Goal: Task Accomplishment & Management: Use online tool/utility

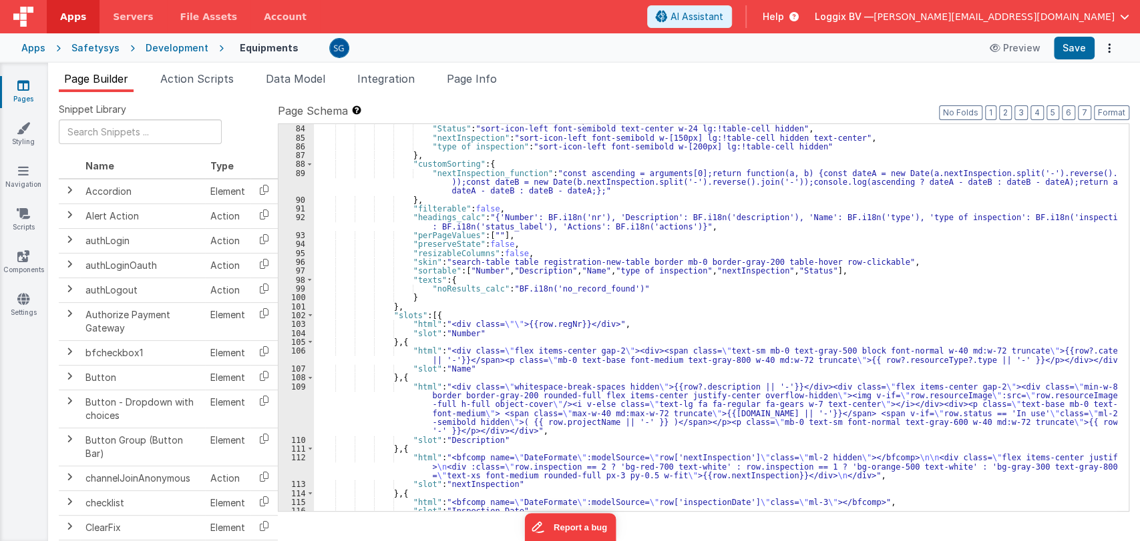
scroll to position [898, 0]
click at [730, 218] on div ""Number" : "sort-icon-left w-[100px] !text-left" , "Status" : "sort-icon-left f…" at bounding box center [715, 318] width 803 height 405
click at [726, 215] on div ""Number" : "sort-icon-left w-[100px] !text-left" , "Status" : "sort-icon-left f…" at bounding box center [715, 318] width 803 height 405
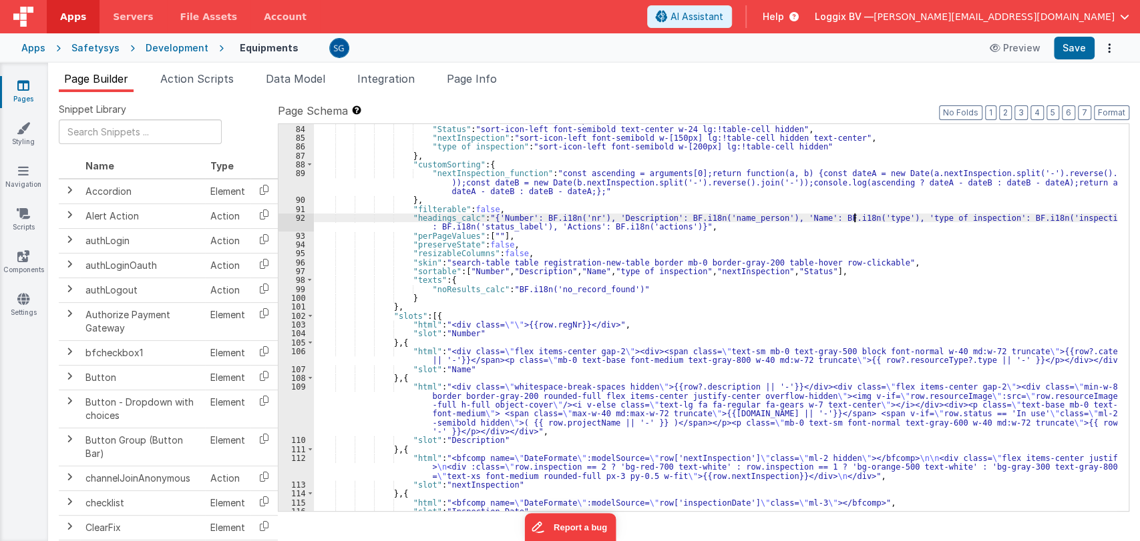
click at [852, 217] on div ""Number" : "sort-icon-left w-[100px] !text-left" , "Status" : "sort-icon-left f…" at bounding box center [715, 318] width 803 height 405
click at [1076, 216] on div ""Number" : "sort-icon-left w-[100px] !text-left" , "Status" : "sort-icon-left f…" at bounding box center [715, 318] width 803 height 405
click at [1058, 54] on button "Save" at bounding box center [1074, 48] width 41 height 23
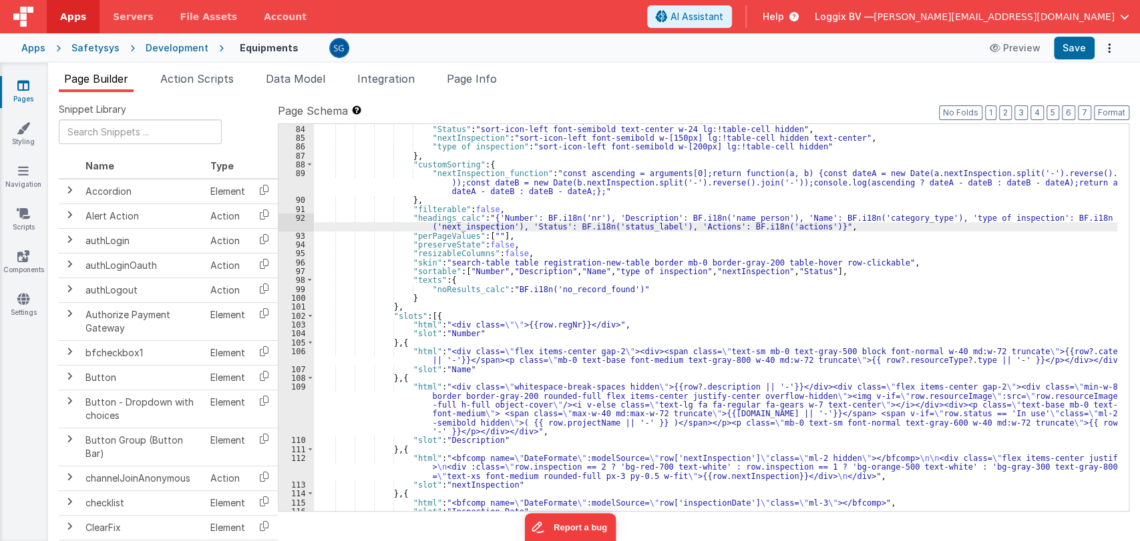
click at [25, 88] on icon at bounding box center [23, 85] width 12 height 13
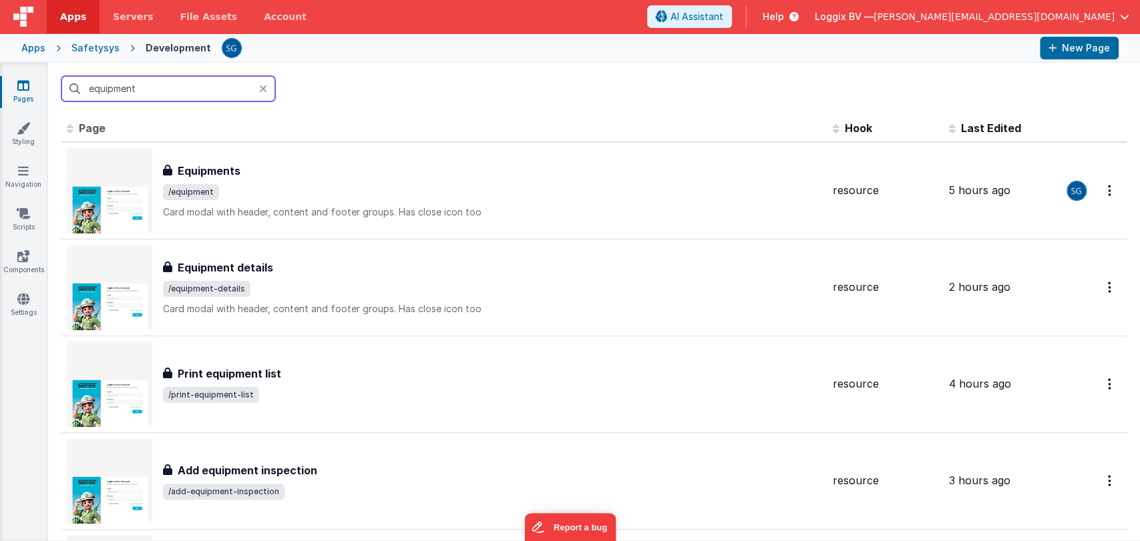
click at [171, 87] on input "equipment" at bounding box center [168, 88] width 214 height 25
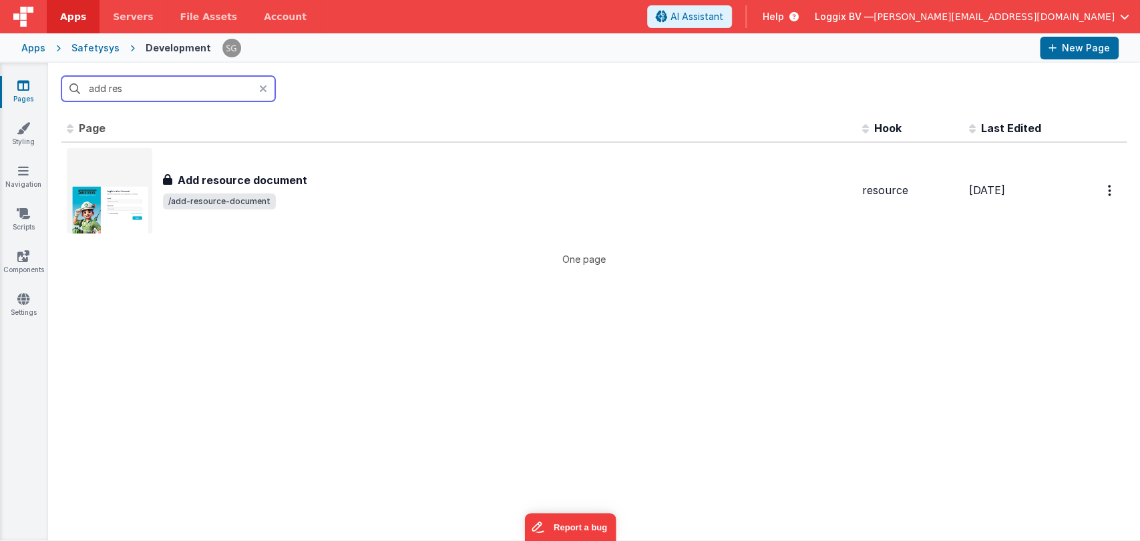
type input "add"
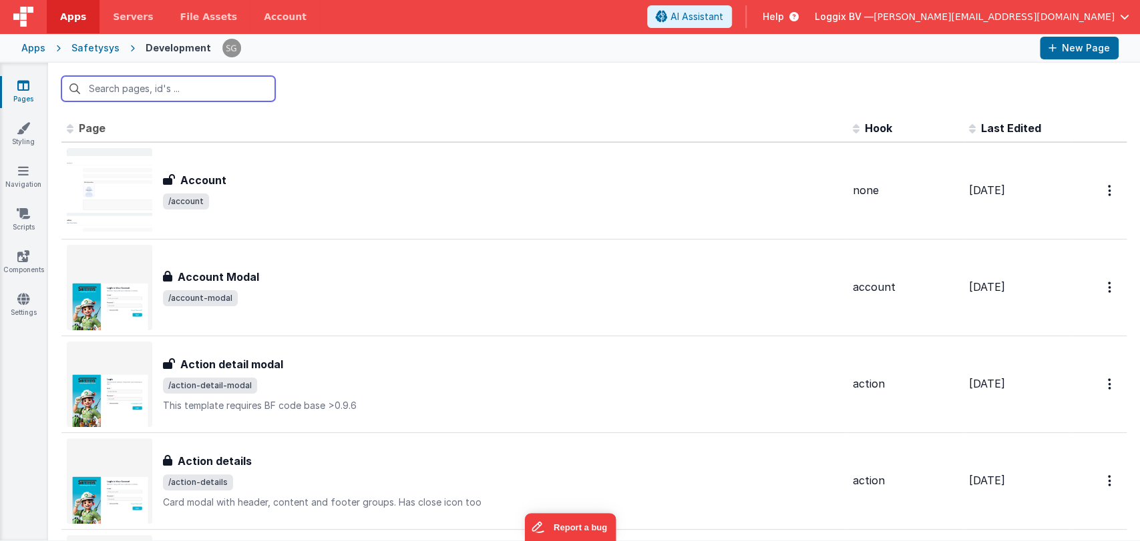
click at [122, 91] on input "text" at bounding box center [168, 88] width 214 height 25
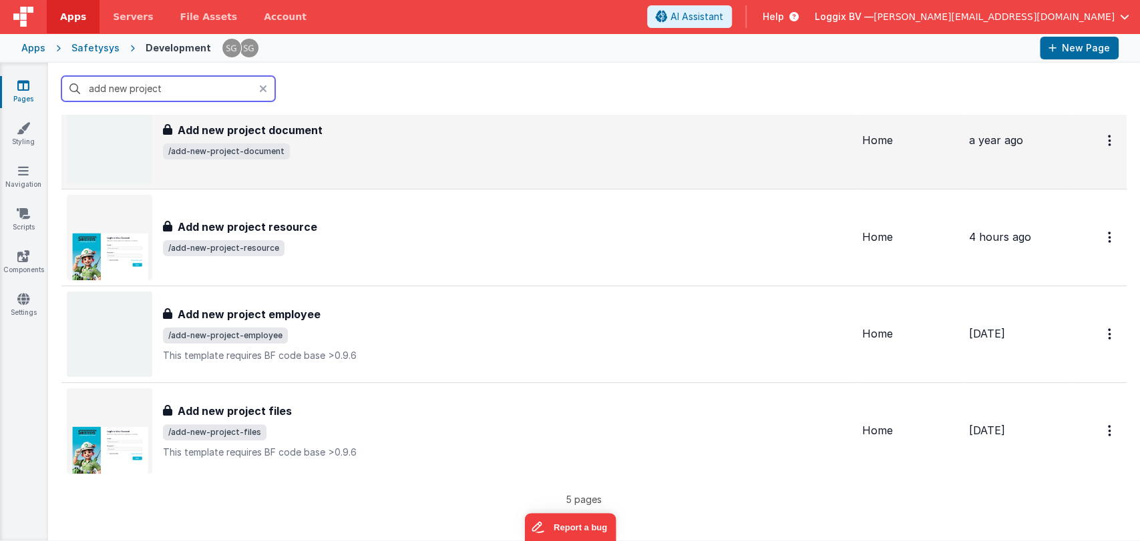
scroll to position [146, 0]
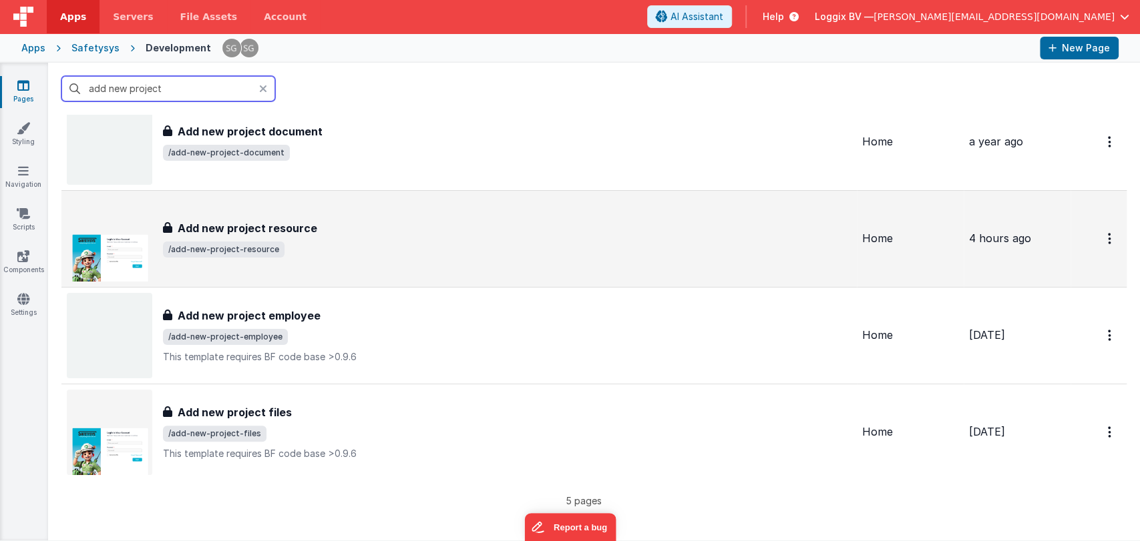
type input "add new project"
click at [320, 248] on span "/add-new-project-resource" at bounding box center [507, 250] width 688 height 16
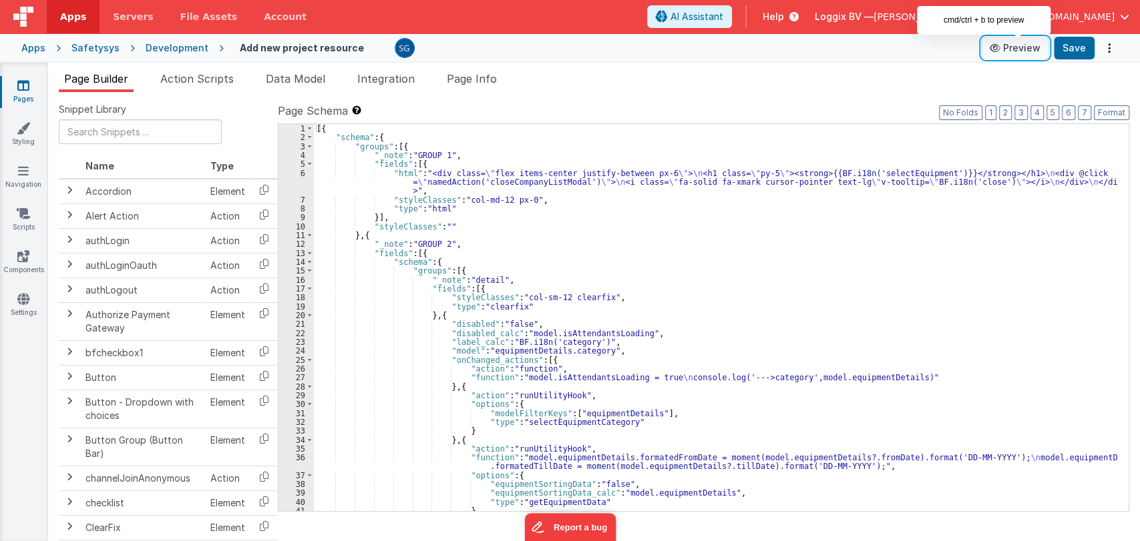
click at [1017, 49] on button "Preview" at bounding box center [1014, 47] width 67 height 21
click at [22, 91] on icon at bounding box center [23, 85] width 12 height 13
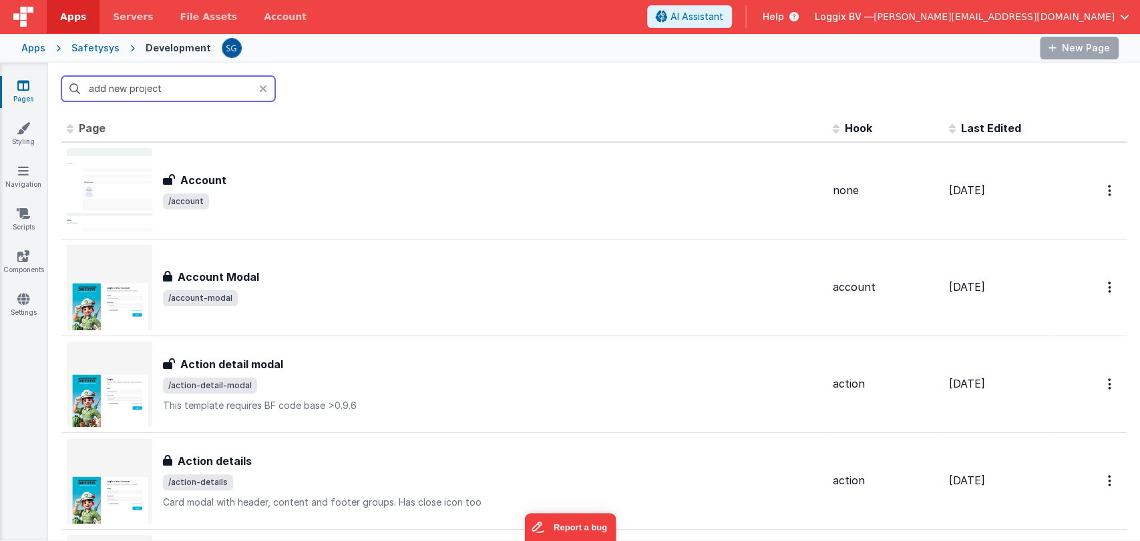
click at [224, 93] on input "add new project" at bounding box center [168, 88] width 214 height 25
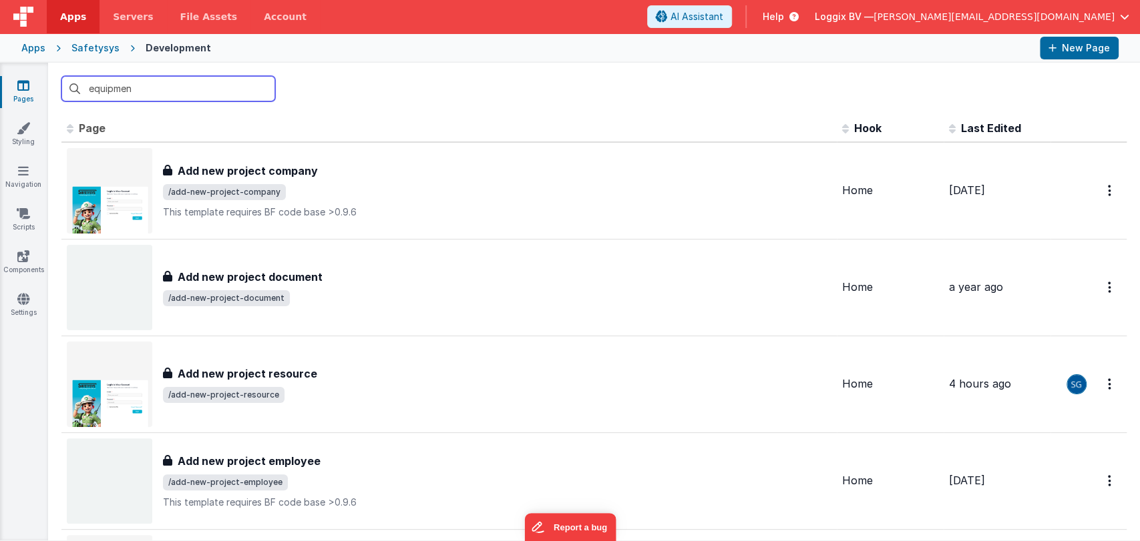
type input "equipment"
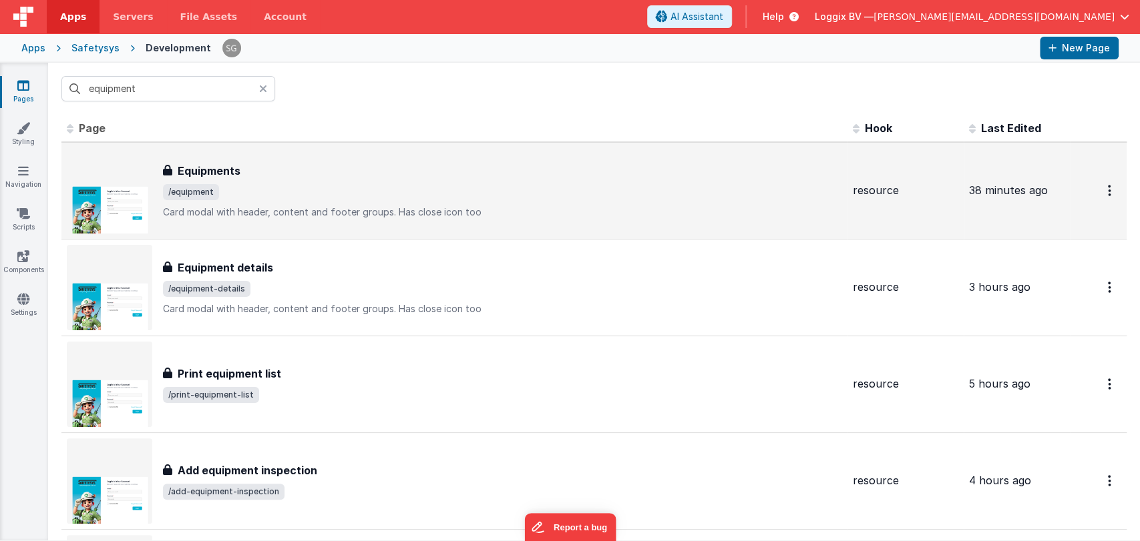
click at [273, 164] on div "Equipments" at bounding box center [502, 171] width 679 height 16
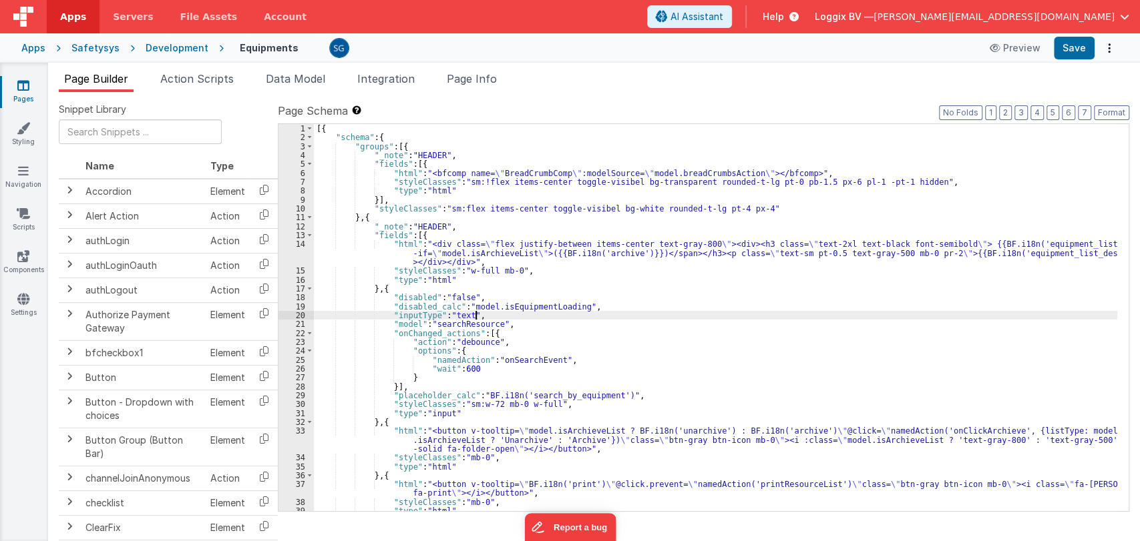
click at [577, 313] on div "[{ "schema" : { "groups" : [{ "_note" : "HEADER" , "fields" : [{ "html" : "<bfc…" at bounding box center [715, 326] width 803 height 405
click at [591, 309] on div "[{ "schema" : { "groups" : [{ "_note" : "HEADER" , "fields" : [{ "html" : "<bfc…" at bounding box center [715, 326] width 803 height 405
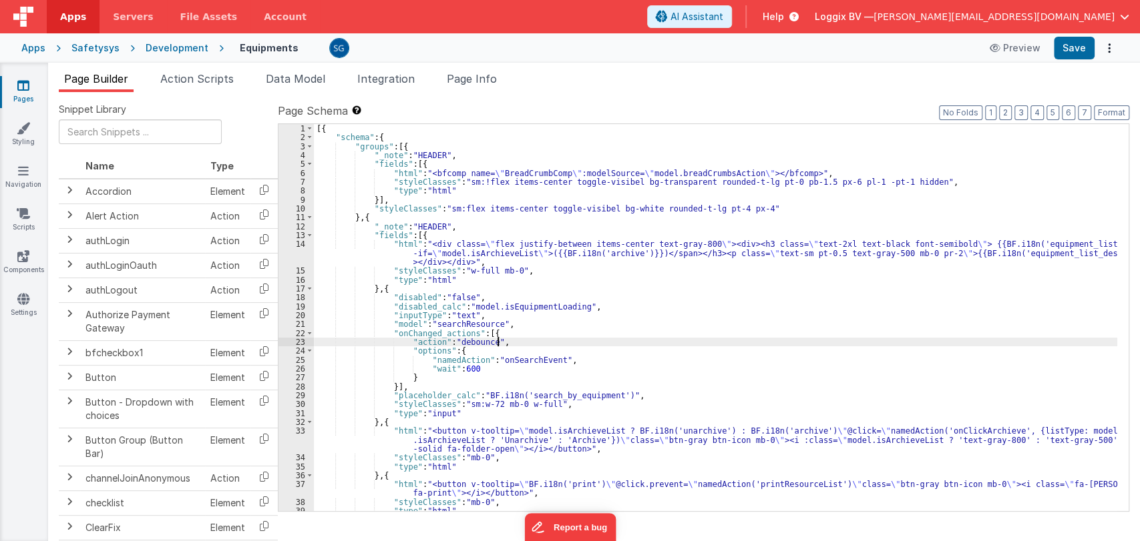
click at [630, 342] on div "[{ "schema" : { "groups" : [{ "_note" : "HEADER" , "fields" : [{ "html" : "<bfc…" at bounding box center [715, 326] width 803 height 405
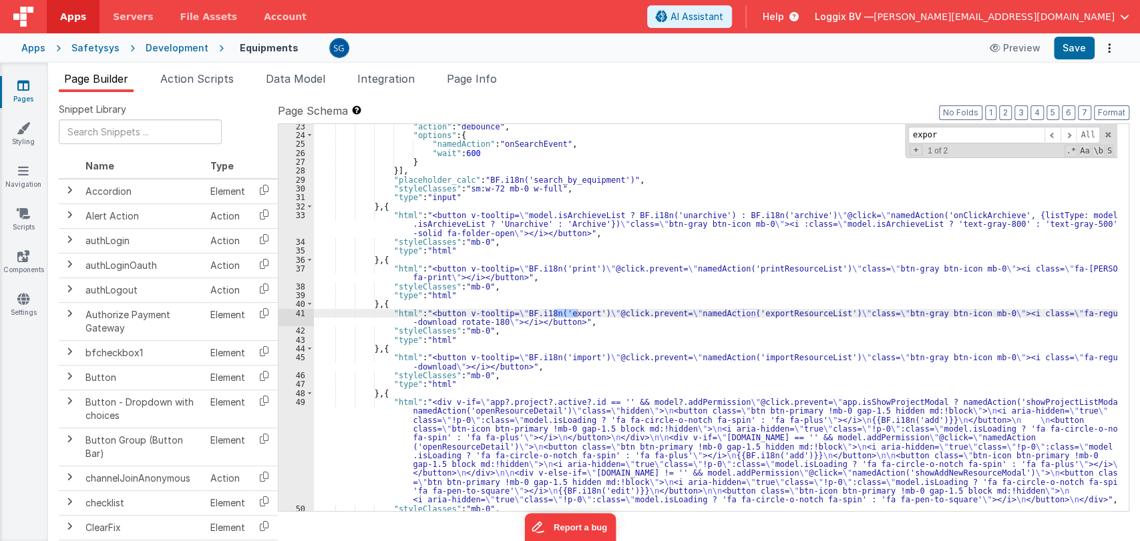
scroll to position [216, 0]
type input "export"
click at [781, 311] on div ""action" : "debounce" , "options" : { "namedAction" : "onSearchEvent" , "wait" …" at bounding box center [715, 324] width 803 height 405
click at [199, 73] on span "Action Scripts" at bounding box center [196, 78] width 73 height 13
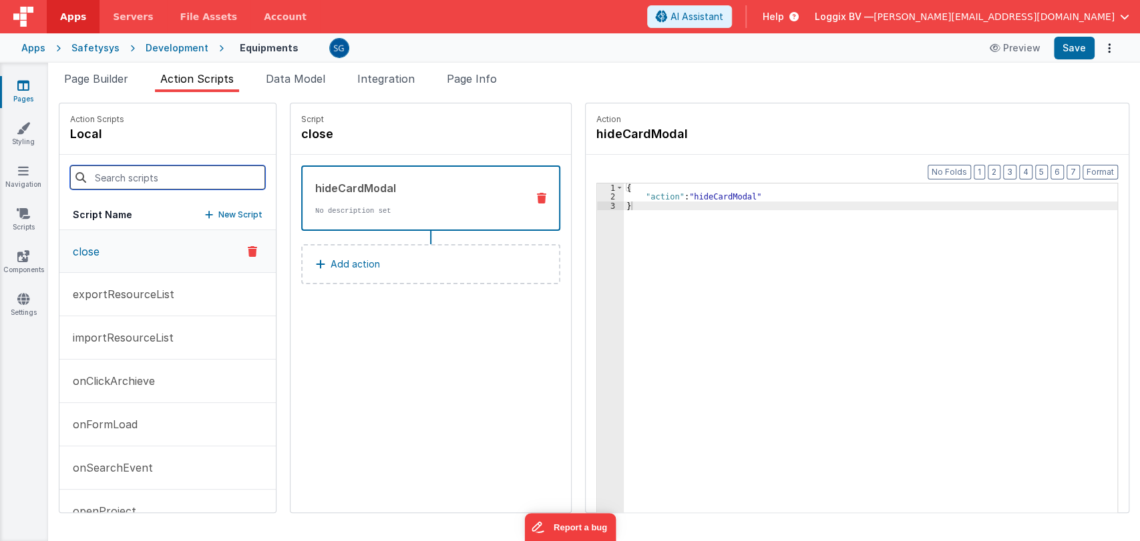
click at [155, 176] on input at bounding box center [167, 178] width 195 height 24
paste input "exportResourceList"
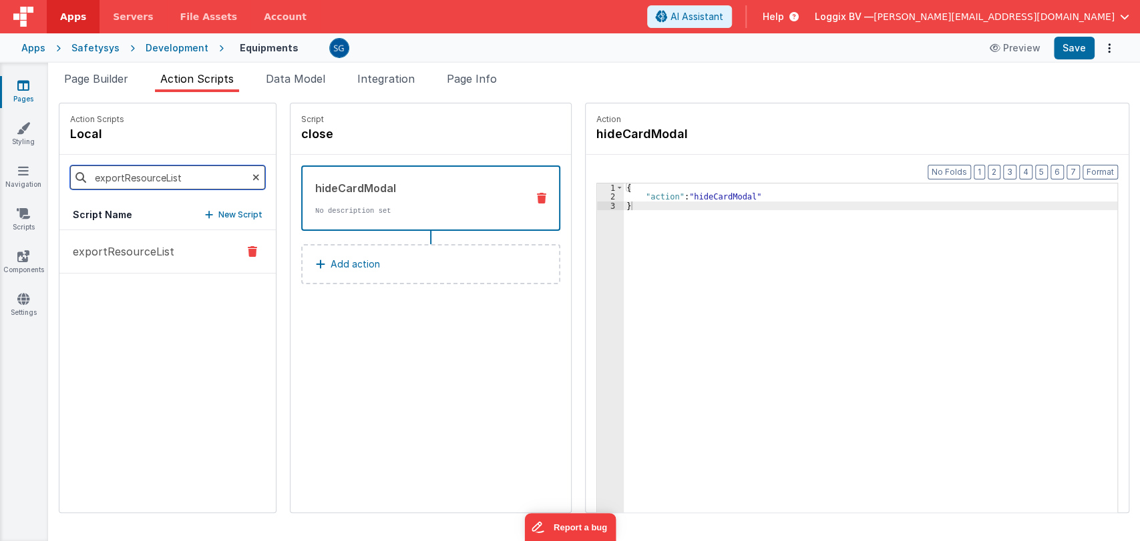
type input "exportResourceList"
click at [115, 252] on p "exportResourceList" at bounding box center [119, 252] width 109 height 16
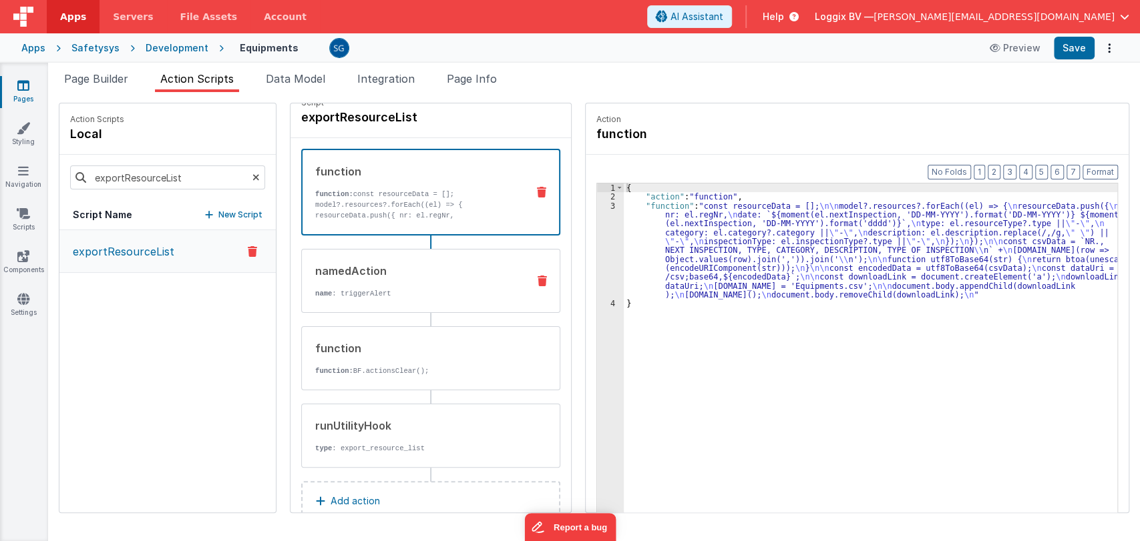
scroll to position [30, 0]
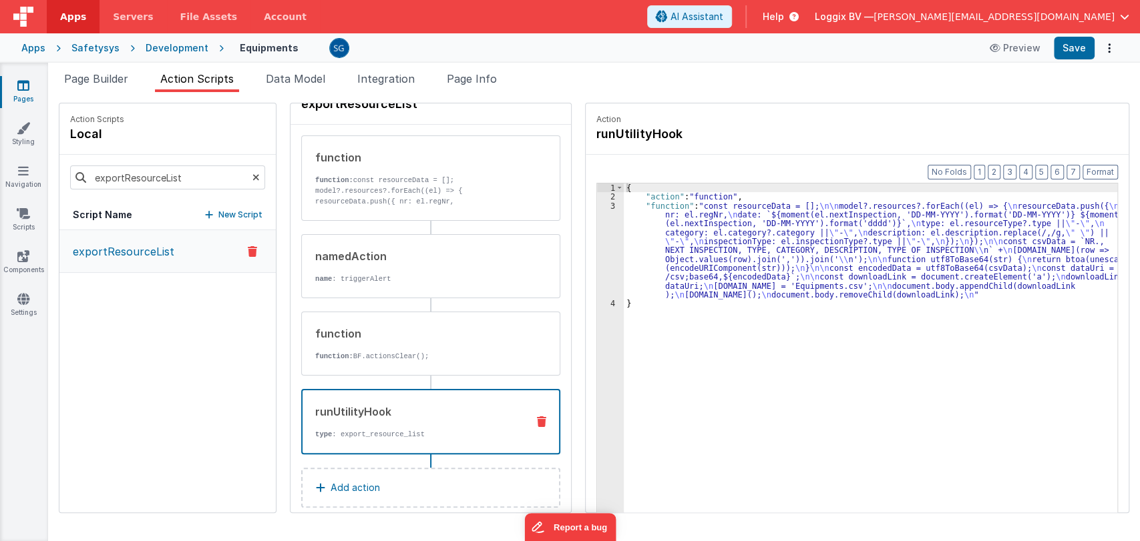
click at [374, 427] on div "runUtilityHook type : export_resource_list" at bounding box center [409, 422] width 214 height 36
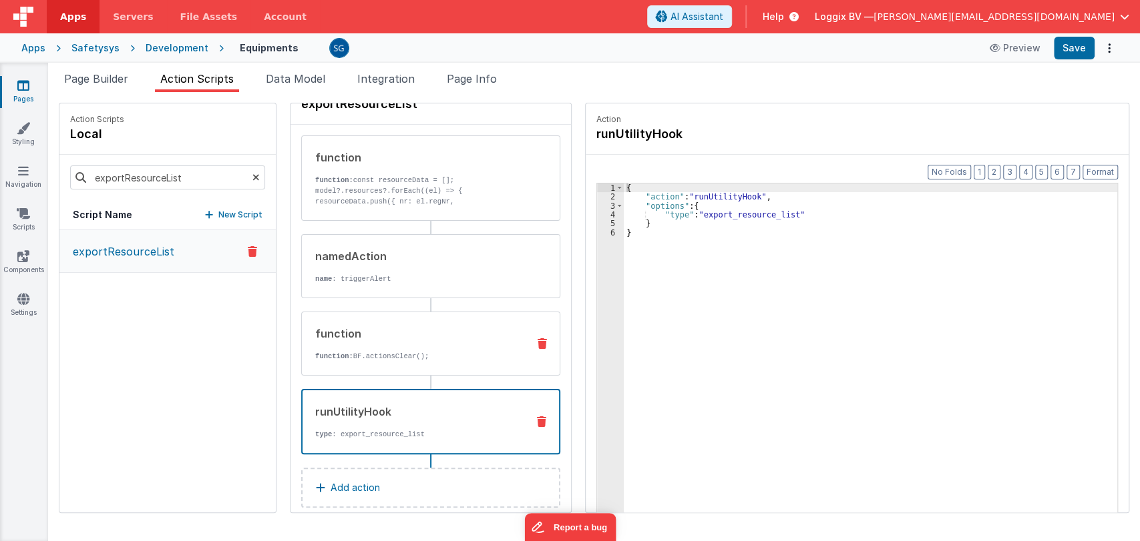
click at [406, 344] on div "function function: BF.actionsClear();" at bounding box center [409, 344] width 215 height 36
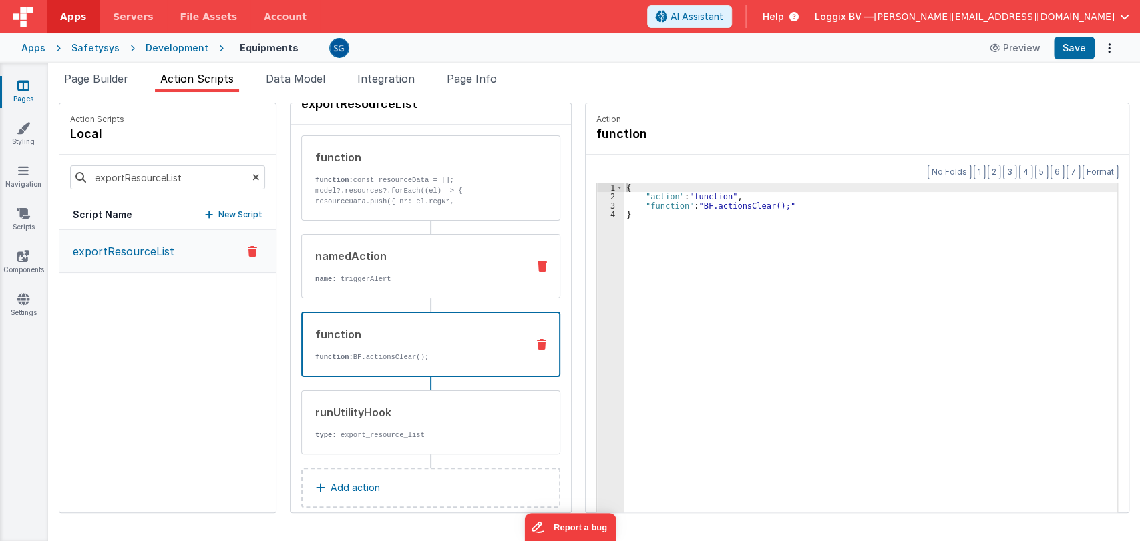
click at [411, 285] on div "namedAction name : triggerAlert" at bounding box center [430, 266] width 259 height 64
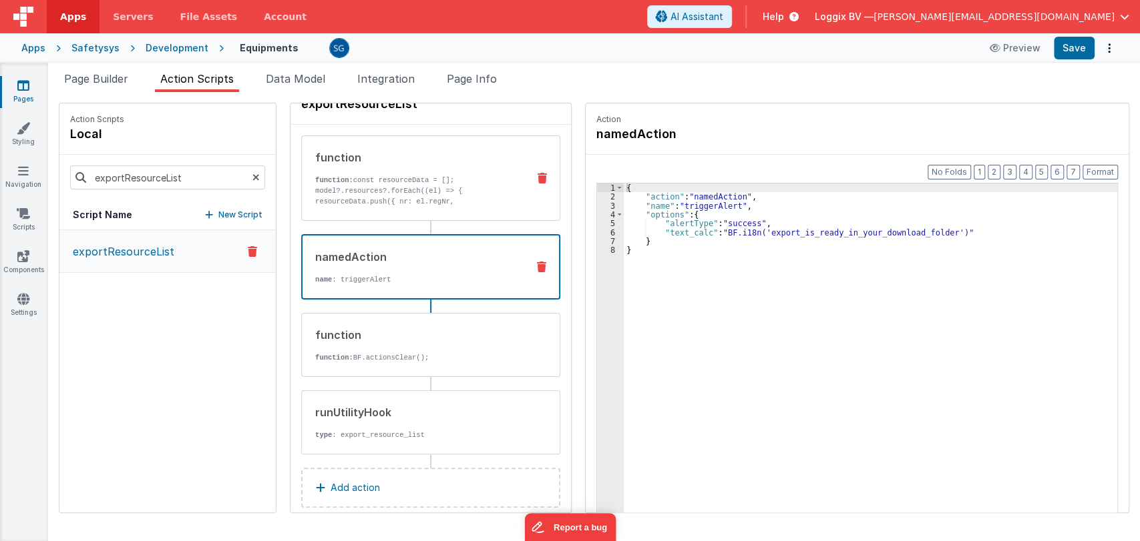
click at [409, 197] on p "model?.resources?.forEach((el) => { resourceData.push({ nr: el.regNr, date: ${m…" at bounding box center [416, 245] width 202 height 118
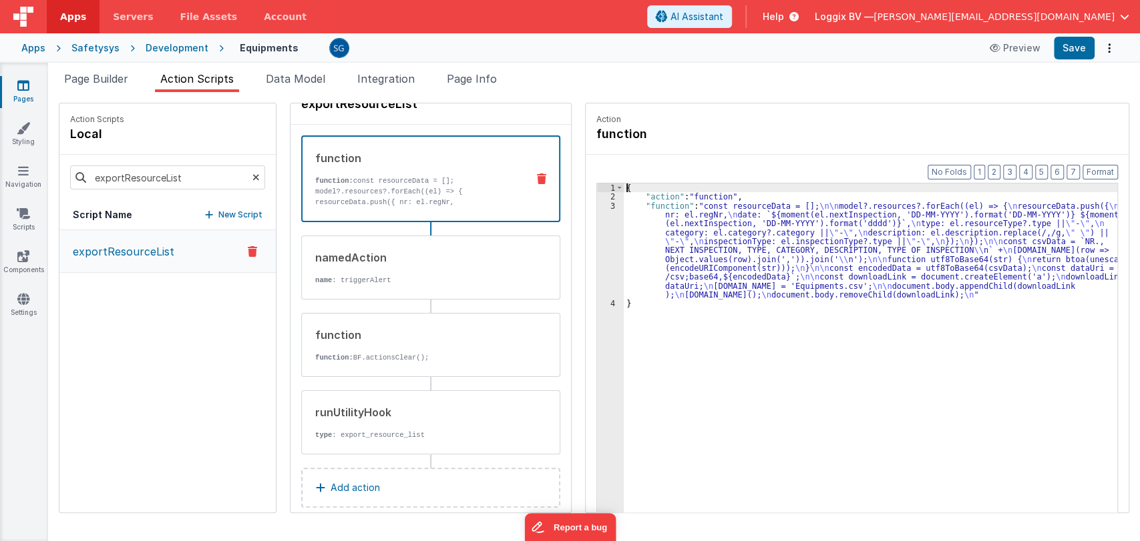
click at [601, 204] on div "3" at bounding box center [610, 251] width 27 height 98
click at [598, 204] on div "3" at bounding box center [610, 251] width 27 height 98
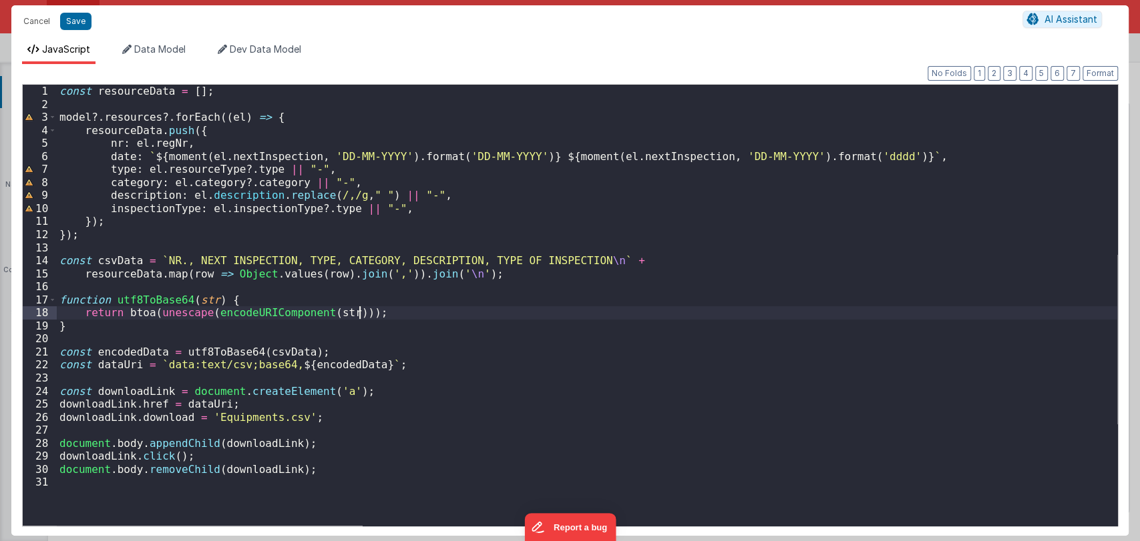
click at [586, 311] on div "const resourceData = [ ] ; model ?. resources ?. forEach (( el ) => { resourceD…" at bounding box center [587, 318] width 1060 height 467
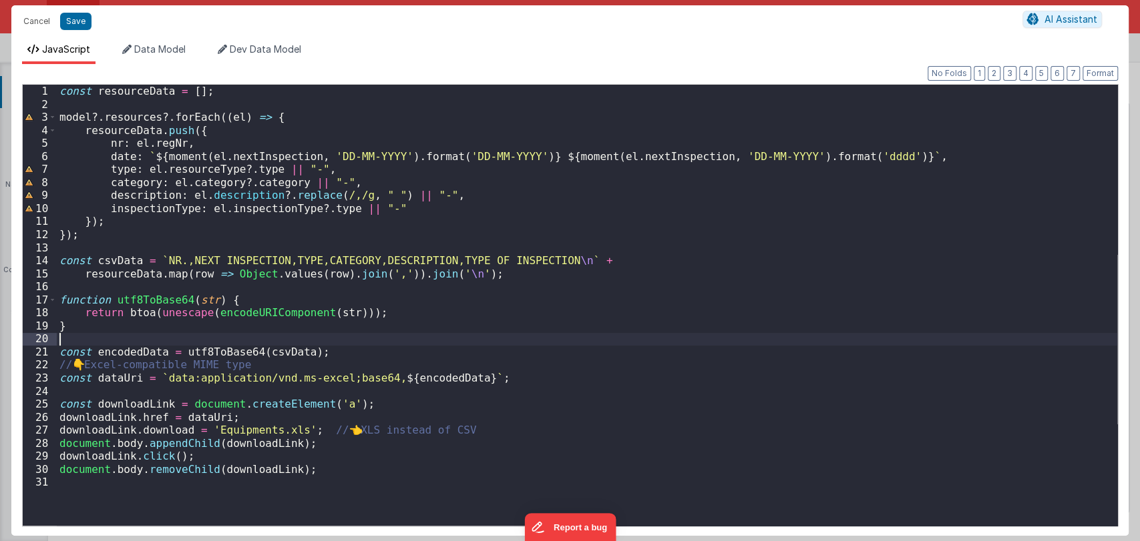
click at [349, 333] on div "const resourceData = [ ] ; model ?. resources ?. forEach (( el ) => { resourceD…" at bounding box center [587, 318] width 1060 height 467
drag, startPoint x: 80, startPoint y: 25, endPoint x: 507, endPoint y: 247, distance: 481.1
click at [80, 24] on button "Save" at bounding box center [75, 21] width 31 height 17
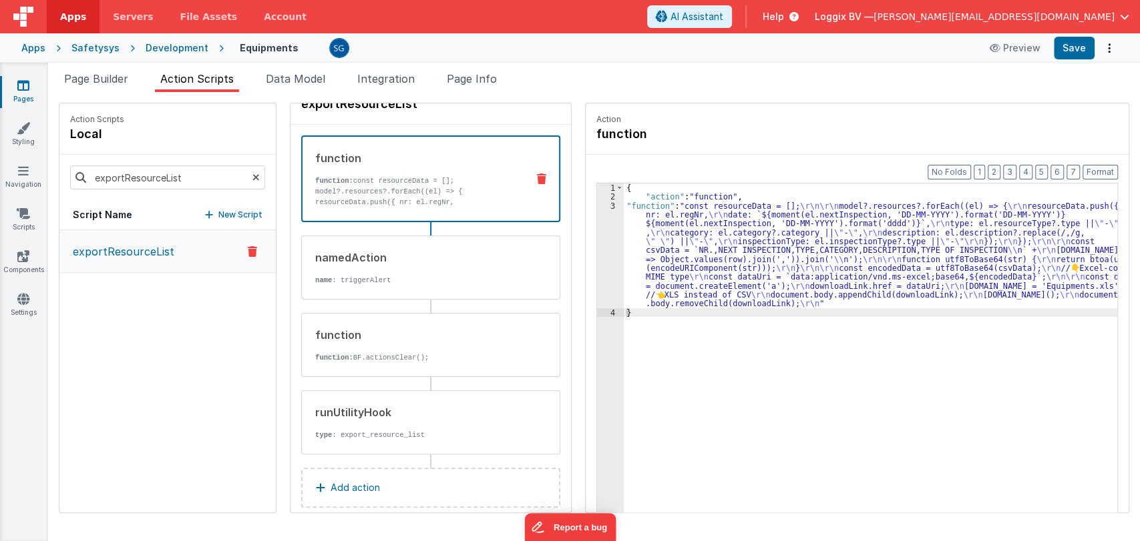
click at [600, 203] on div "3" at bounding box center [610, 255] width 27 height 107
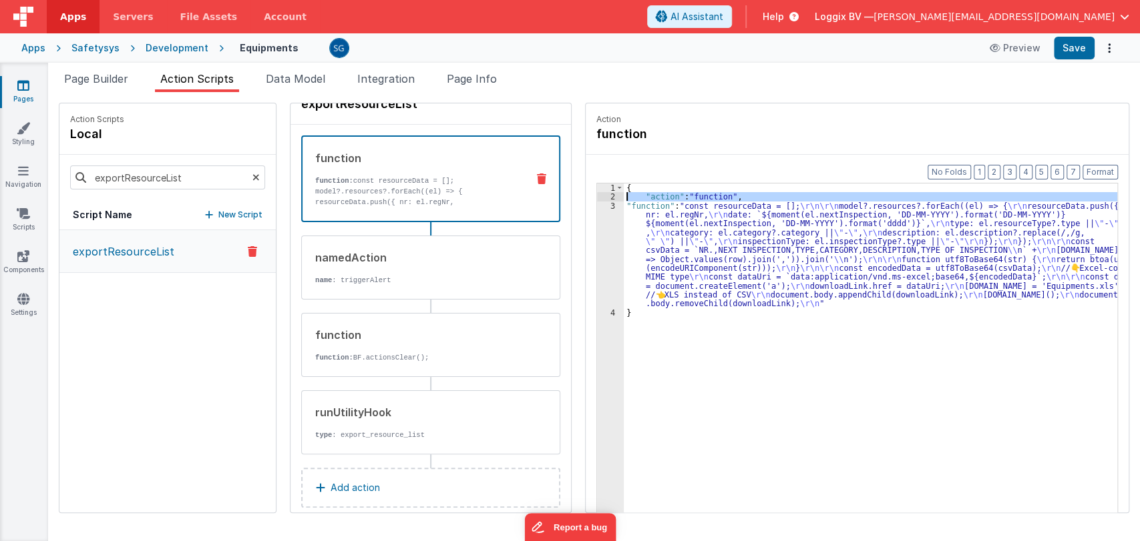
click at [598, 199] on div "2" at bounding box center [610, 196] width 27 height 9
click at [598, 204] on div "3" at bounding box center [610, 255] width 27 height 107
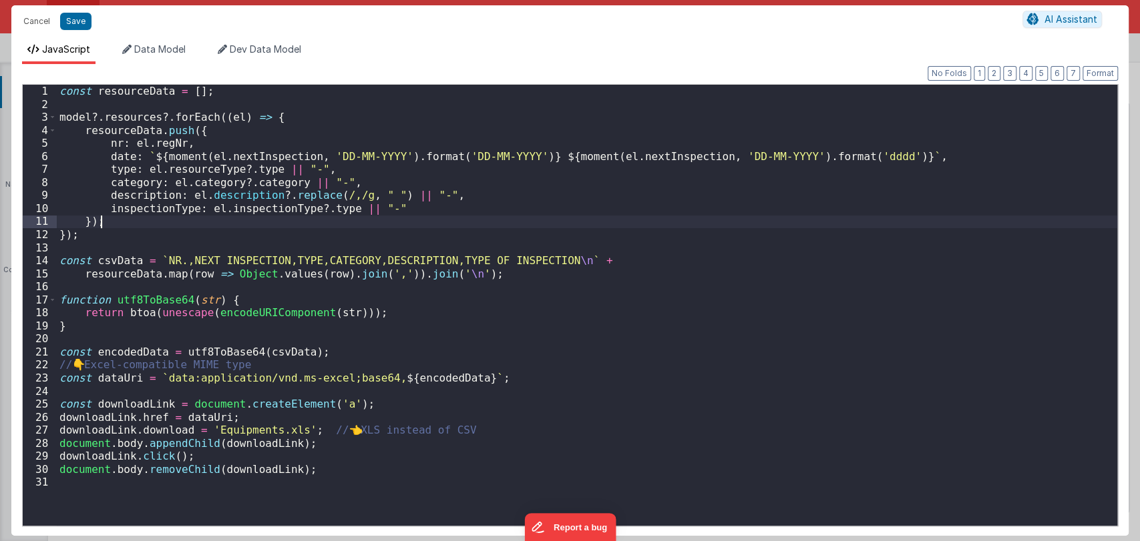
click at [598, 204] on div "const resourceData = [ ] ; model ?. resources ?. forEach (( el ) => { resourceD…" at bounding box center [587, 318] width 1060 height 467
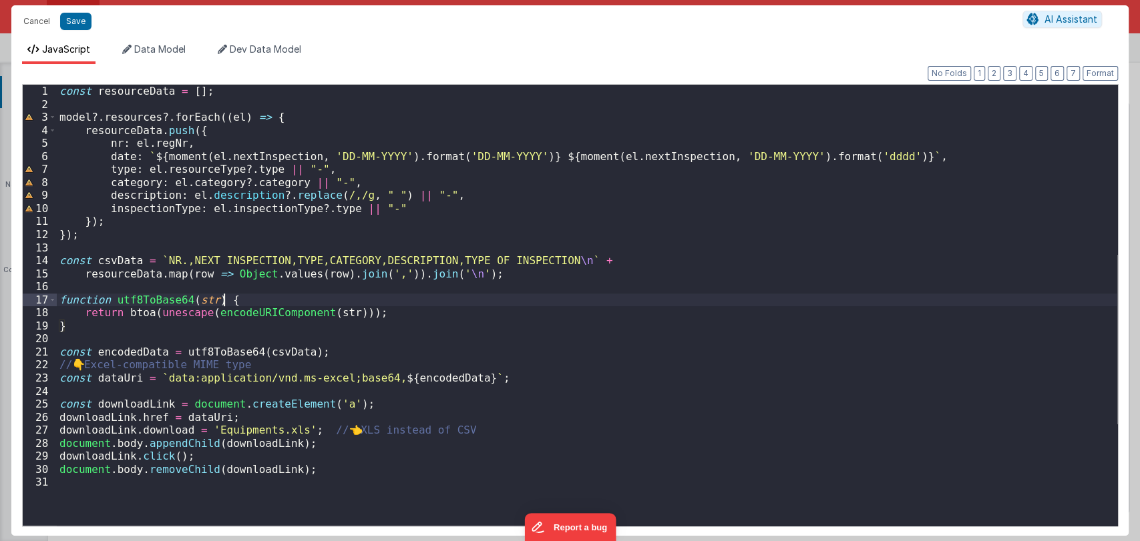
click at [473, 306] on div "const resourceData = [ ] ; model ?. resources ?. forEach (( el ) => { resourceD…" at bounding box center [587, 318] width 1060 height 467
click at [38, 19] on button "Cancel" at bounding box center [37, 21] width 40 height 19
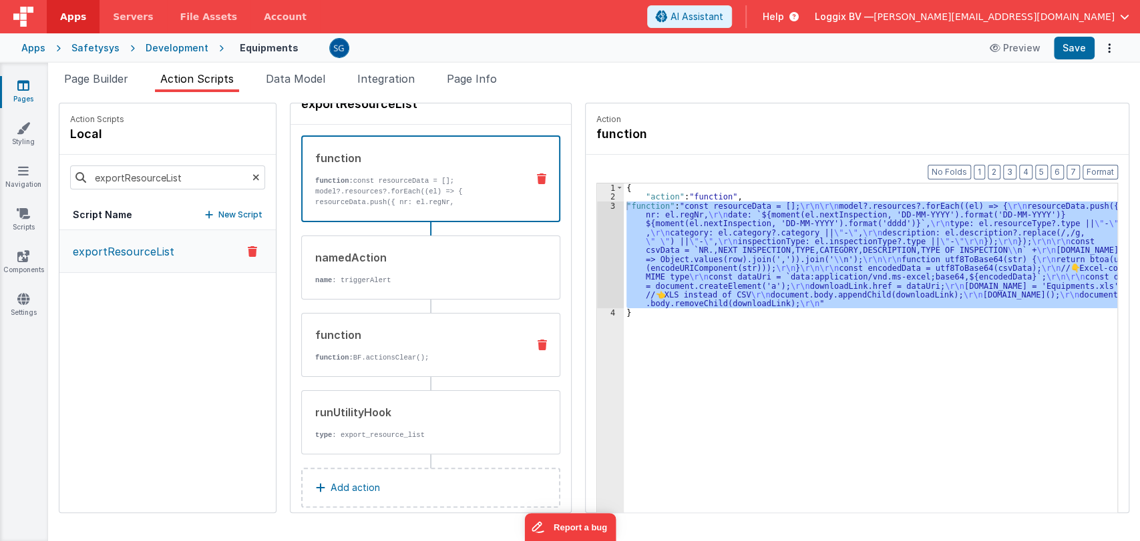
click at [423, 347] on div "function function: BF.actionsClear();" at bounding box center [409, 345] width 215 height 36
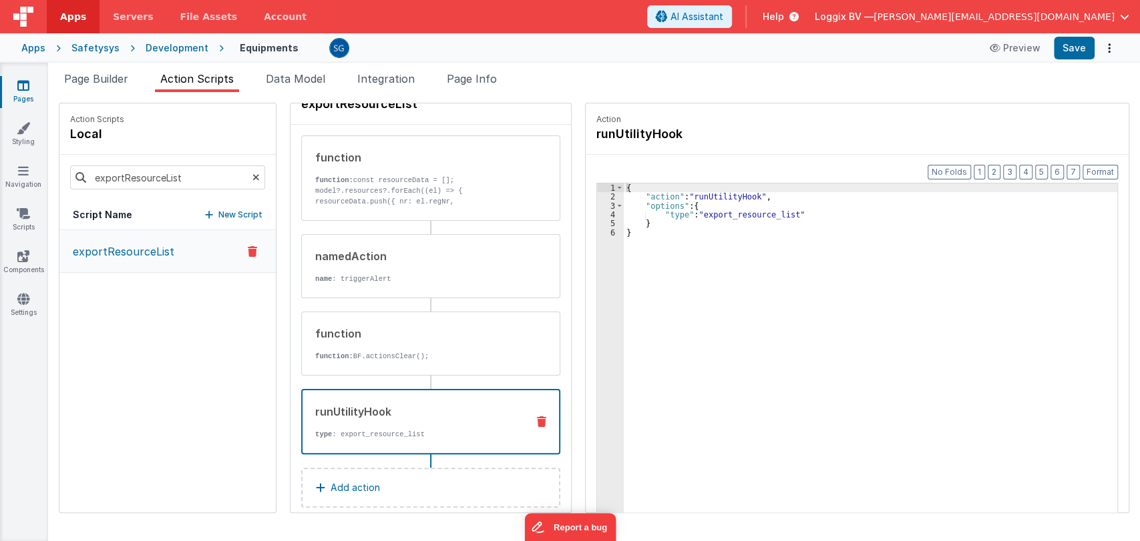
click at [401, 425] on div "runUtilityHook type : export_resource_list" at bounding box center [409, 422] width 214 height 36
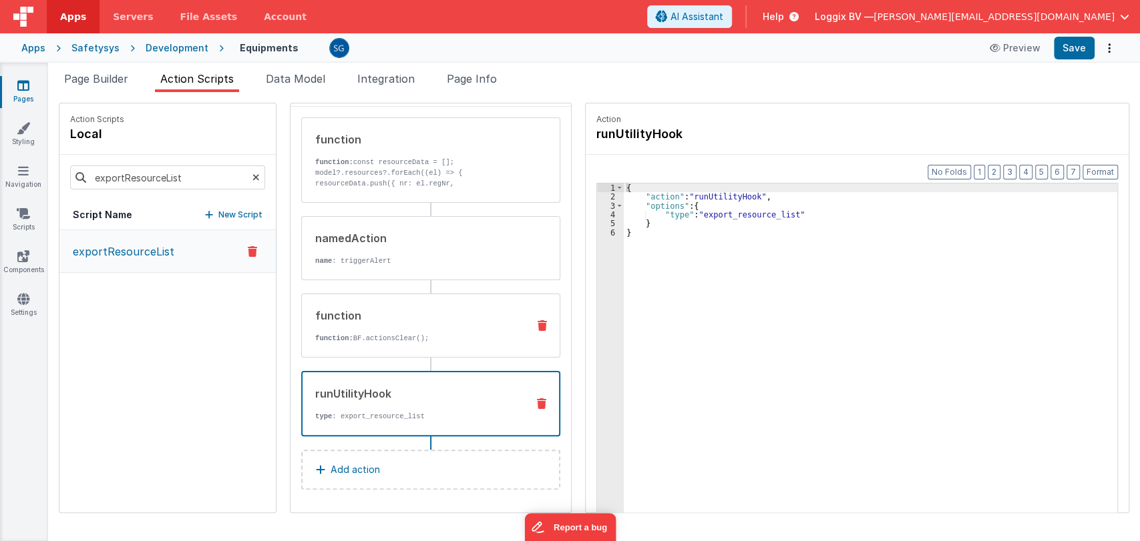
scroll to position [0, 0]
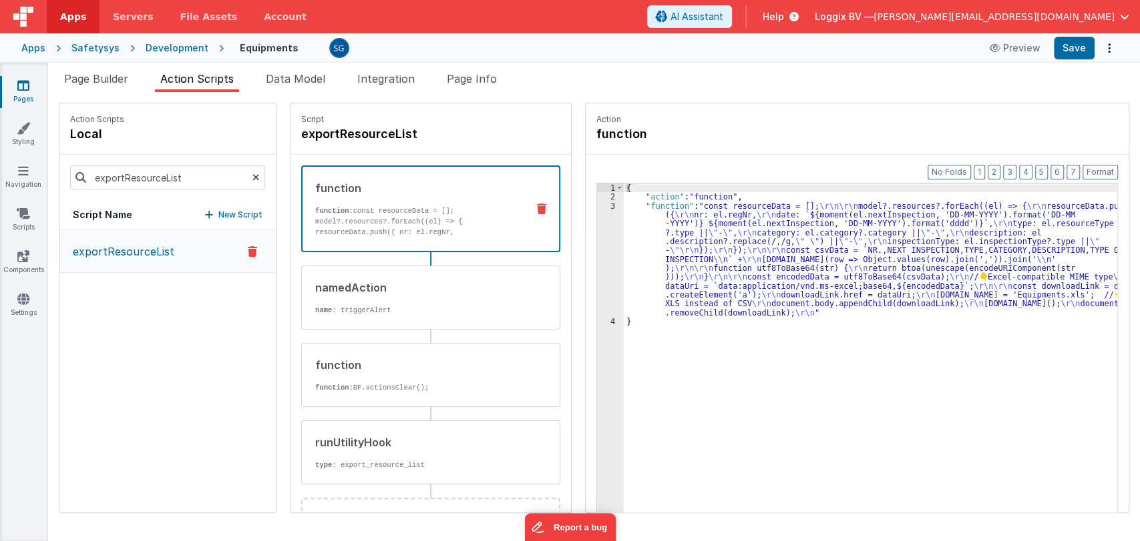
click at [385, 232] on p "model?.resources?.forEach((el) => { resourceData.push({ nr: el.regNr, date: ${m…" at bounding box center [415, 275] width 201 height 118
click at [600, 202] on div "3" at bounding box center [610, 260] width 27 height 116
click at [602, 206] on div "3" at bounding box center [610, 260] width 27 height 116
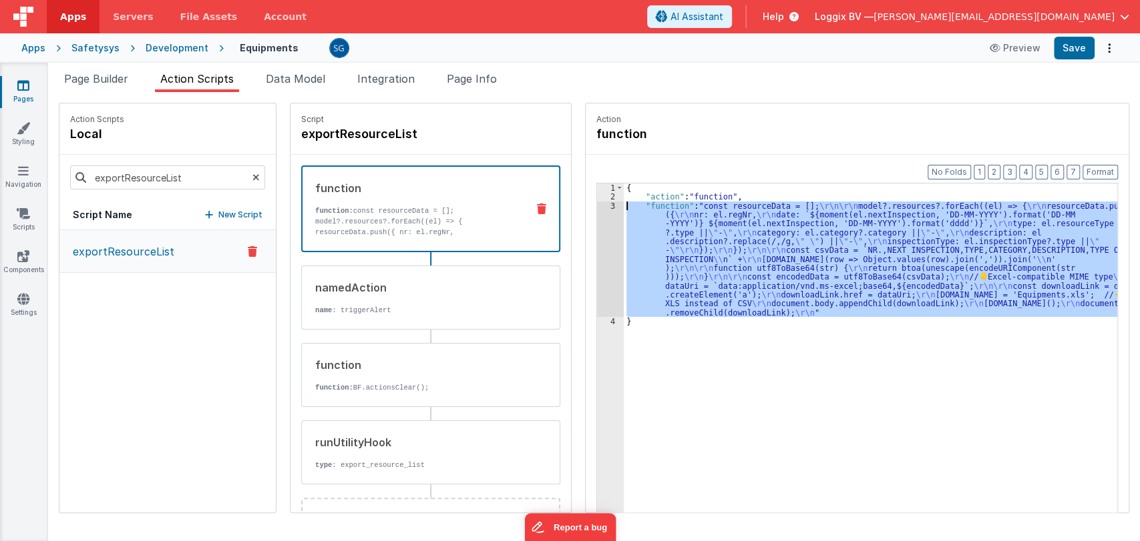
click at [598, 206] on div "3" at bounding box center [610, 260] width 27 height 116
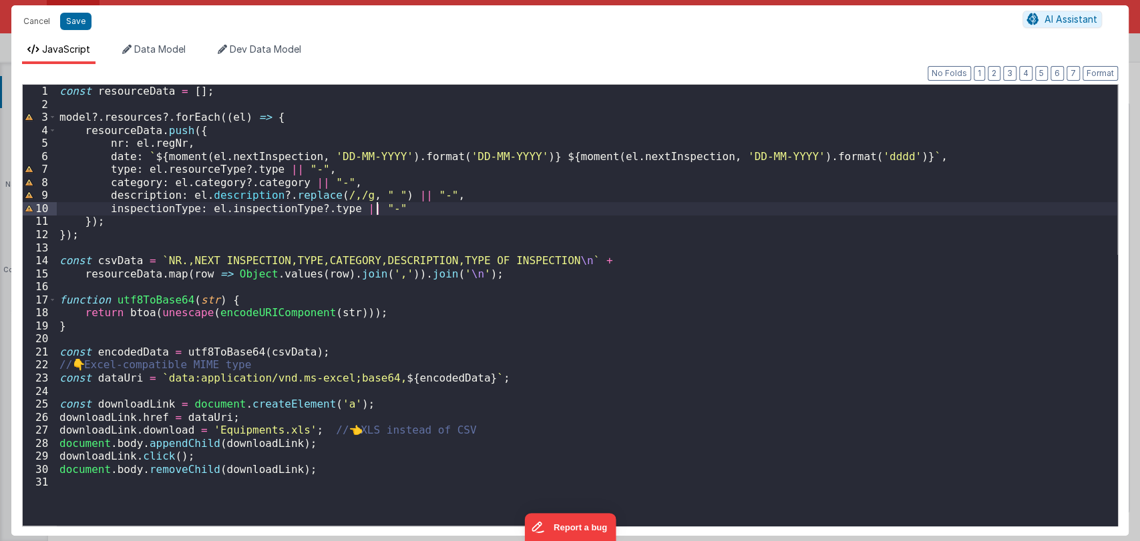
click at [408, 215] on div "const resourceData = [ ] ; model ?. resources ?. forEach (( el ) => { resourceD…" at bounding box center [587, 318] width 1060 height 467
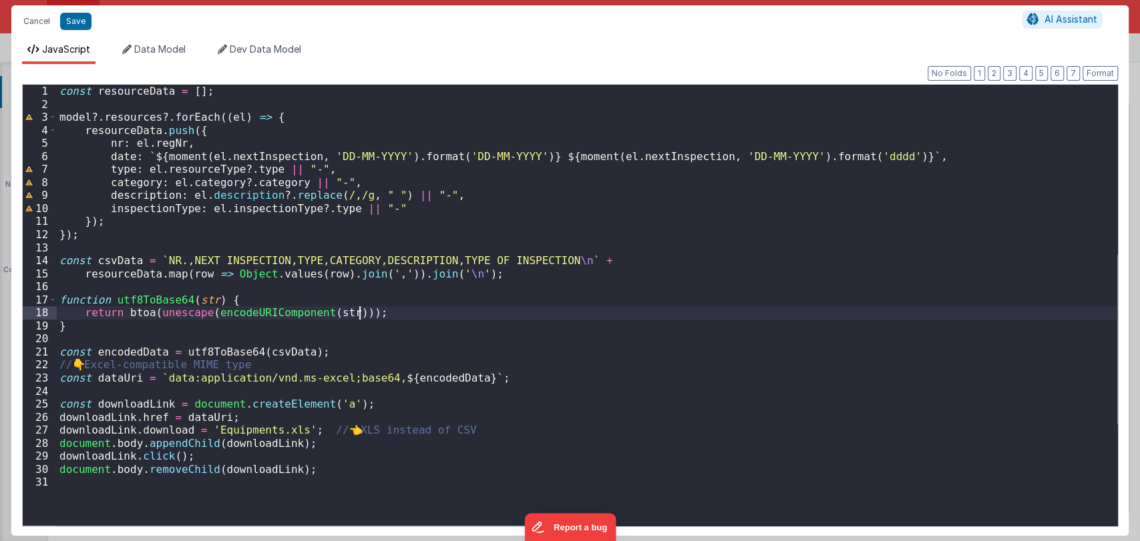
click at [393, 318] on div "const resourceData = [ ] ; model ?. resources ?. forEach (( el ) => { resourceD…" at bounding box center [587, 318] width 1060 height 467
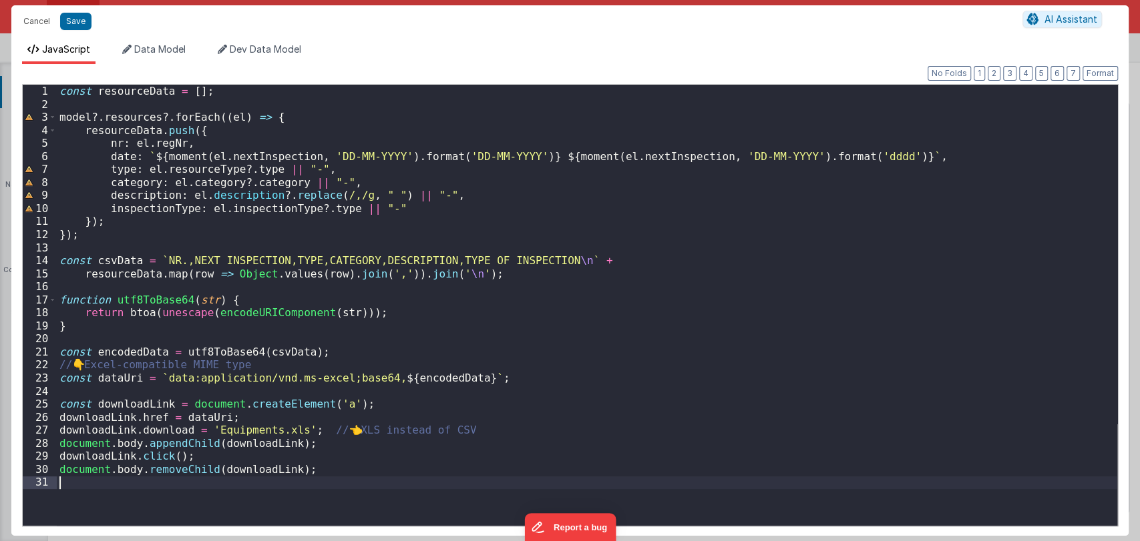
click at [356, 339] on div "const resourceData = [ ] ; model ?. resources ?. forEach (( el ) => { resourceD…" at bounding box center [587, 318] width 1060 height 467
click at [259, 360] on div "const resourceData = [ ] ; model ?. resources ?. forEach (( el ) => { resourceD…" at bounding box center [587, 318] width 1060 height 467
drag, startPoint x: 259, startPoint y: 360, endPoint x: 59, endPoint y: 366, distance: 200.4
click at [59, 366] on div "const resourceData = [ ] ; model ?. resources ?. forEach (( el ) => { resourceD…" at bounding box center [587, 318] width 1060 height 467
click at [140, 365] on div "const resourceData = [ ] ; model ?. resources ?. forEach (( el ) => { resourceD…" at bounding box center [587, 318] width 1060 height 467
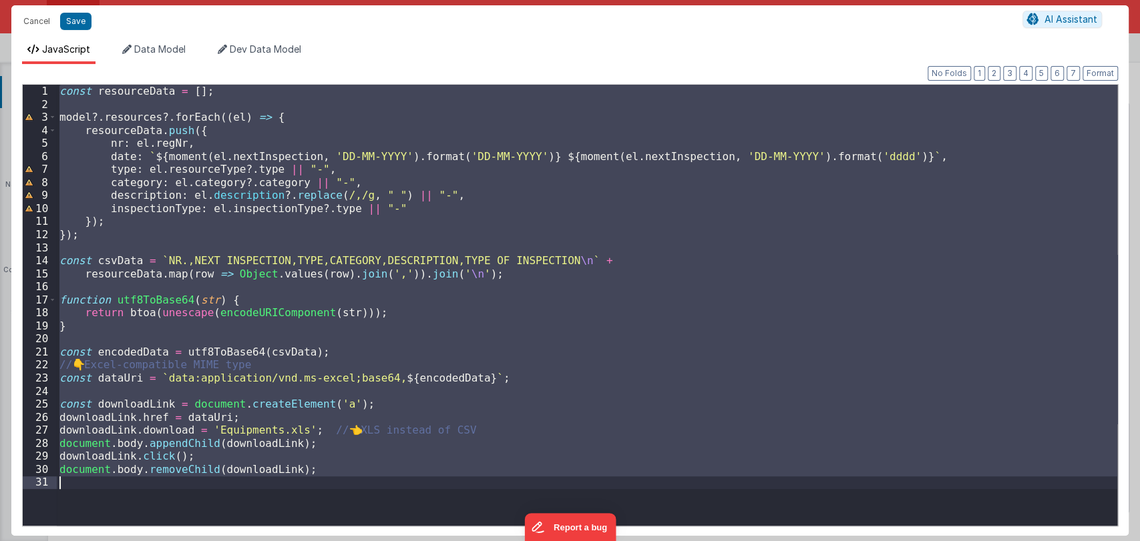
click at [278, 365] on div "const resourceData = [ ] ; model ?. resources ?. forEach (( el ) => { resourceD…" at bounding box center [587, 305] width 1060 height 441
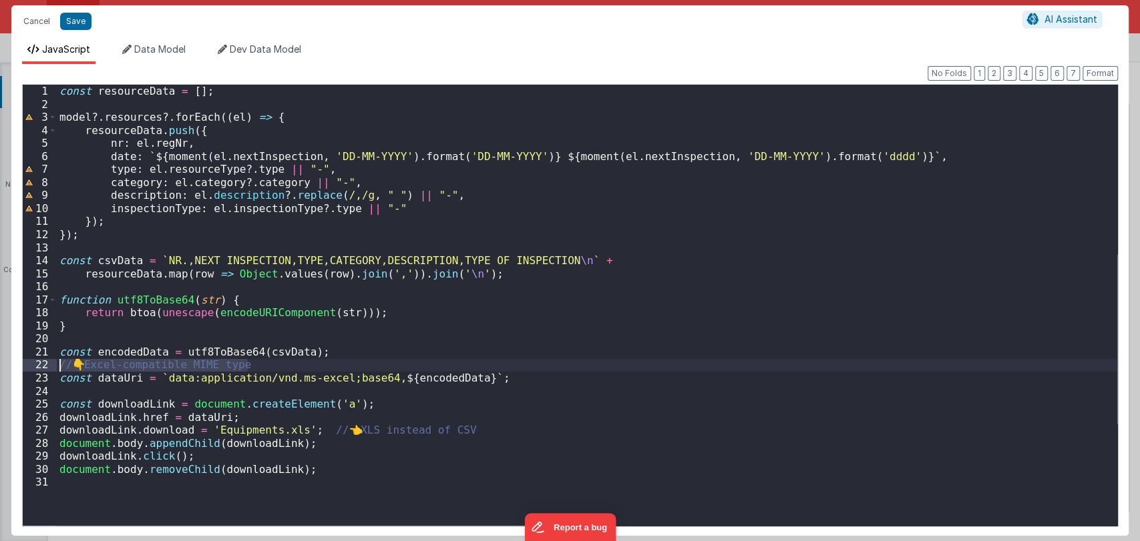
drag, startPoint x: 278, startPoint y: 365, endPoint x: 27, endPoint y: 364, distance: 251.0
click at [27, 364] on div "1 2 3 4 5 6 7 8 9 10 11 12 13 14 15 16 17 18 19 20 21 22 23 24 25 26 27 28 29 3…" at bounding box center [570, 305] width 1096 height 443
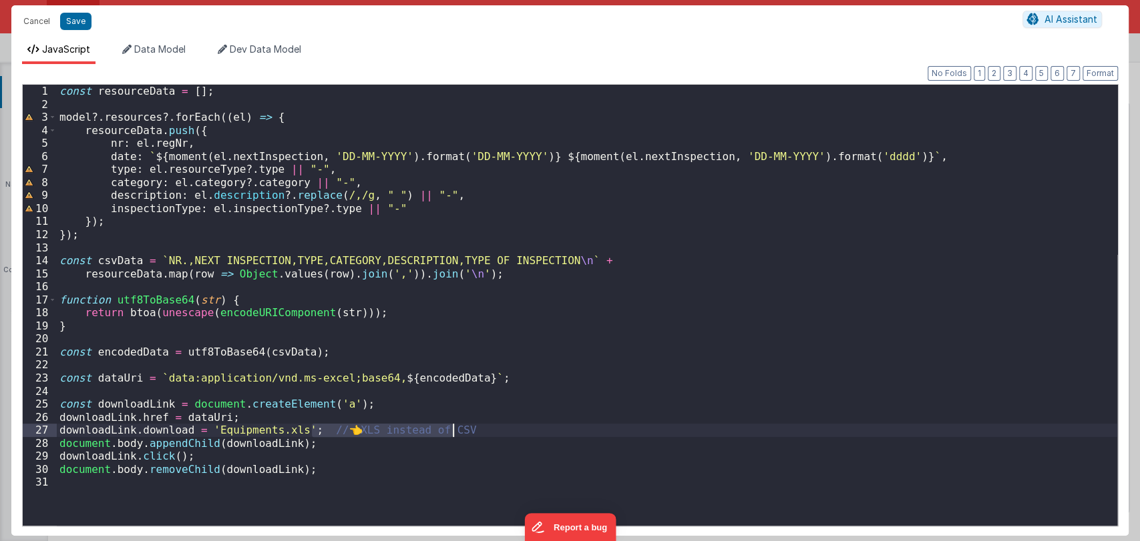
drag, startPoint x: 310, startPoint y: 433, endPoint x: 466, endPoint y: 431, distance: 156.2
click at [466, 431] on div "const resourceData = [ ] ; model ?. resources ?. forEach (( el ) => { resourceD…" at bounding box center [587, 318] width 1060 height 467
click at [72, 23] on button "Save" at bounding box center [75, 21] width 31 height 17
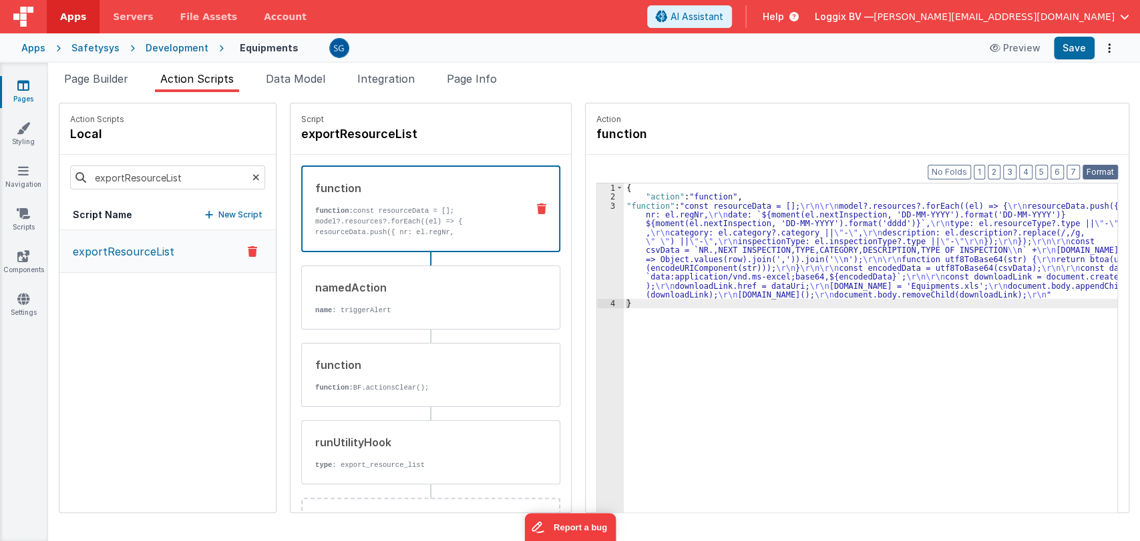
click at [1096, 170] on button "Format" at bounding box center [1099, 172] width 35 height 15
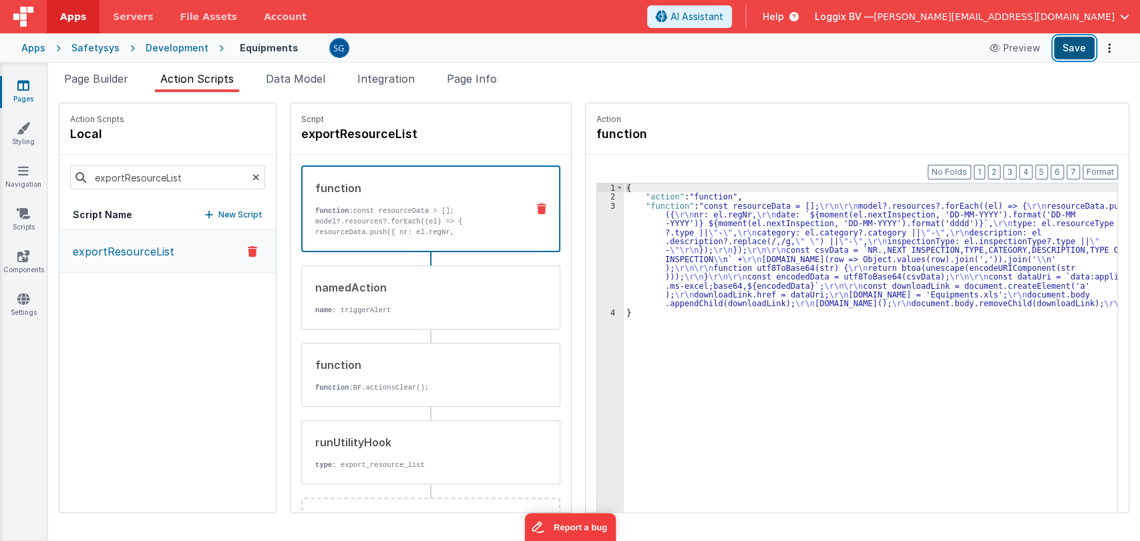
click at [1069, 50] on button "Save" at bounding box center [1074, 48] width 41 height 23
click at [103, 74] on span "Page Builder" at bounding box center [96, 78] width 64 height 13
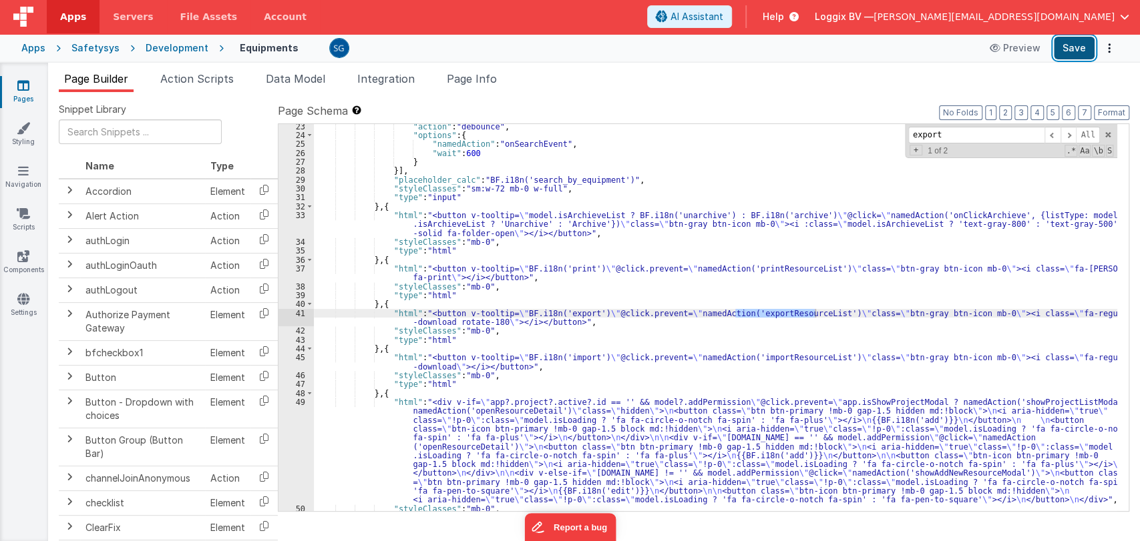
click at [1077, 51] on button "Save" at bounding box center [1074, 48] width 41 height 23
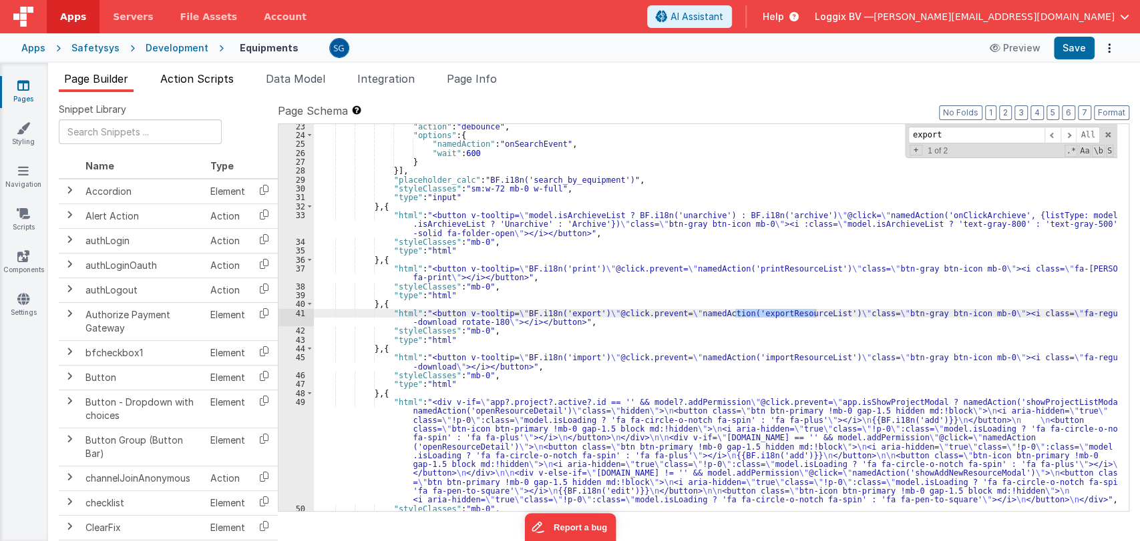
click at [216, 75] on span "Action Scripts" at bounding box center [196, 78] width 73 height 13
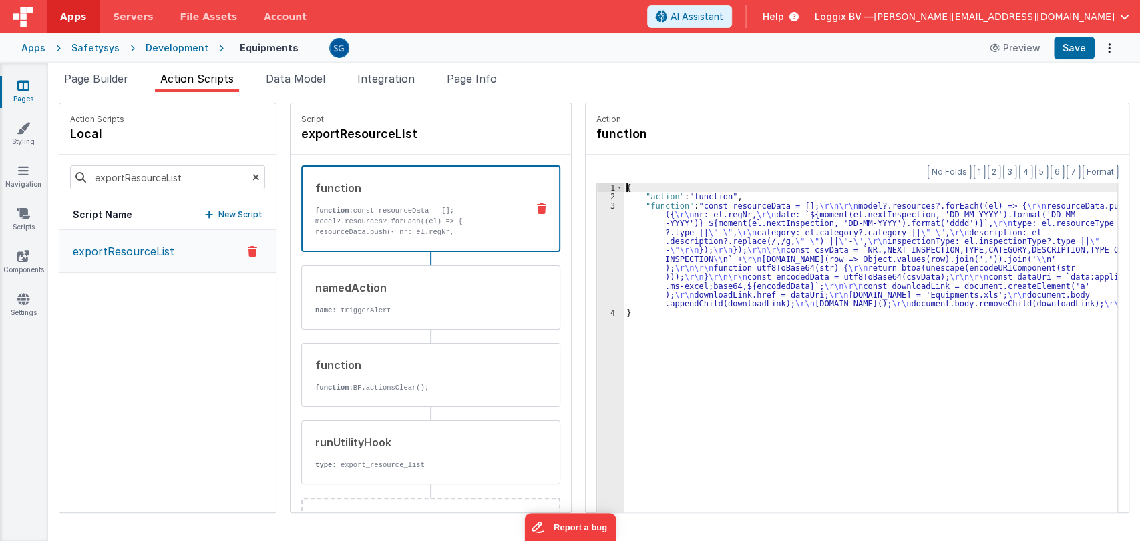
click at [599, 210] on div "3" at bounding box center [610, 255] width 27 height 107
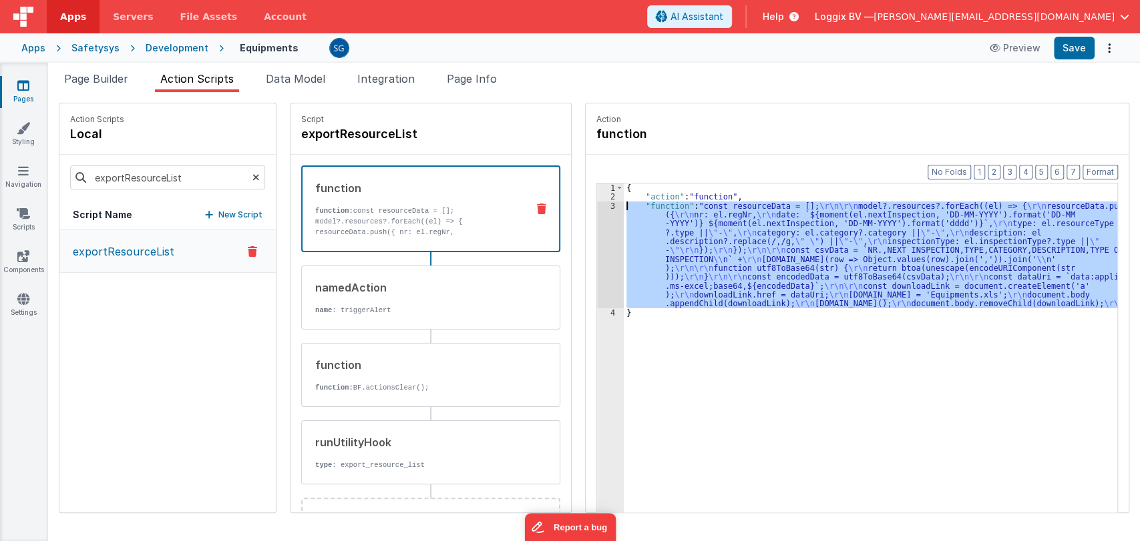
click at [599, 207] on div "3" at bounding box center [610, 255] width 27 height 107
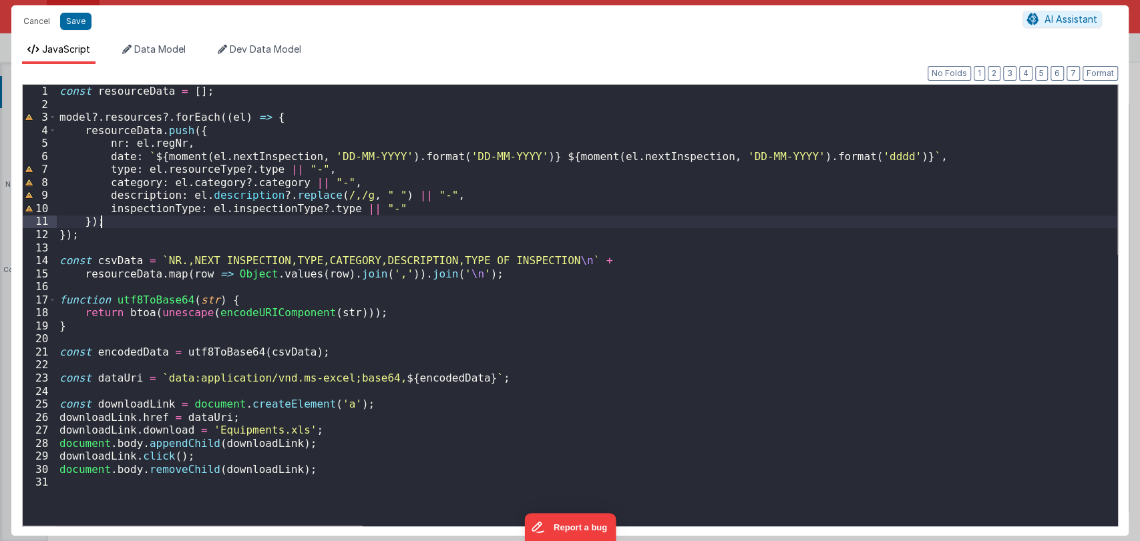
click at [346, 370] on div "const resourceData = [ ] ; model ?. resources ?. forEach (( el ) => { resourceD…" at bounding box center [587, 318] width 1060 height 467
click at [303, 349] on div "const resourceData = [ ] ; model ?. resources ?. forEach (( el ) => { resourceD…" at bounding box center [587, 318] width 1060 height 467
click at [326, 352] on div "const resourceData = [ ] ; model ?. resources ?. forEach (( el ) => { resourceD…" at bounding box center [587, 318] width 1060 height 467
click at [321, 355] on div "const resourceData = [ ] ; model ?. resources ?. forEach (( el ) => { resourceD…" at bounding box center [587, 318] width 1060 height 467
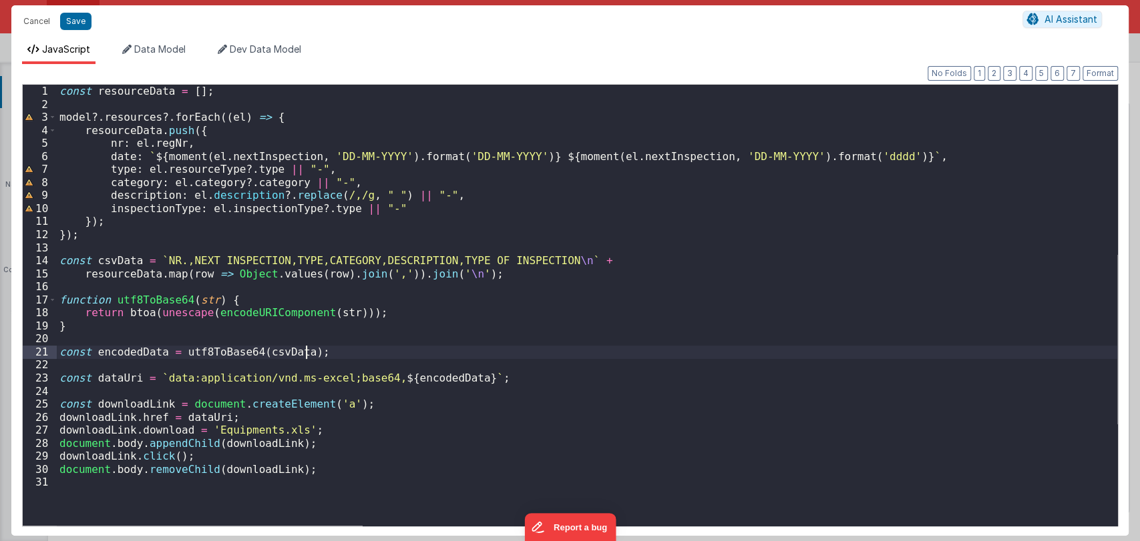
click at [321, 355] on div "const resourceData = [ ] ; model ?. resources ?. forEach (( el ) => { resourceD…" at bounding box center [587, 318] width 1060 height 467
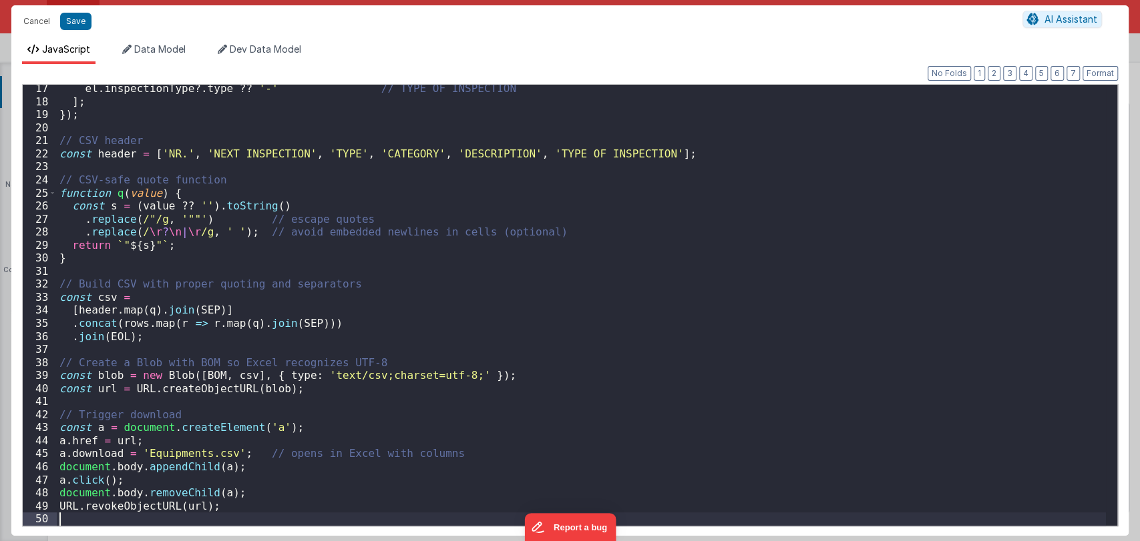
scroll to position [211, 0]
click at [79, 93] on div "el . inspectionType ?. type ?? '-' // TYPE OF INSPECTION ] ; }) ; // CSV header…" at bounding box center [581, 315] width 1049 height 467
click at [368, 260] on div "el . inspectionType ?. type ?? '-' // TYPE OF INSPECTION ] ; }) ; // CSV header…" at bounding box center [581, 315] width 1049 height 467
click at [347, 285] on div "el . inspectionType ?. type ?? '-' // TYPE OF INSPECTION ] ; }) ; // CSV header…" at bounding box center [581, 315] width 1049 height 467
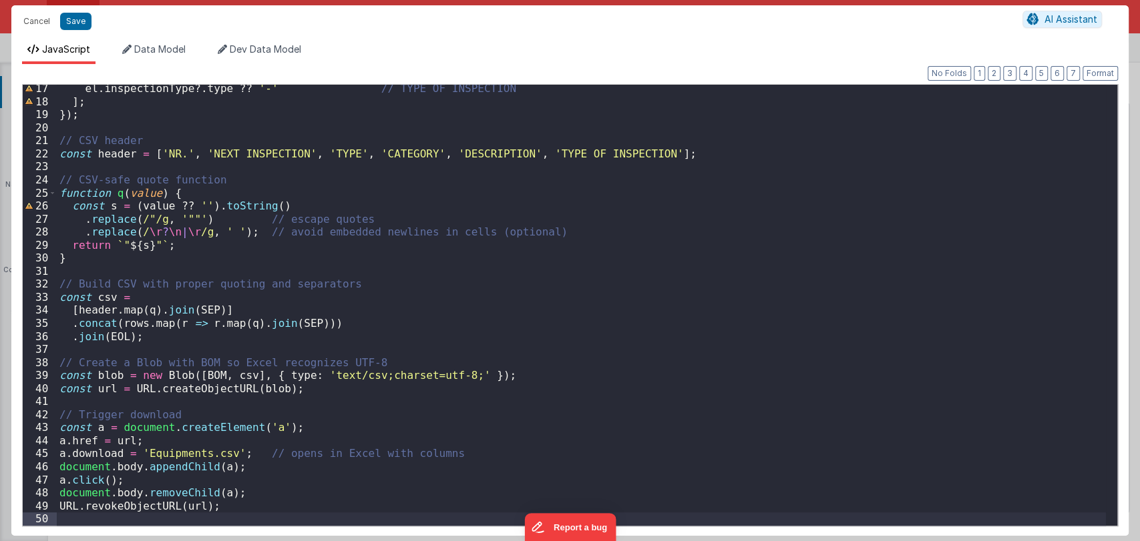
click at [347, 285] on div "el . inspectionType ?. type ?? '-' // TYPE OF INSPECTION ] ; }) ; // CSV header…" at bounding box center [581, 315] width 1049 height 467
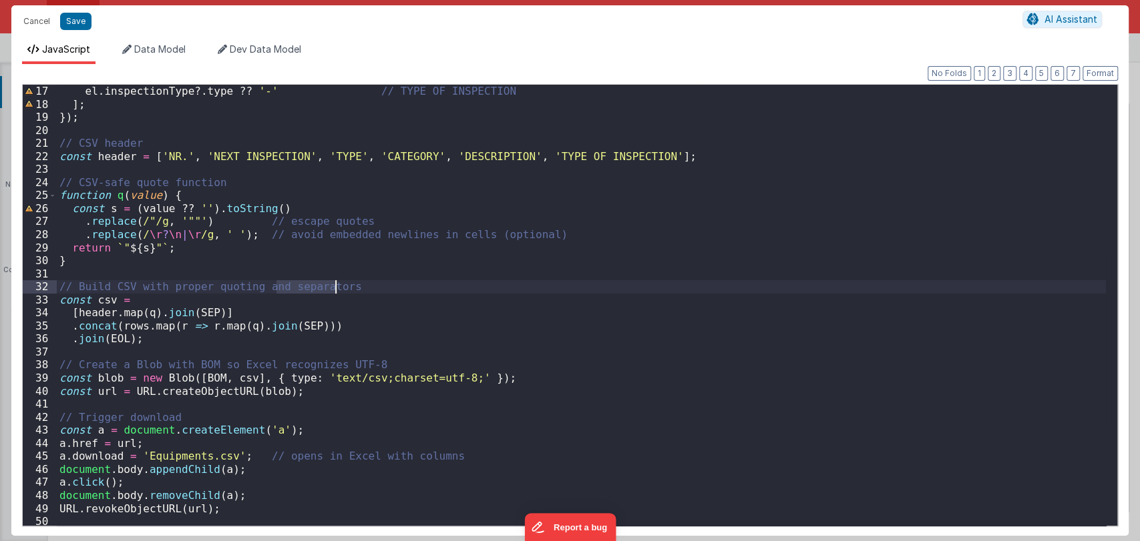
scroll to position [208, 0]
click at [336, 274] on div "el . inspectionType ?. type ?? '-' // TYPE OF INSPECTION ] ; }) ; // CSV header…" at bounding box center [581, 318] width 1049 height 467
click at [366, 272] on div "el . inspectionType ?. type ?? '-' // TYPE OF INSPECTION ] ; }) ; // CSV header…" at bounding box center [581, 318] width 1049 height 467
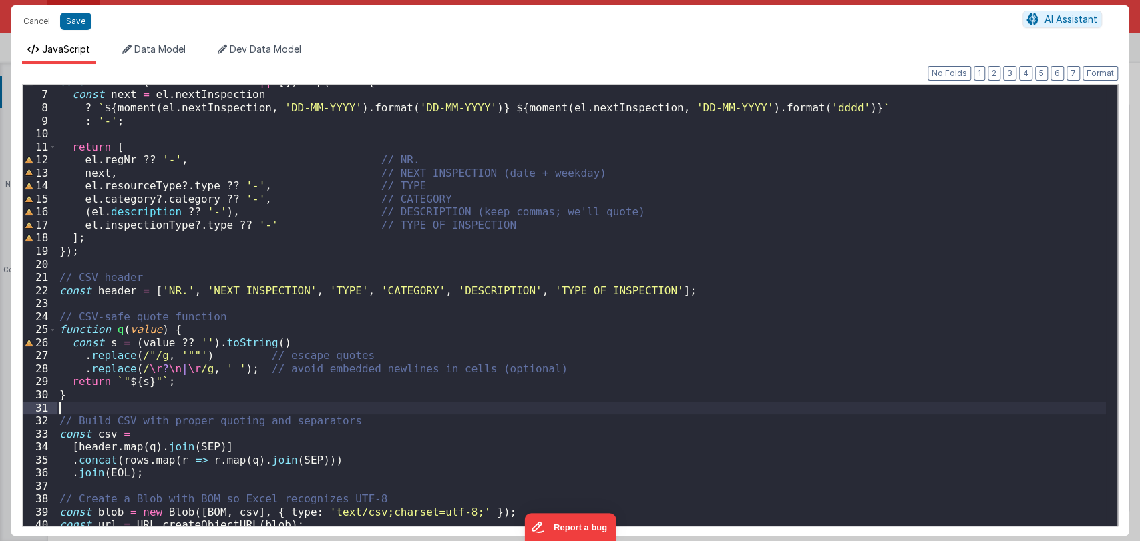
scroll to position [0, 0]
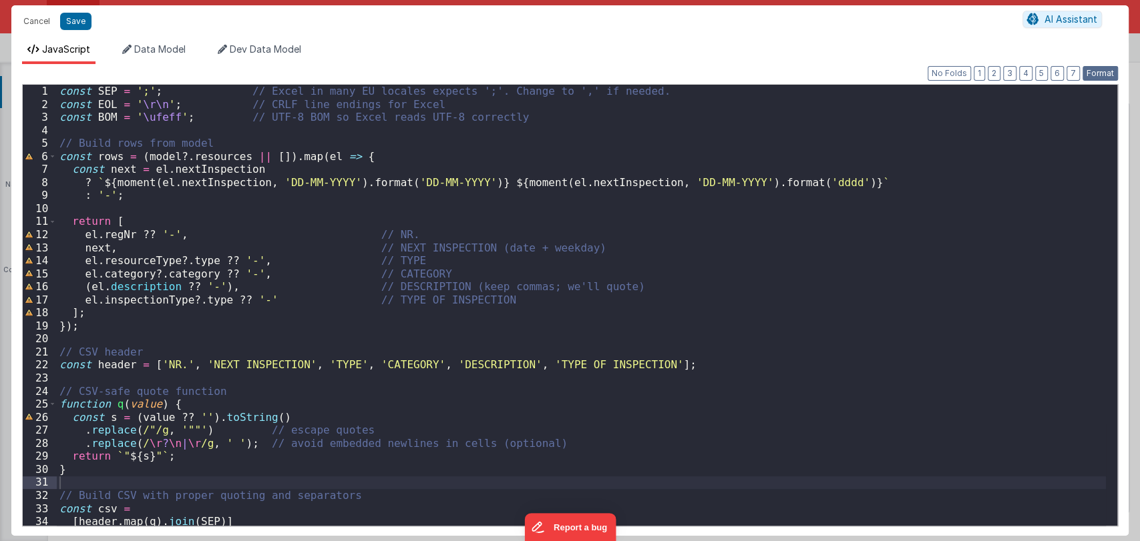
click at [1095, 71] on button "Format" at bounding box center [1099, 73] width 35 height 15
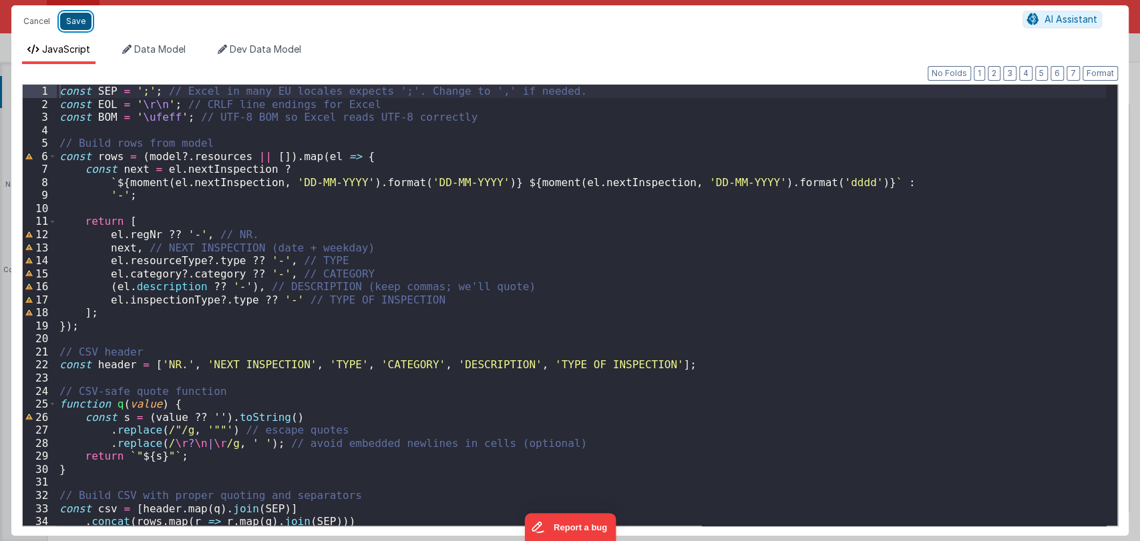
click at [73, 15] on button "Save" at bounding box center [75, 21] width 31 height 17
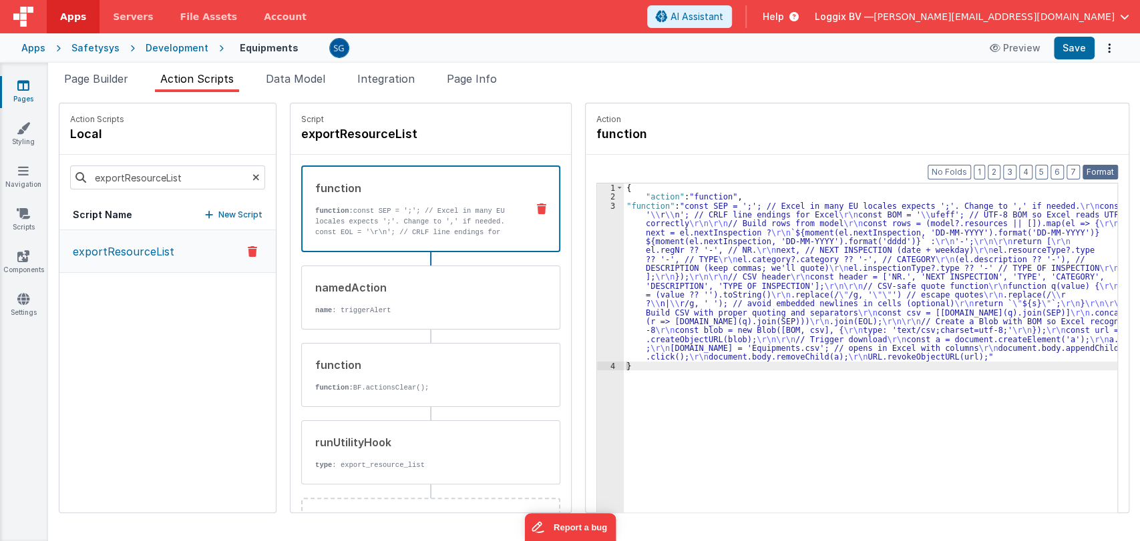
click at [1105, 167] on button "Format" at bounding box center [1099, 172] width 35 height 15
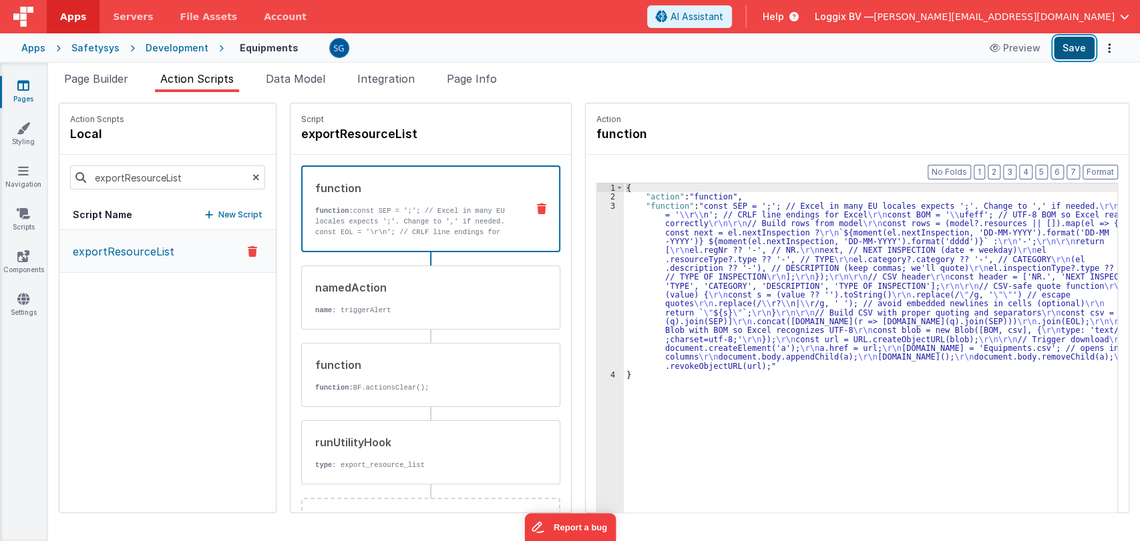
click at [1072, 51] on button "Save" at bounding box center [1074, 48] width 41 height 23
click at [91, 79] on span "Page Builder" at bounding box center [96, 78] width 64 height 13
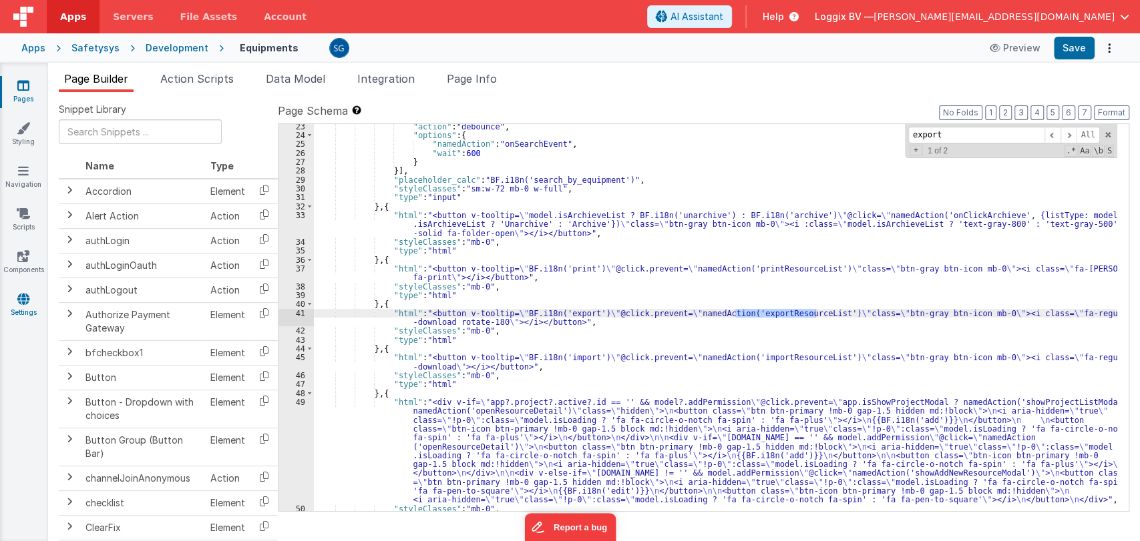
click at [21, 300] on icon at bounding box center [23, 298] width 12 height 13
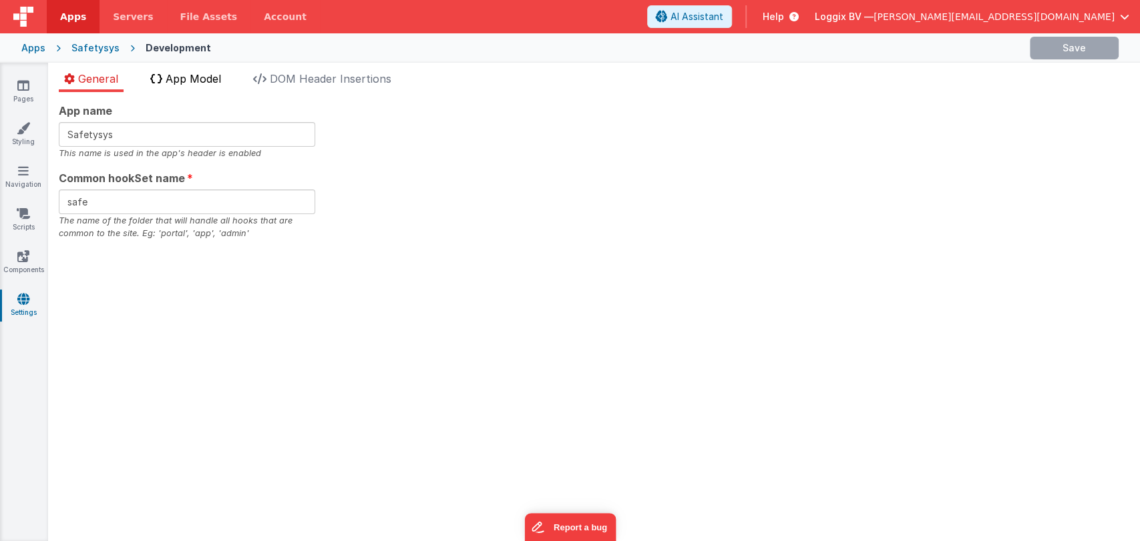
click at [188, 76] on span "App Model" at bounding box center [193, 78] width 55 height 13
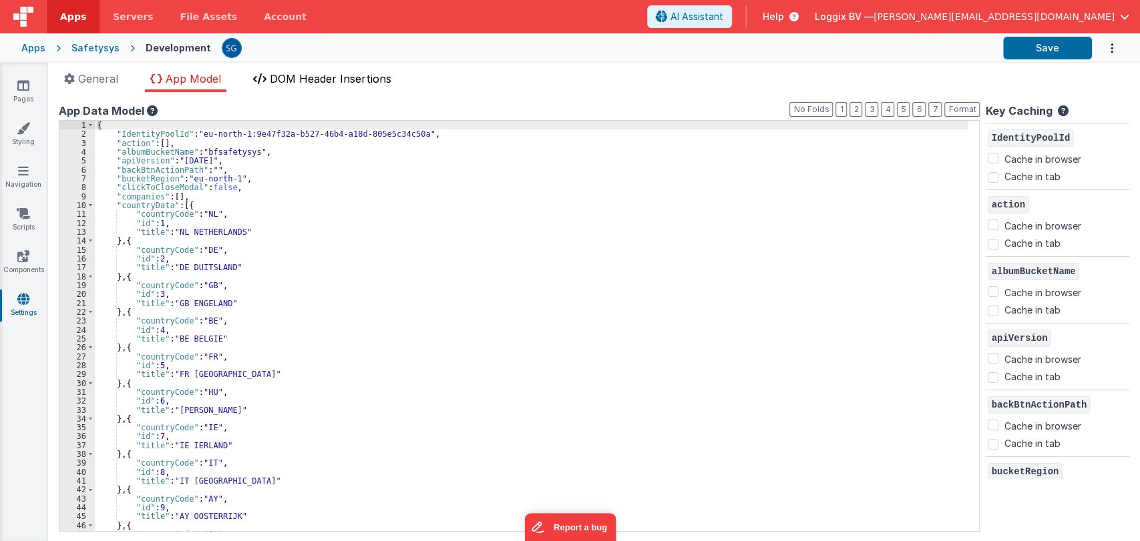
click at [324, 75] on span "DOM Header Insertions" at bounding box center [331, 78] width 122 height 13
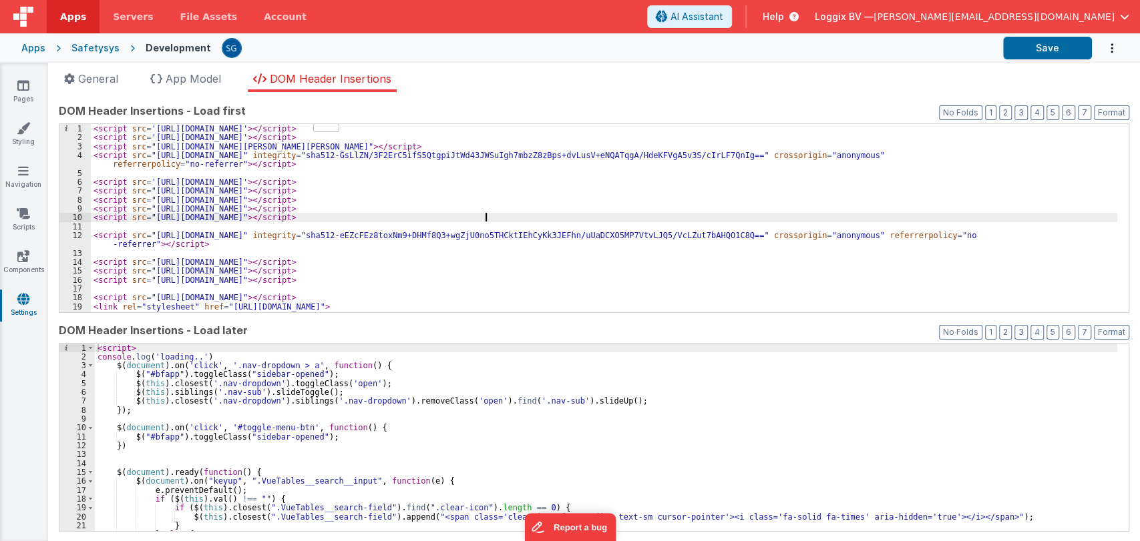
click at [504, 216] on div "< script src = 'https://unpkg.com/vue/dist/vue.js' > </ script > < script src =…" at bounding box center [604, 227] width 1026 height 206
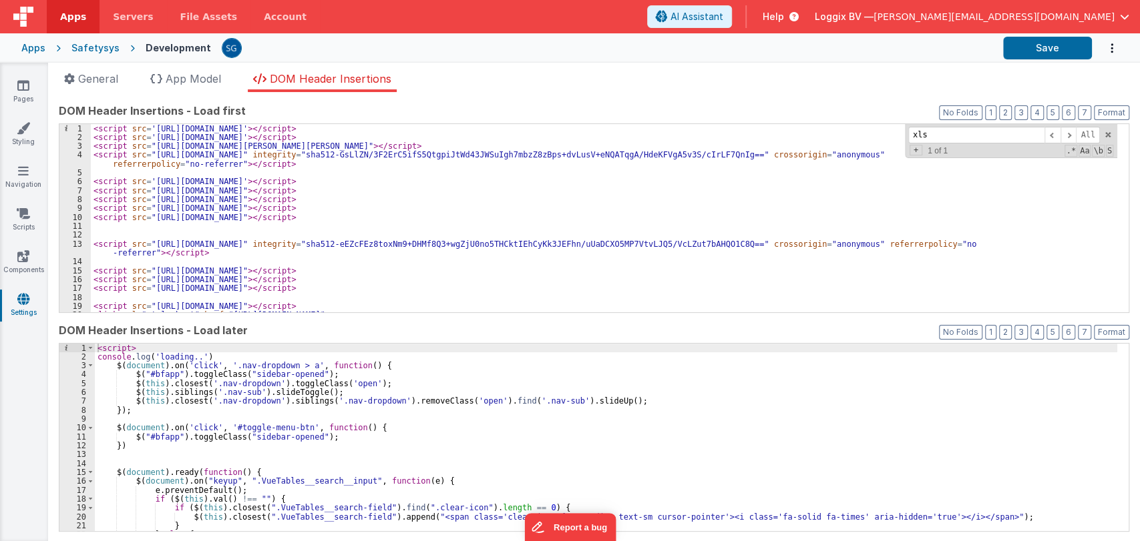
type input "xls"
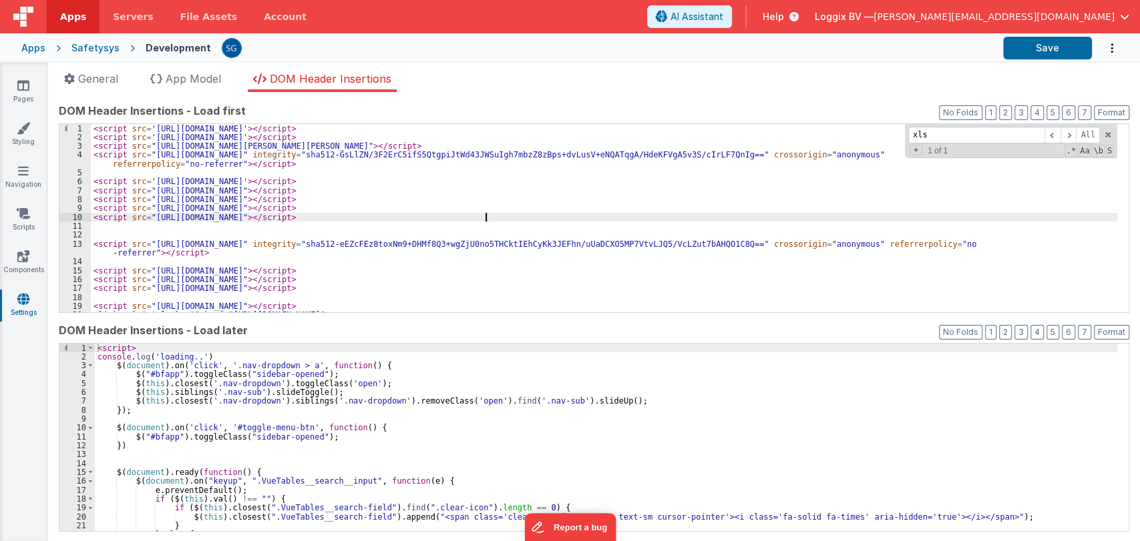
click at [493, 219] on div "< script src = 'https://unpkg.com/vue/dist/vue.js' > </ script > < script src =…" at bounding box center [604, 227] width 1026 height 206
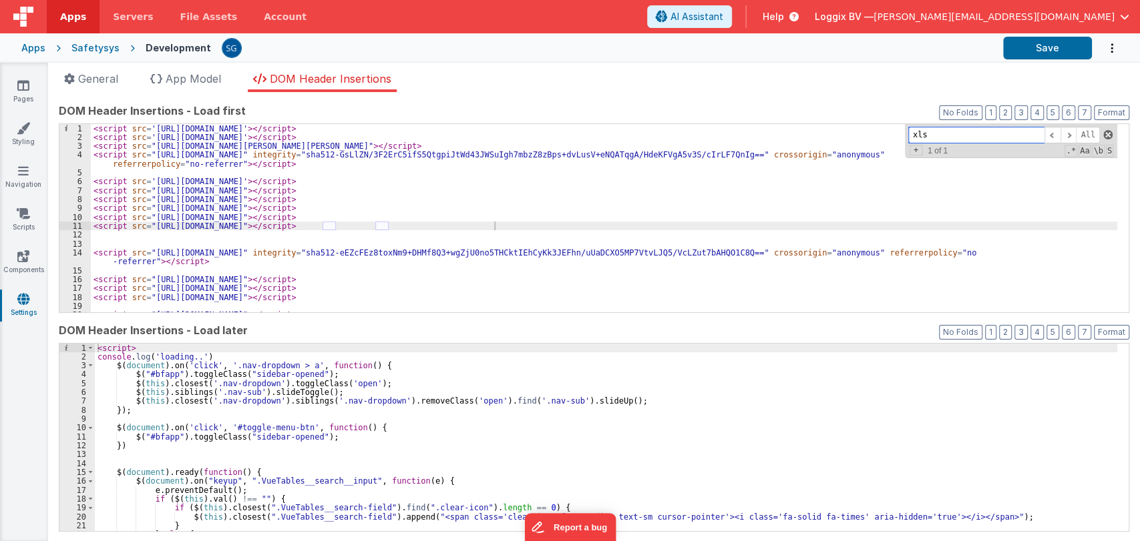
click at [1103, 133] on span at bounding box center [1107, 134] width 9 height 9
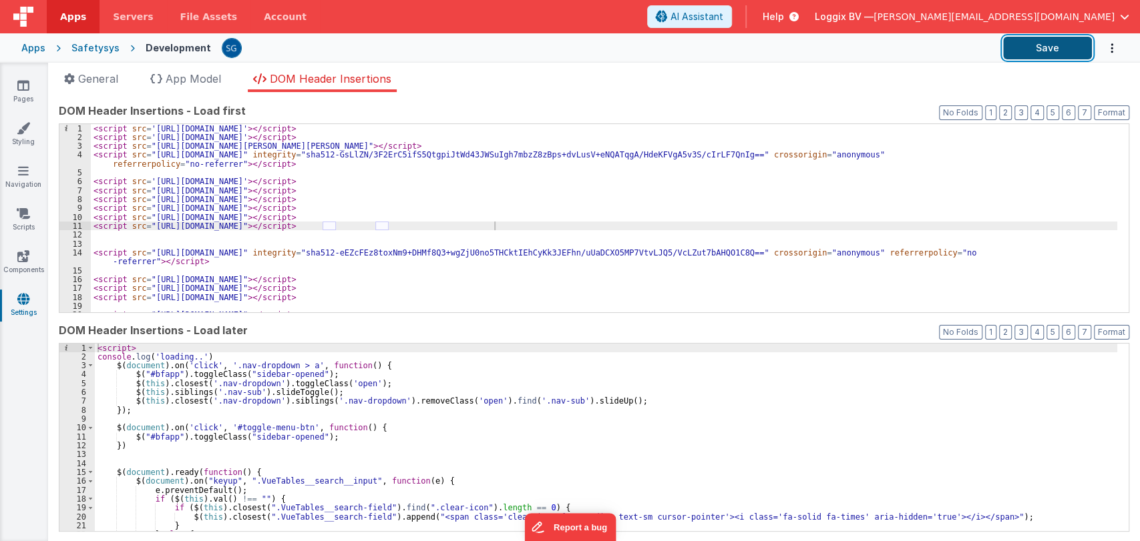
click at [1060, 44] on button "Save" at bounding box center [1047, 48] width 89 height 23
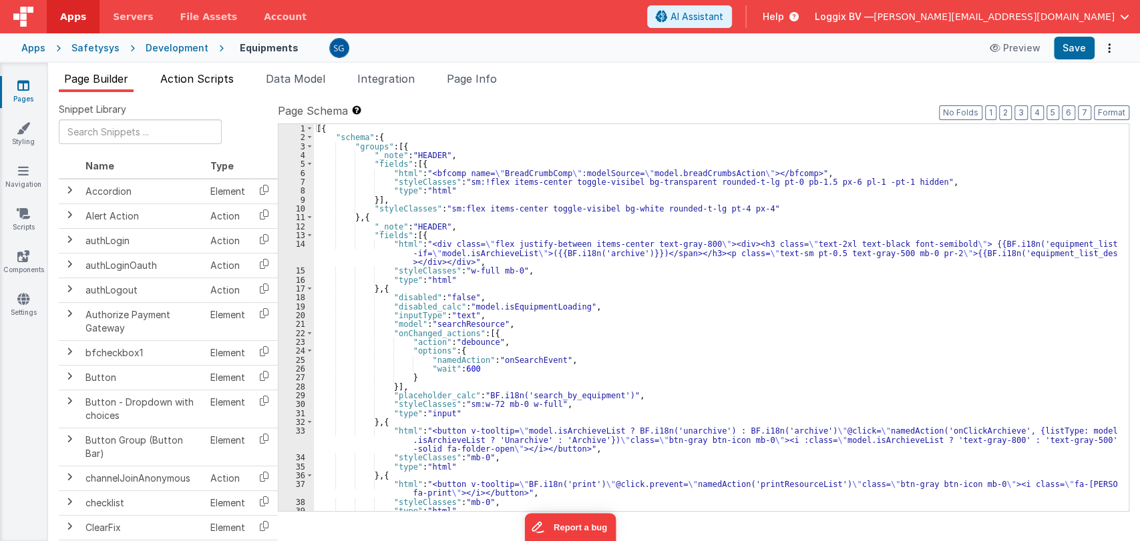
click at [182, 77] on span "Action Scripts" at bounding box center [196, 78] width 73 height 13
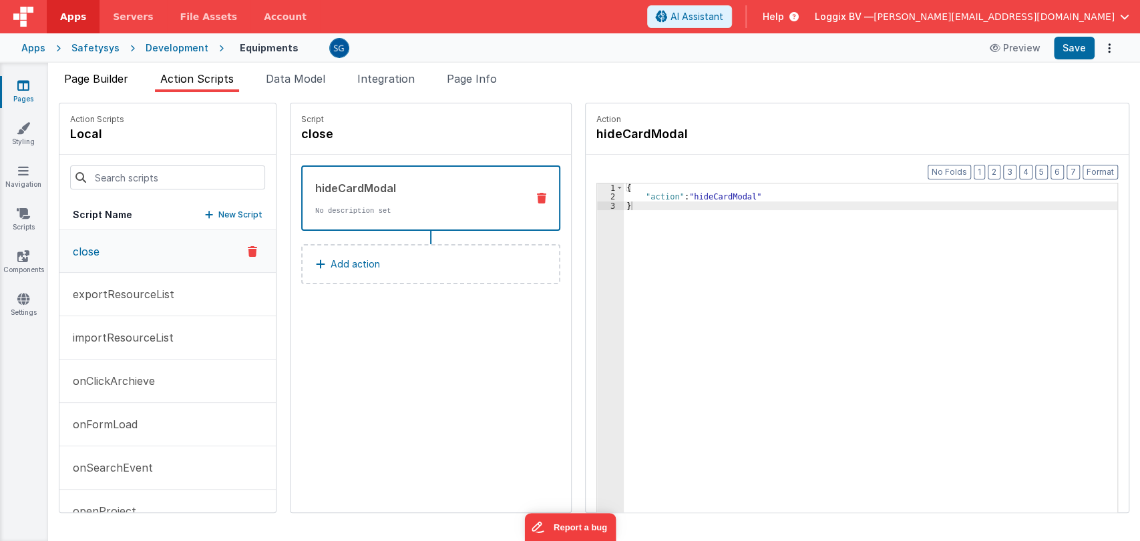
click at [111, 76] on span "Page Builder" at bounding box center [96, 78] width 64 height 13
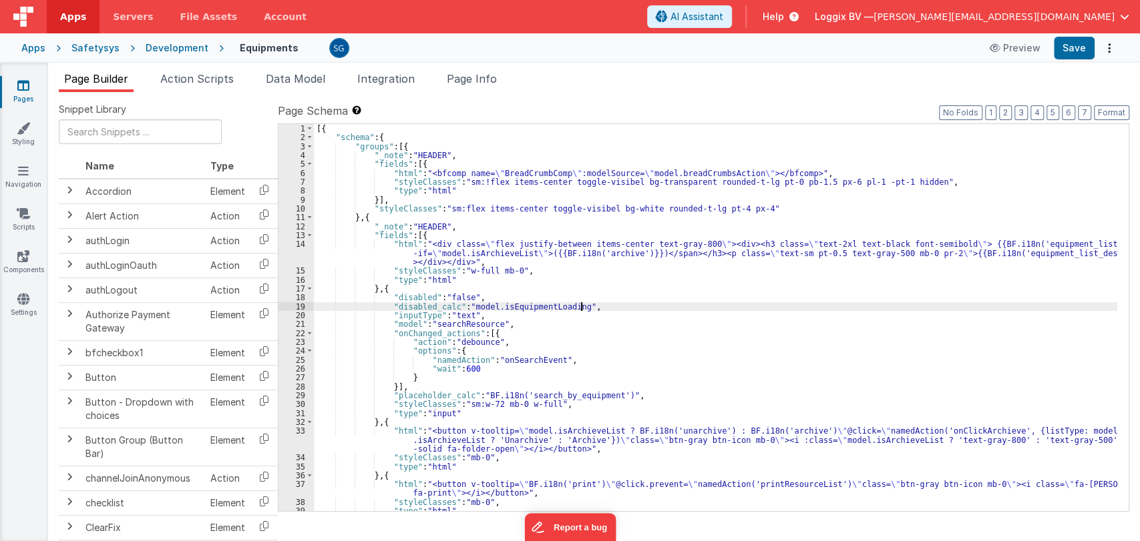
click at [638, 303] on div "[{ "schema" : { "groups" : [{ "_note" : "HEADER" , "fields" : [{ "html" : "<bfc…" at bounding box center [715, 326] width 803 height 405
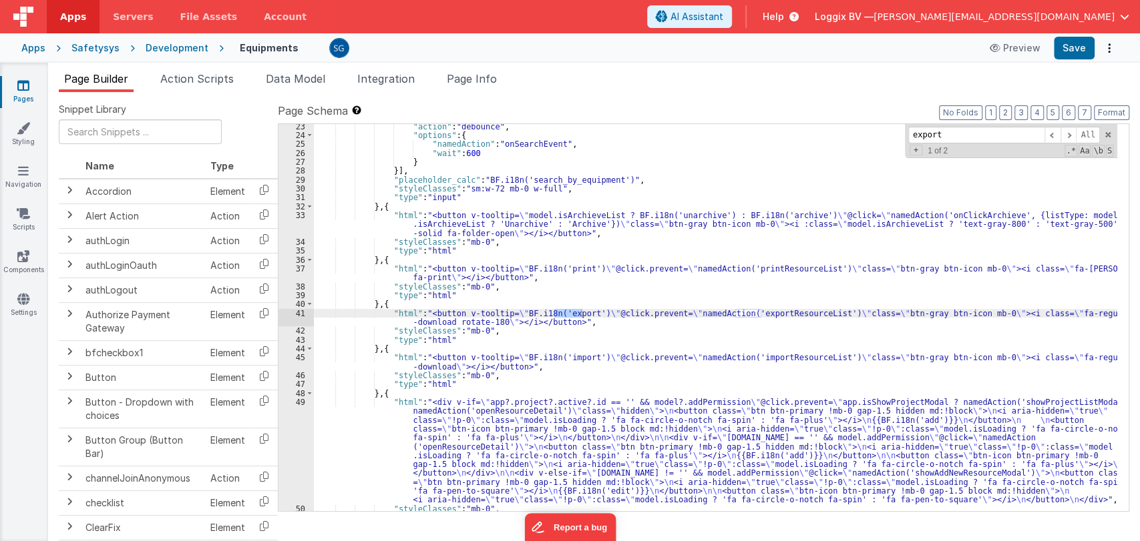
type input "export"
click at [761, 313] on div ""action" : "debounce" , "options" : { "namedAction" : "onSearchEvent" , "wait" …" at bounding box center [715, 324] width 803 height 405
click at [192, 82] on span "Action Scripts" at bounding box center [196, 78] width 73 height 13
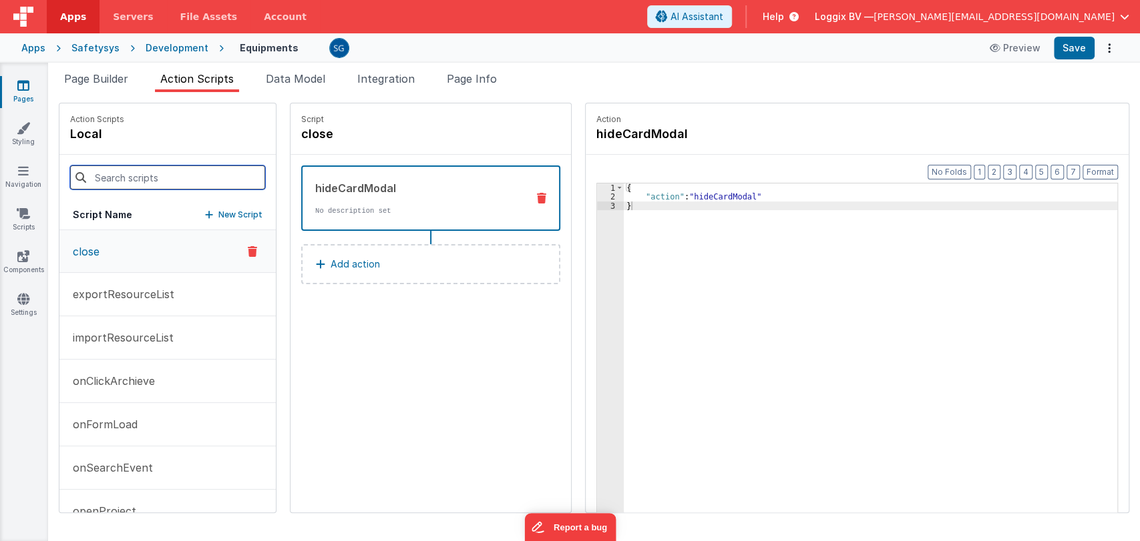
drag, startPoint x: 125, startPoint y: 180, endPoint x: 122, endPoint y: 204, distance: 24.9
click at [125, 180] on input at bounding box center [167, 178] width 195 height 24
paste input "exportResourceList"
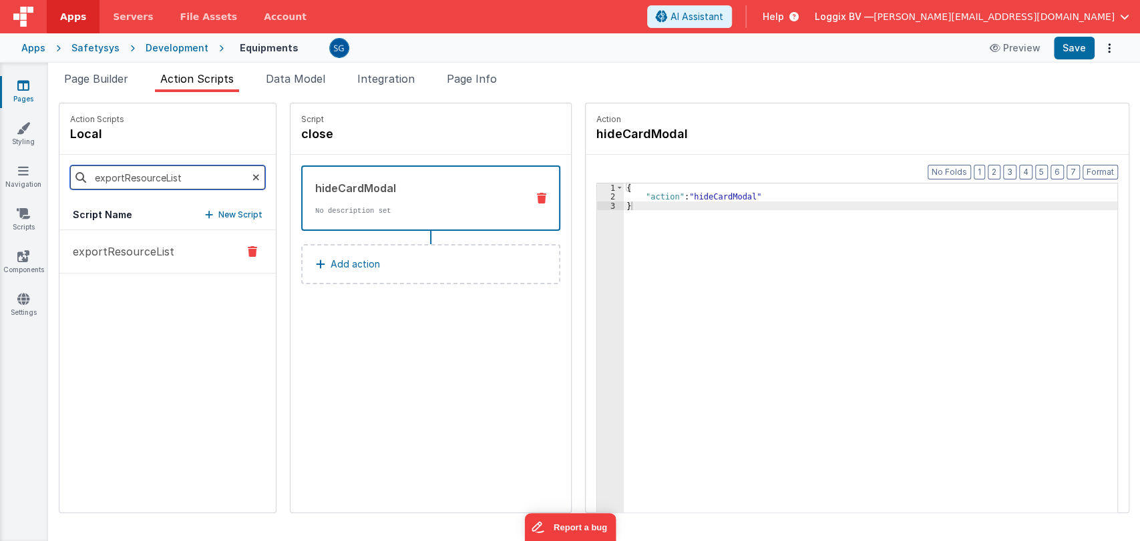
type input "exportResourceList"
click at [120, 252] on p "exportResourceList" at bounding box center [119, 252] width 109 height 16
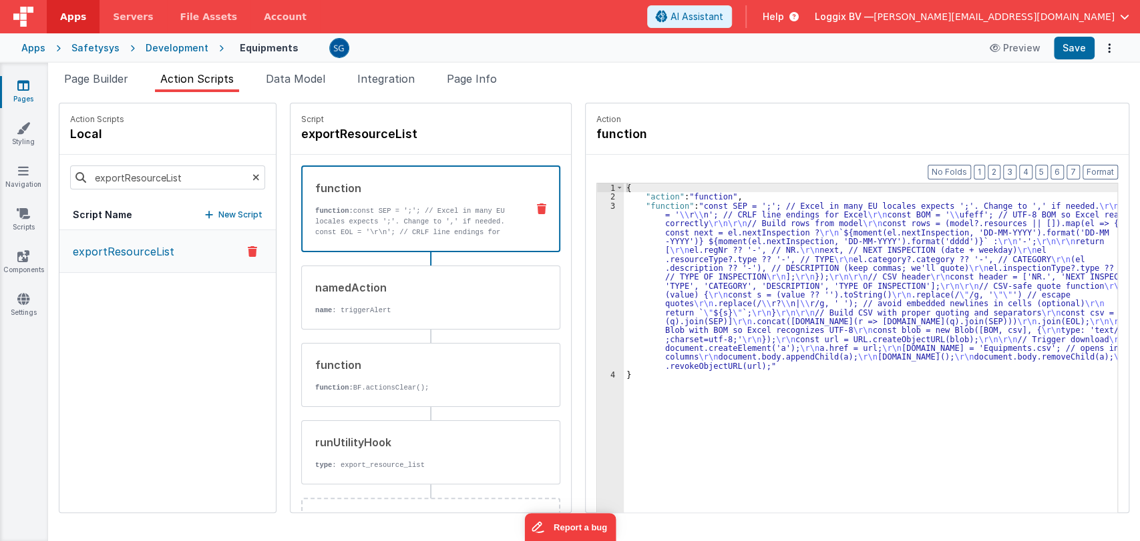
click at [137, 258] on p "exportResourceList" at bounding box center [119, 252] width 109 height 16
click at [601, 204] on div "3" at bounding box center [610, 286] width 27 height 169
click at [598, 203] on div "3" at bounding box center [610, 286] width 27 height 169
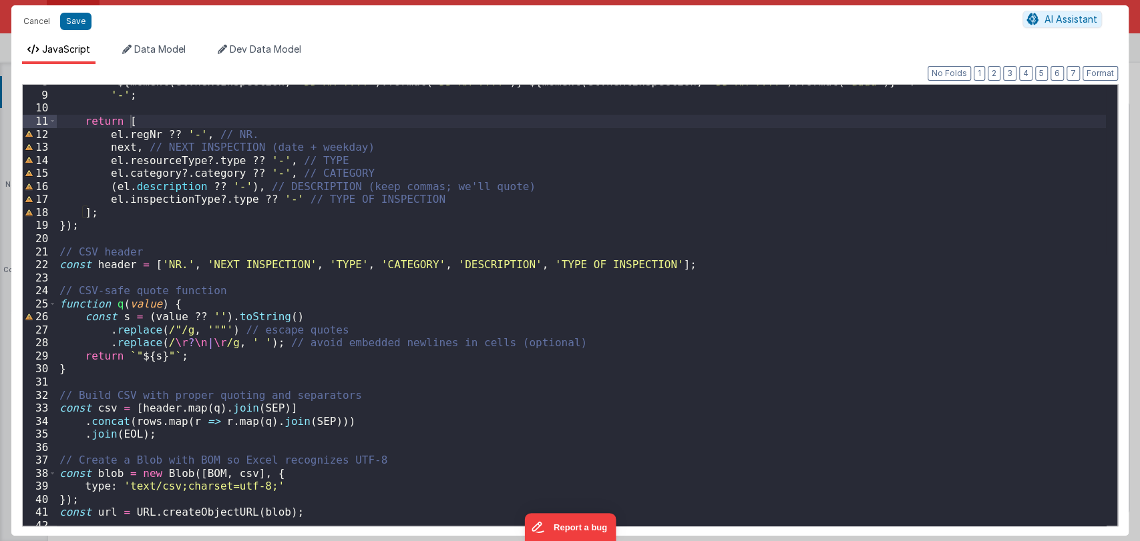
scroll to position [100, 0]
click at [439, 234] on div "` ${ moment ( el . nextInspection , 'DD-MM-YYYY' ) . format ( 'DD-MM-YYYY' ) } …" at bounding box center [581, 308] width 1049 height 467
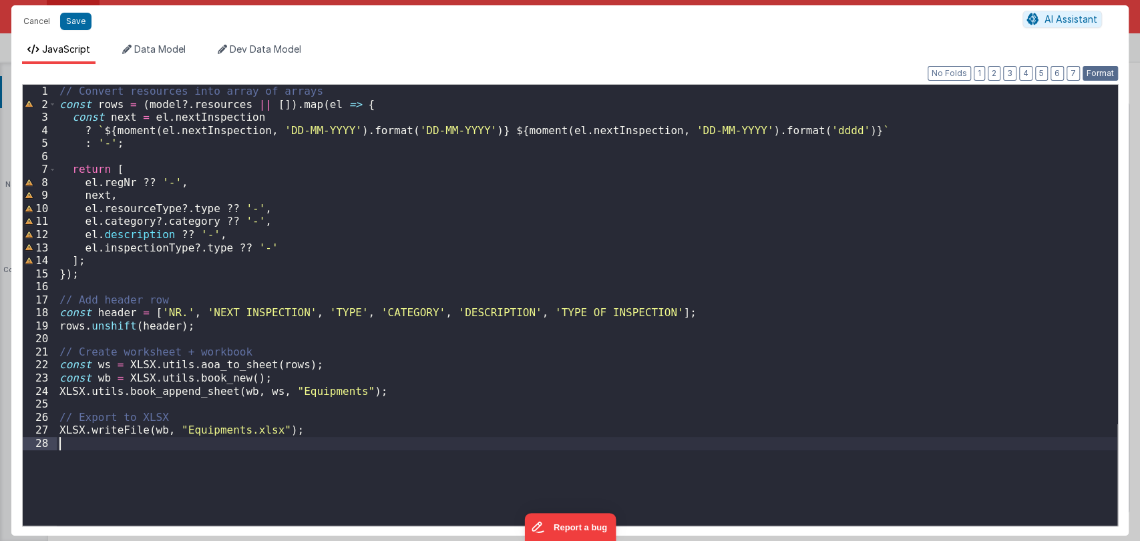
click at [1100, 69] on button "Format" at bounding box center [1099, 73] width 35 height 15
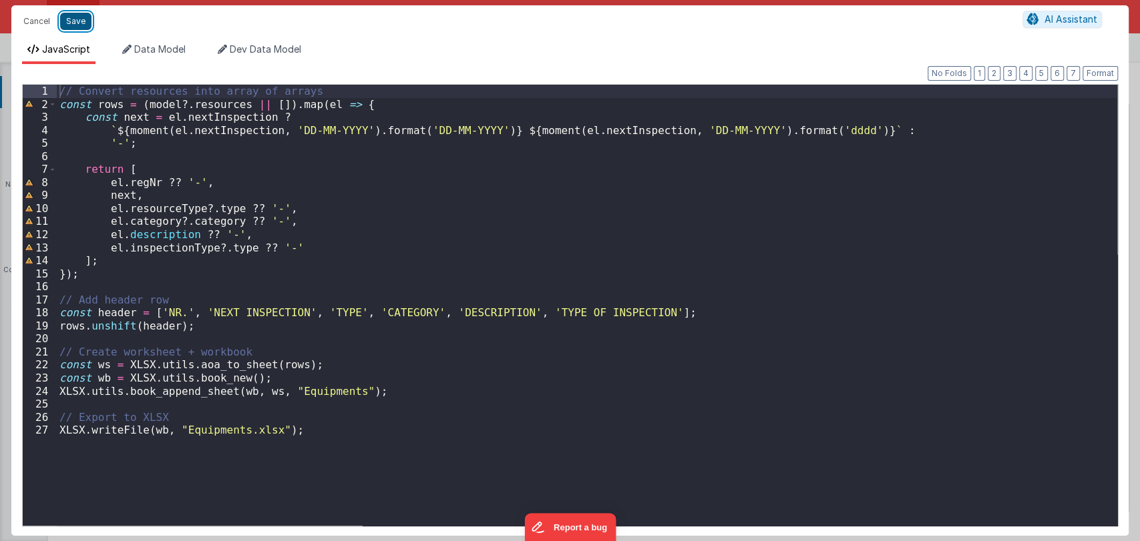
click at [79, 17] on button "Save" at bounding box center [75, 21] width 31 height 17
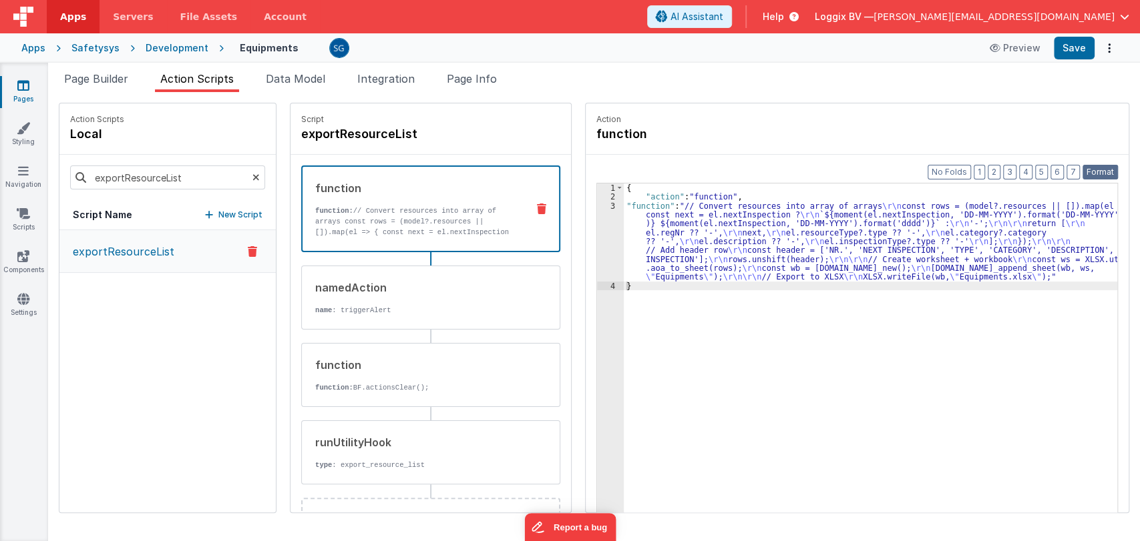
click at [1101, 171] on button "Format" at bounding box center [1099, 172] width 35 height 15
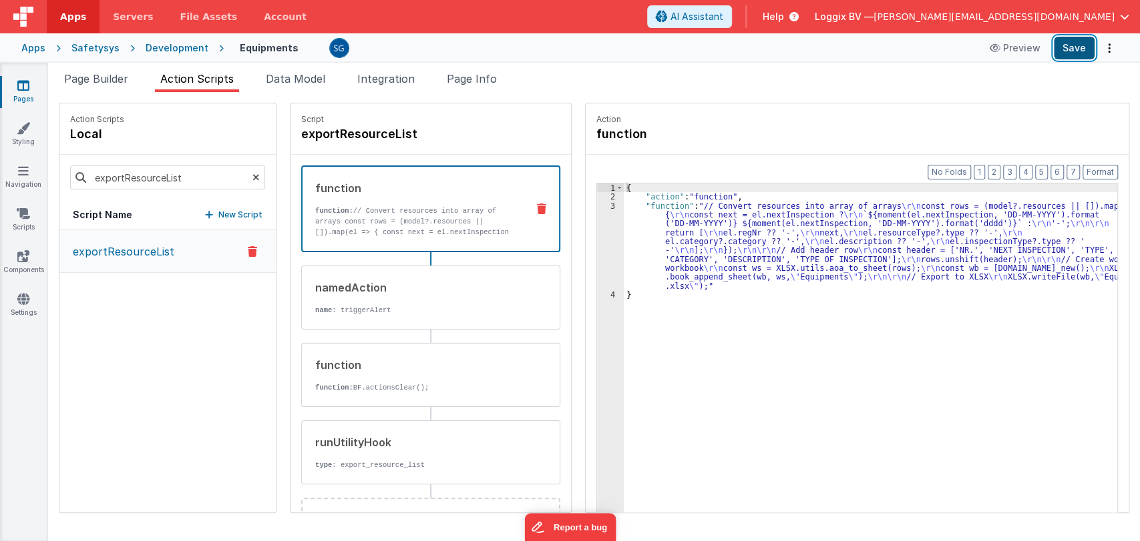
click at [1084, 55] on button "Save" at bounding box center [1074, 48] width 41 height 23
click at [601, 206] on div "3" at bounding box center [610, 246] width 27 height 89
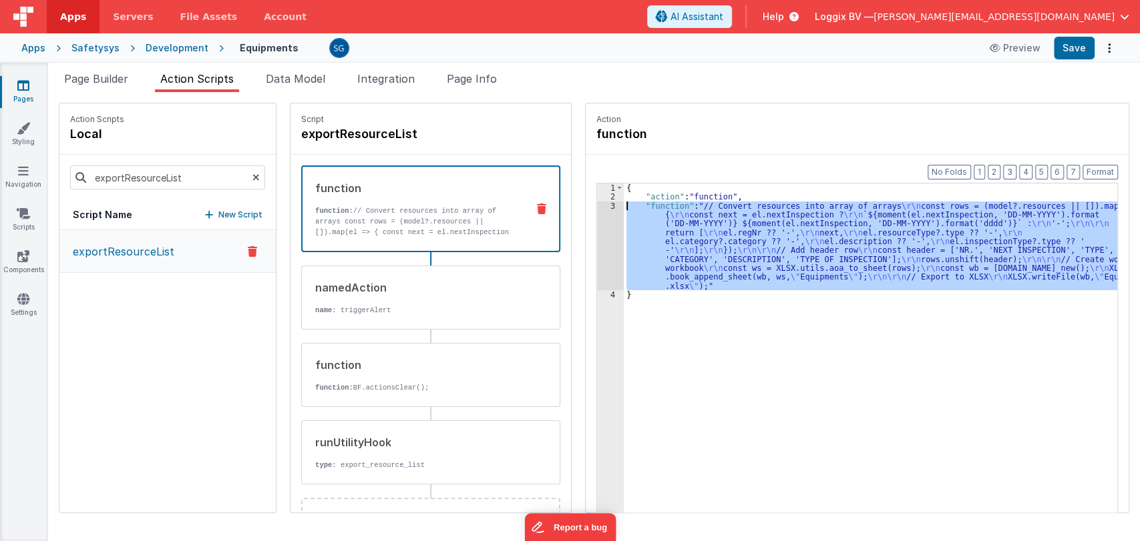
click at [601, 206] on div "3" at bounding box center [610, 246] width 27 height 89
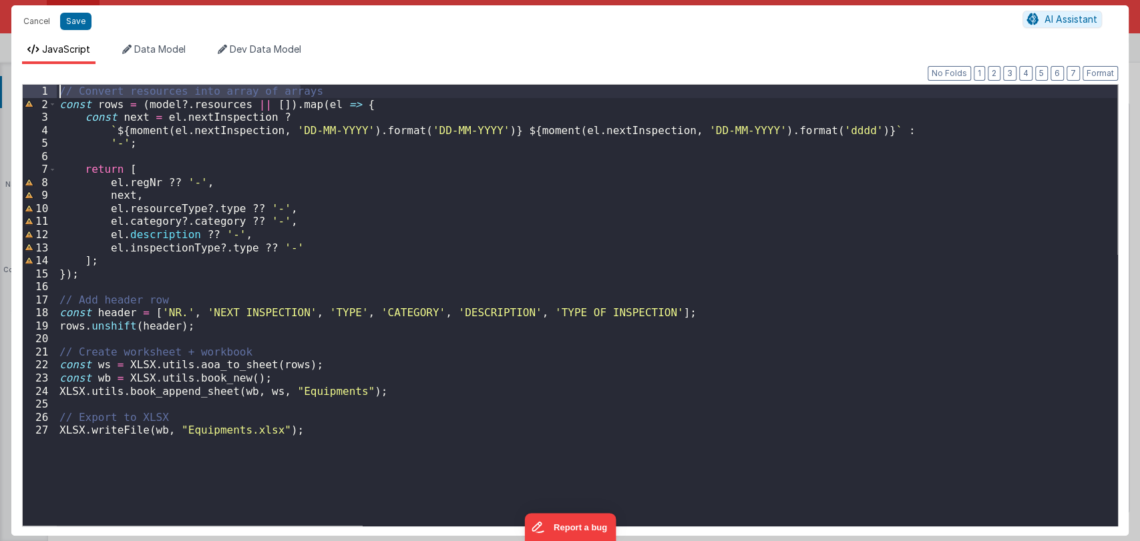
drag, startPoint x: 330, startPoint y: 92, endPoint x: 27, endPoint y: 89, distance: 302.5
click at [27, 89] on div "1 2 3 4 5 6 7 8 9 10 11 12 13 14 15 16 17 18 19 20 21 22 23 24 25 26 27 // Conv…" at bounding box center [570, 305] width 1096 height 443
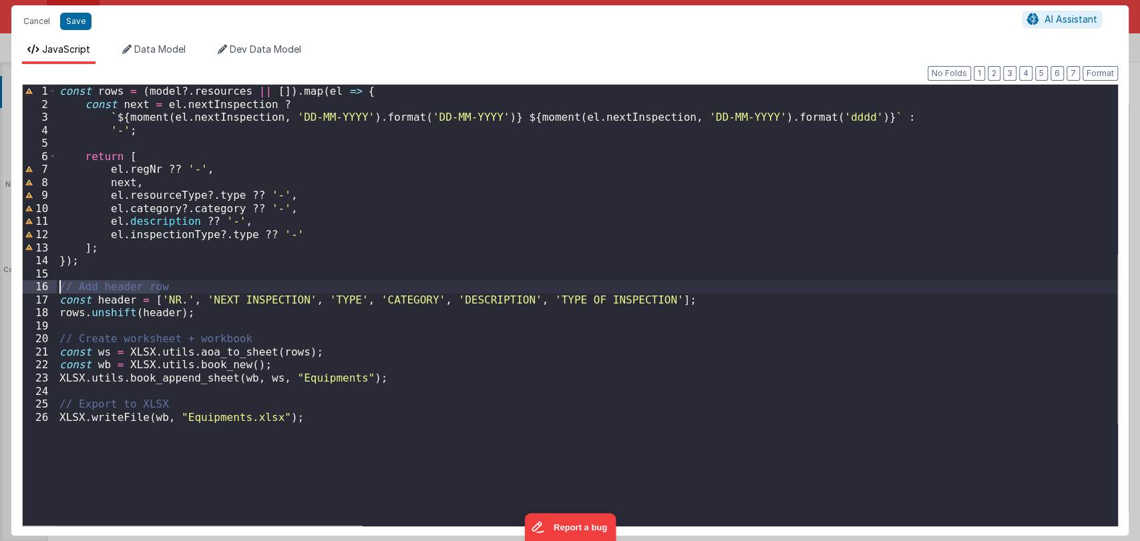
drag, startPoint x: 181, startPoint y: 286, endPoint x: 48, endPoint y: 287, distance: 132.9
click at [48, 287] on div "1 2 3 4 5 6 7 8 9 10 11 12 13 14 15 16 17 18 19 20 21 22 23 24 25 26 const rows…" at bounding box center [570, 305] width 1096 height 443
click at [69, 16] on button "Save" at bounding box center [75, 21] width 31 height 17
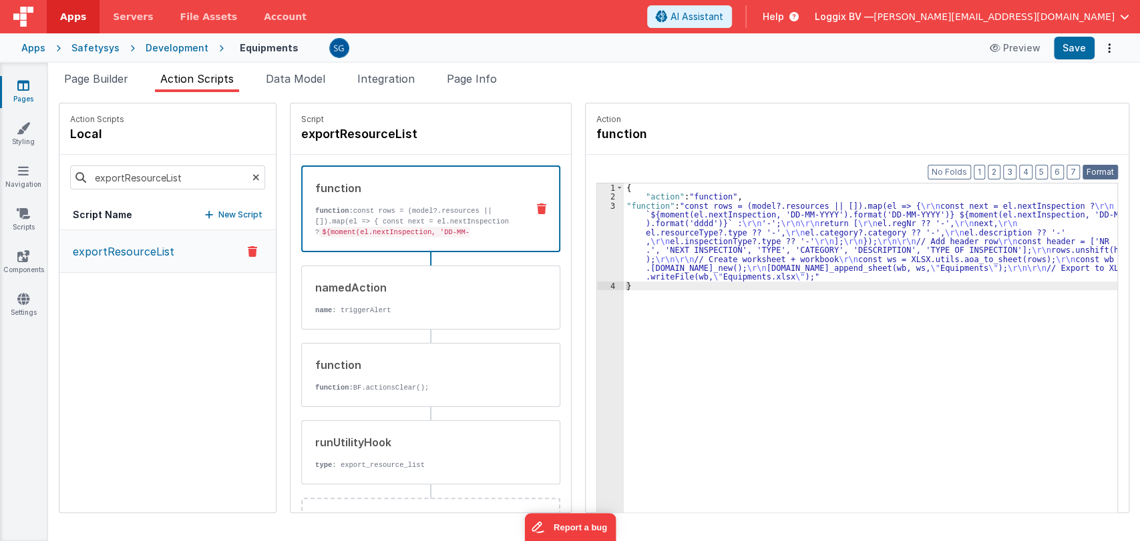
click at [1099, 167] on button "Format" at bounding box center [1099, 172] width 35 height 15
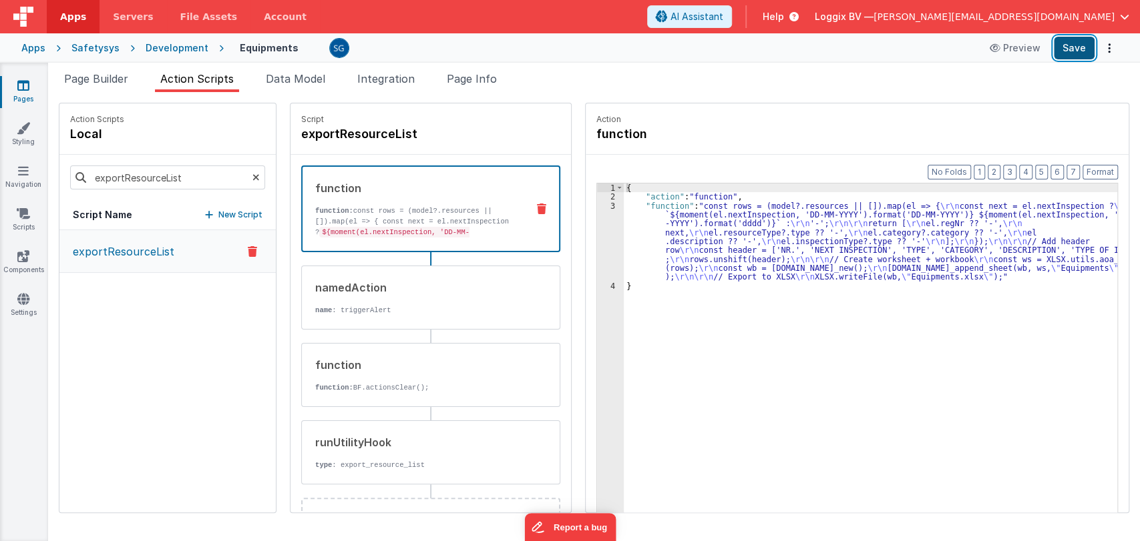
click at [1075, 54] on button "Save" at bounding box center [1074, 48] width 41 height 23
click at [598, 202] on div "3" at bounding box center [610, 242] width 27 height 80
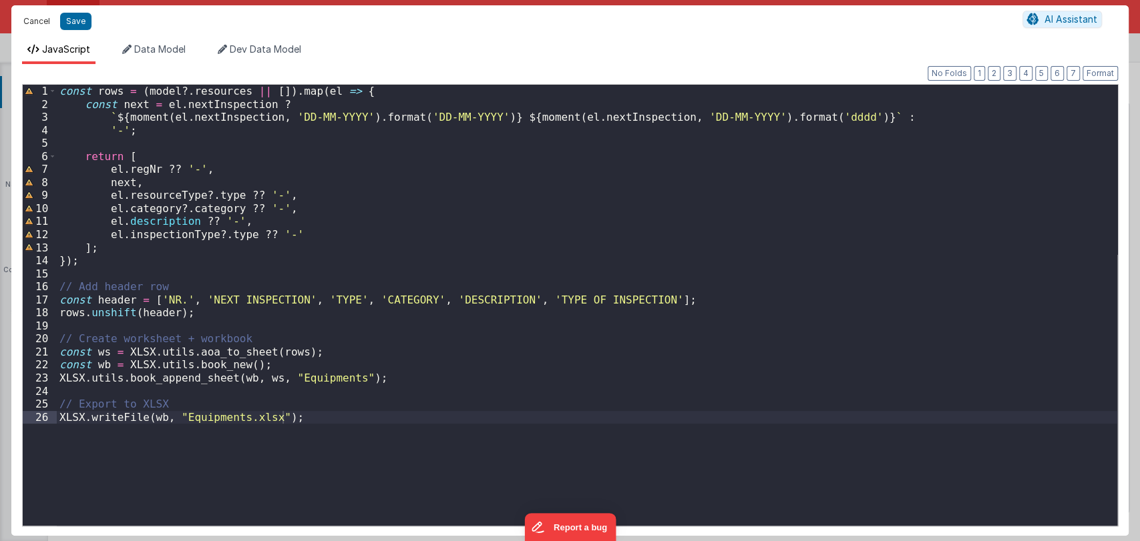
click at [35, 28] on button "Cancel" at bounding box center [37, 21] width 40 height 19
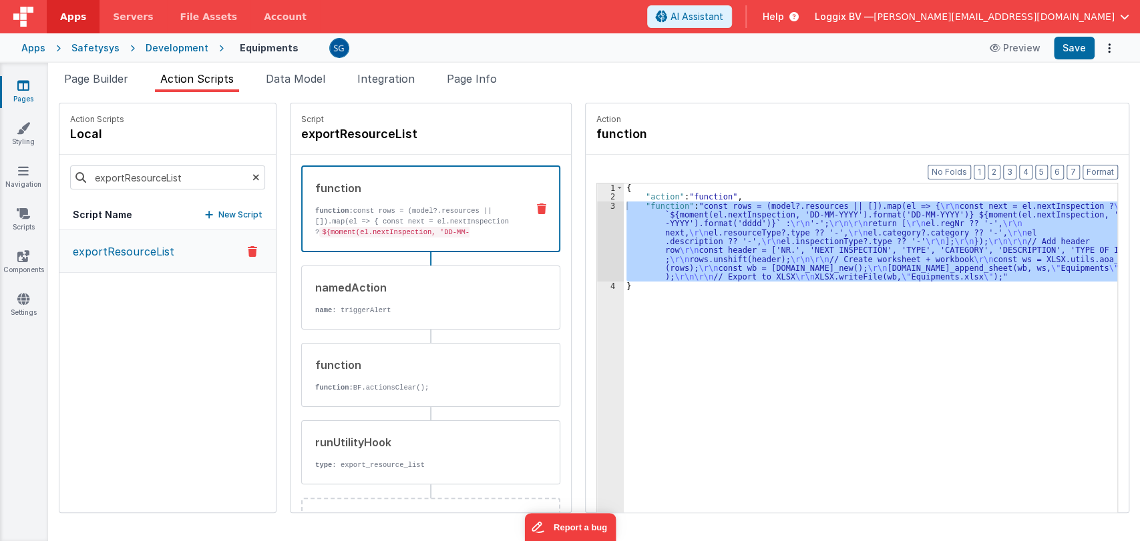
click at [21, 91] on icon at bounding box center [23, 85] width 12 height 13
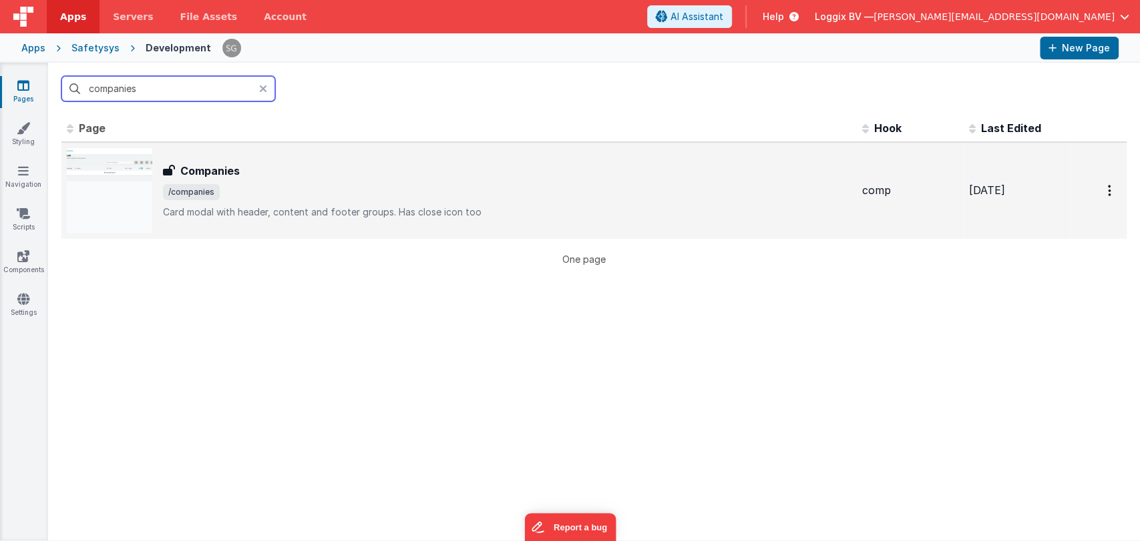
type input "companies"
click at [332, 188] on span "/companies" at bounding box center [507, 192] width 688 height 16
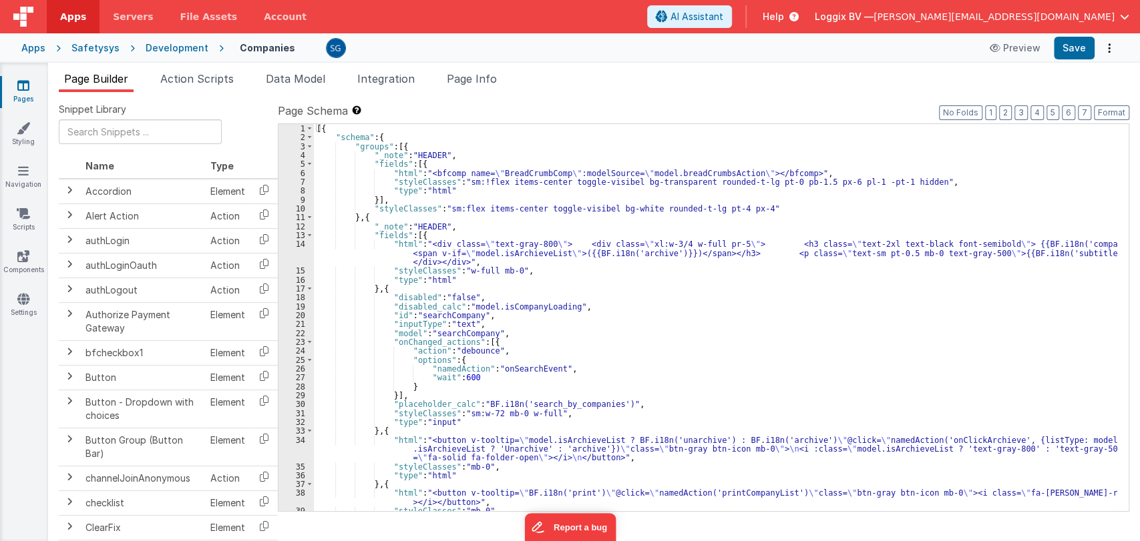
click at [662, 342] on div "[{ "schema" : { "groups" : [{ "_note" : "HEADER" , "fields" : [{ "html" : "<bfc…" at bounding box center [715, 326] width 803 height 405
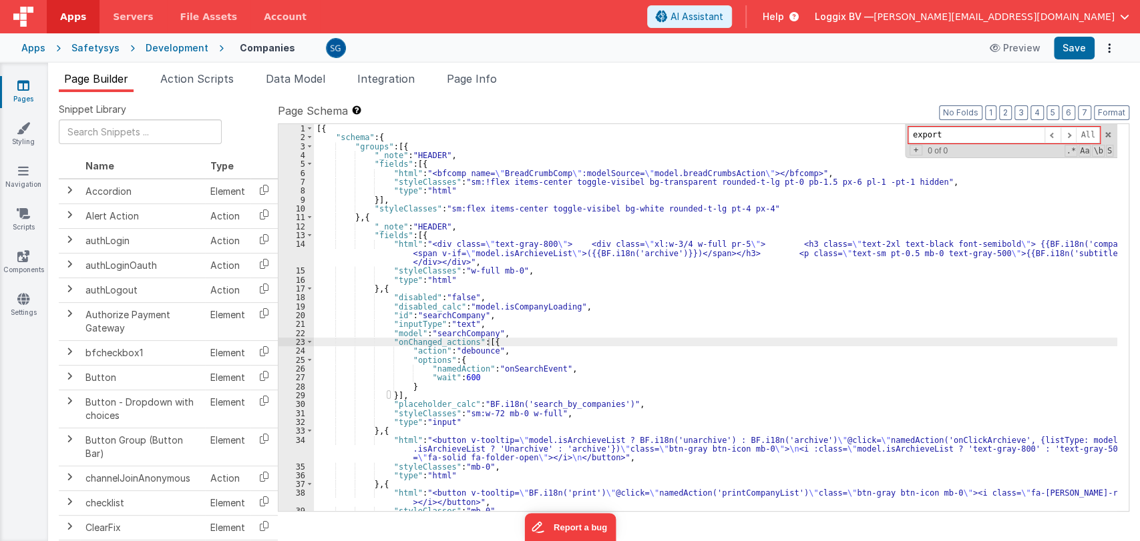
scroll to position [224, 0]
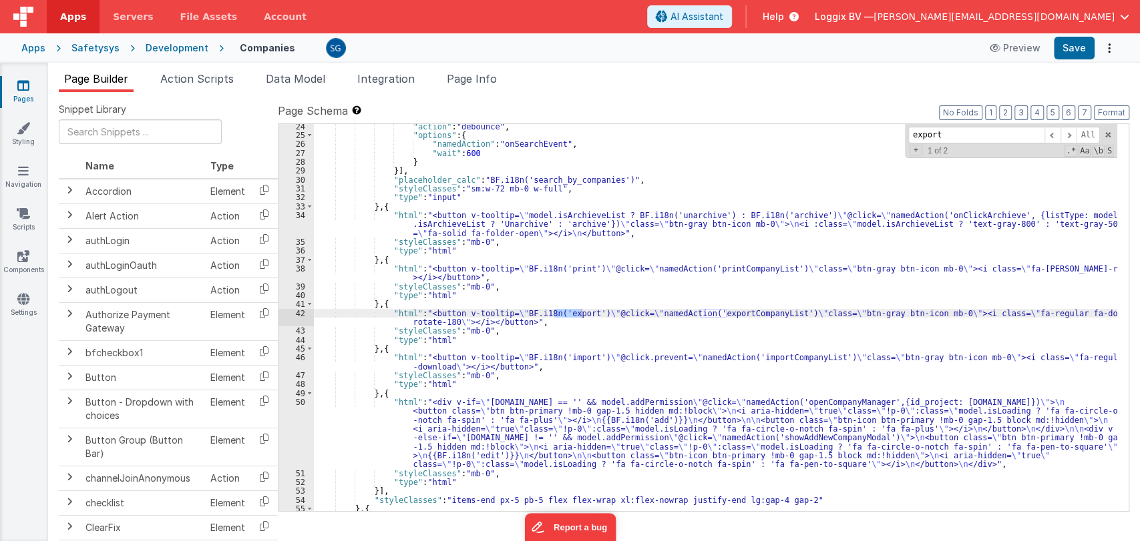
type input "export"
click at [737, 314] on div ""action" : "debounce" , "options" : { "namedAction" : "onSearchEvent" , "wait" …" at bounding box center [715, 324] width 803 height 405
click at [210, 87] on li "Action Scripts" at bounding box center [197, 81] width 84 height 21
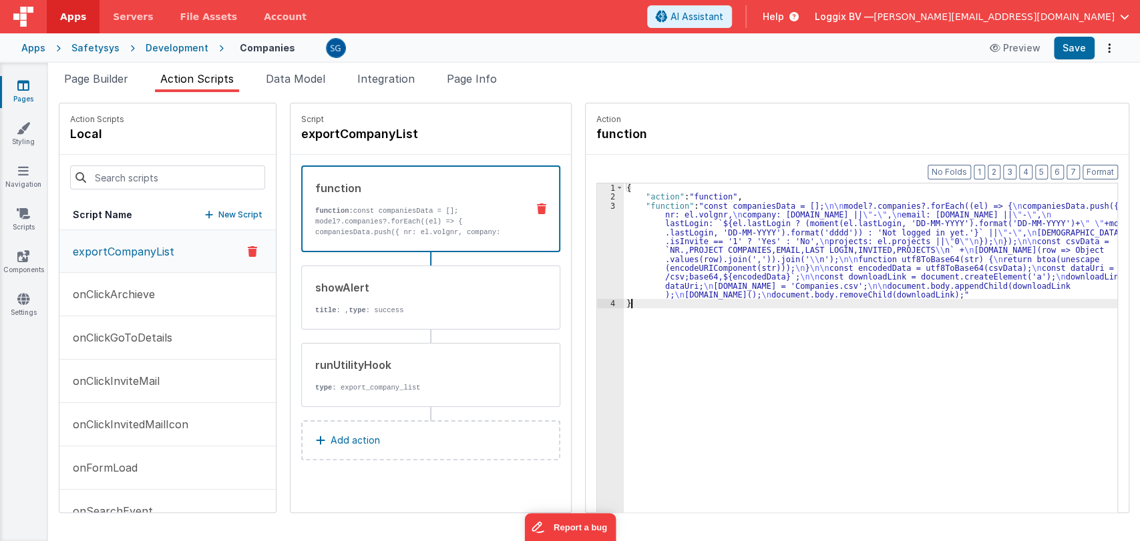
click at [598, 205] on div "3" at bounding box center [610, 251] width 27 height 98
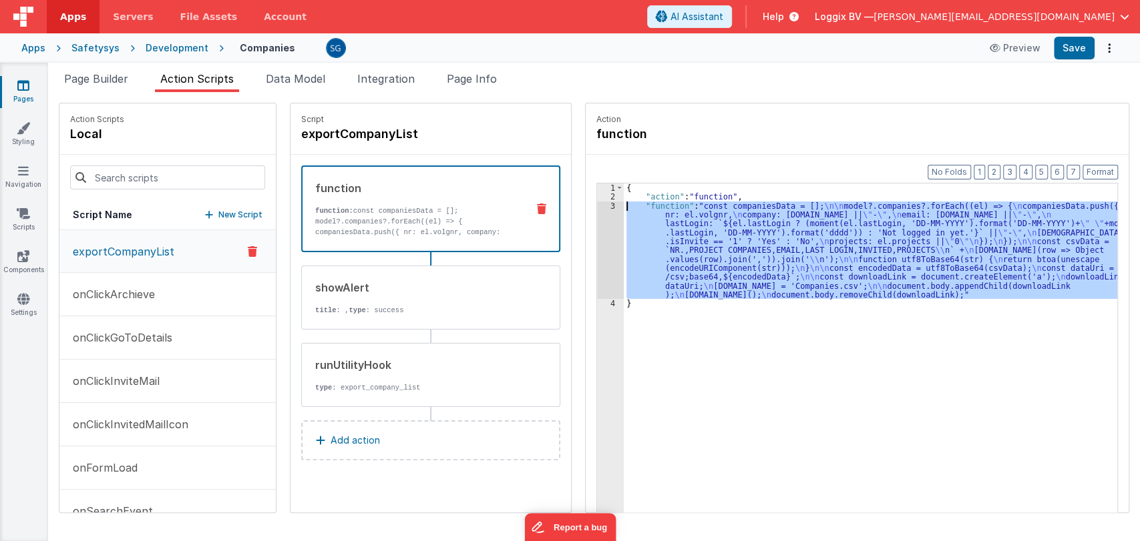
click at [598, 205] on div "3" at bounding box center [610, 251] width 27 height 98
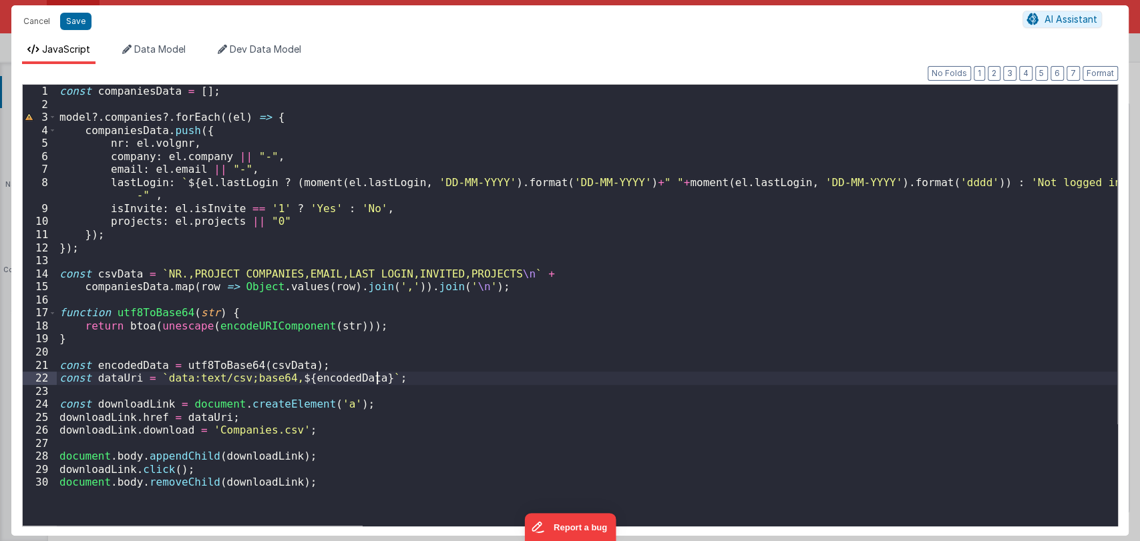
click at [423, 375] on div "const companiesData = [ ] ; model ?. companies ?. forEach (( el ) => { companie…" at bounding box center [587, 318] width 1060 height 467
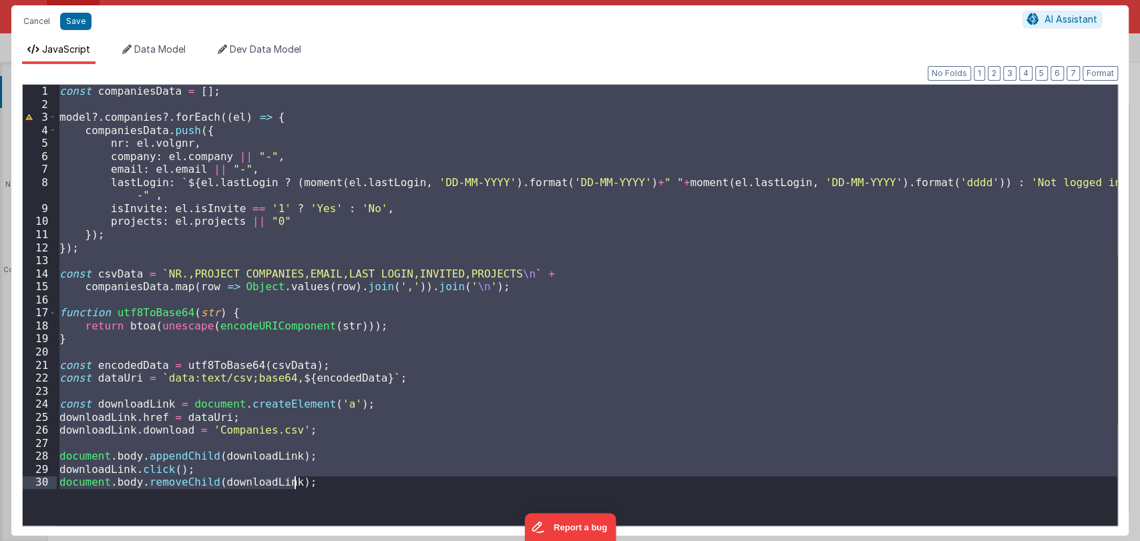
click at [435, 306] on div "const companiesData = [ ] ; model ?. companies ?. forEach (( el ) => { companie…" at bounding box center [587, 305] width 1060 height 441
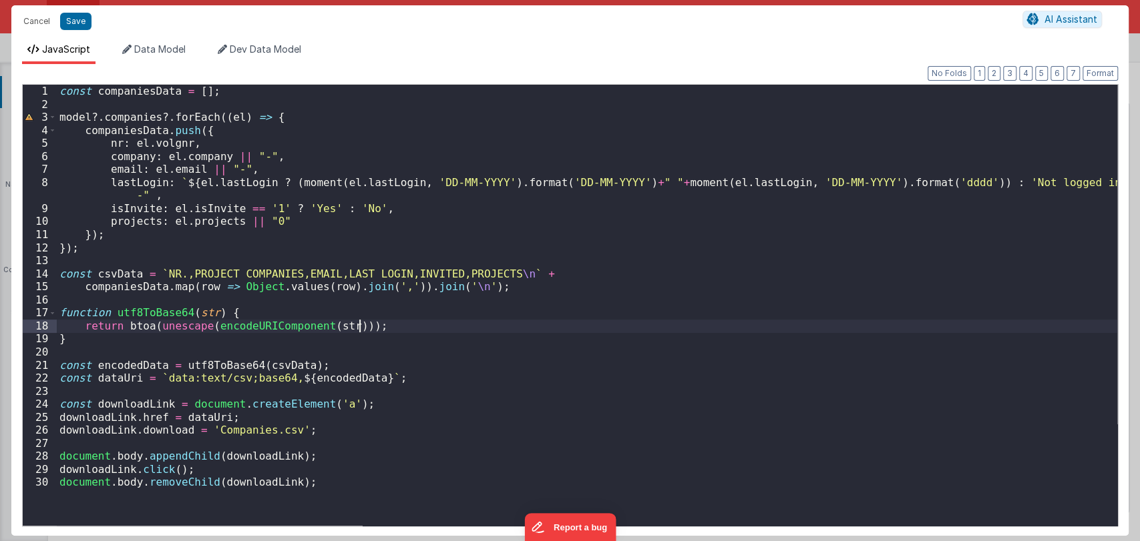
click at [398, 323] on div "const companiesData = [ ] ; model ?. companies ?. forEach (( el ) => { companie…" at bounding box center [587, 318] width 1060 height 467
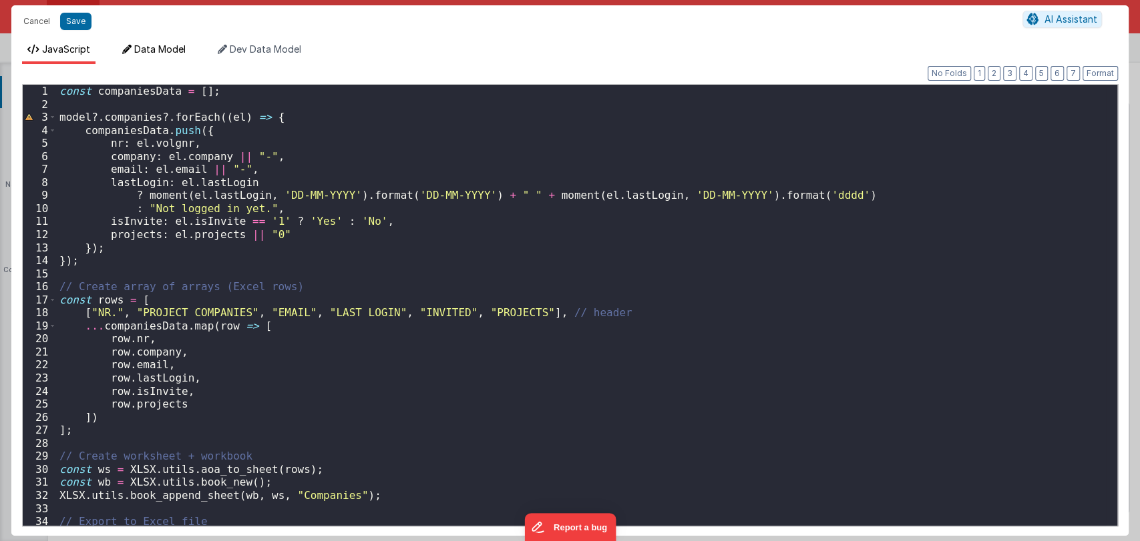
scroll to position [0, 0]
click at [1090, 75] on button "Format" at bounding box center [1099, 73] width 35 height 15
click at [69, 23] on button "Save" at bounding box center [75, 21] width 31 height 17
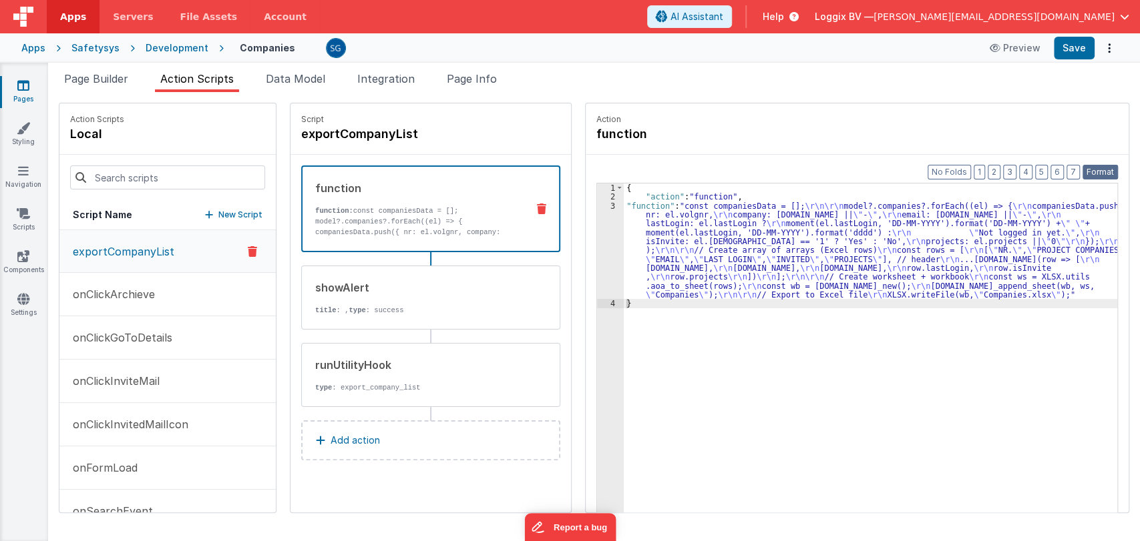
click at [1100, 167] on button "Format" at bounding box center [1099, 172] width 35 height 15
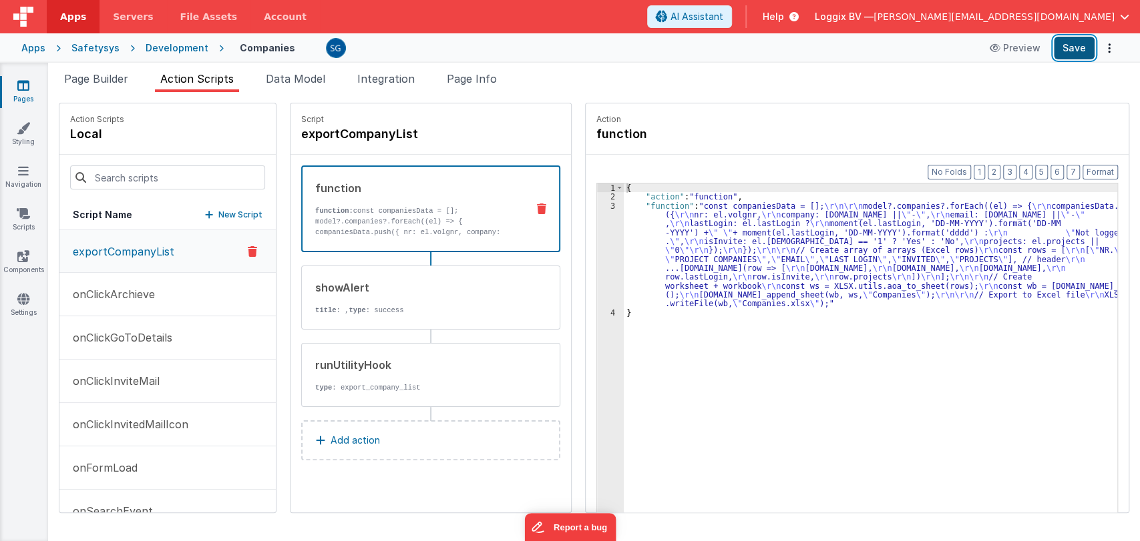
click at [1074, 43] on button "Save" at bounding box center [1074, 48] width 41 height 23
click at [24, 83] on icon at bounding box center [23, 85] width 12 height 13
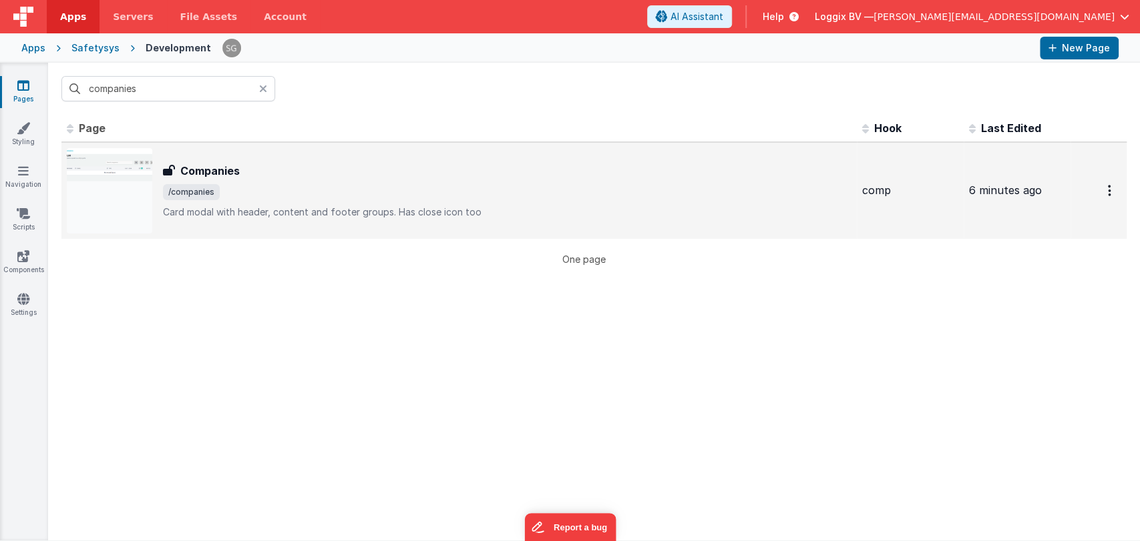
click at [270, 202] on div "Companies Companies /companies Card modal with header, content and footer group…" at bounding box center [507, 191] width 688 height 56
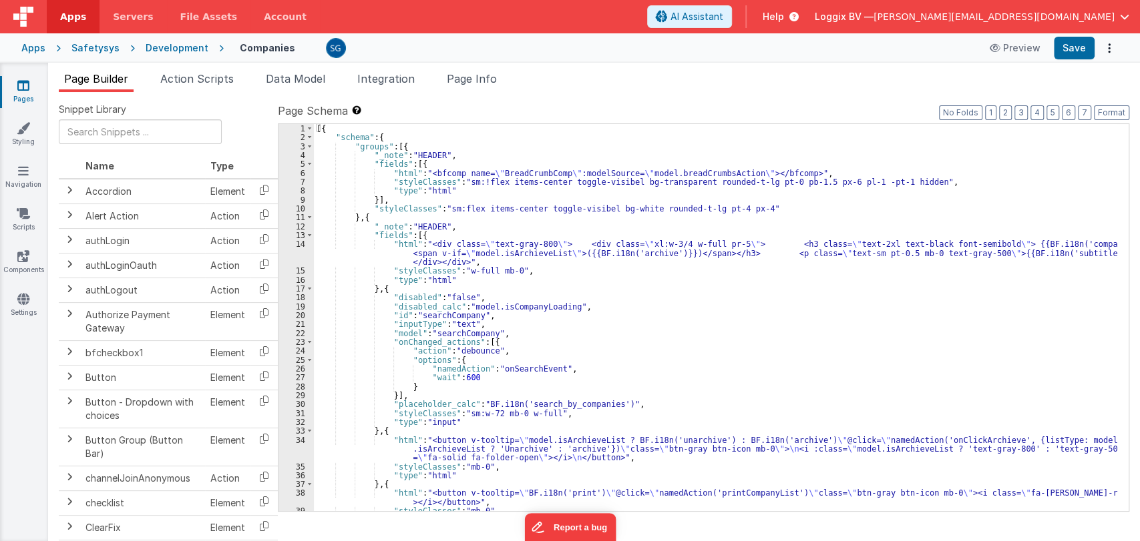
click at [29, 87] on icon at bounding box center [23, 85] width 12 height 13
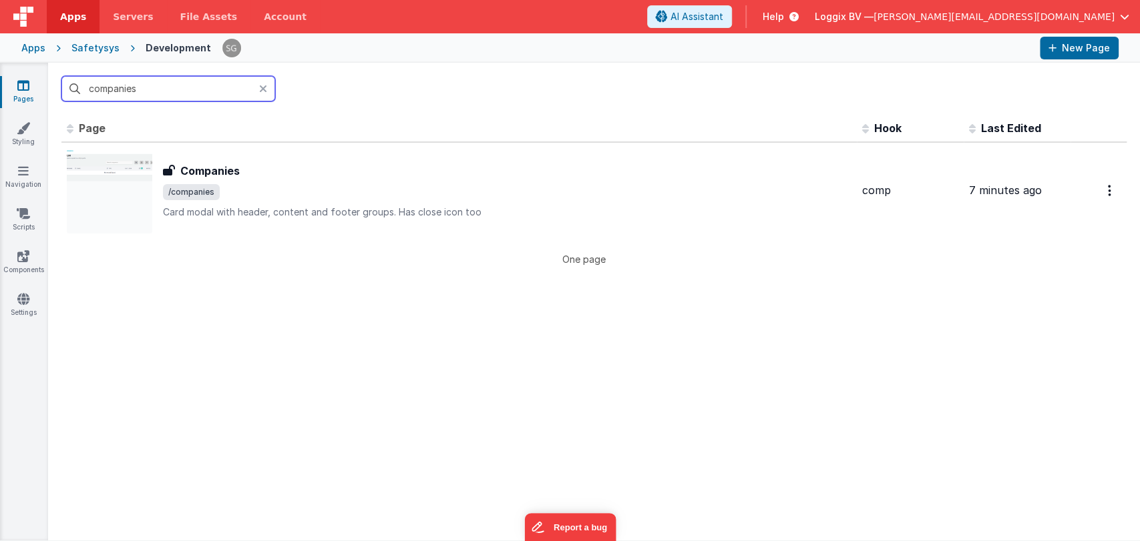
click at [167, 91] on input "companies" at bounding box center [168, 88] width 214 height 25
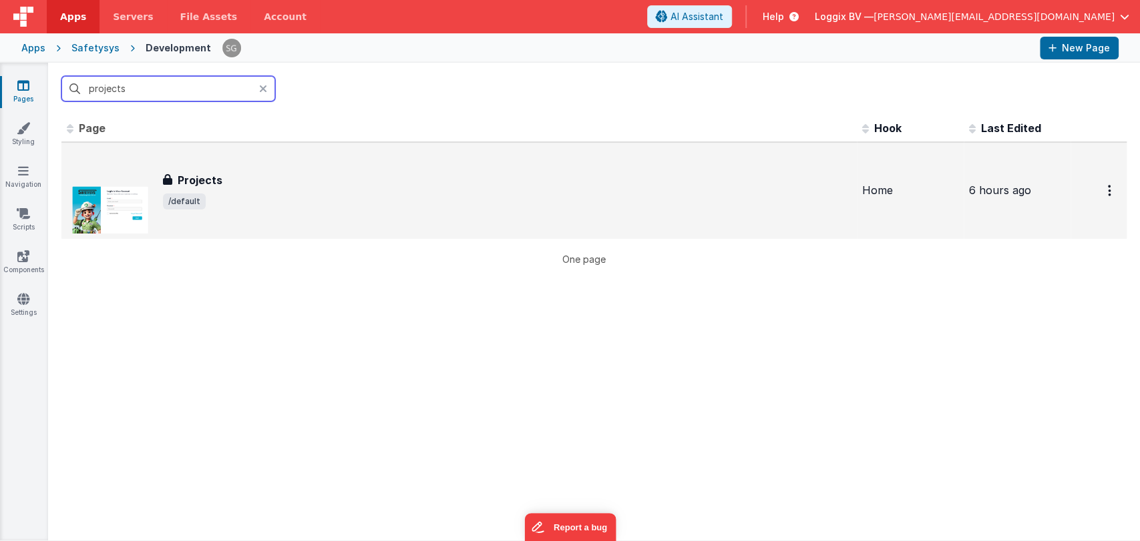
type input "projects"
click at [272, 194] on span "/default" at bounding box center [507, 202] width 688 height 16
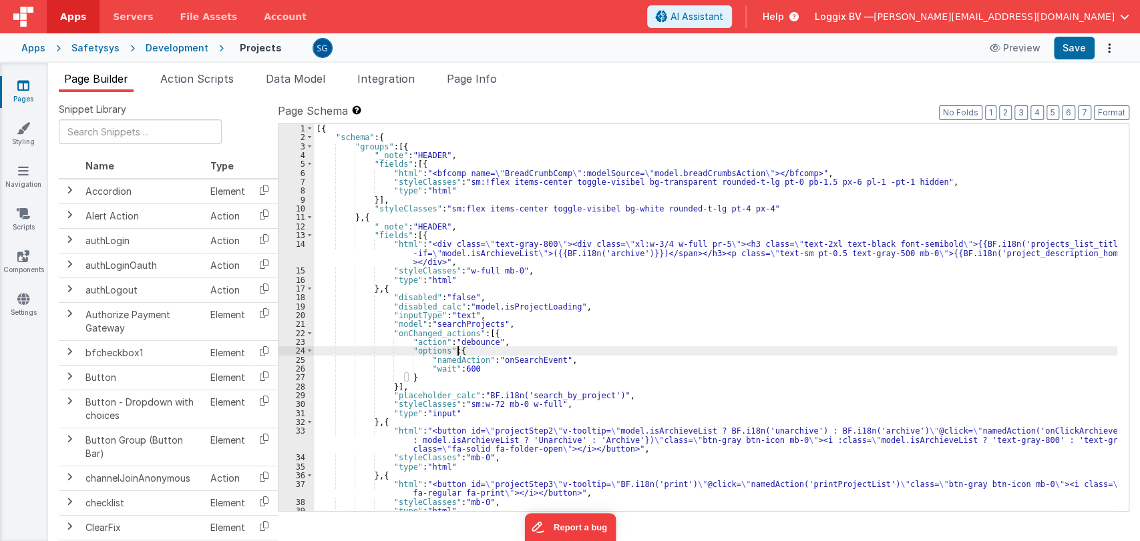
click at [685, 347] on div "[{ "schema" : { "groups" : [{ "_note" : "HEADER" , "fields" : [{ "html" : "<bfc…" at bounding box center [715, 326] width 803 height 405
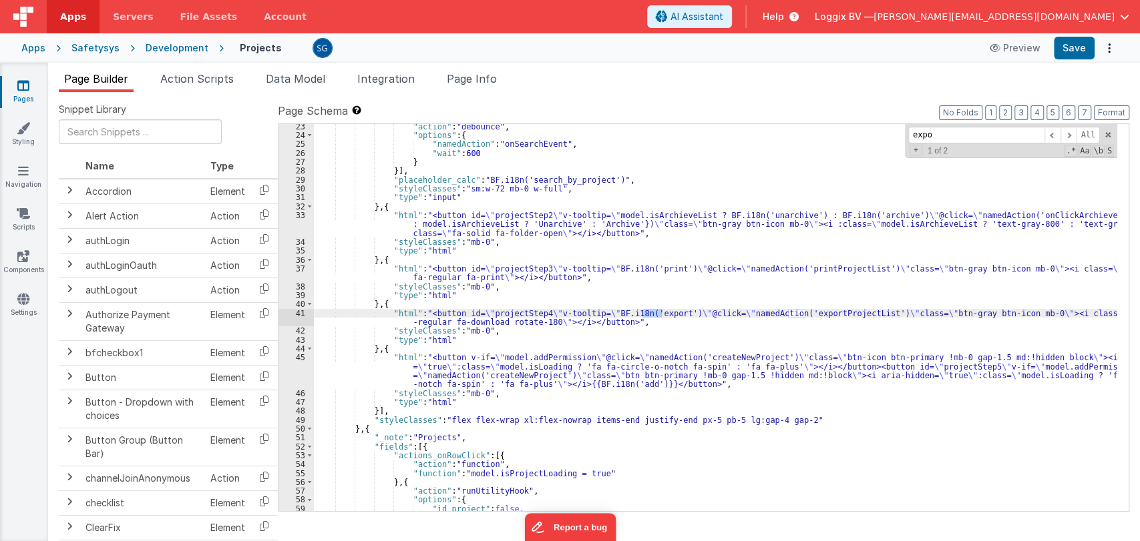
scroll to position [216, 0]
click at [604, 174] on div ""action" : "debounce" , "options" : { "namedAction" : "onSearchEvent" , "wait" …" at bounding box center [715, 324] width 803 height 405
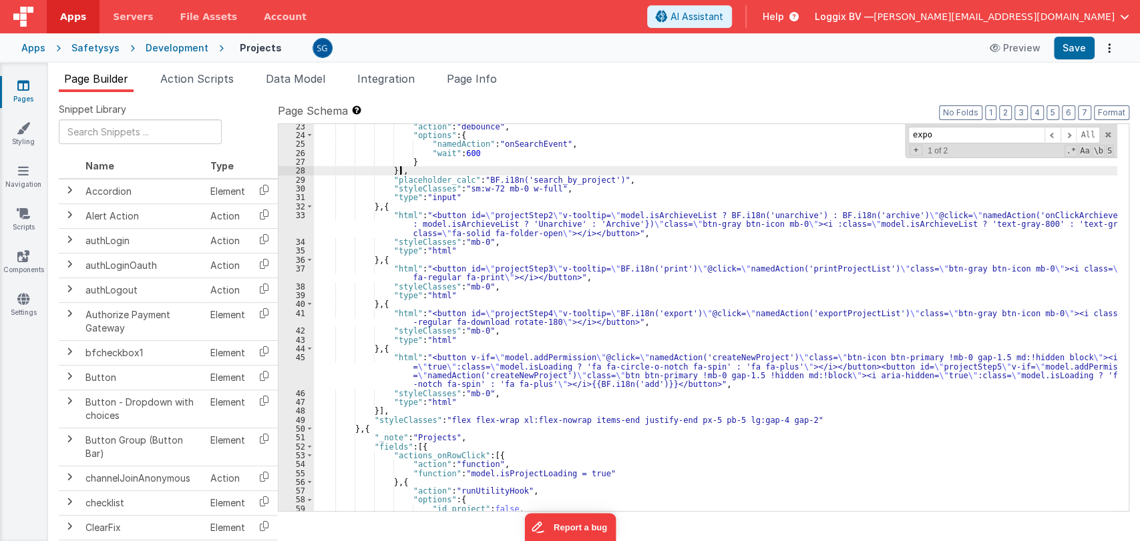
click at [619, 179] on div ""action" : "debounce" , "options" : { "namedAction" : "onSearchEvent" , "wait" …" at bounding box center [715, 324] width 803 height 405
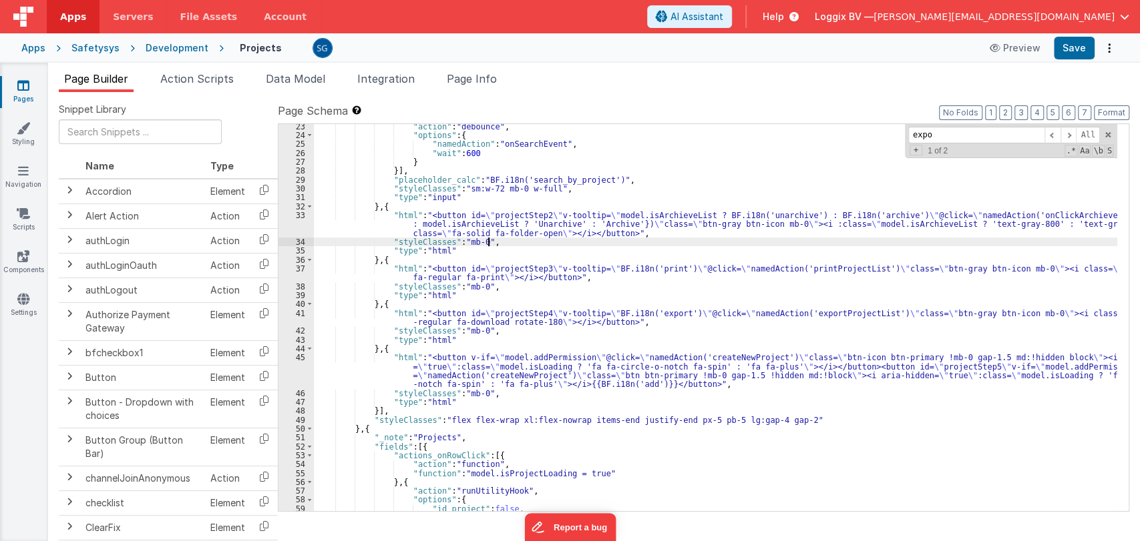
click at [621, 240] on div ""action" : "debounce" , "options" : { "namedAction" : "onSearchEvent" , "wait" …" at bounding box center [715, 324] width 803 height 405
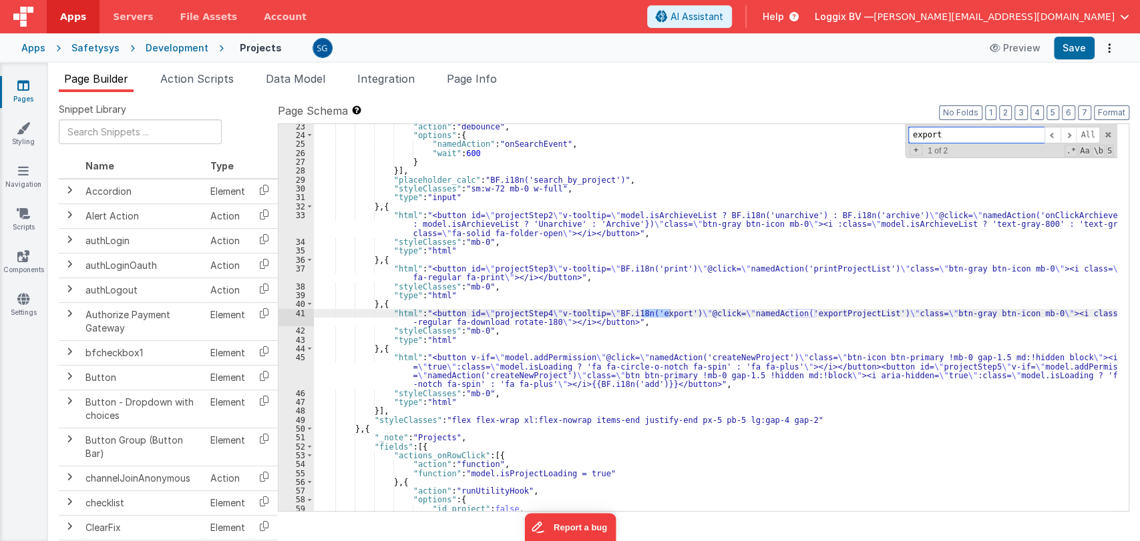
type input "export"
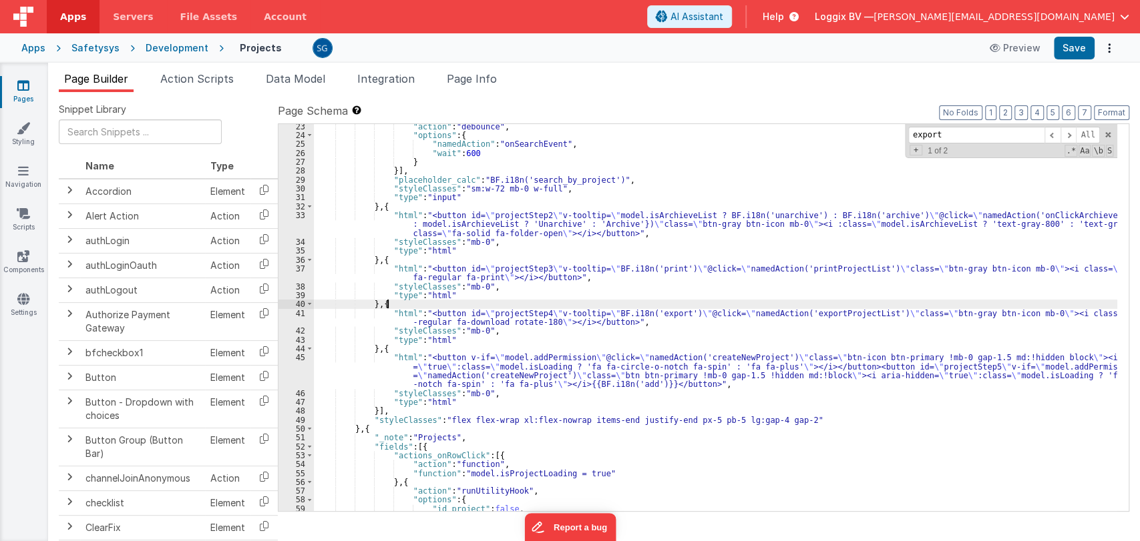
click at [828, 307] on div ""action" : "debounce" , "options" : { "namedAction" : "onSearchEvent" , "wait" …" at bounding box center [715, 324] width 803 height 405
click at [819, 311] on div ""action" : "debounce" , "options" : { "namedAction" : "onSearchEvent" , "wait" …" at bounding box center [715, 324] width 803 height 405
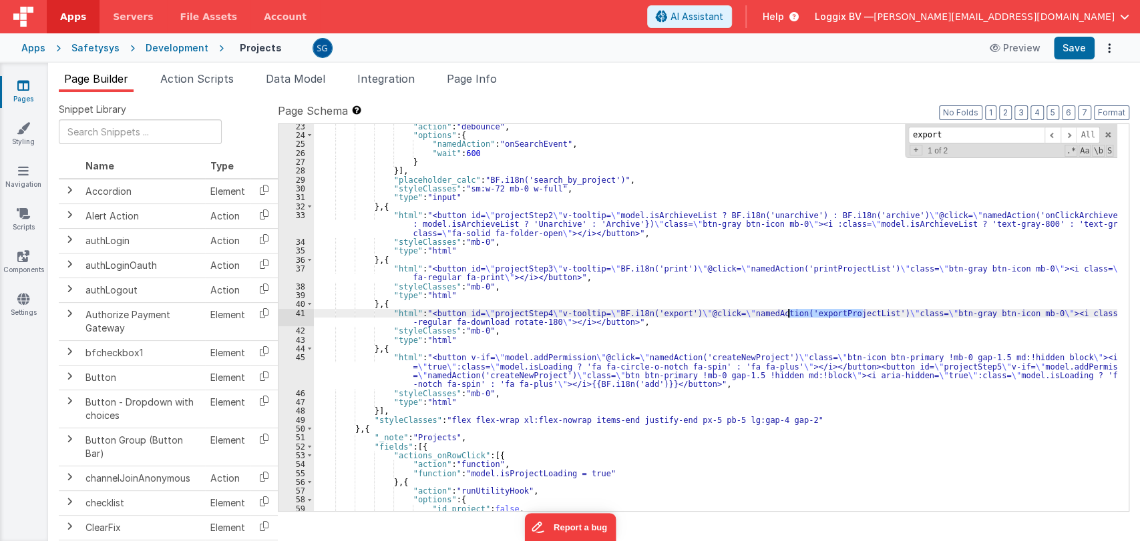
click at [819, 311] on div ""action" : "debounce" , "options" : { "namedAction" : "onSearchEvent" , "wait" …" at bounding box center [715, 324] width 803 height 405
click at [198, 75] on span "Action Scripts" at bounding box center [196, 78] width 73 height 13
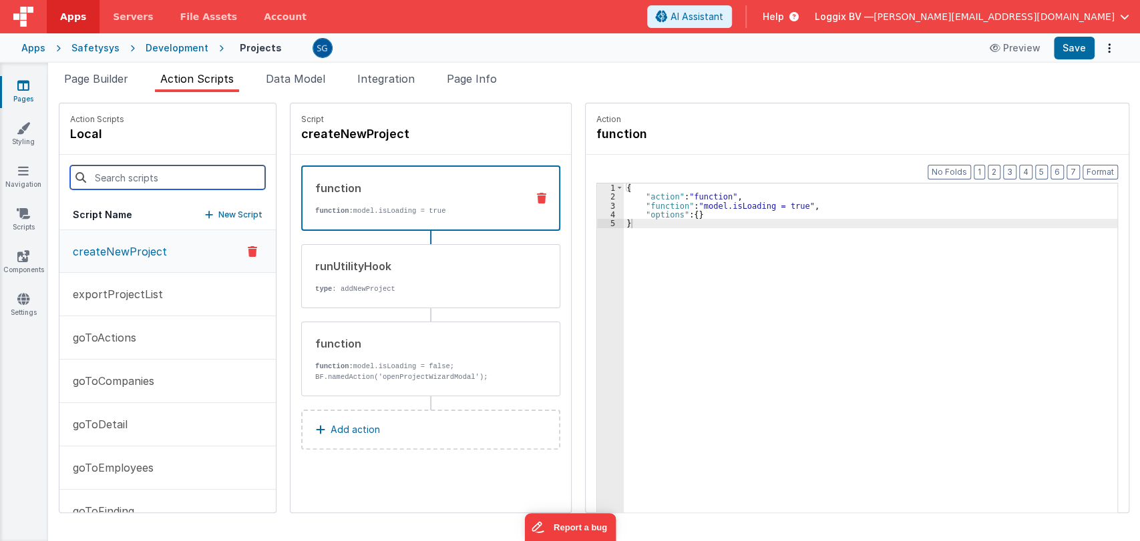
click at [121, 172] on input at bounding box center [167, 178] width 195 height 24
paste input "exportProjectList"
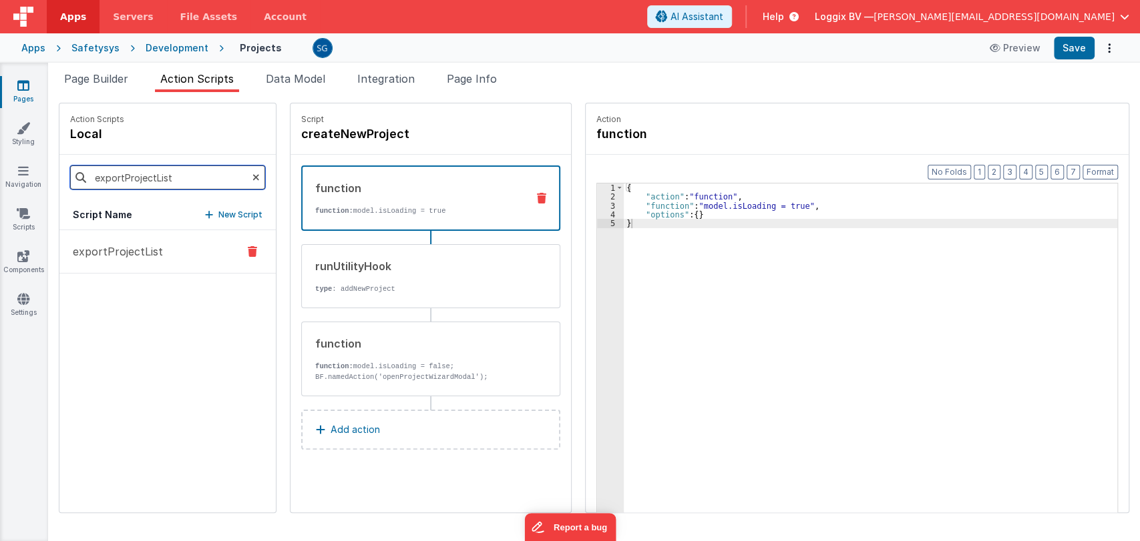
type input "exportProjectList"
click at [103, 253] on p "exportProjectList" at bounding box center [114, 252] width 98 height 16
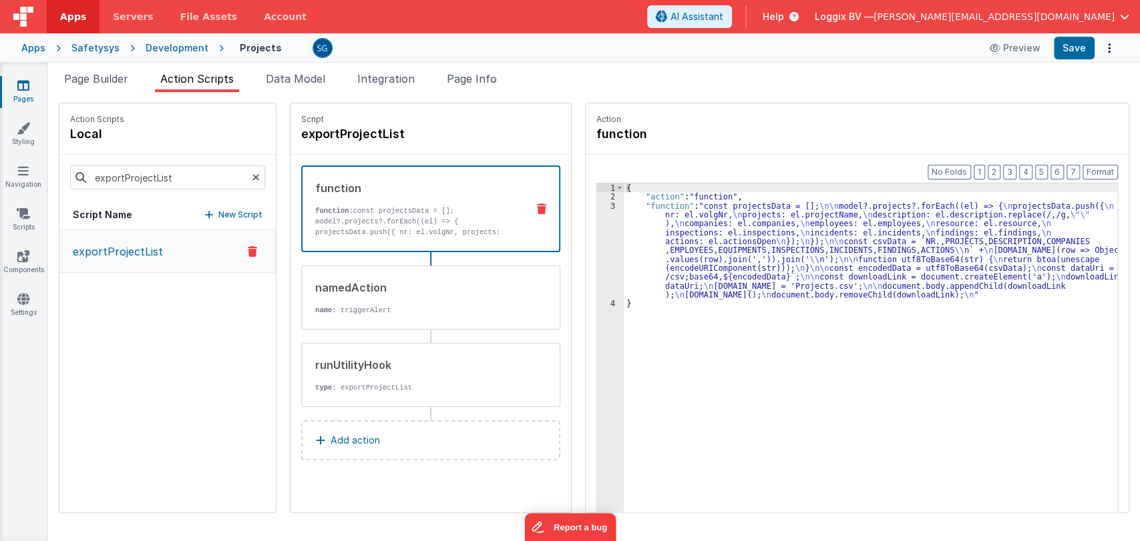
click at [599, 203] on div "3" at bounding box center [610, 251] width 27 height 98
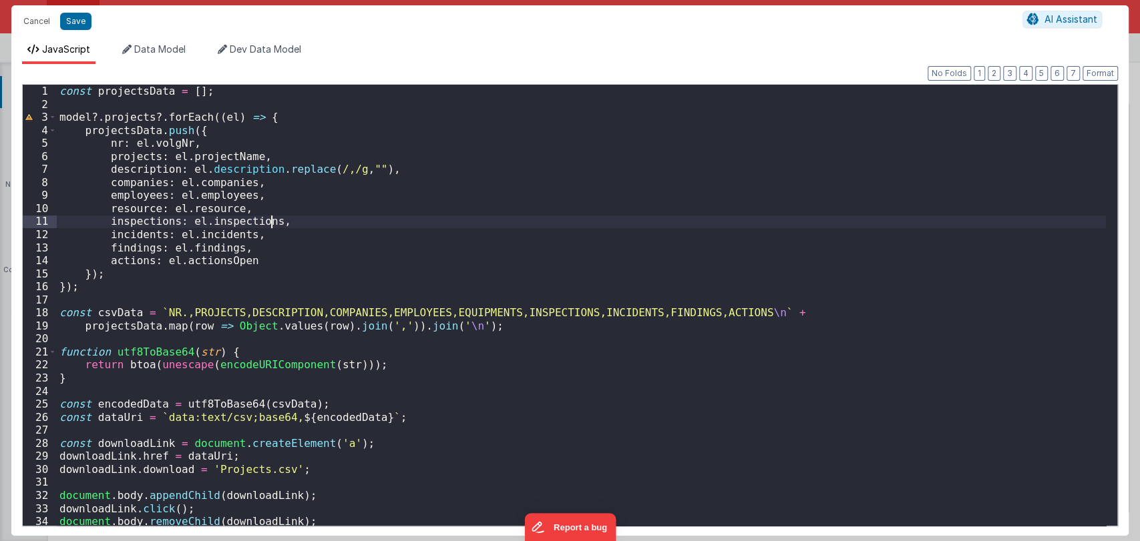
scroll to position [0, 0]
click at [385, 255] on div "const projectsData = [ ] ; model ?. projects ?. forEach (( el ) => { projectsDa…" at bounding box center [581, 318] width 1049 height 467
click at [367, 274] on div "const projectsData = [ ] ; model ?. projects ?. forEach (( el ) => { projectsDa…" at bounding box center [581, 318] width 1049 height 467
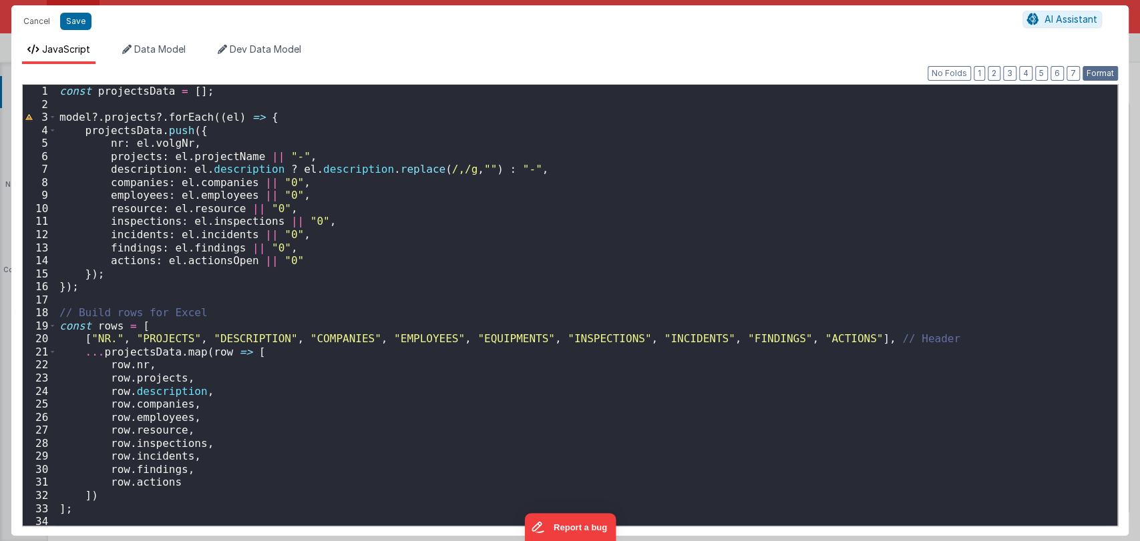
click at [1109, 76] on button "Format" at bounding box center [1099, 73] width 35 height 15
click at [75, 13] on button "Save" at bounding box center [75, 21] width 31 height 17
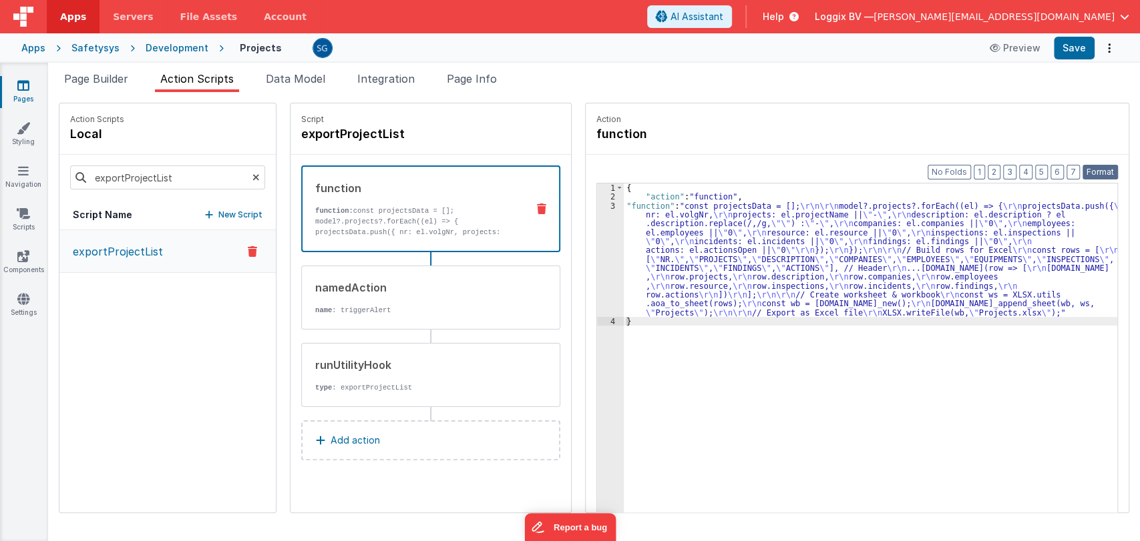
click at [1090, 172] on button "Format" at bounding box center [1099, 172] width 35 height 15
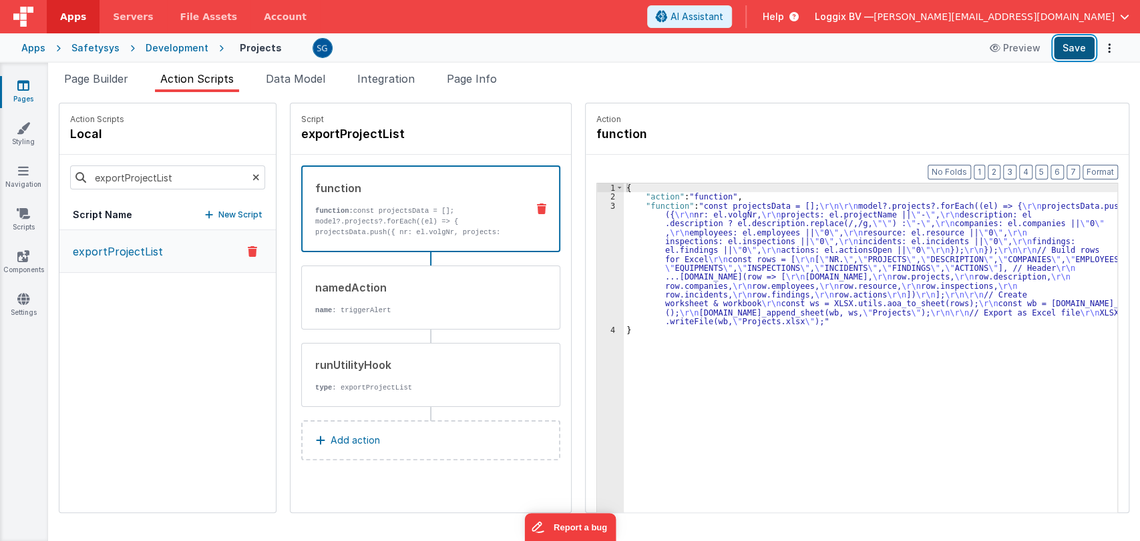
click at [1068, 43] on button "Save" at bounding box center [1074, 48] width 41 height 23
click at [19, 86] on icon at bounding box center [23, 85] width 12 height 13
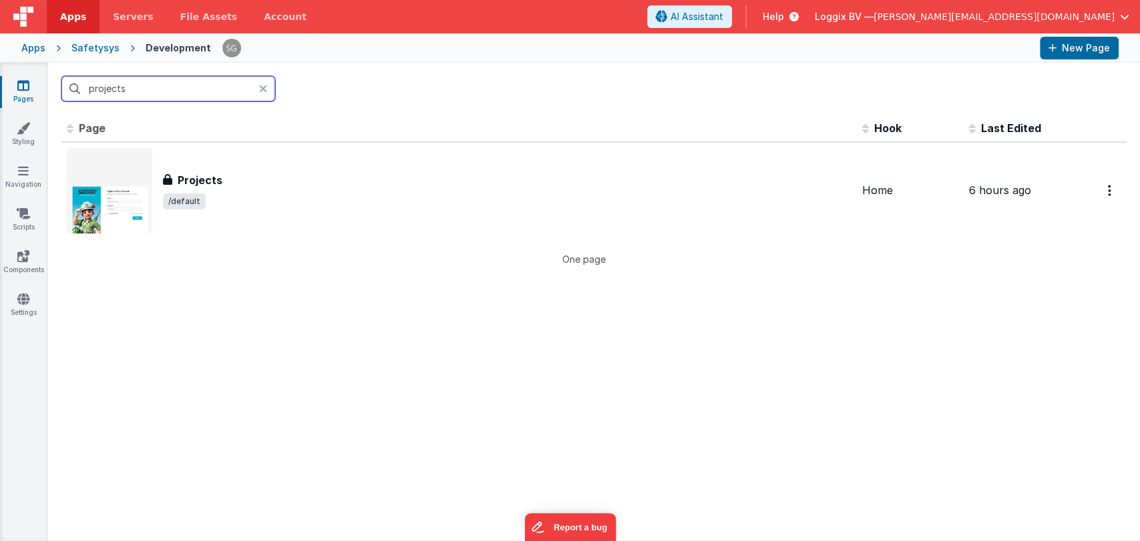
click at [155, 85] on input "projects" at bounding box center [168, 88] width 214 height 25
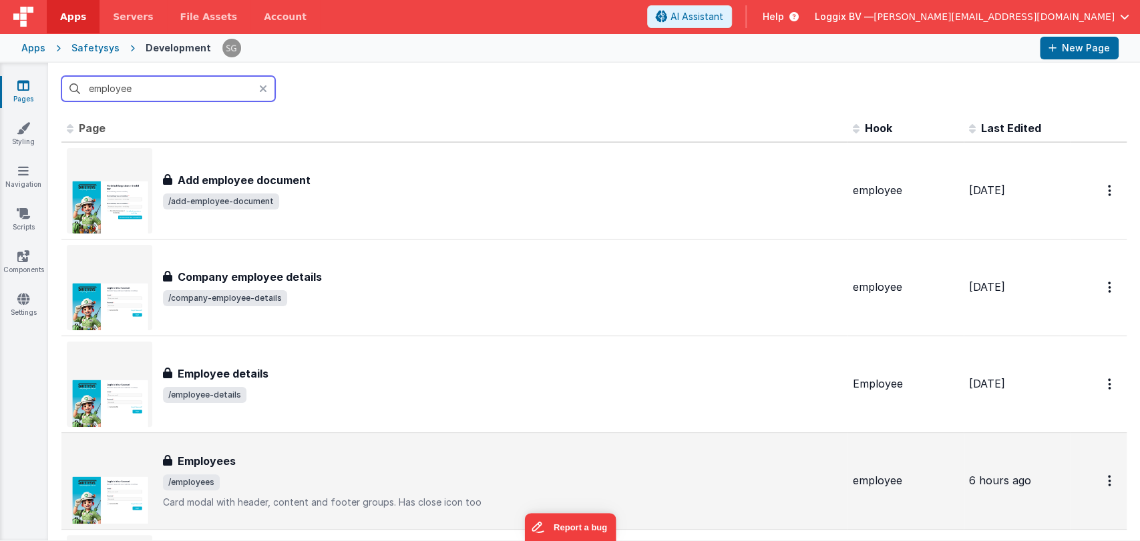
scroll to position [85, 0]
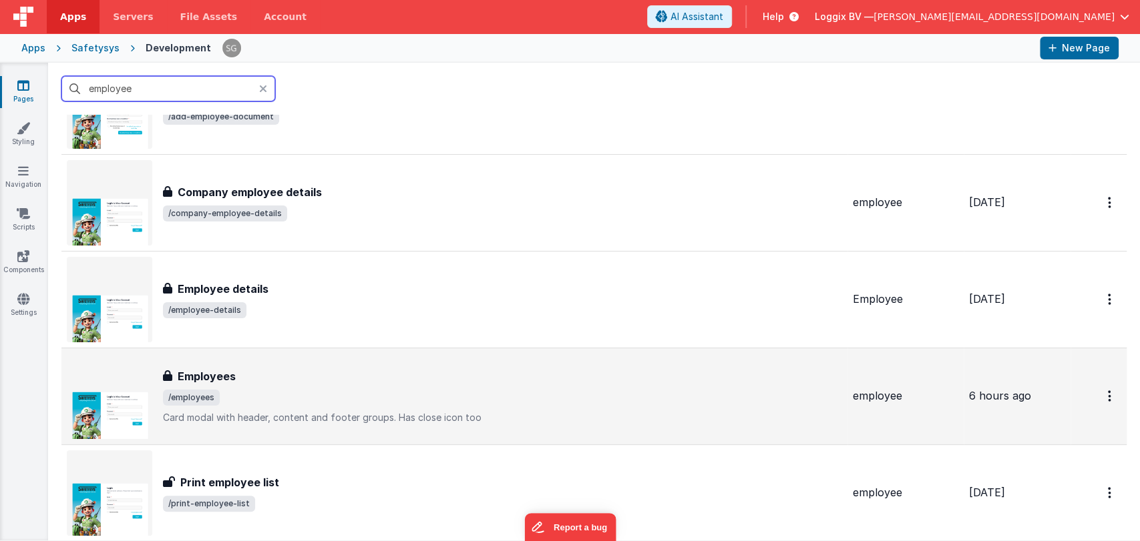
type input "employee"
click at [263, 377] on div "Employees" at bounding box center [502, 377] width 679 height 16
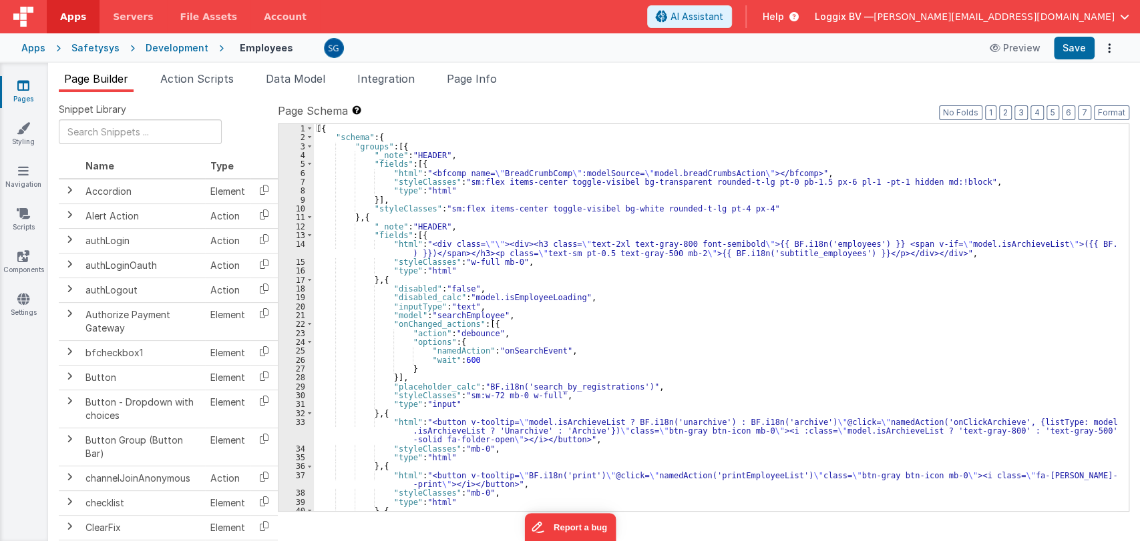
click at [668, 336] on div "[{ "schema" : { "groups" : [{ "_note" : "HEADER" , "fields" : [{ "html" : "<bfc…" at bounding box center [715, 331] width 803 height 414
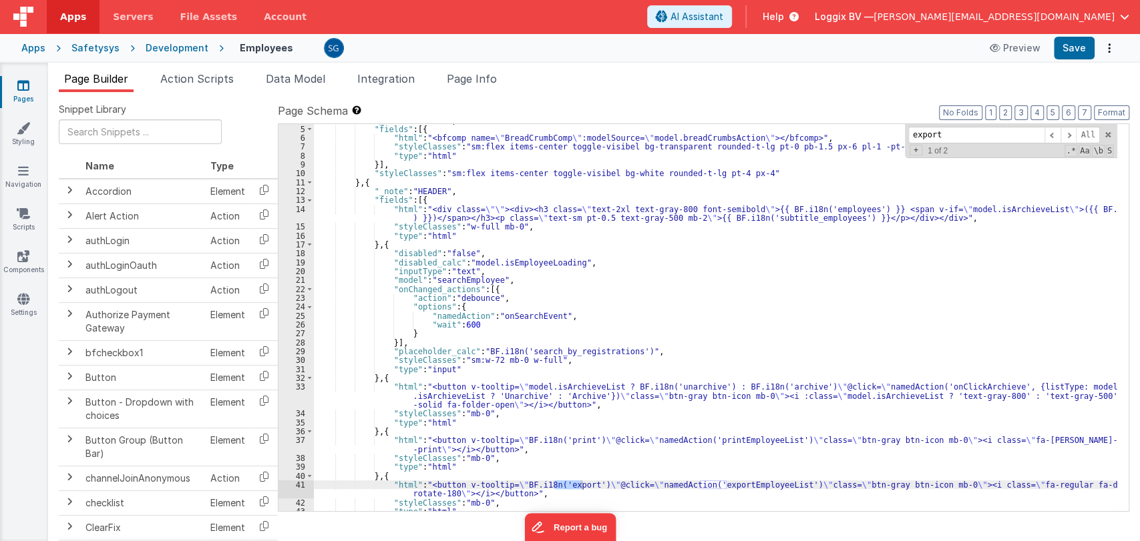
scroll to position [53, 0]
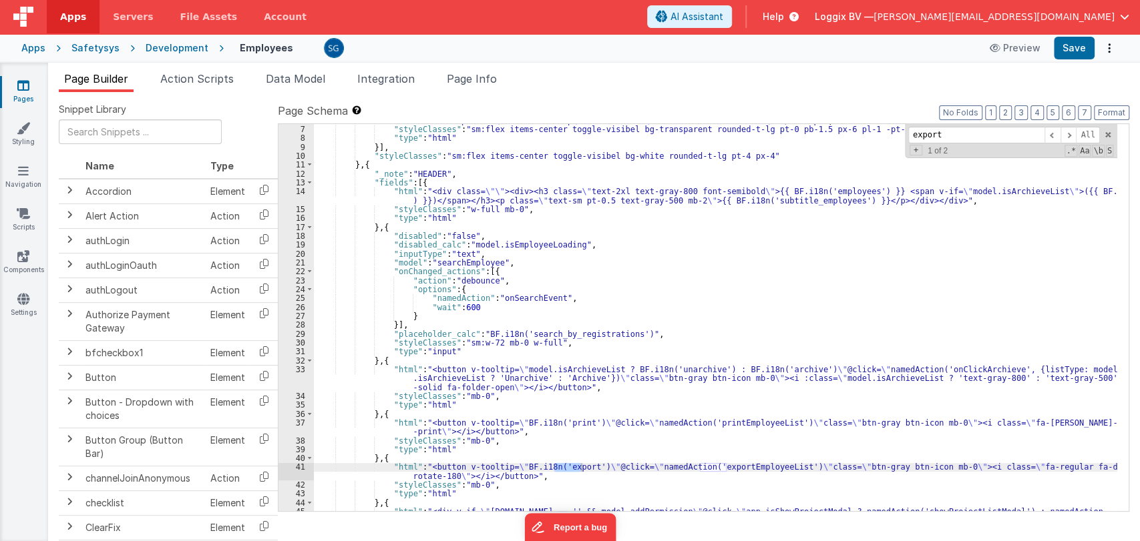
type input "export"
click at [729, 468] on div ""html" : "<bfcomp name= \" BreadCrumbComp \" :modelSource= \" model.breadCrumbs…" at bounding box center [715, 363] width 803 height 494
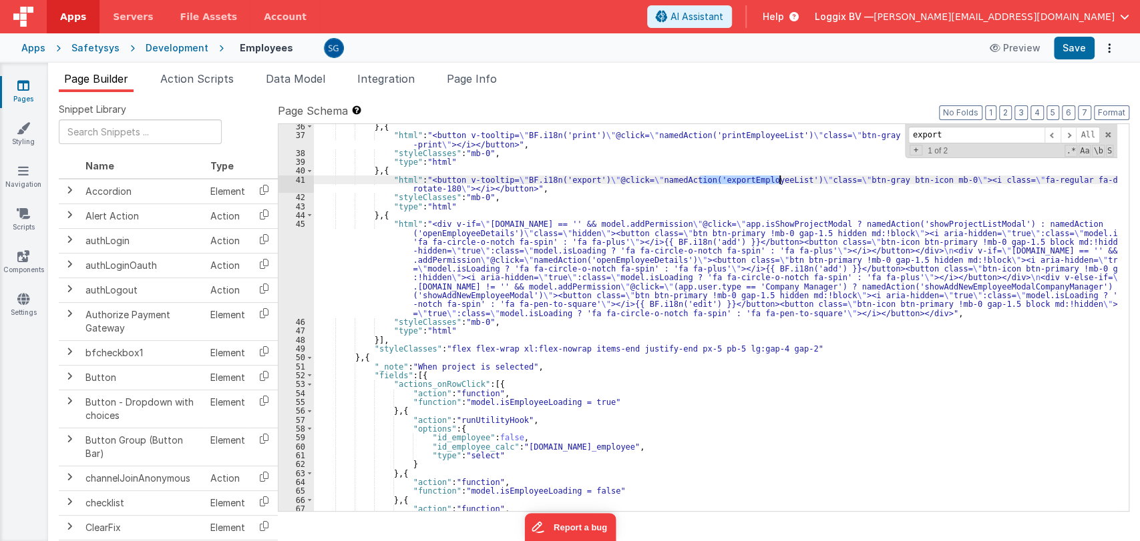
scroll to position [340, 0]
click at [209, 72] on span "Action Scripts" at bounding box center [196, 78] width 73 height 13
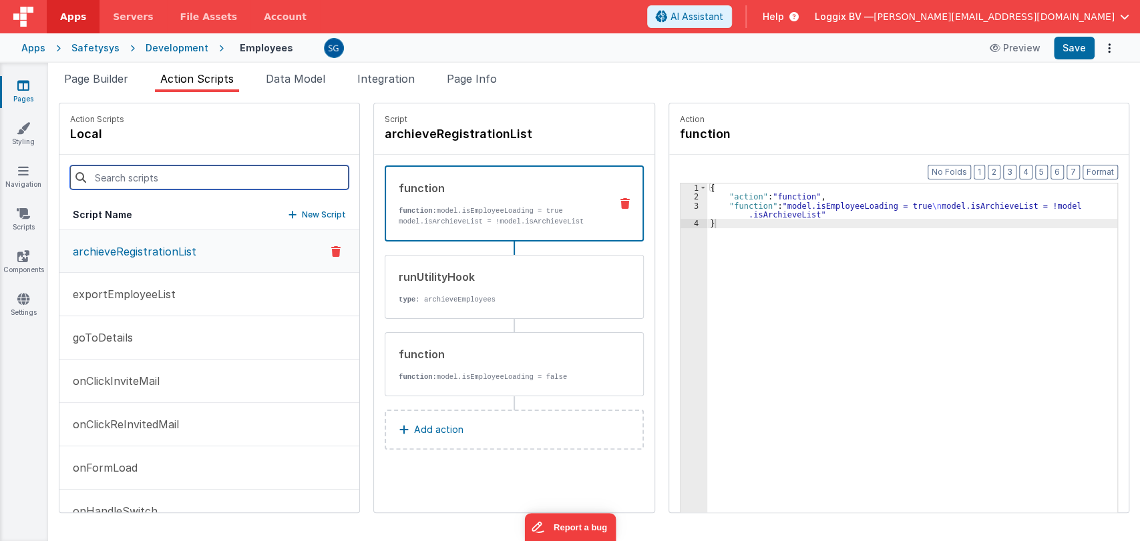
click at [182, 172] on input at bounding box center [209, 178] width 278 height 24
paste input "exportEmployeeList"
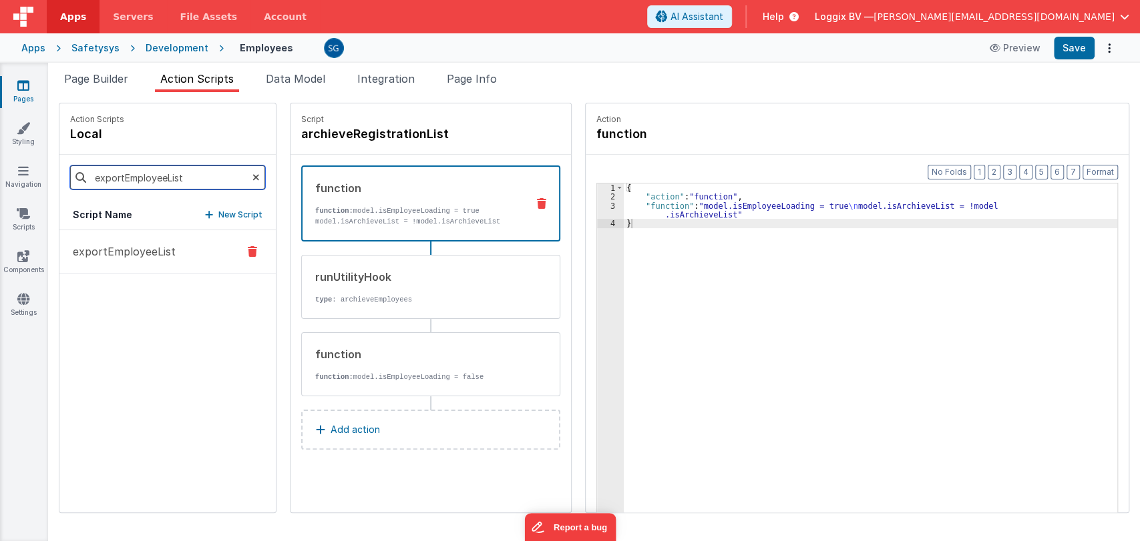
type input "exportEmployeeList"
click at [163, 238] on button "exportEmployeeList" at bounding box center [167, 251] width 216 height 43
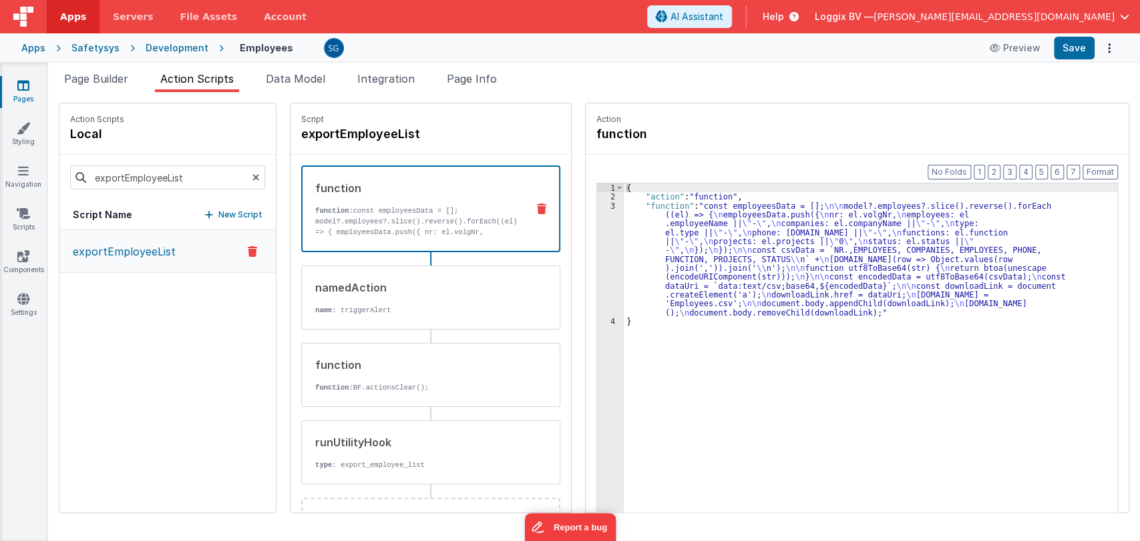
click at [597, 206] on div "3" at bounding box center [610, 260] width 27 height 116
click at [598, 206] on div "3" at bounding box center [610, 260] width 27 height 116
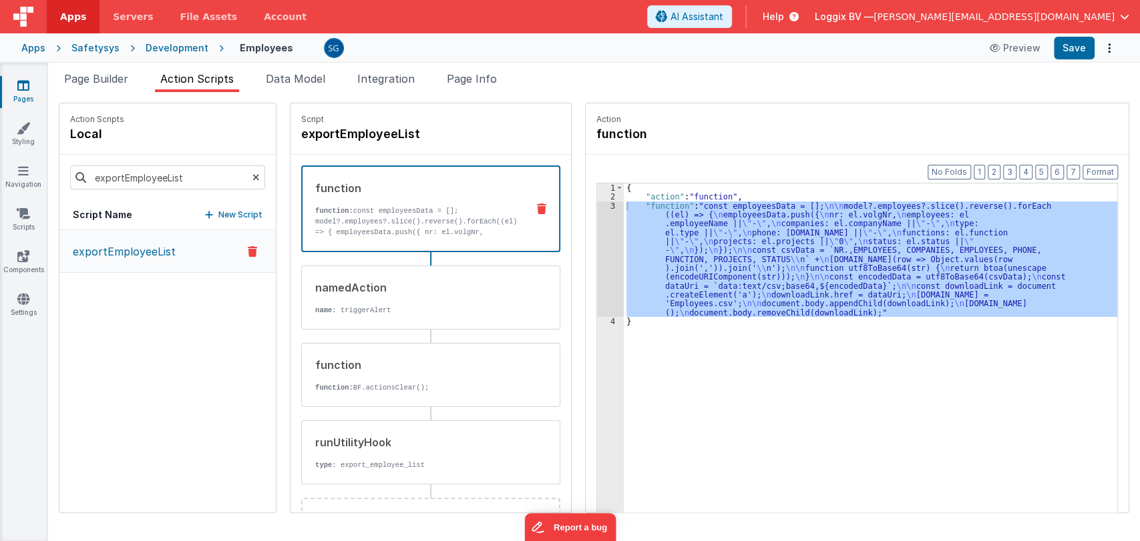
click at [598, 206] on div at bounding box center [570, 270] width 1140 height 541
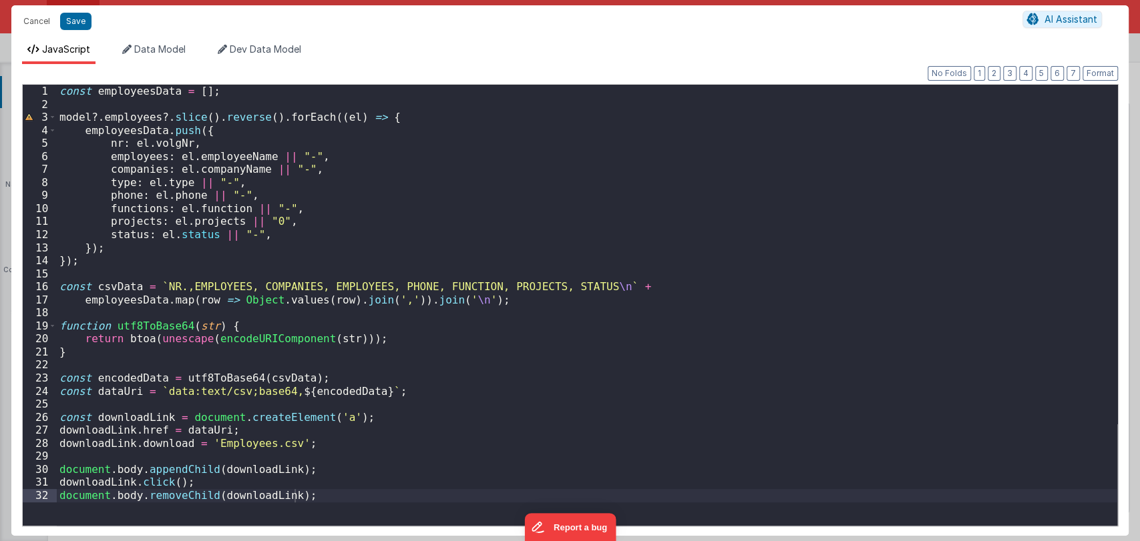
click at [406, 397] on div "const employeesData = [ ] ; model ?. employees ?. slice ( ) . reverse ( ) . for…" at bounding box center [587, 318] width 1060 height 467
click at [282, 445] on div "const employeesData = [ ] ; model ?. employees ?. slice ( ) . reverse ( ) . for…" at bounding box center [587, 318] width 1060 height 467
click at [77, 20] on button "Save" at bounding box center [75, 21] width 31 height 17
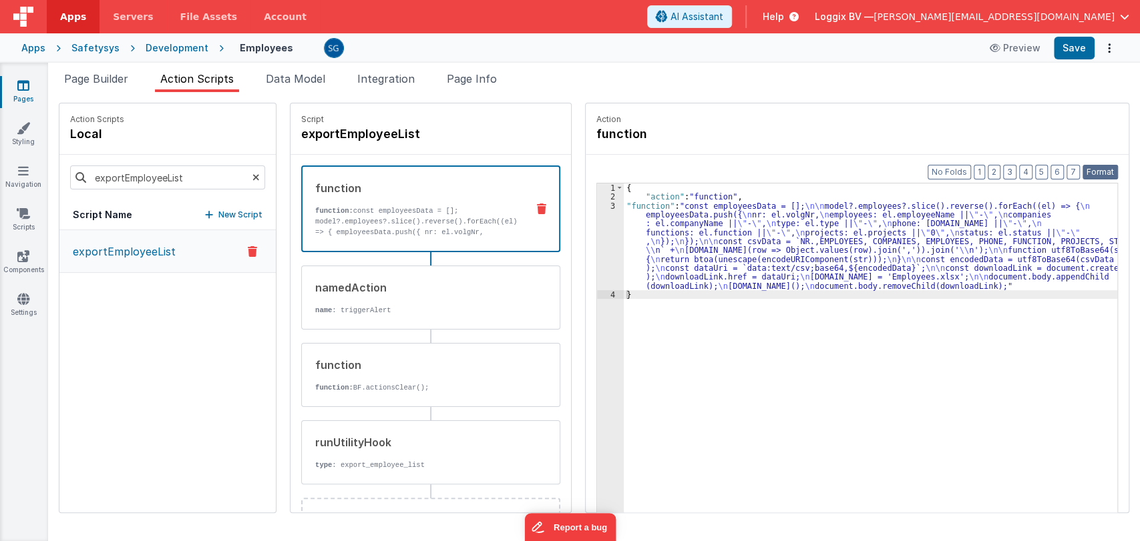
click at [1106, 170] on button "Format" at bounding box center [1099, 172] width 35 height 15
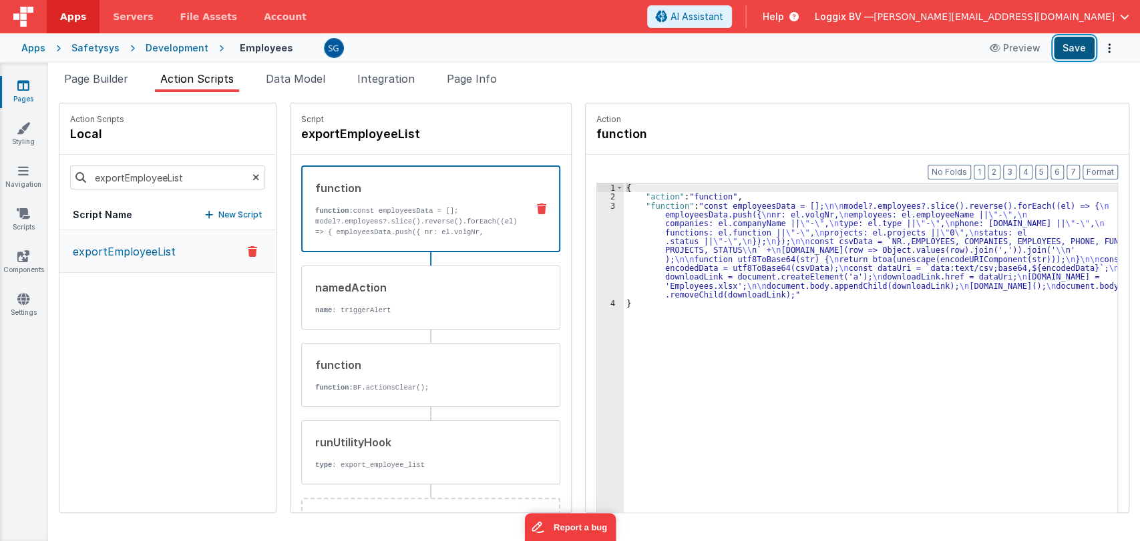
click at [1072, 49] on button "Save" at bounding box center [1074, 48] width 41 height 23
click at [598, 198] on div "2" at bounding box center [610, 196] width 27 height 9
click at [598, 204] on div "3" at bounding box center [610, 251] width 27 height 98
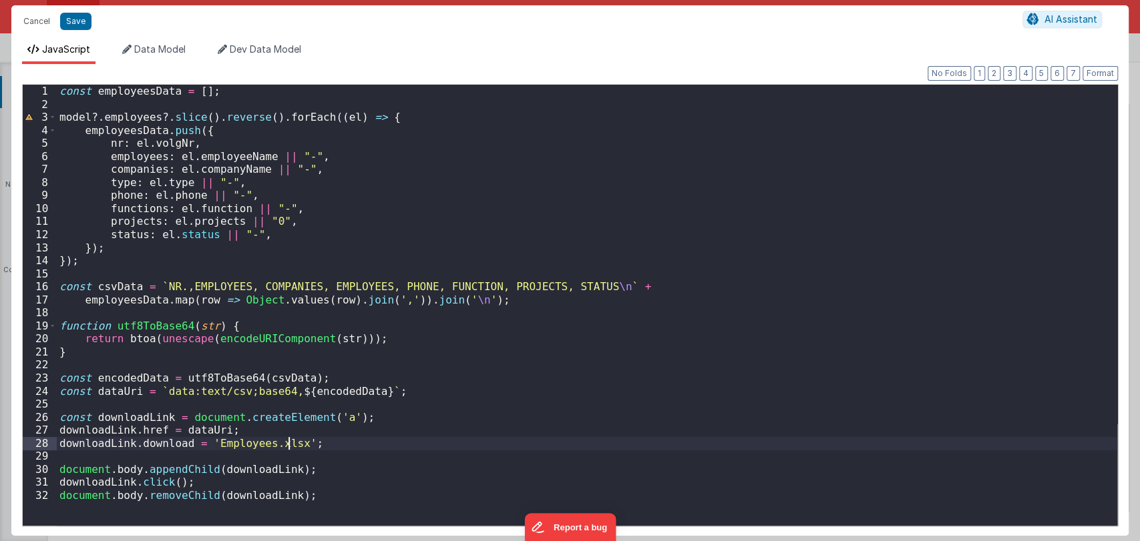
click at [288, 443] on div "const employeesData = [ ] ; model ?. employees ?. slice ( ) . reverse ( ) . for…" at bounding box center [587, 318] width 1060 height 467
click at [332, 443] on div "const employeesData = [ ] ; model ?. employees ?. slice ( ) . reverse ( ) . for…" at bounding box center [587, 318] width 1060 height 467
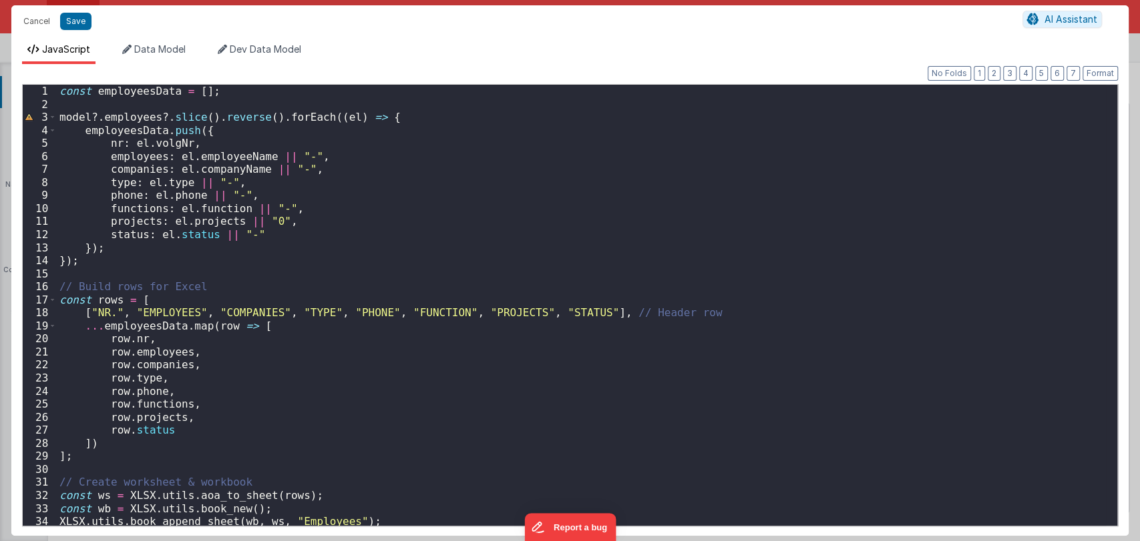
scroll to position [0, 0]
click at [1101, 75] on button "Format" at bounding box center [1099, 73] width 35 height 15
click at [71, 27] on button "Save" at bounding box center [75, 21] width 31 height 17
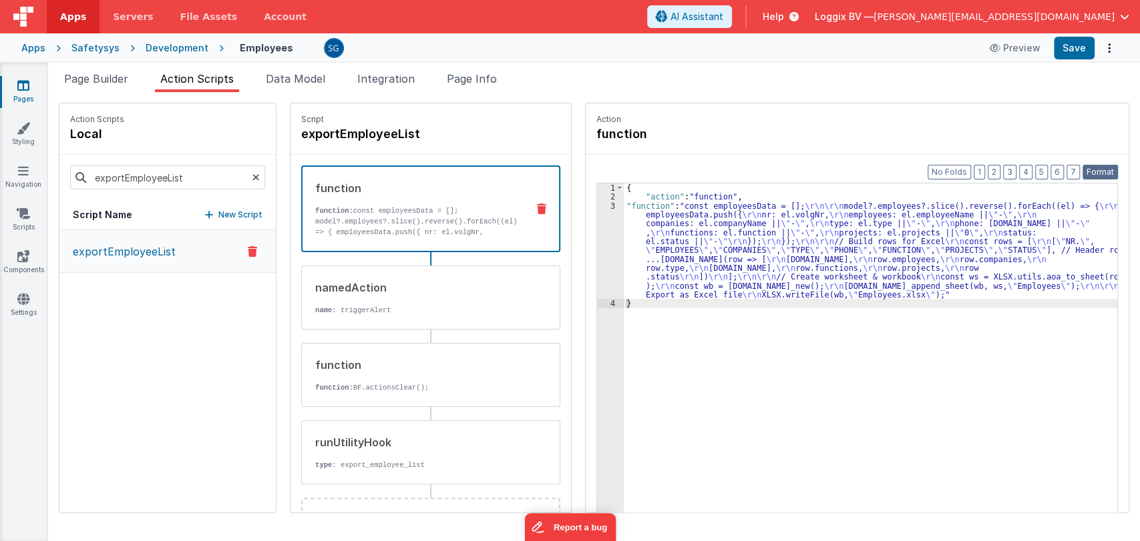
click at [1094, 165] on button "Format" at bounding box center [1099, 172] width 35 height 15
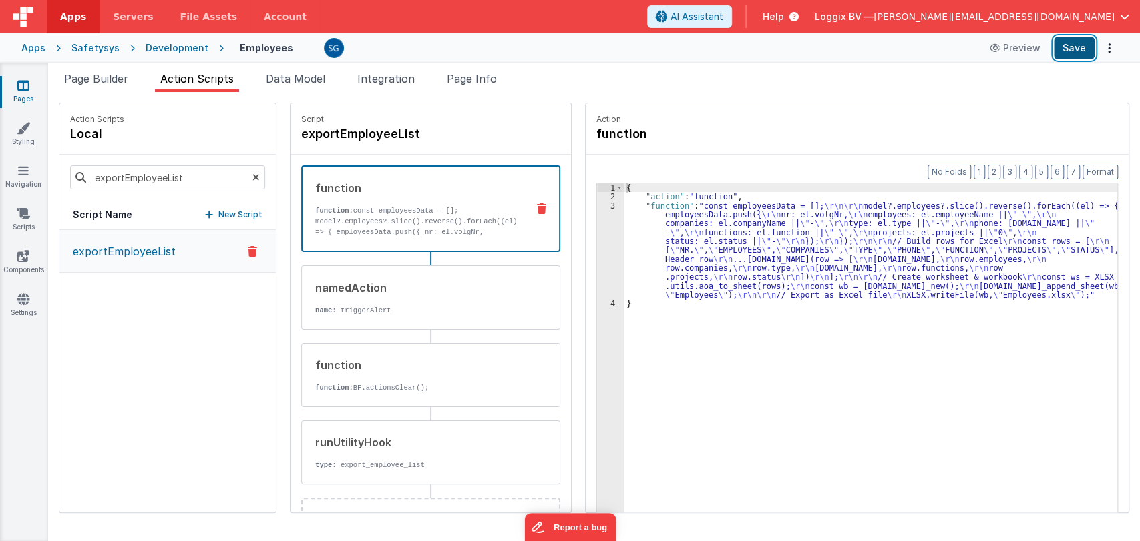
click at [1068, 47] on button "Save" at bounding box center [1074, 48] width 41 height 23
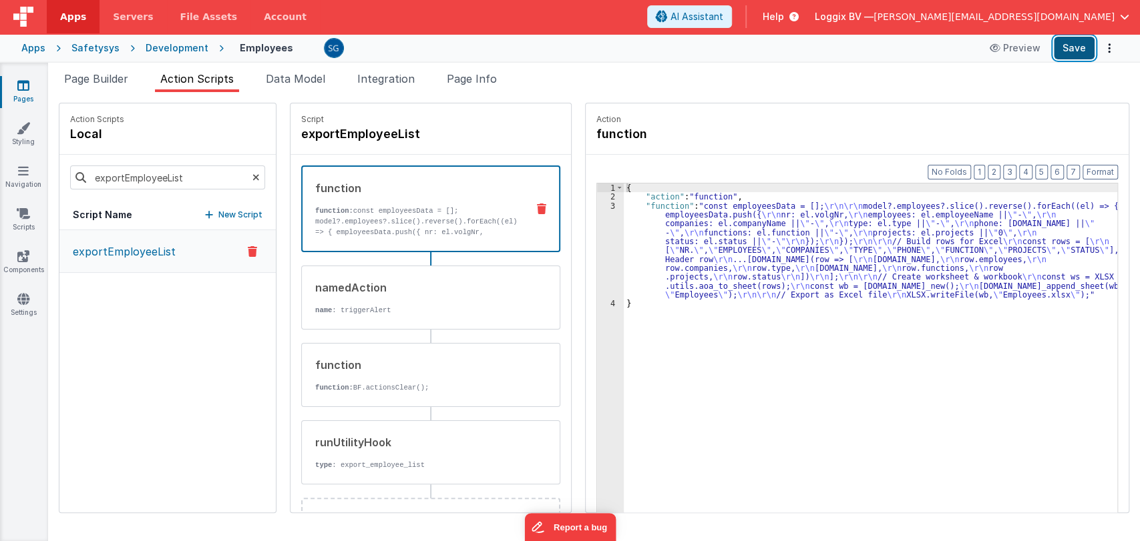
click at [1079, 51] on button "Save" at bounding box center [1074, 48] width 41 height 23
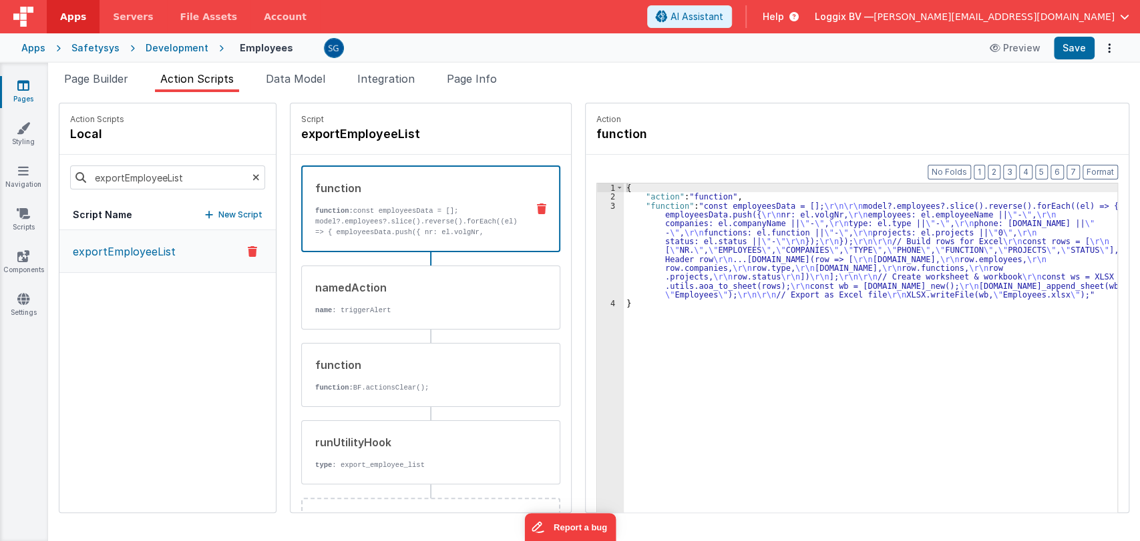
click at [27, 88] on icon at bounding box center [23, 85] width 12 height 13
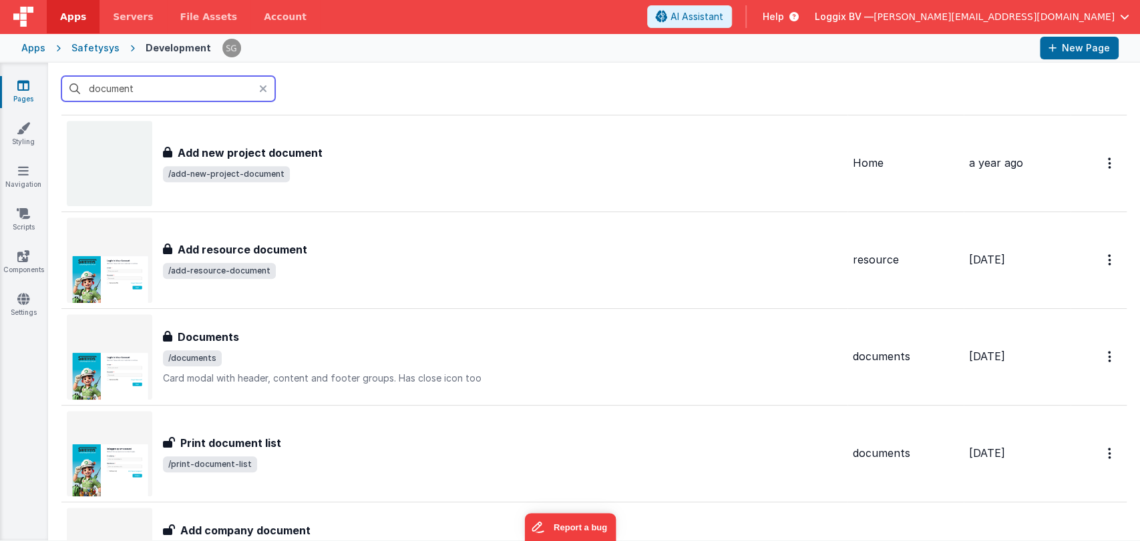
scroll to position [610, 0]
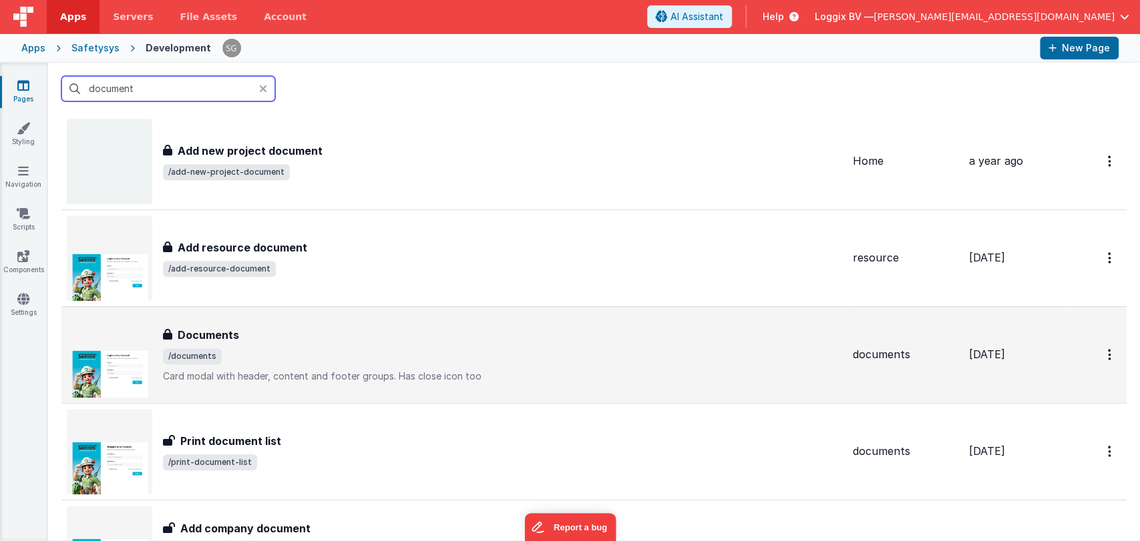
type input "document"
click at [246, 341] on div "Documents" at bounding box center [502, 335] width 679 height 16
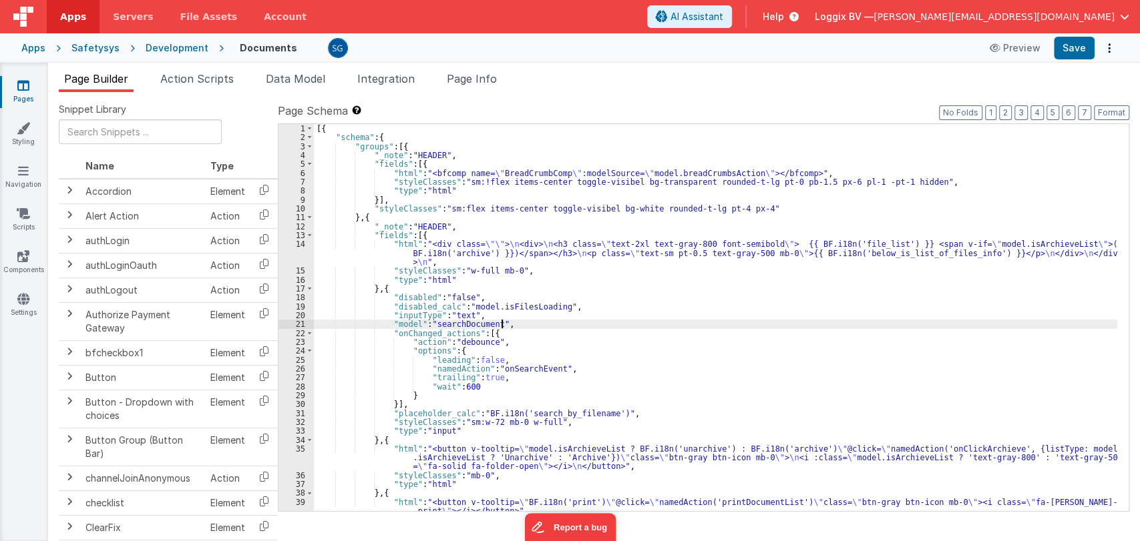
click at [633, 323] on div "[{ "schema" : { "groups" : [{ "_note" : "HEADER" , "fields" : [{ "html" : "<bfc…" at bounding box center [715, 326] width 803 height 405
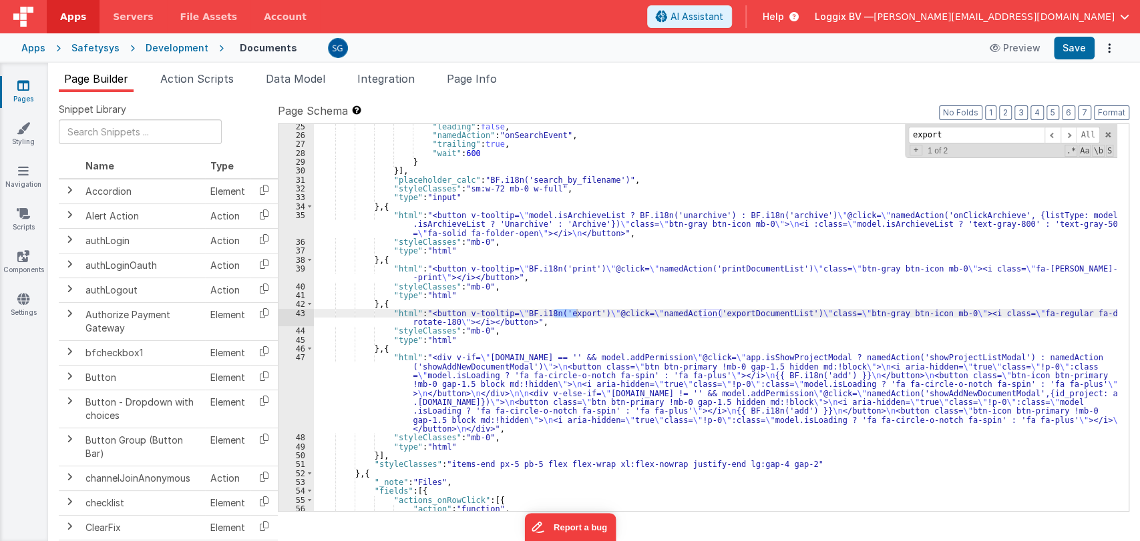
scroll to position [234, 0]
type input "export"
click at [738, 312] on div ""leading" : false , "namedAction" : "onSearchEvent" , "trailing" : true , "wait…" at bounding box center [715, 324] width 803 height 405
click at [200, 77] on span "Action Scripts" at bounding box center [196, 78] width 73 height 13
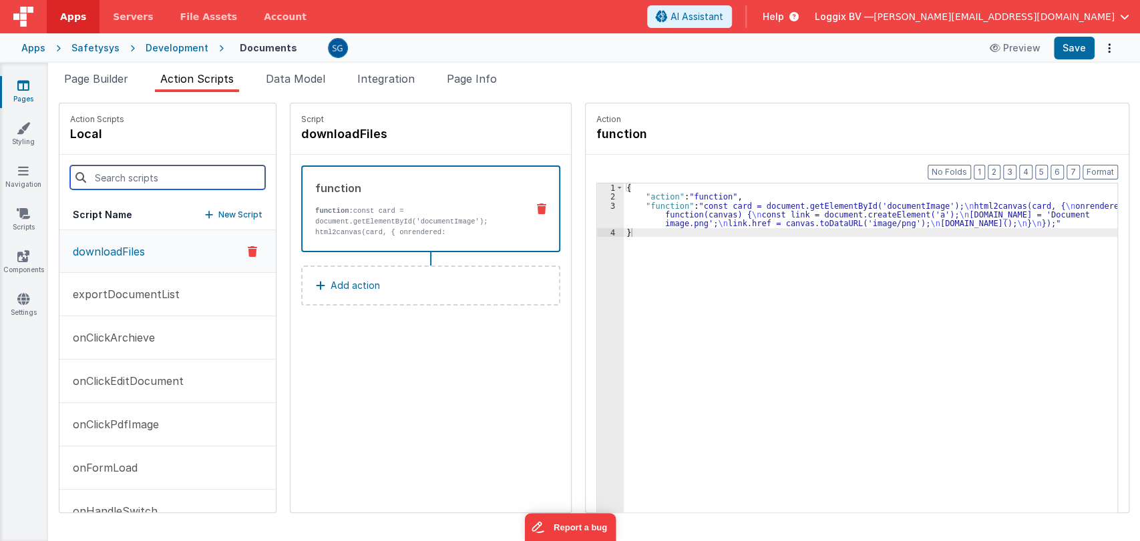
click at [142, 188] on input at bounding box center [167, 178] width 195 height 24
paste input "exportDocumentList"
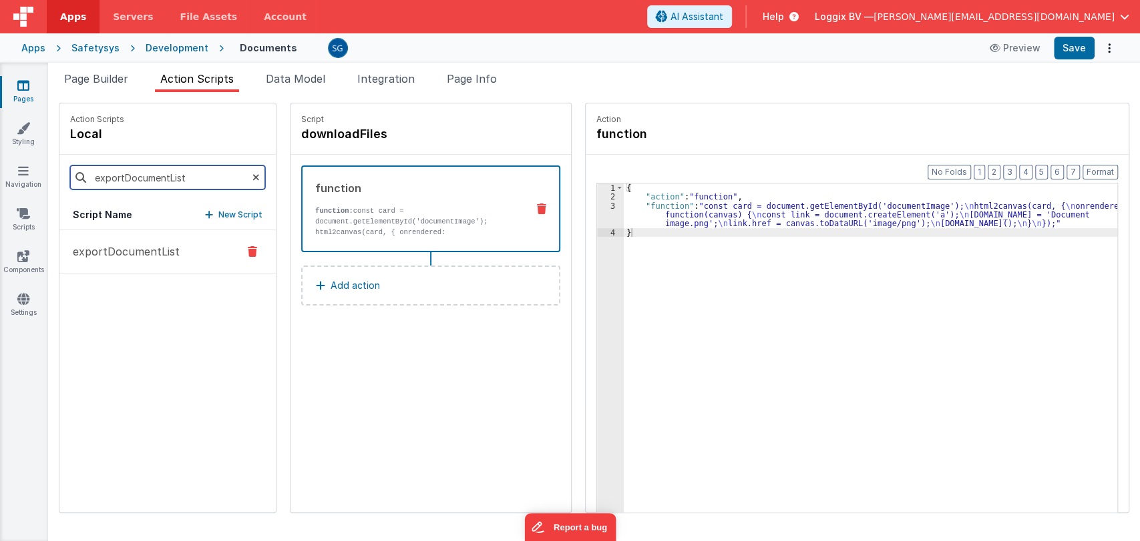
type input "exportDocumentList"
click at [138, 252] on p "exportDocumentList" at bounding box center [122, 252] width 115 height 16
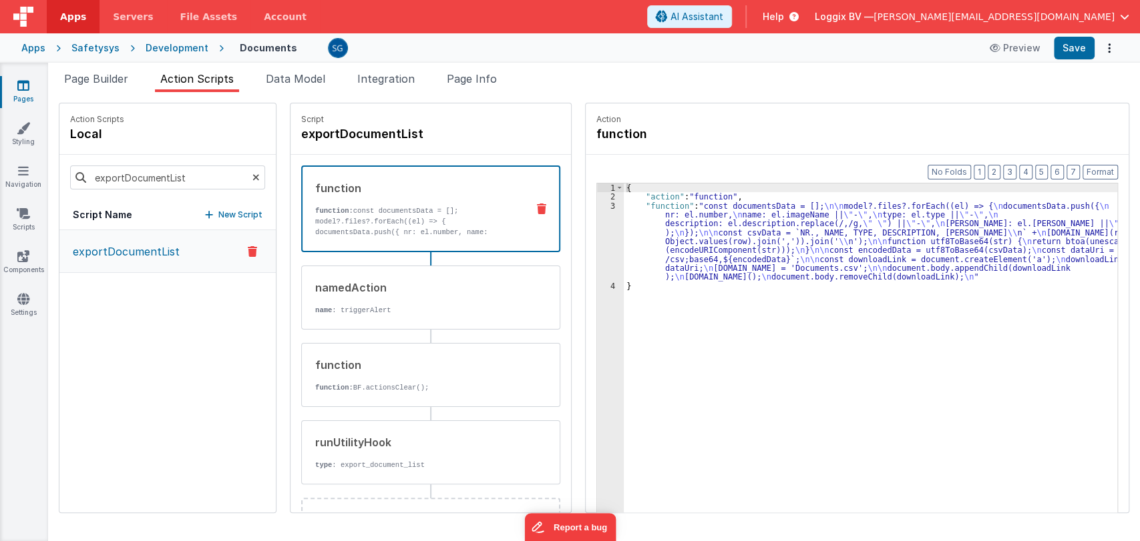
click at [598, 204] on div "3" at bounding box center [610, 242] width 27 height 80
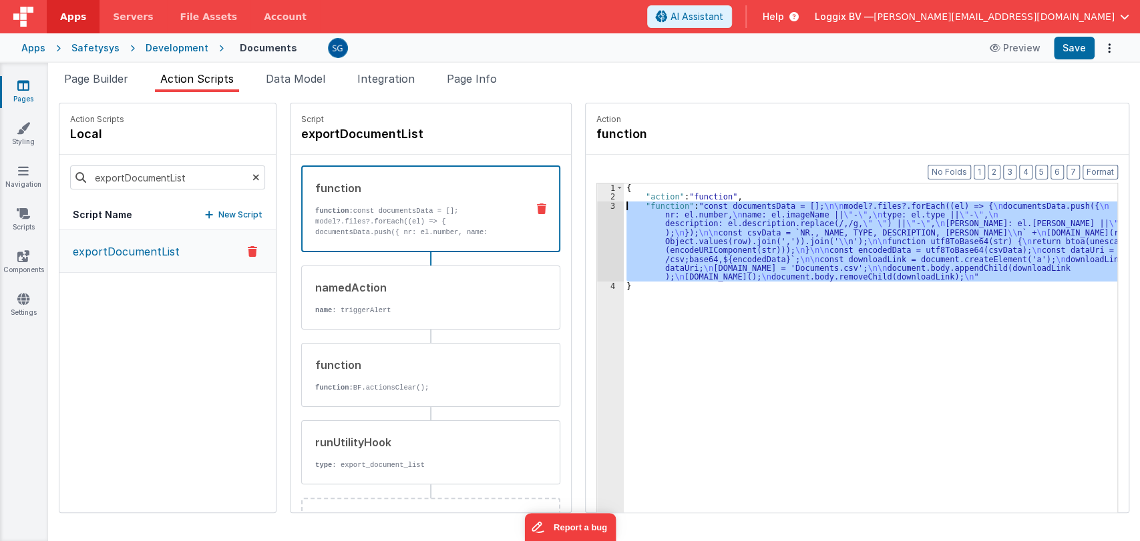
click at [598, 206] on div "3" at bounding box center [610, 242] width 27 height 80
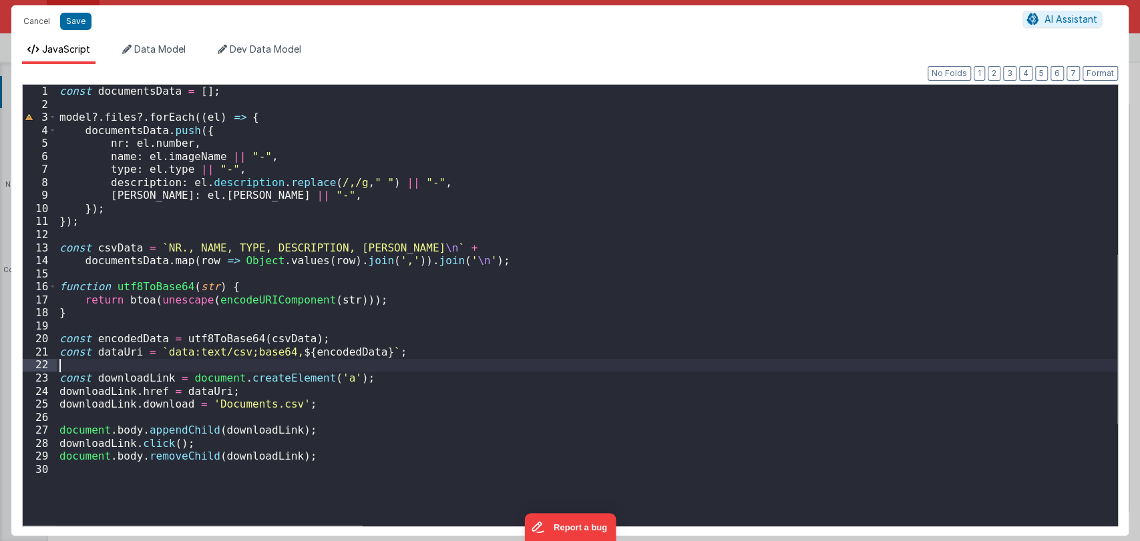
click at [475, 363] on div "const documentsData = [ ] ; model ?. files ?. forEach (( el ) => { documentsDat…" at bounding box center [587, 318] width 1060 height 467
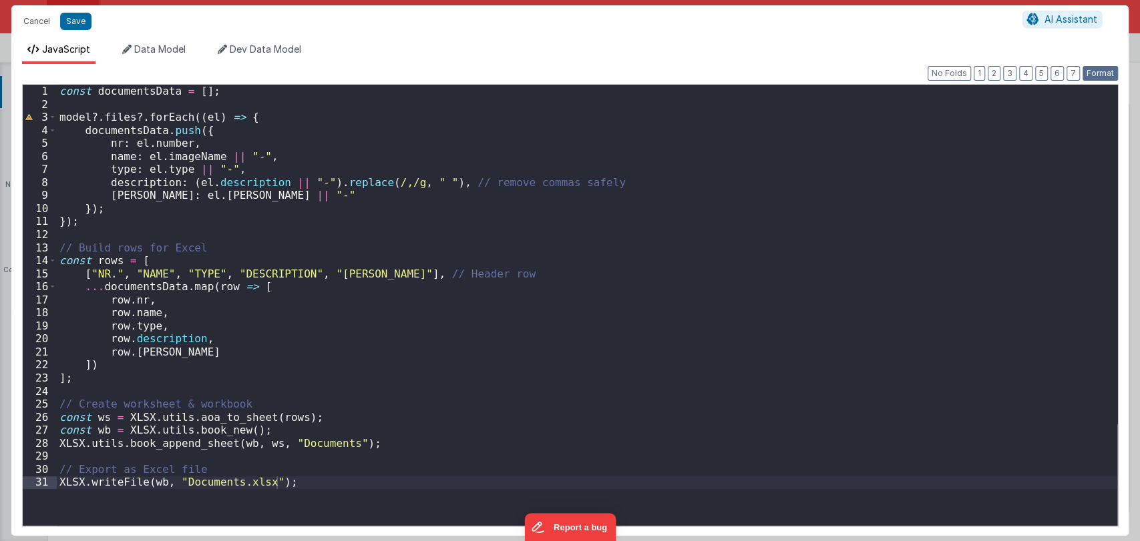
click at [1103, 72] on button "Format" at bounding box center [1099, 73] width 35 height 15
click at [70, 23] on button "Save" at bounding box center [75, 21] width 31 height 17
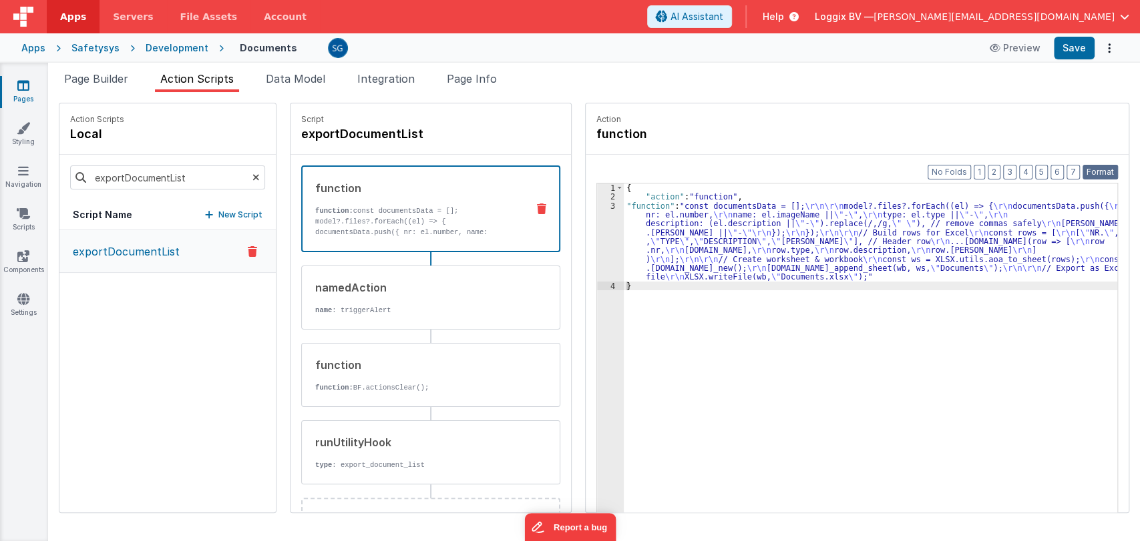
click at [1086, 172] on button "Format" at bounding box center [1099, 172] width 35 height 15
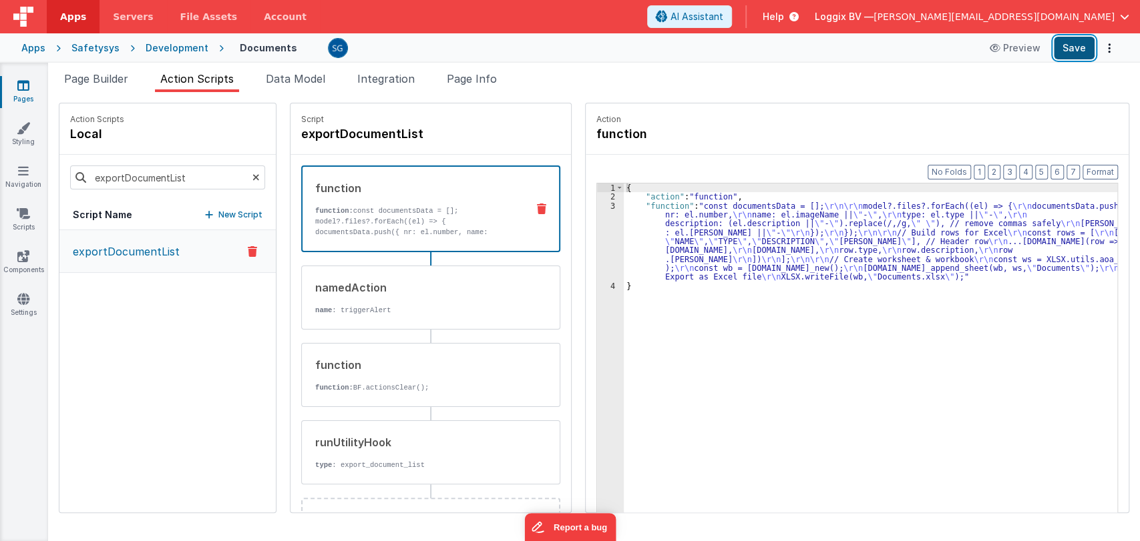
click at [1067, 50] on button "Save" at bounding box center [1074, 48] width 41 height 23
click at [23, 85] on icon at bounding box center [23, 85] width 12 height 13
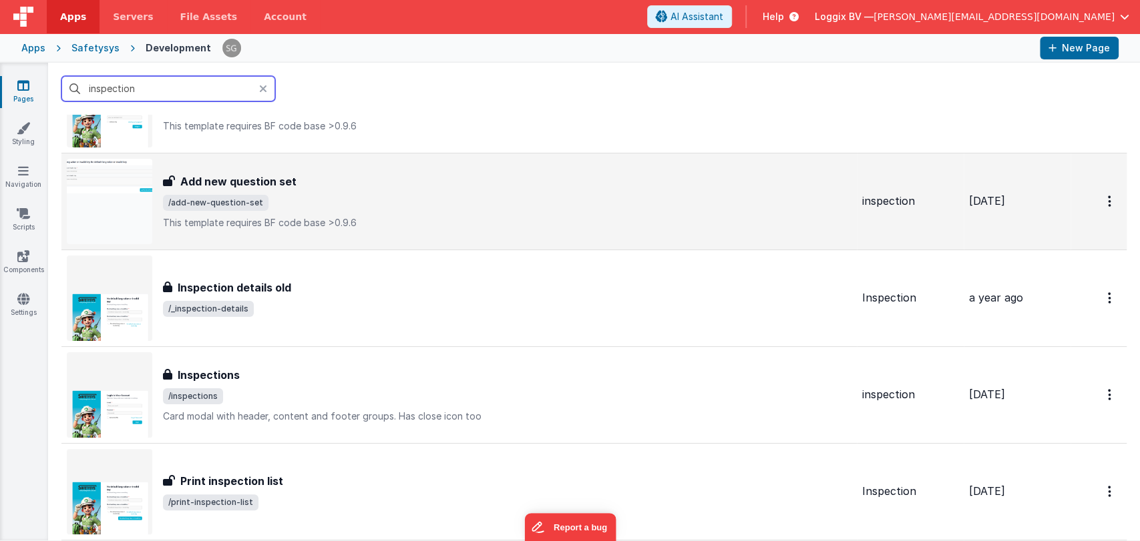
scroll to position [91, 0]
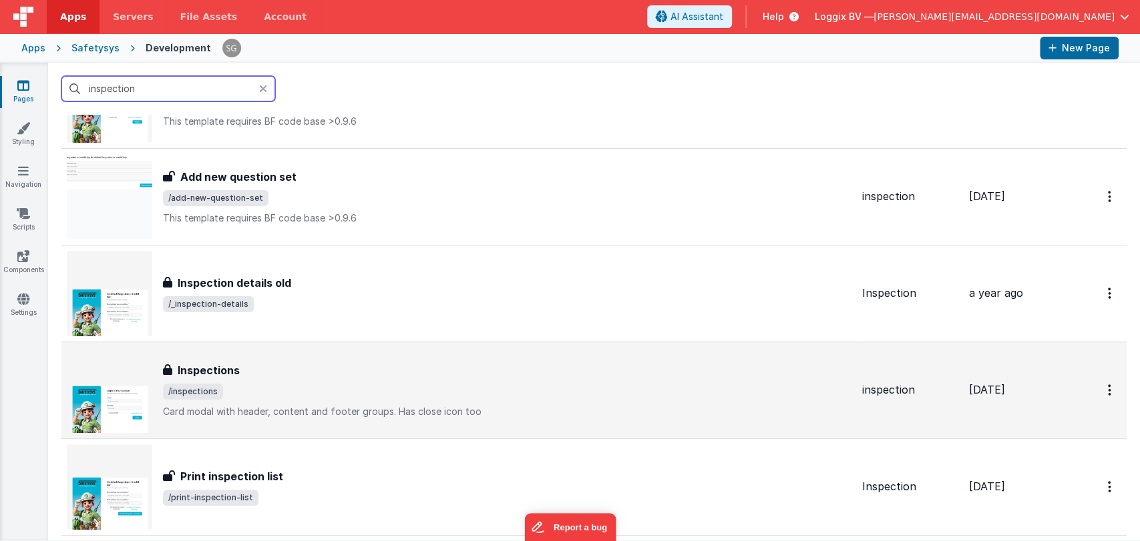
type input "inspection"
click at [254, 381] on div "Inspections Inspections /inspections Card modal with header, content and footer…" at bounding box center [507, 391] width 688 height 56
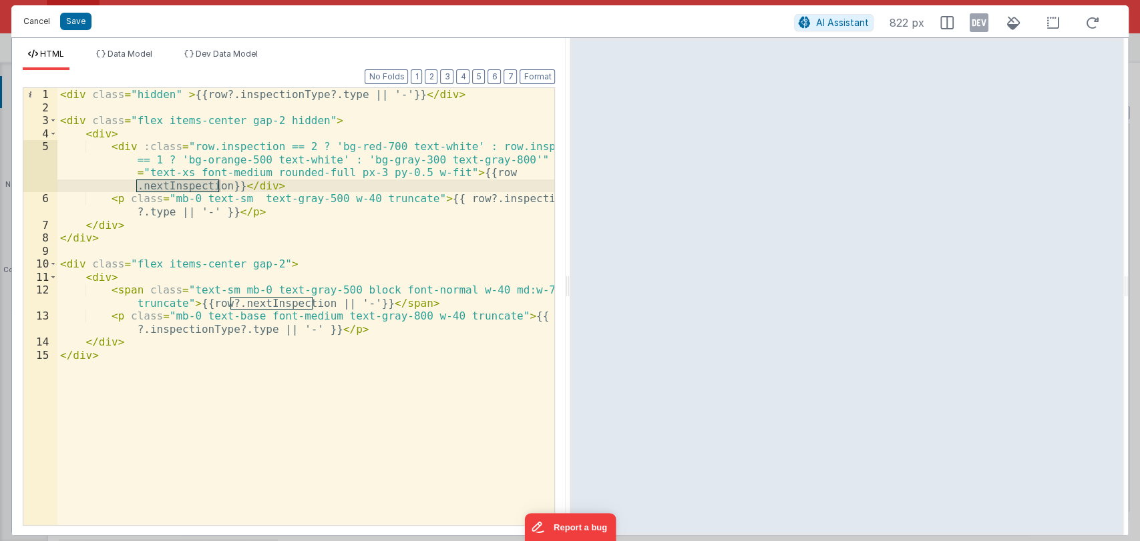
scroll to position [1136, 0]
click at [35, 19] on button "Cancel" at bounding box center [37, 21] width 40 height 19
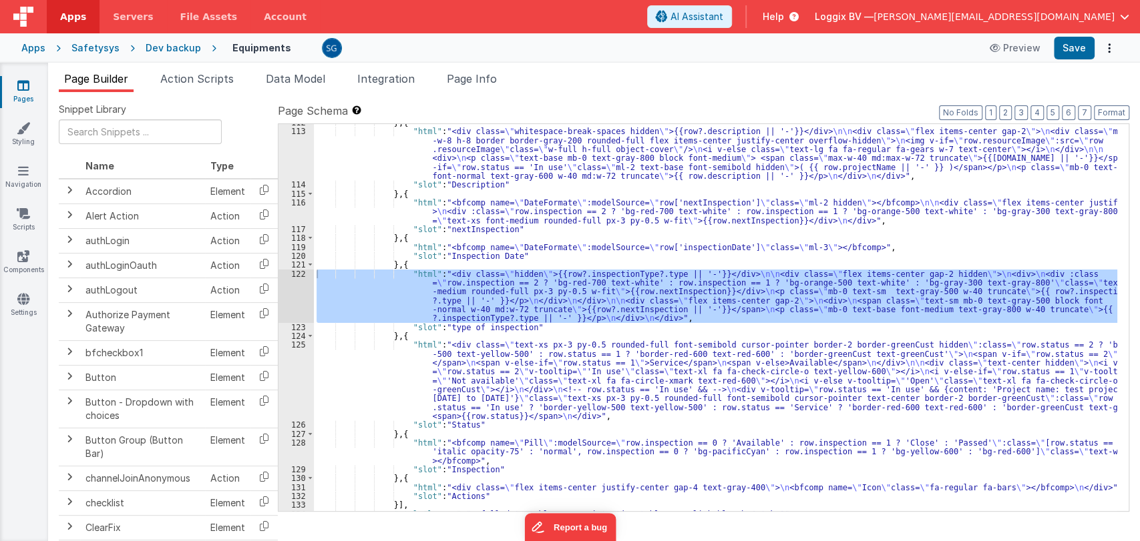
scroll to position [1190, 0]
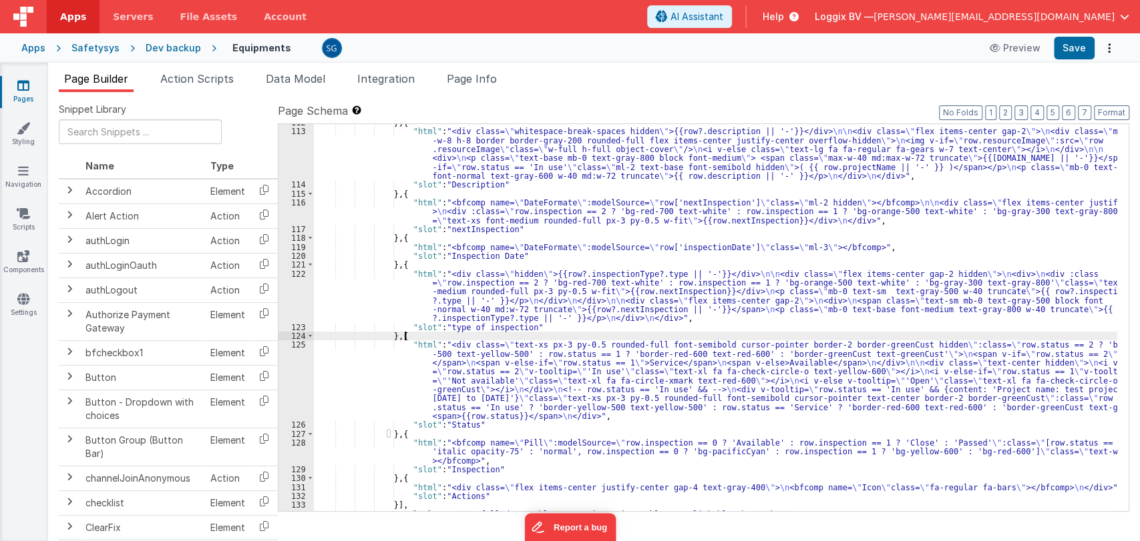
click at [732, 339] on div "} , { "html" : "<div class= \" whitespace-break-spaces hidden \" >{{row?.descri…" at bounding box center [715, 320] width 803 height 405
type input "edit"
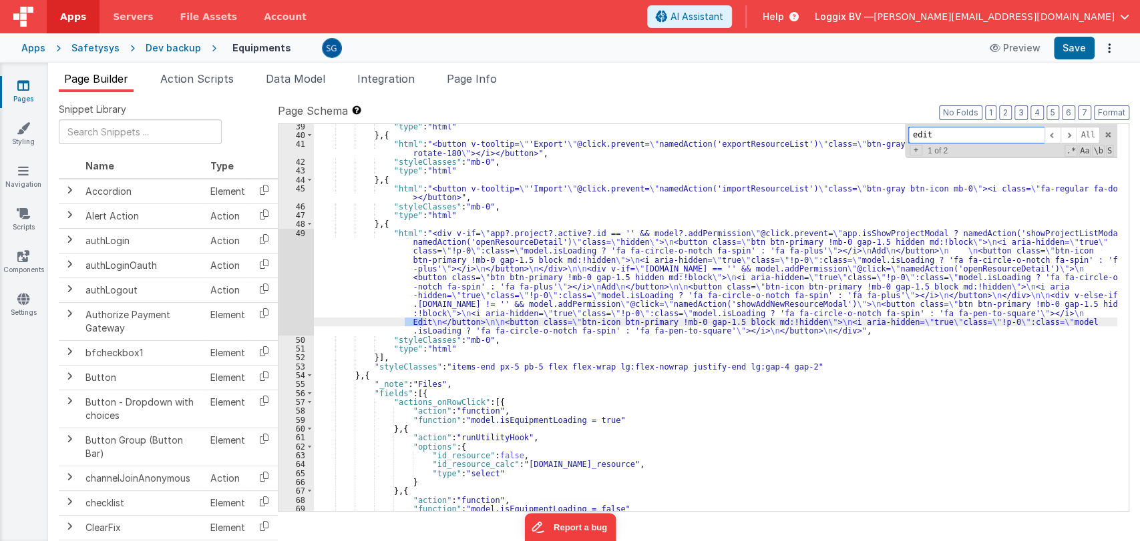
scroll to position [385, 0]
click at [754, 304] on div ""type" : "html" } , { "html" : "<button v-tooltip= \" 'Export' \" @click.preven…" at bounding box center [715, 324] width 803 height 405
click at [768, 302] on div ""type" : "html" } , { "html" : "<button v-tooltip= \" 'Export' \" @click.preven…" at bounding box center [715, 324] width 803 height 405
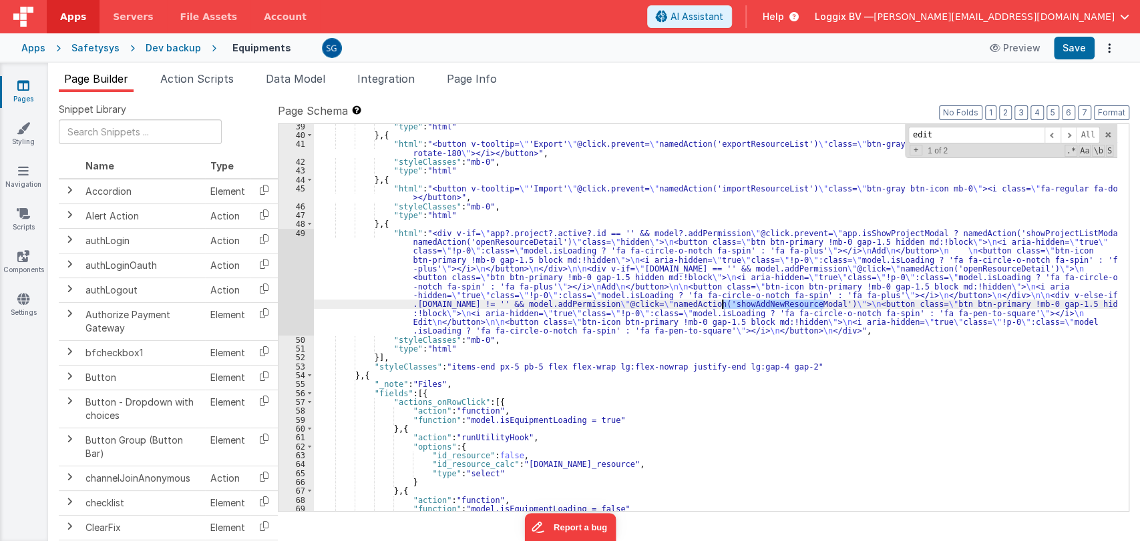
click at [768, 302] on div ""type" : "html" } , { "html" : "<button v-tooltip= \" 'Export' \" @click.preven…" at bounding box center [715, 324] width 803 height 405
click at [198, 81] on span "Action Scripts" at bounding box center [196, 78] width 73 height 13
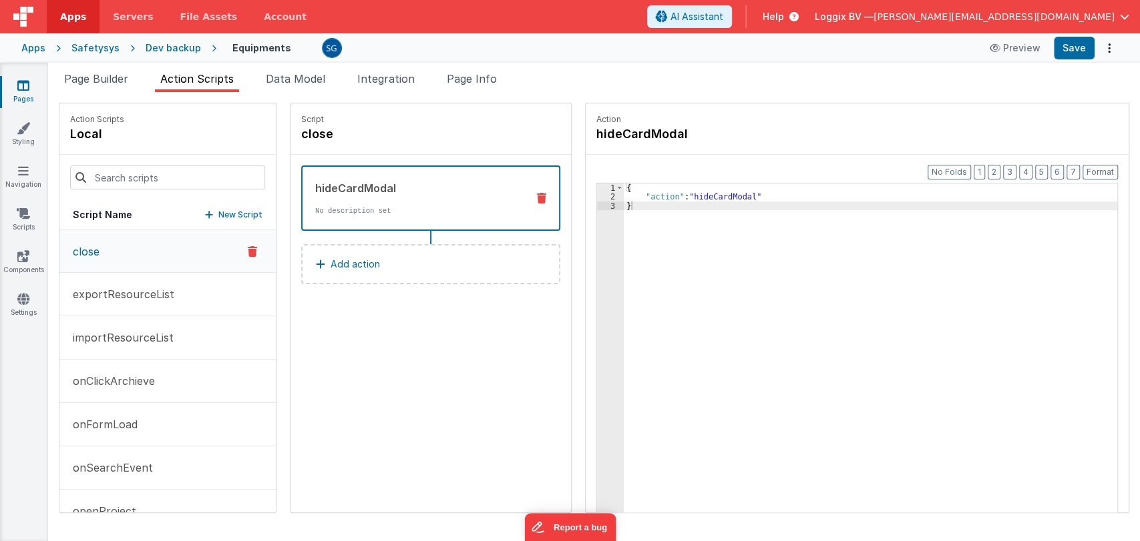
click at [155, 132] on div "Action Scripts local" at bounding box center [167, 128] width 216 height 51
click at [124, 183] on input at bounding box center [167, 178] width 195 height 24
paste input "showAddNewResourceModal"
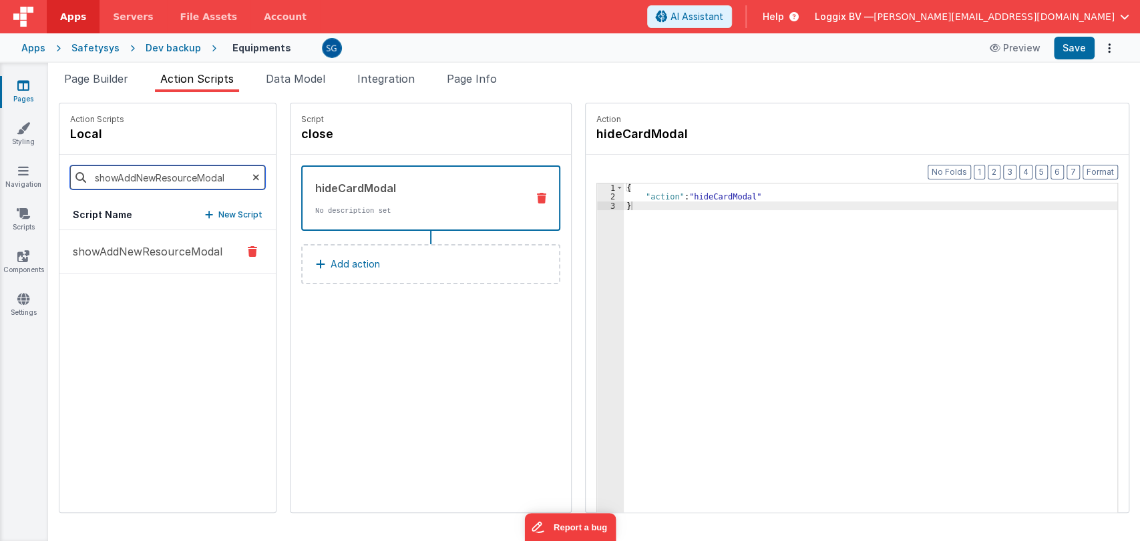
type input "showAddNewResourceModal"
click at [174, 250] on p "showAddNewResourceModal" at bounding box center [144, 252] width 158 height 16
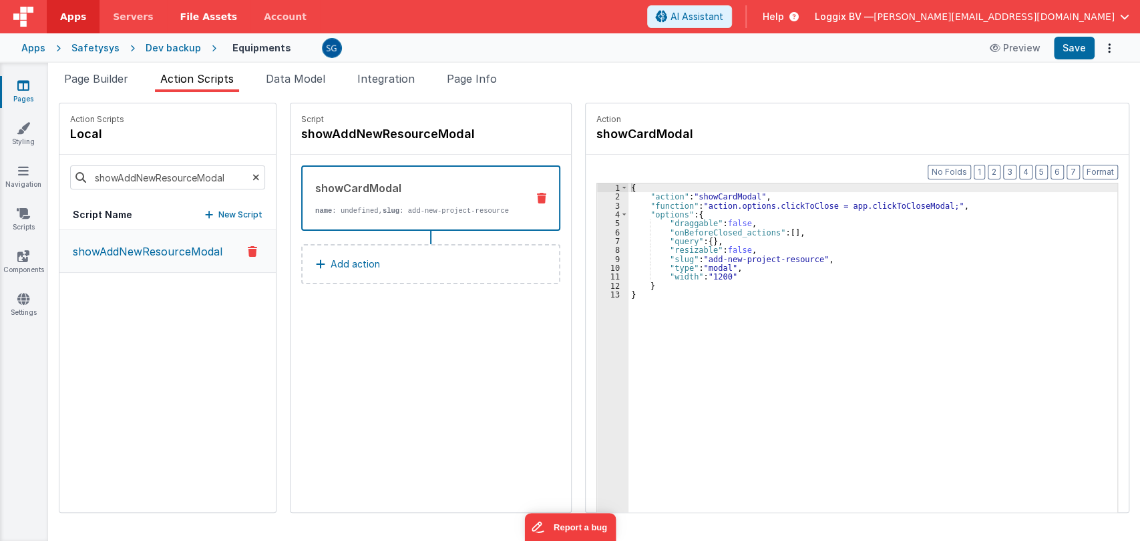
drag, startPoint x: 25, startPoint y: 81, endPoint x: 156, endPoint y: 7, distance: 150.4
click at [25, 81] on icon at bounding box center [23, 85] width 12 height 13
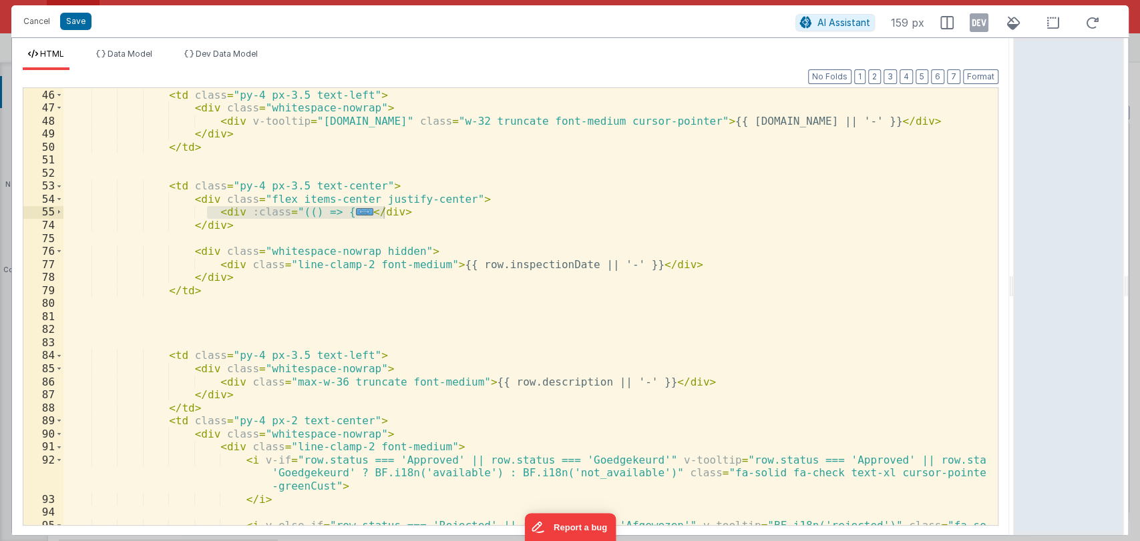
scroll to position [3452, 0]
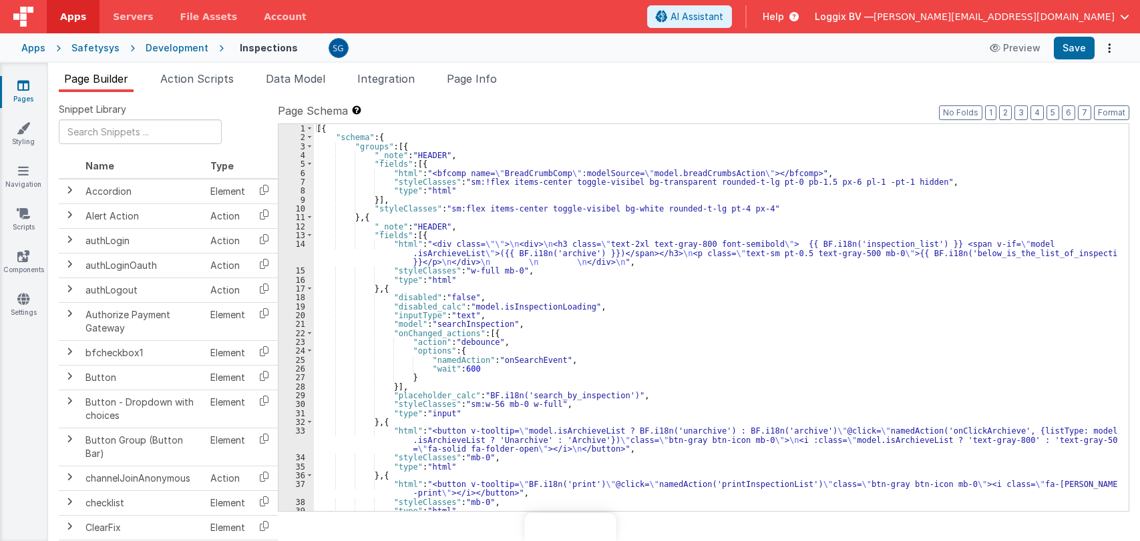
click at [609, 336] on div "[{ "schema" : { "groups" : [{ "_note" : "HEADER" , "fields" : [{ "html" : "<bfc…" at bounding box center [715, 326] width 803 height 405
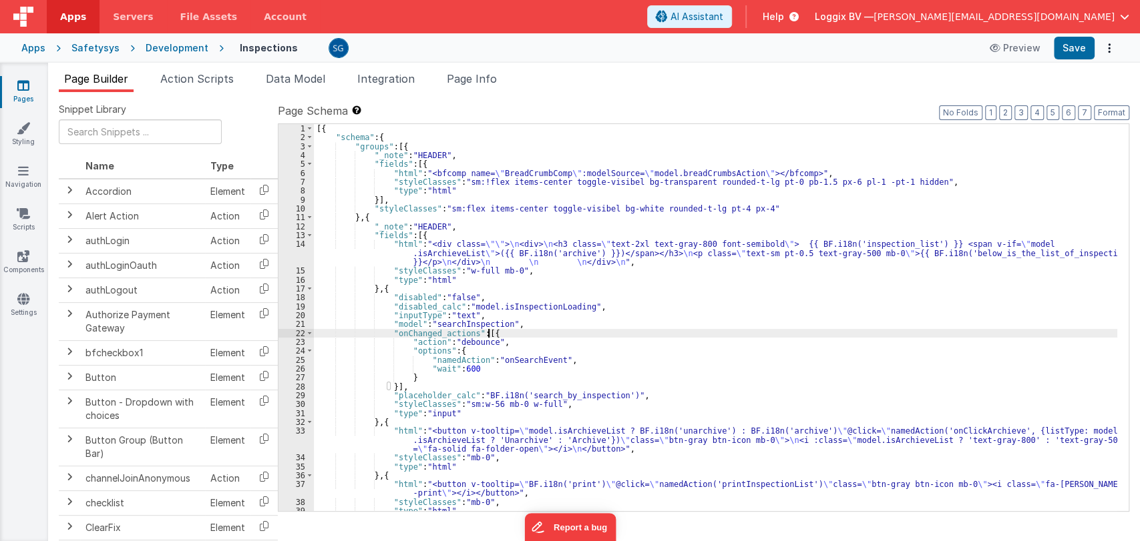
click at [605, 298] on div "[{ "schema" : { "groups" : [{ "_note" : "HEADER" , "fields" : [{ "html" : "<bfc…" at bounding box center [715, 326] width 803 height 405
click at [602, 304] on div "[{ "schema" : { "groups" : [{ "_note" : "HEADER" , "fields" : [{ "html" : "<bfc…" at bounding box center [715, 326] width 803 height 405
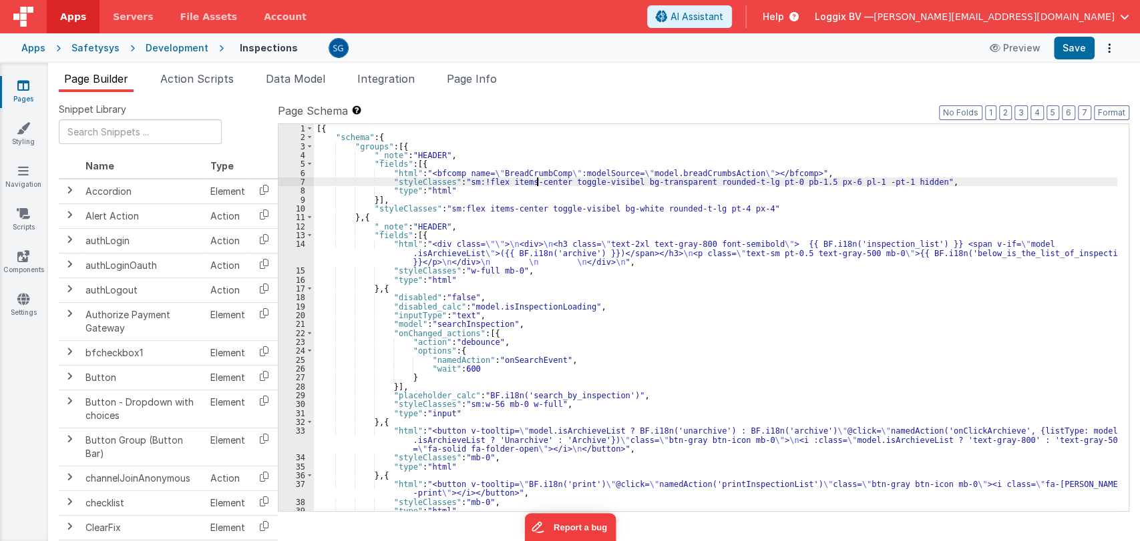
click at [538, 179] on div "[{ "schema" : { "groups" : [{ "_note" : "HEADER" , "fields" : [{ "html" : "<bfc…" at bounding box center [715, 326] width 803 height 405
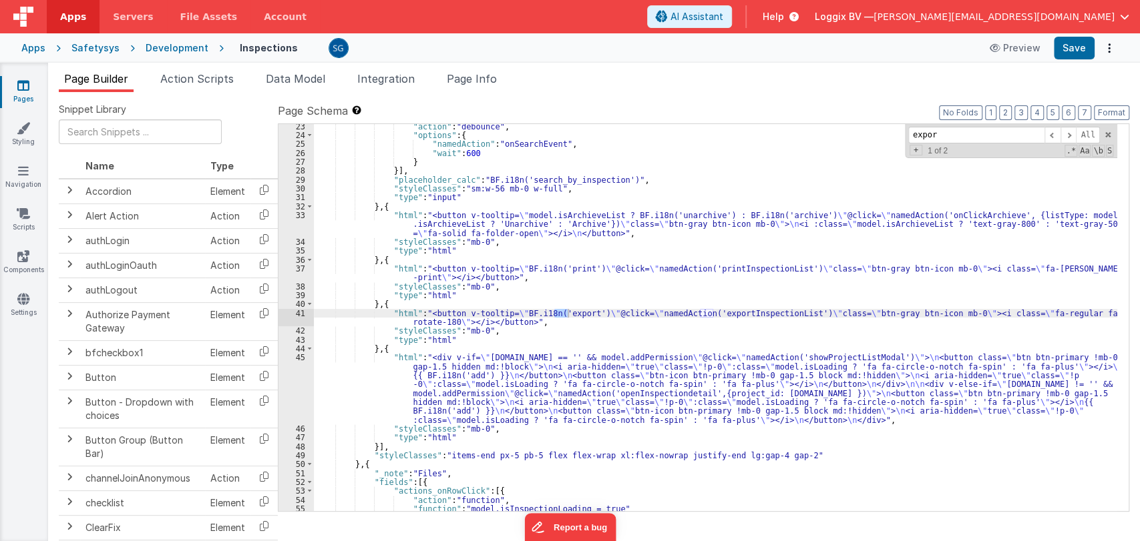
scroll to position [216, 0]
type input "export"
click at [738, 313] on div ""action" : "debounce" , "options" : { "namedAction" : "onSearchEvent" , "wait" …" at bounding box center [715, 324] width 803 height 405
click at [189, 77] on span "Action Scripts" at bounding box center [196, 78] width 73 height 13
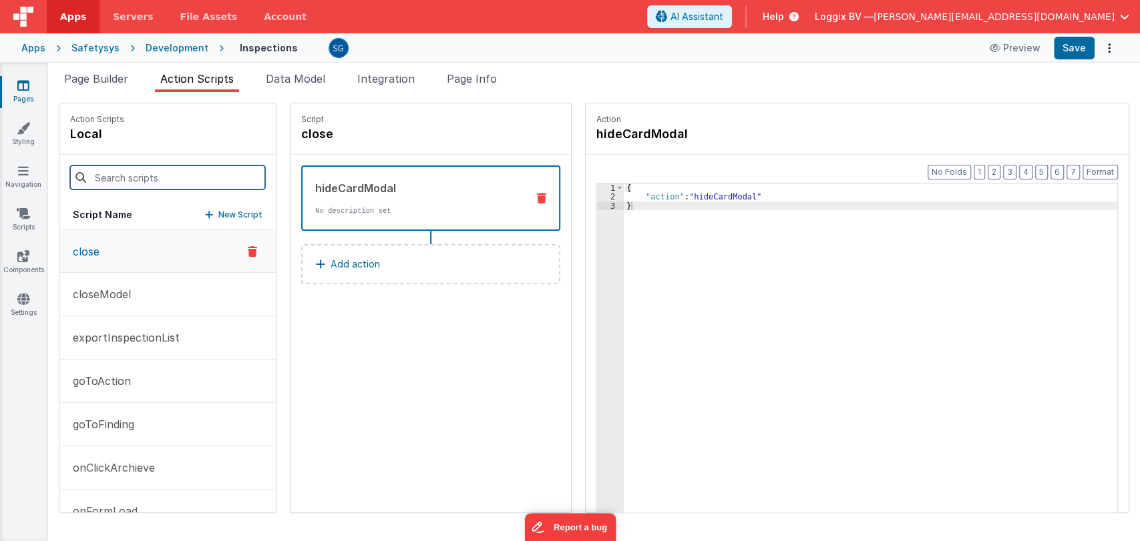
click at [132, 172] on input at bounding box center [167, 178] width 195 height 24
paste input "exportInspectionList"
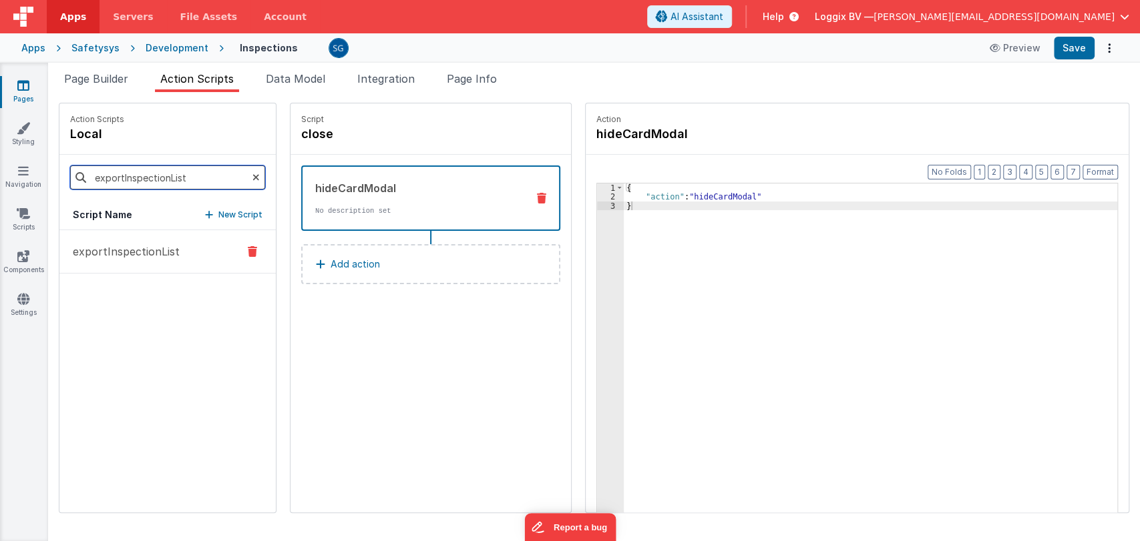
type input "exportInspectionList"
click at [135, 252] on p "exportInspectionList" at bounding box center [122, 252] width 115 height 16
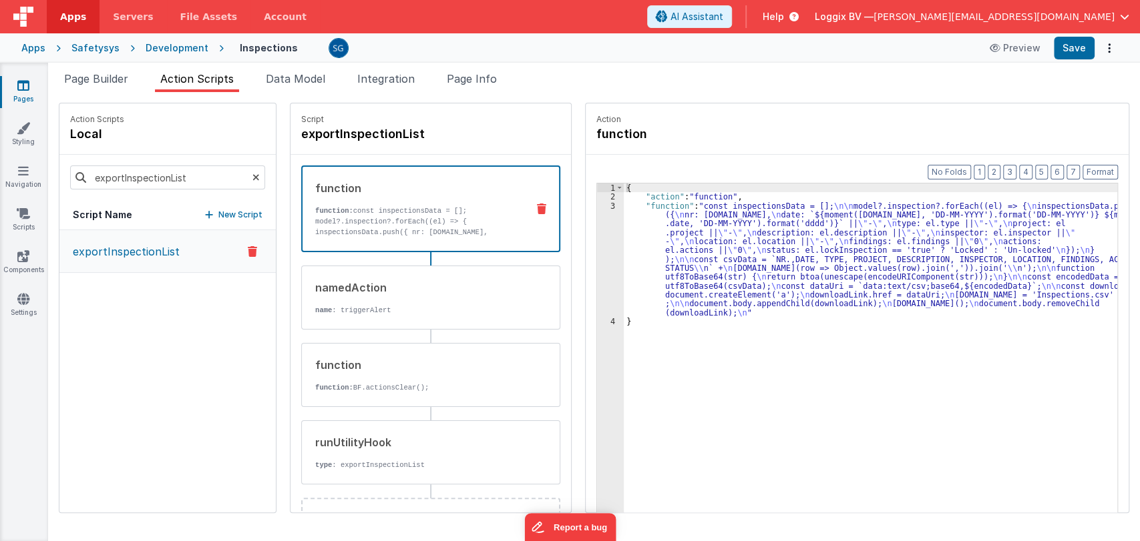
click at [598, 206] on div "3" at bounding box center [610, 260] width 27 height 116
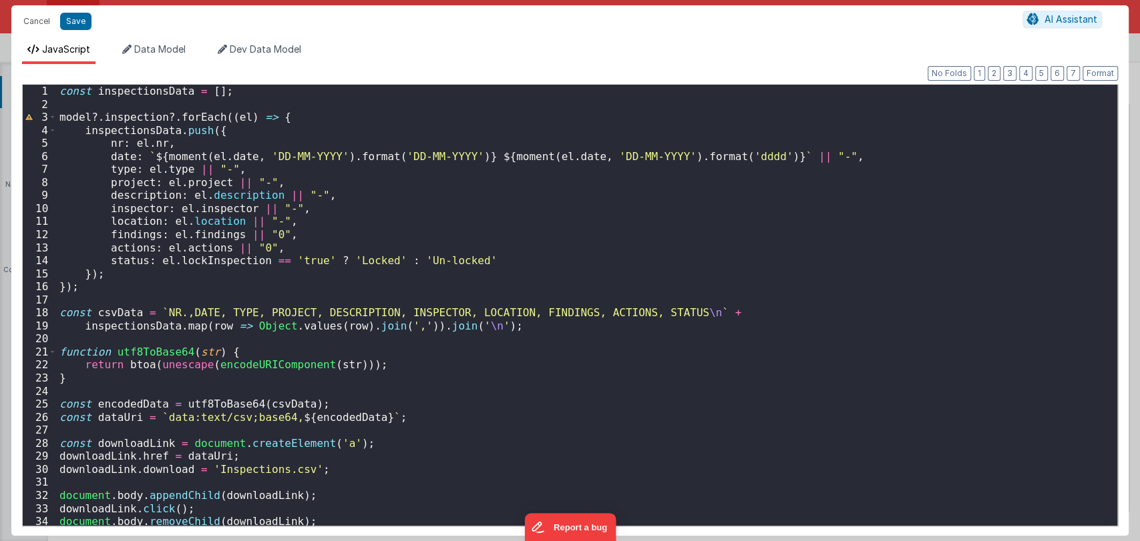
scroll to position [15, 0]
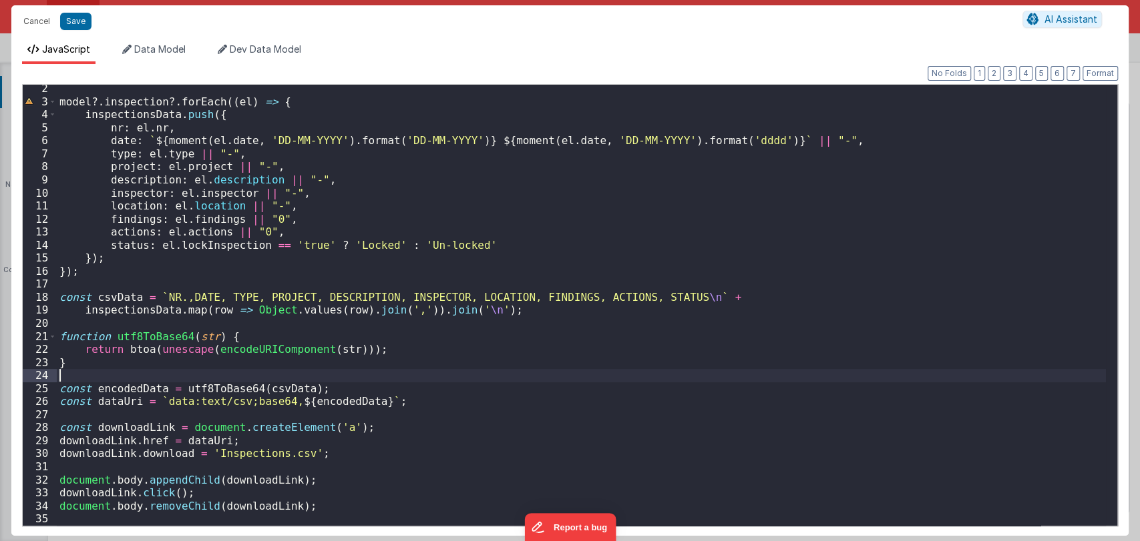
click at [518, 375] on div "model ?. inspection ?. forEach (( el ) => { inspectionsData . push ({ nr : el .…" at bounding box center [581, 315] width 1049 height 467
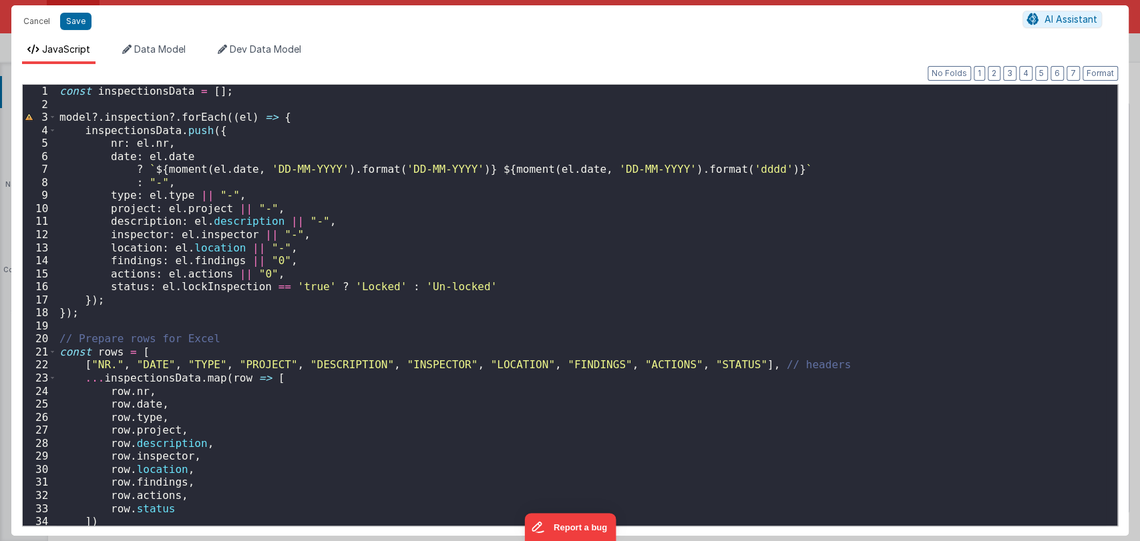
scroll to position [120, 0]
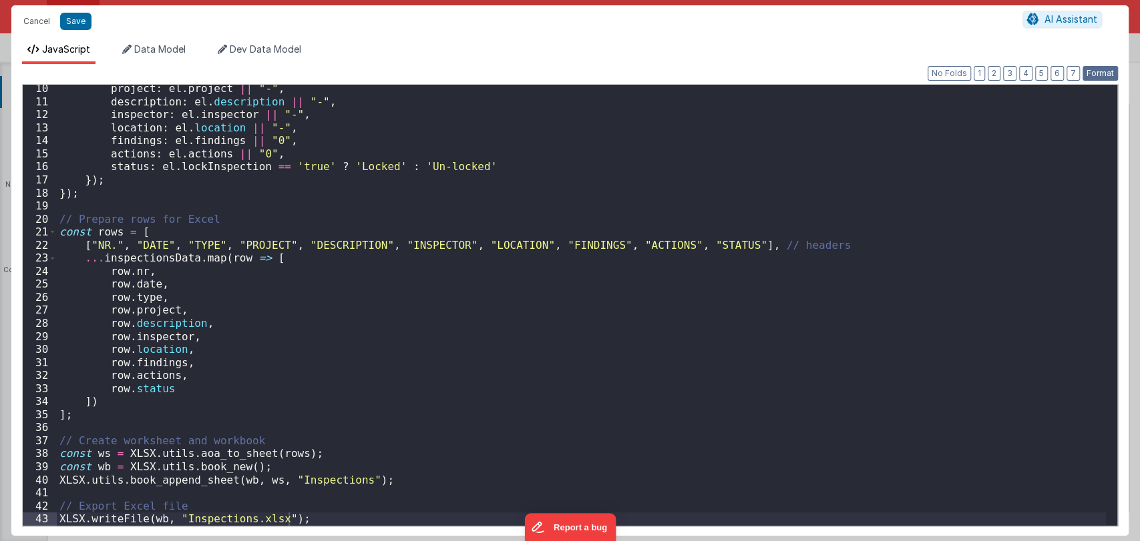
click at [1102, 73] on button "Format" at bounding box center [1099, 73] width 35 height 15
click at [79, 13] on button "Save" at bounding box center [75, 21] width 31 height 17
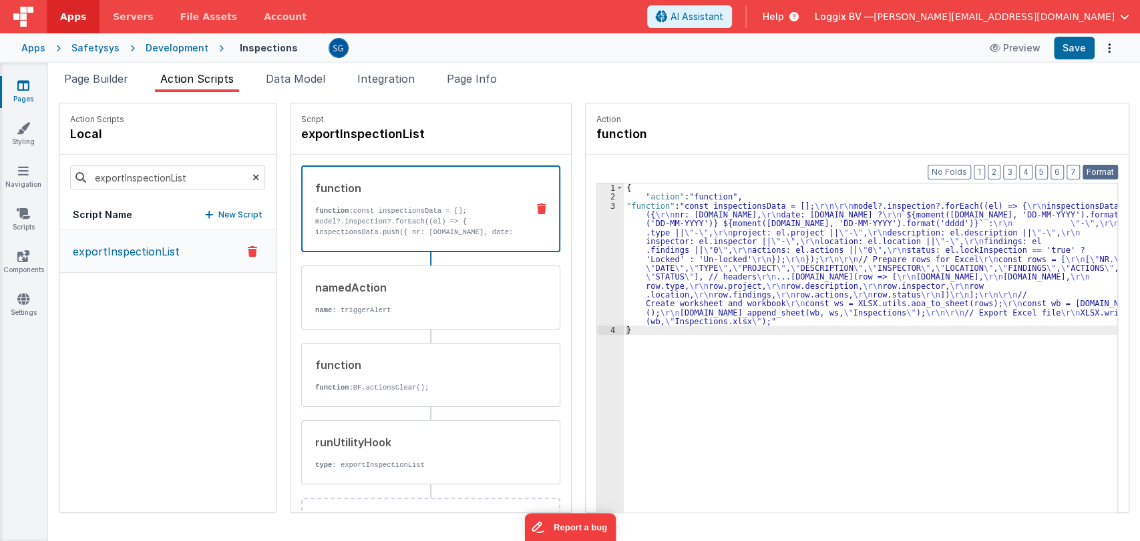
click at [1098, 167] on button "Format" at bounding box center [1099, 172] width 35 height 15
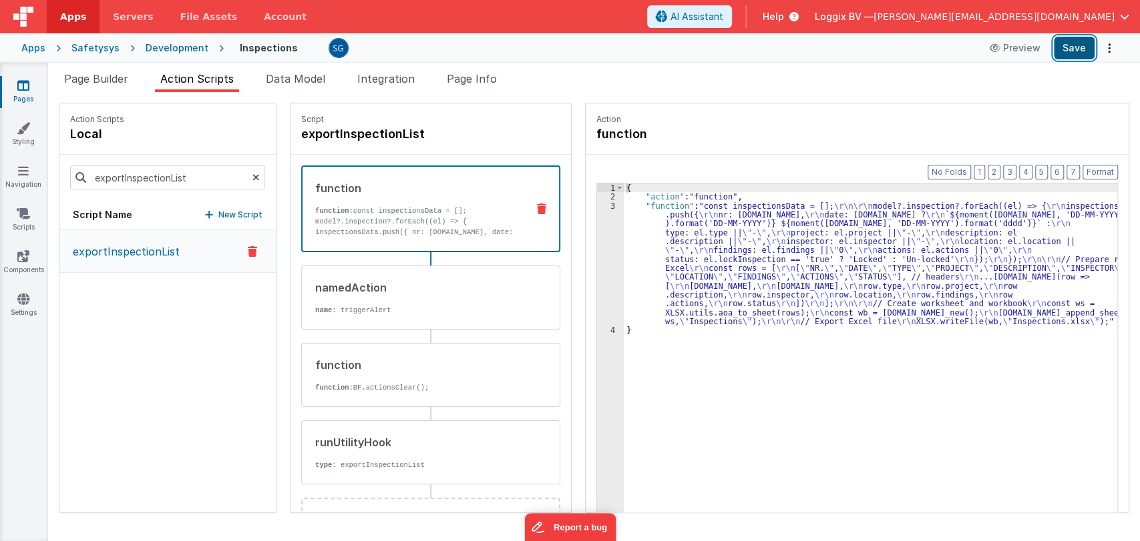
click at [1058, 42] on button "Save" at bounding box center [1074, 48] width 41 height 23
click at [21, 88] on icon at bounding box center [23, 85] width 12 height 13
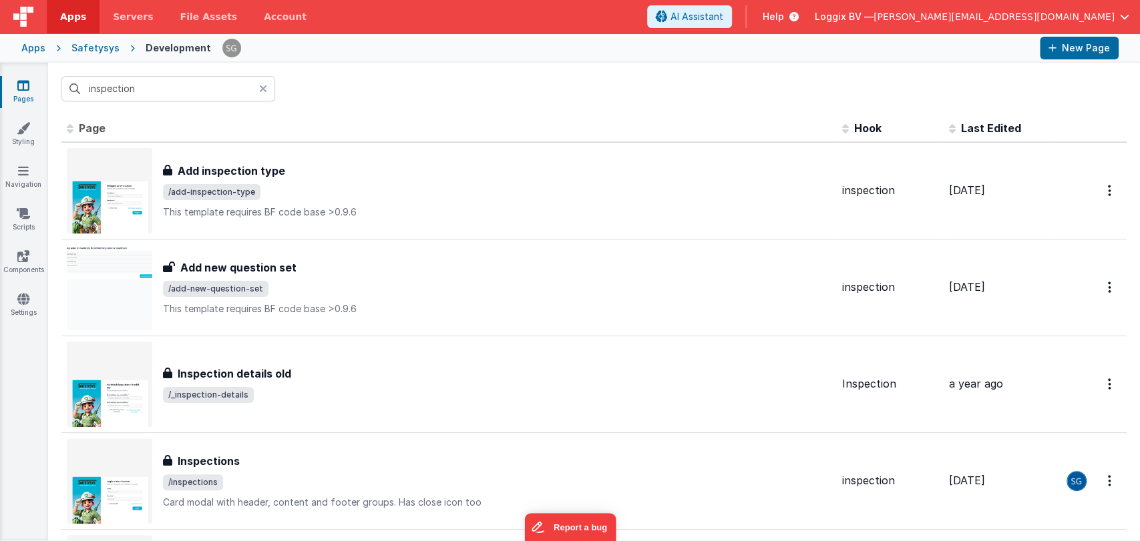
click at [262, 89] on icon at bounding box center [263, 88] width 8 height 11
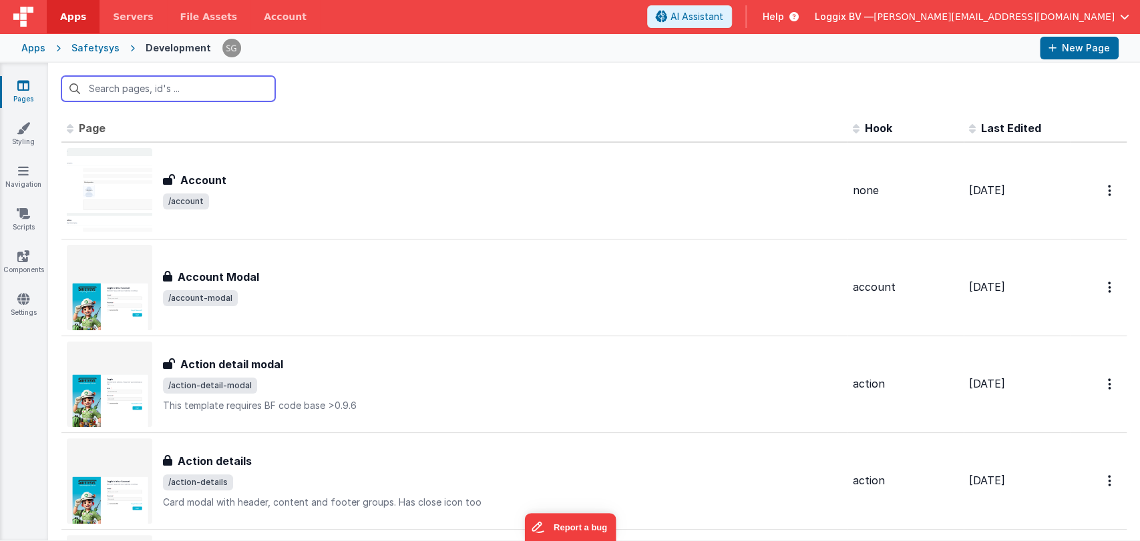
click at [216, 89] on input "text" at bounding box center [168, 88] width 214 height 25
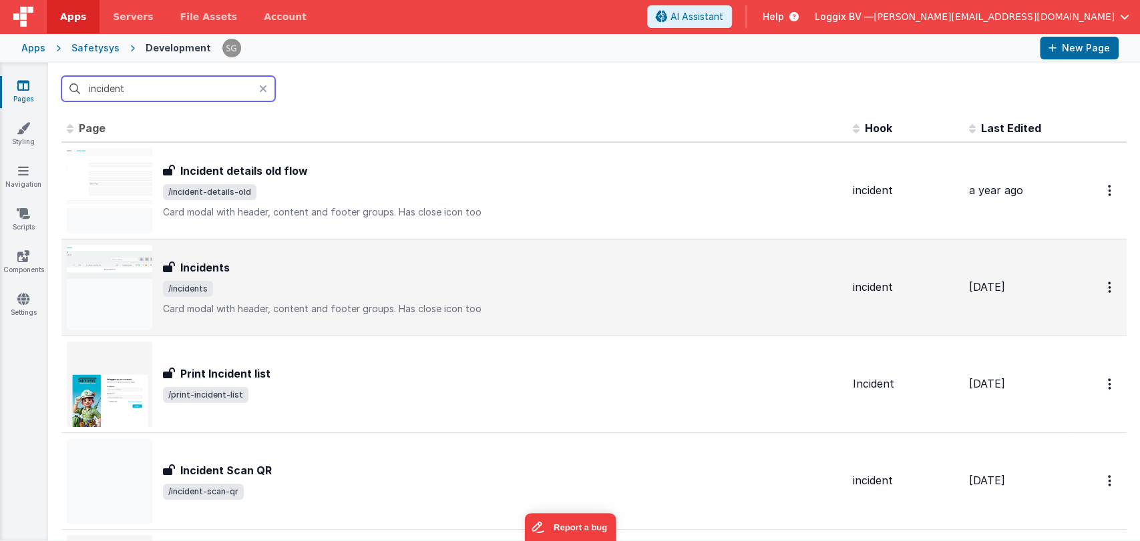
type input "incident"
click at [242, 279] on div "Incidents Incidents /incidents Card modal with header, content and footer group…" at bounding box center [502, 288] width 679 height 56
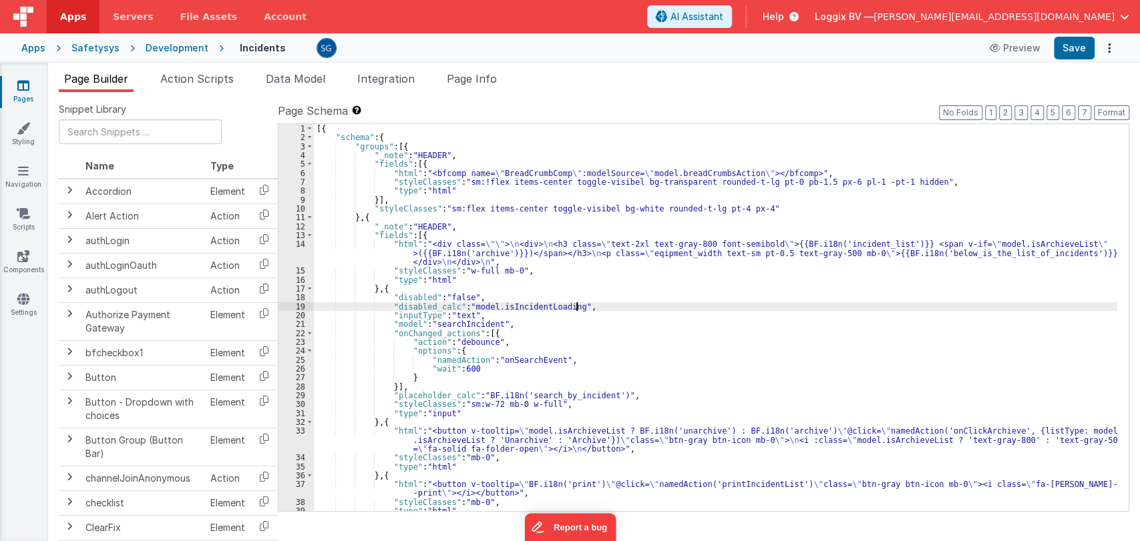
click at [613, 310] on div "[{ "schema" : { "groups" : [{ "_note" : "HEADER" , "fields" : [{ "html" : "<bfc…" at bounding box center [715, 326] width 803 height 405
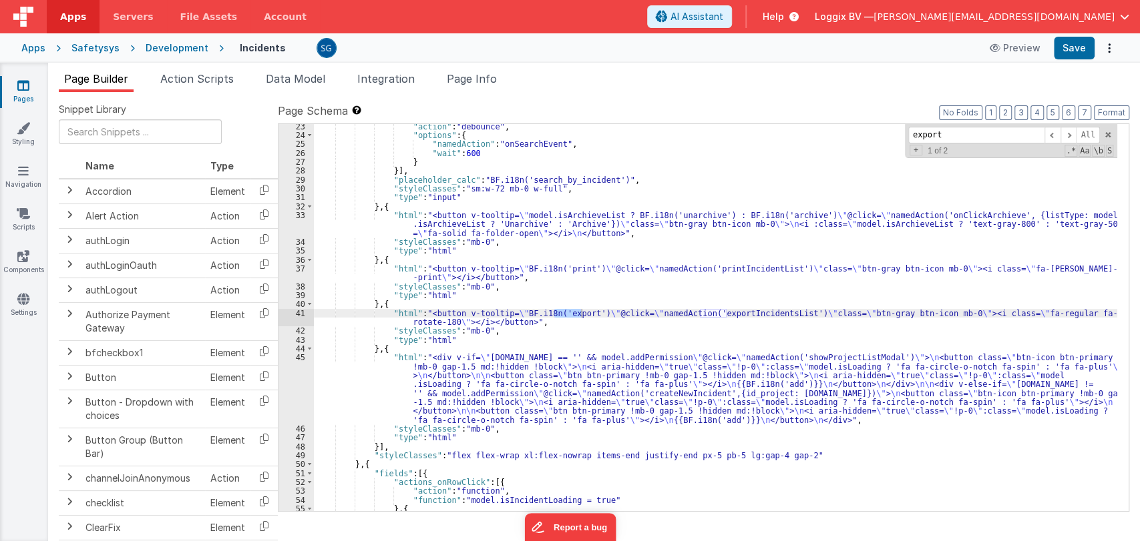
scroll to position [216, 0]
type input "export"
click at [738, 312] on div ""action" : "debounce" , "options" : { "namedAction" : "onSearchEvent" , "wait" …" at bounding box center [715, 324] width 803 height 405
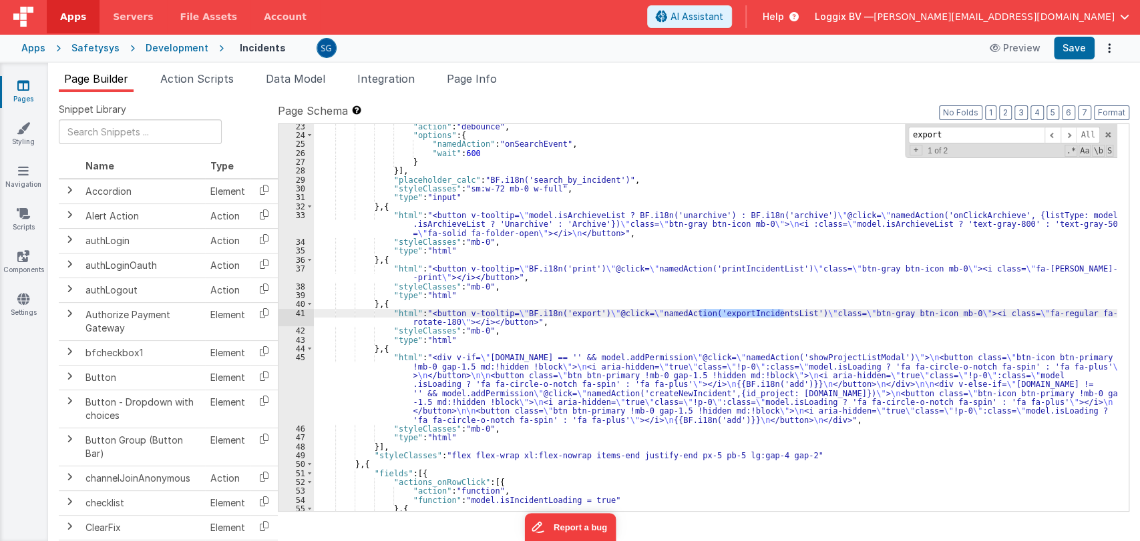
click at [182, 79] on span "Action Scripts" at bounding box center [196, 78] width 73 height 13
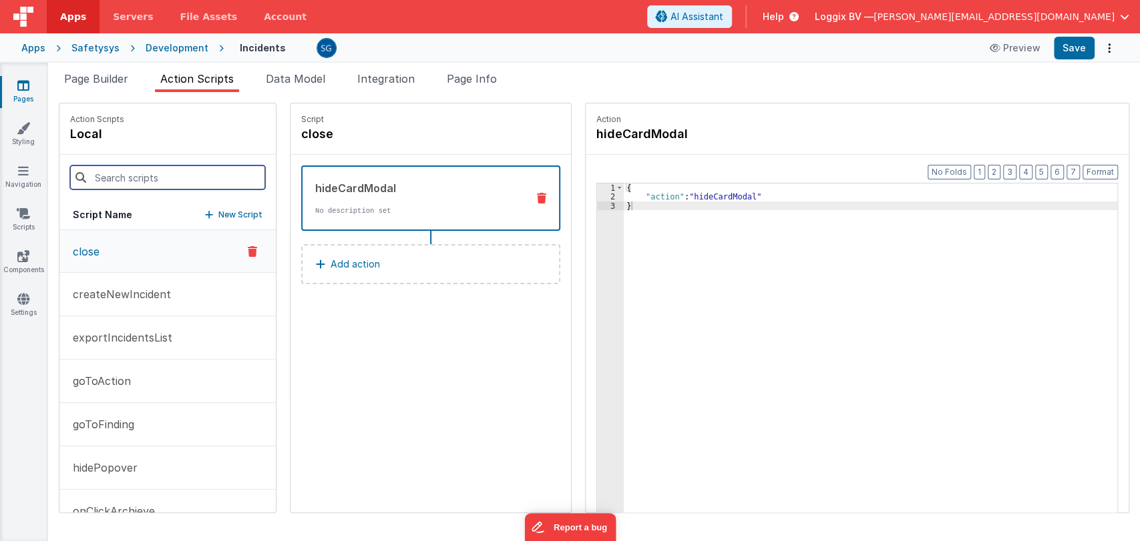
click at [146, 176] on input at bounding box center [167, 178] width 195 height 24
paste input "exportIncidentsList"
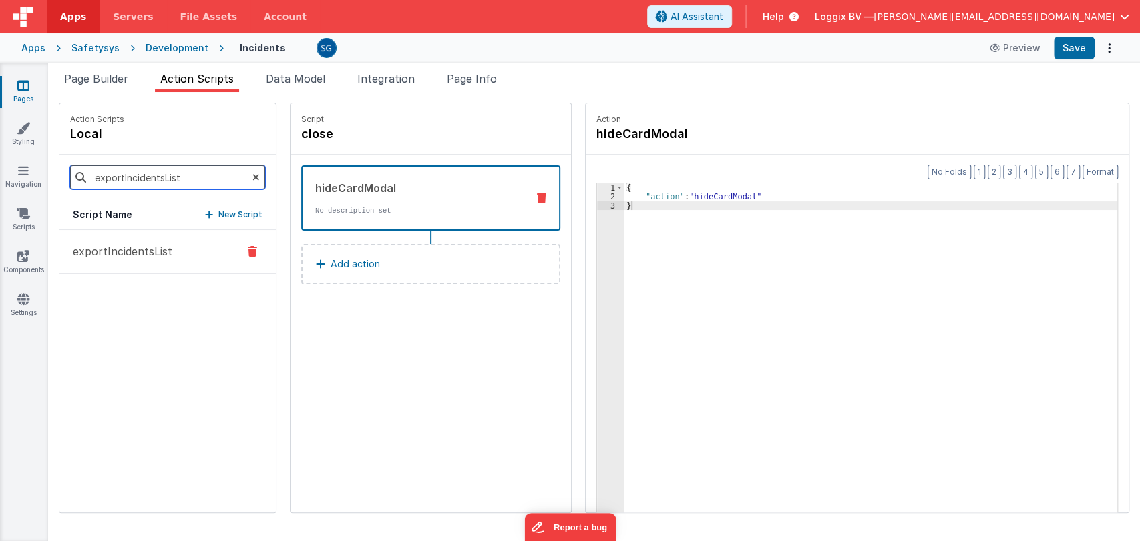
type input "exportIncidentsList"
click at [144, 254] on p "exportIncidentsList" at bounding box center [118, 252] width 107 height 16
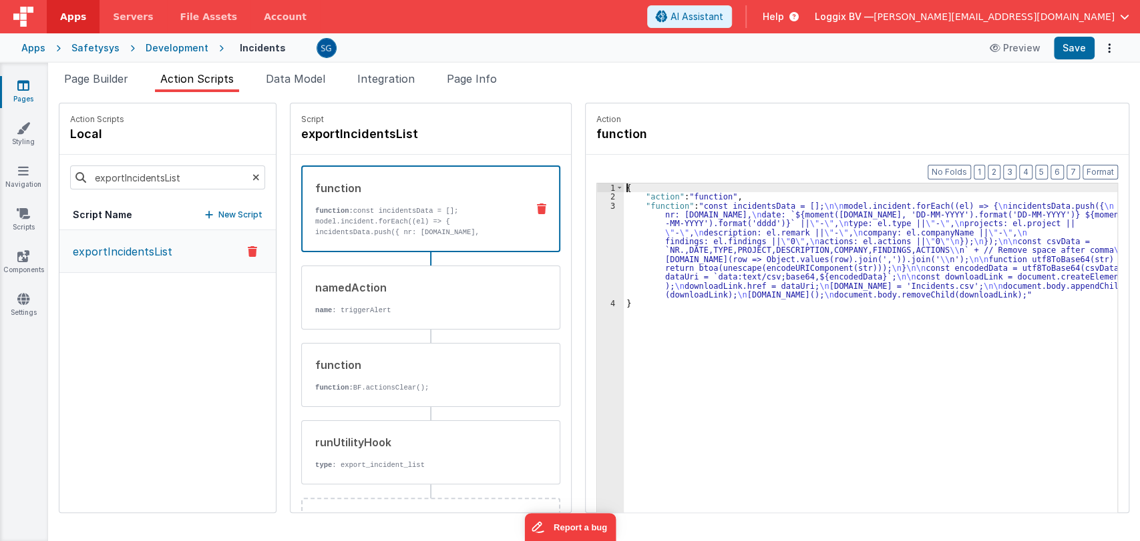
click at [597, 204] on div "3" at bounding box center [610, 251] width 27 height 98
click at [598, 205] on div "3" at bounding box center [610, 251] width 27 height 98
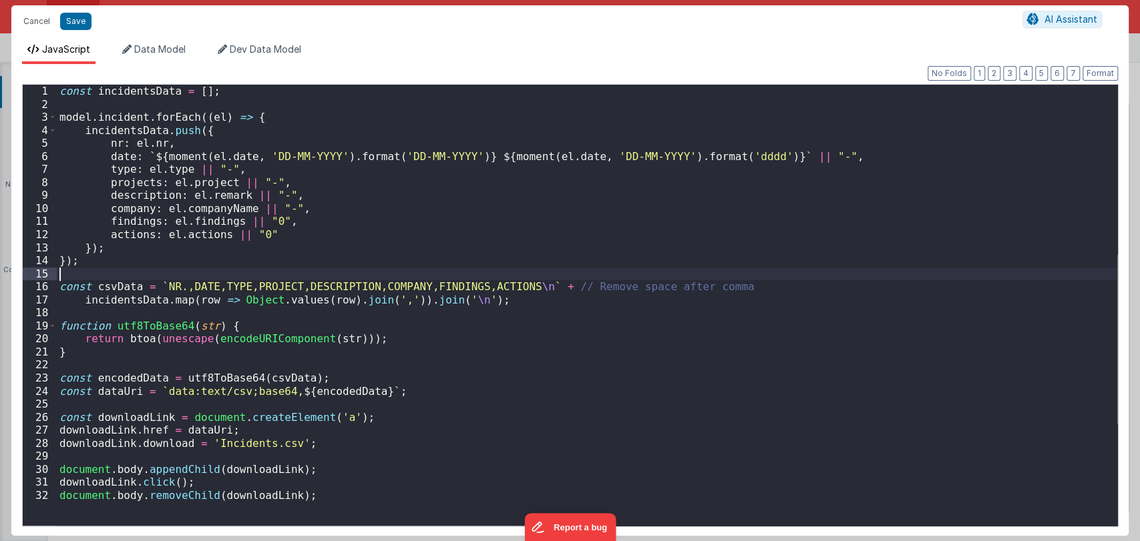
click at [332, 270] on div "const incidentsData = [ ] ; model . incident . forEach (( el ) => { incidentsDa…" at bounding box center [587, 318] width 1060 height 467
click at [394, 241] on div "const incidentsData = [ ] ; model . incident . forEach (( el ) => { incidentsDa…" at bounding box center [587, 318] width 1060 height 467
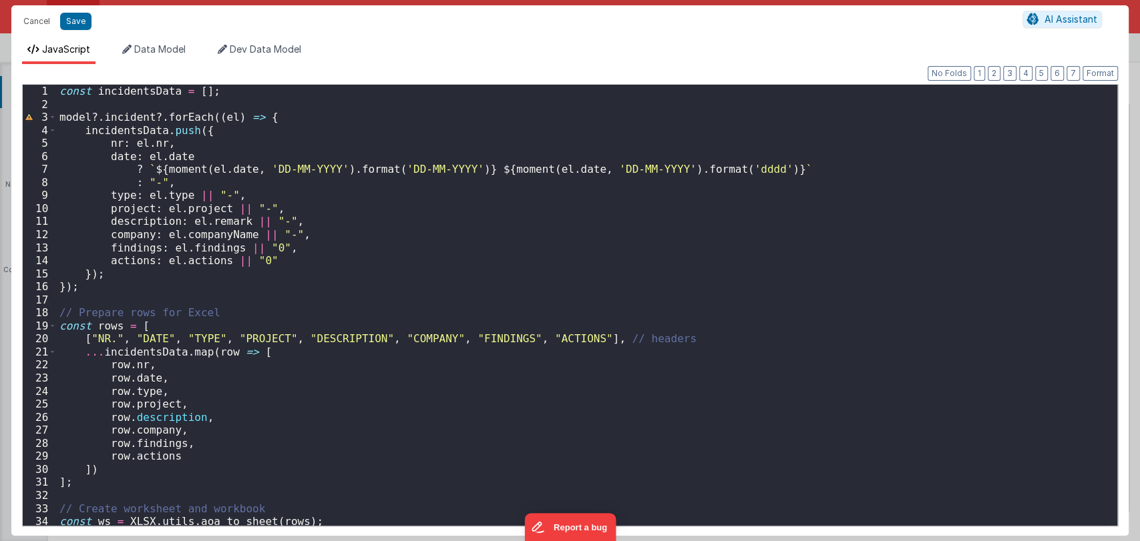
scroll to position [0, 0]
click at [66, 23] on button "Save" at bounding box center [75, 21] width 31 height 17
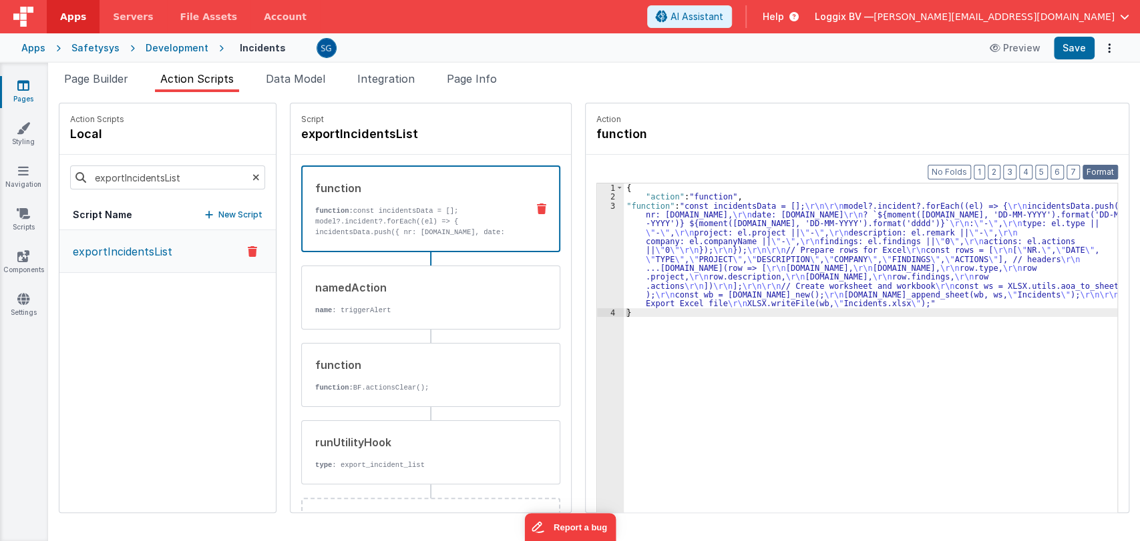
click at [1108, 175] on button "Format" at bounding box center [1099, 172] width 35 height 15
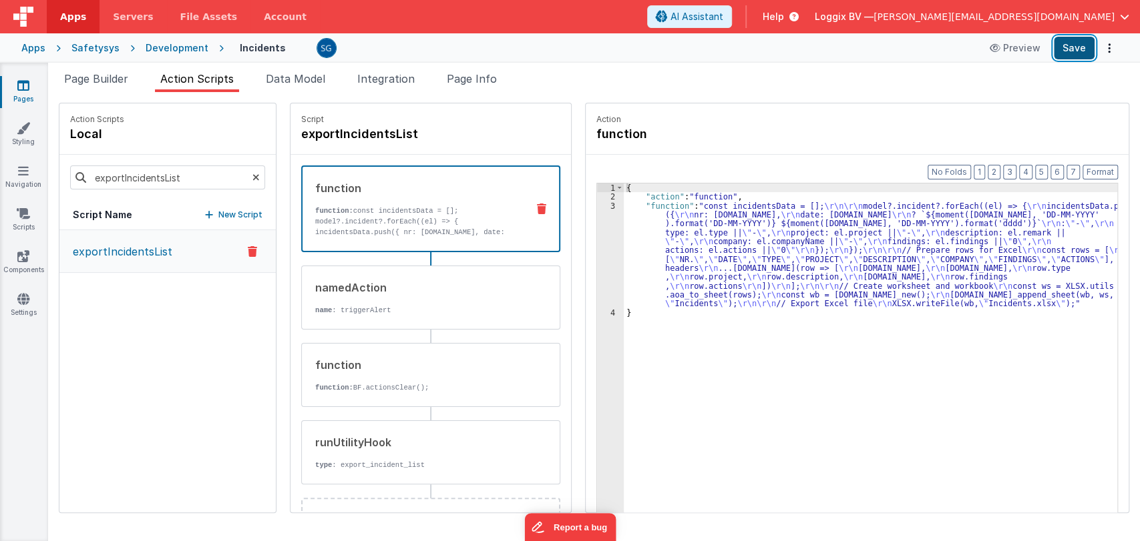
click at [1066, 44] on button "Save" at bounding box center [1074, 48] width 41 height 23
click at [21, 89] on icon at bounding box center [23, 85] width 12 height 13
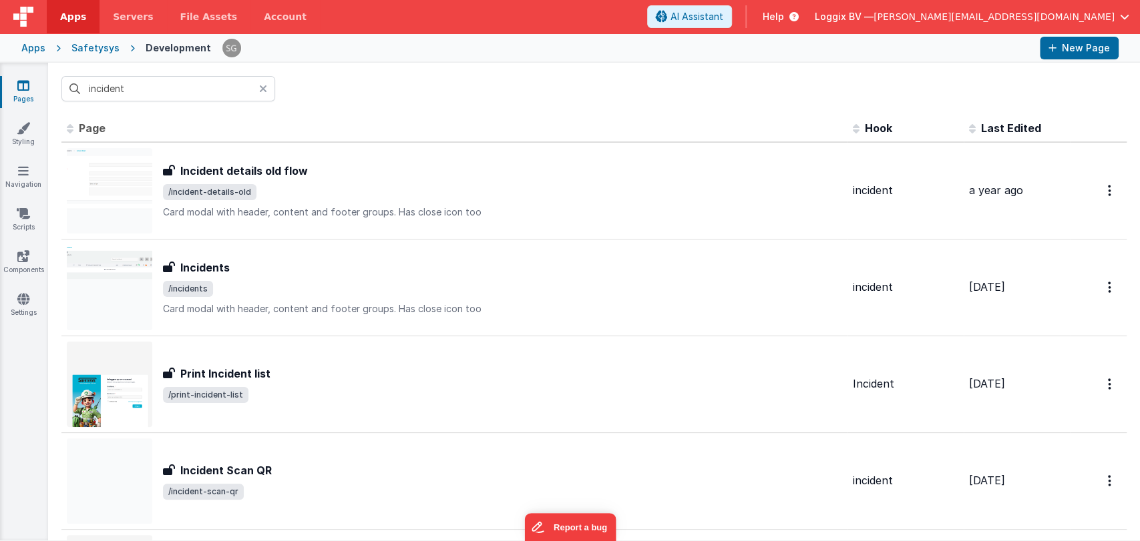
click at [260, 87] on icon at bounding box center [263, 88] width 8 height 11
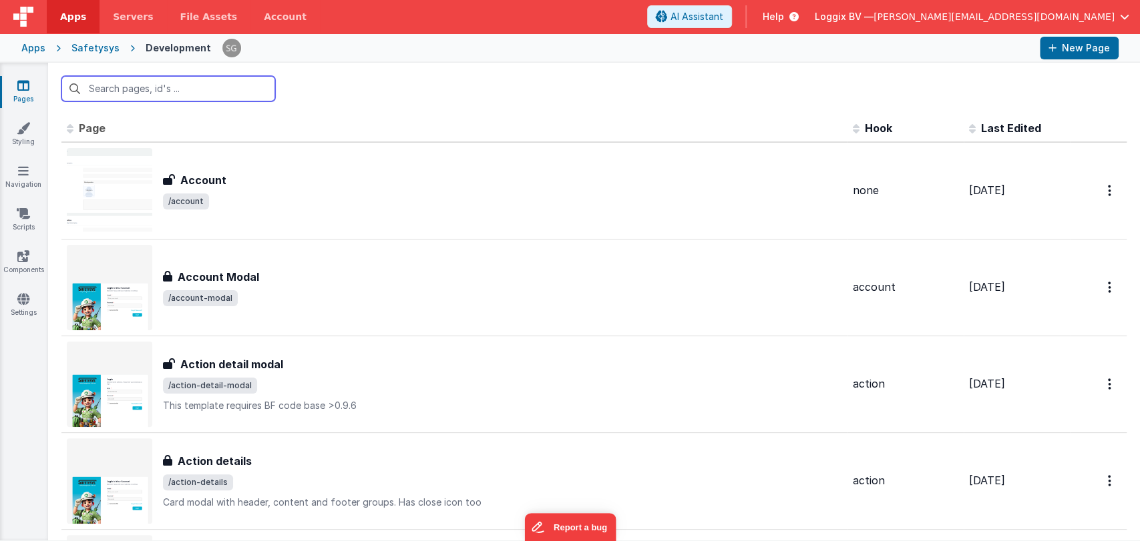
click at [178, 83] on input "text" at bounding box center [168, 88] width 214 height 25
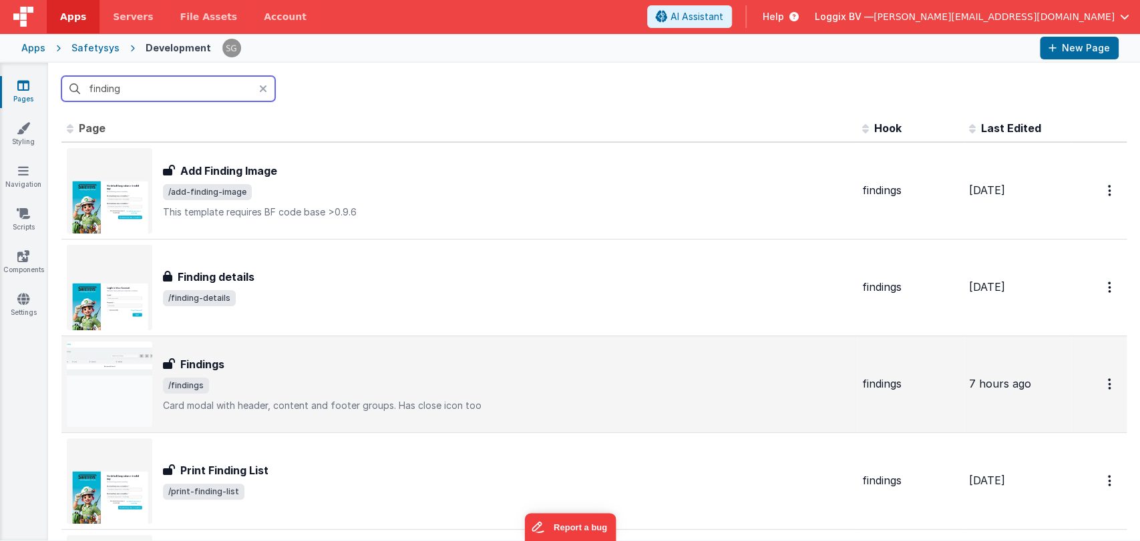
type input "finding"
click at [228, 370] on div "Findings" at bounding box center [507, 365] width 688 height 16
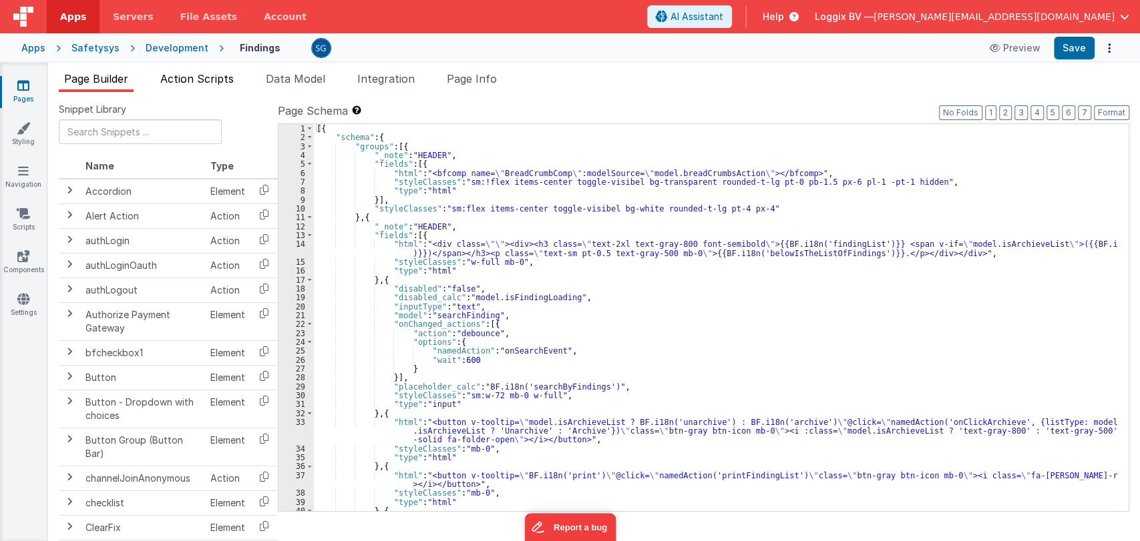
click at [219, 75] on span "Action Scripts" at bounding box center [196, 78] width 73 height 13
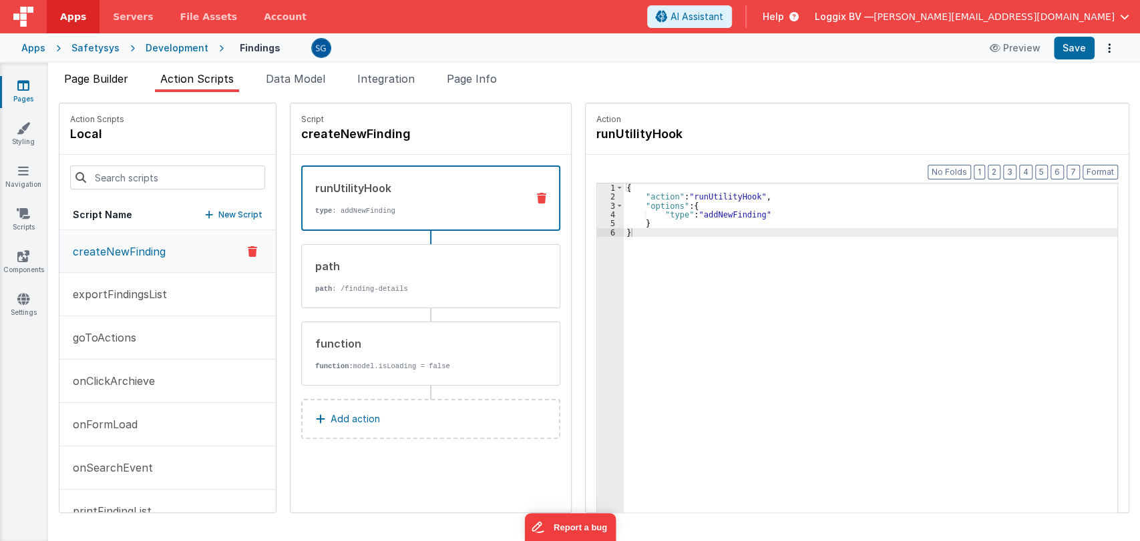
click at [117, 74] on span "Page Builder" at bounding box center [96, 78] width 64 height 13
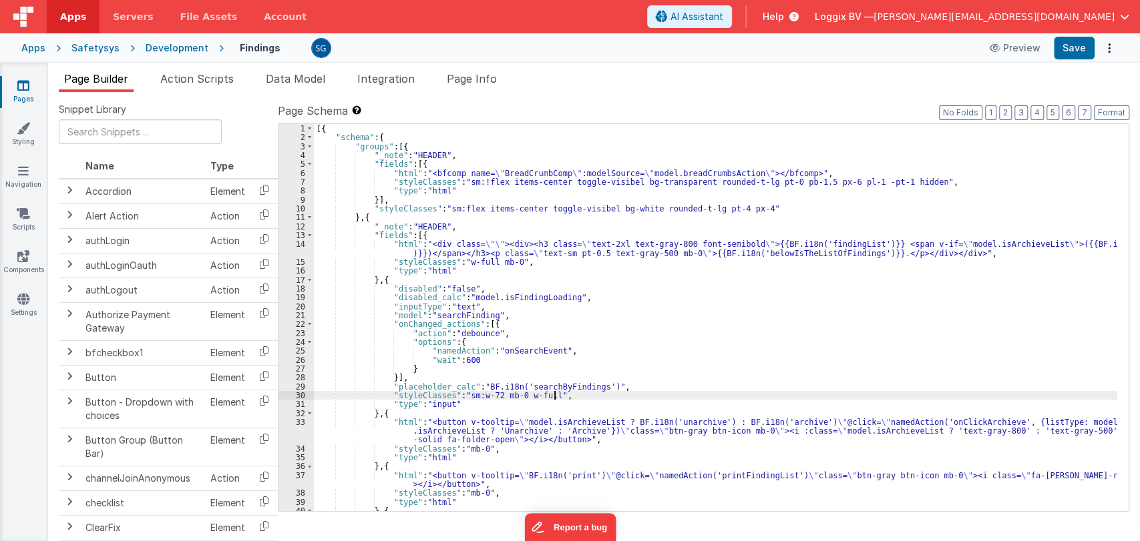
click at [749, 395] on div "[{ "schema" : { "groups" : [{ "_note" : "HEADER" , "fields" : [{ "html" : "<bfc…" at bounding box center [715, 331] width 803 height 414
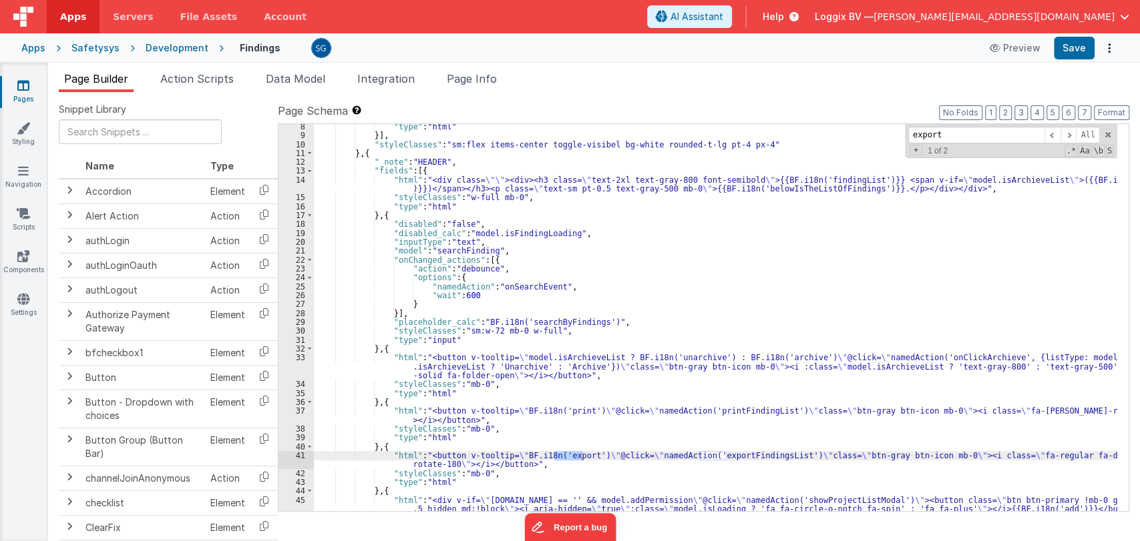
scroll to position [64, 0]
type input "export"
click at [726, 454] on div ""type" : "html" }] , "styleClasses" : "sm:flex items-center toggle-visibel bg-w…" at bounding box center [715, 351] width 803 height 459
click at [202, 75] on span "Action Scripts" at bounding box center [196, 78] width 73 height 13
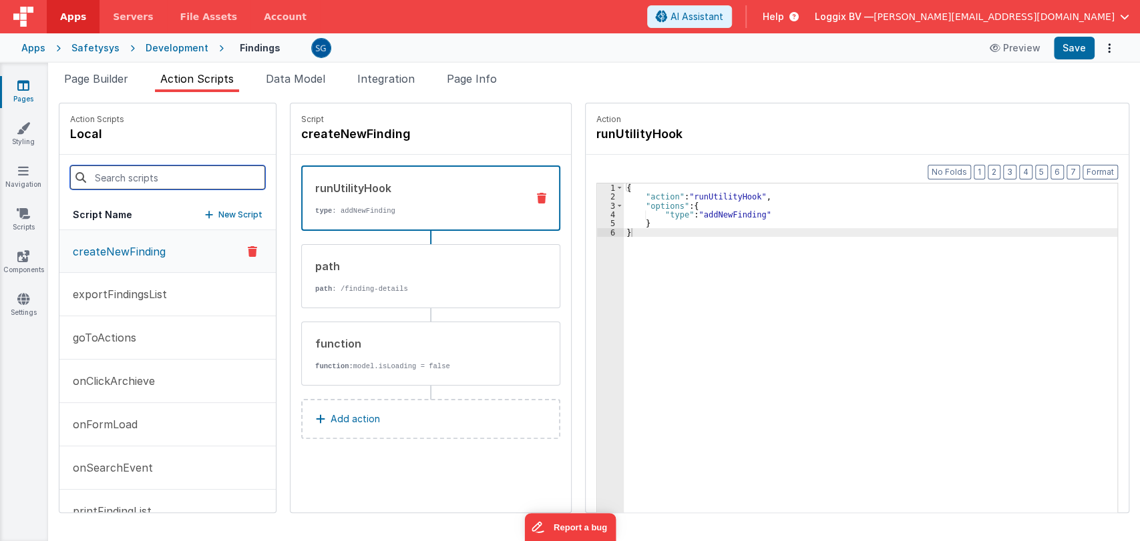
click at [145, 172] on input at bounding box center [167, 178] width 195 height 24
paste input "exportFindingsList"
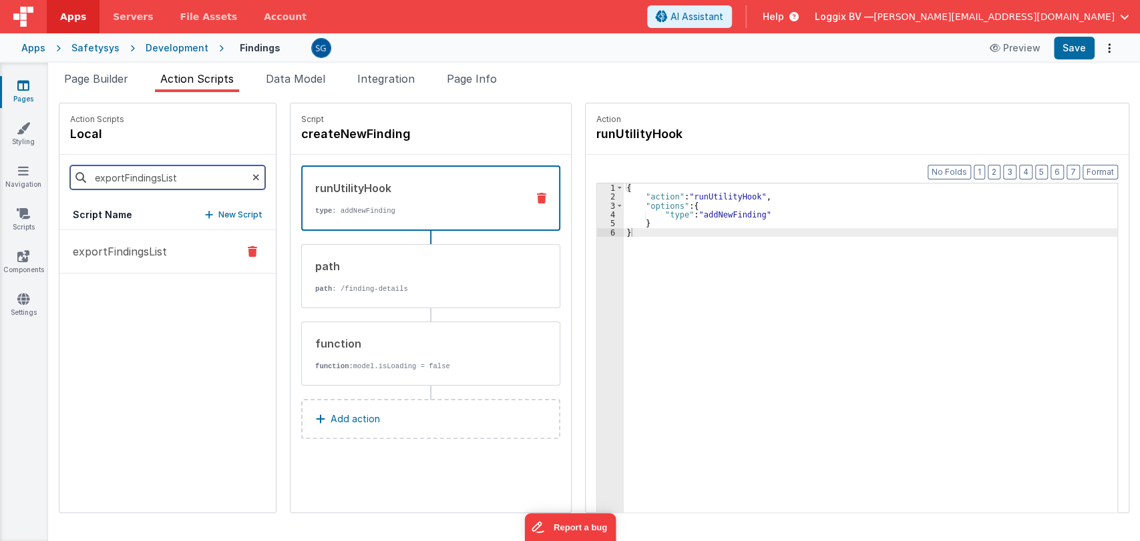
type input "exportFindingsList"
click at [130, 244] on p "exportFindingsList" at bounding box center [116, 252] width 102 height 16
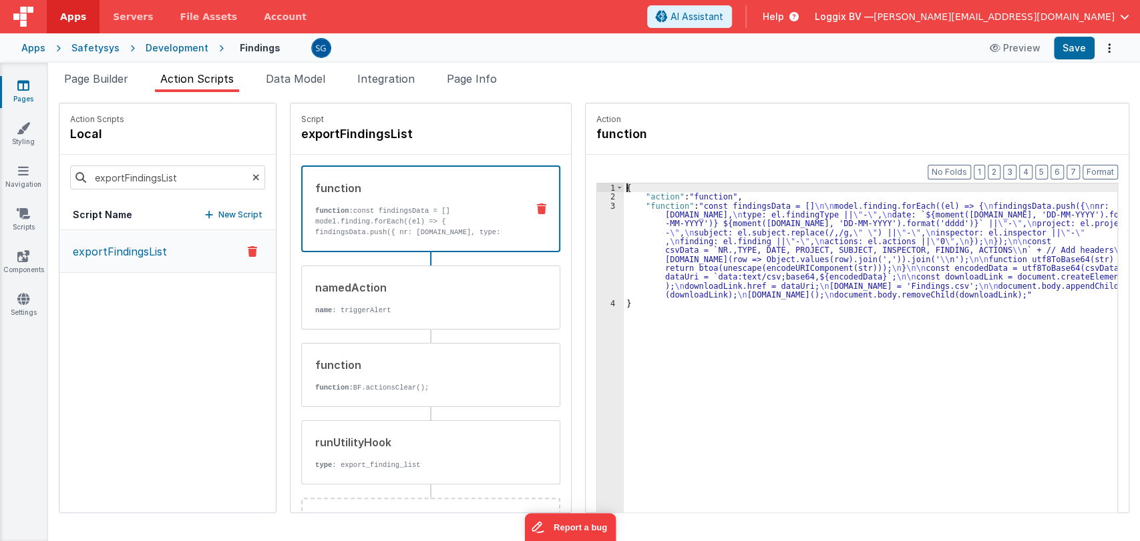
click at [598, 206] on div "3" at bounding box center [610, 251] width 27 height 98
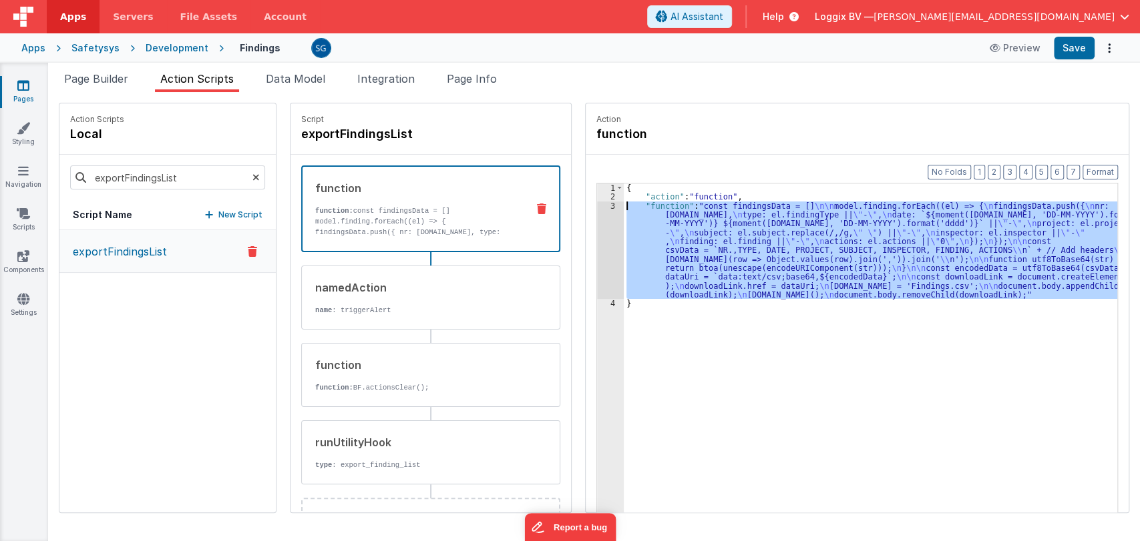
click at [598, 206] on div "3" at bounding box center [610, 251] width 27 height 98
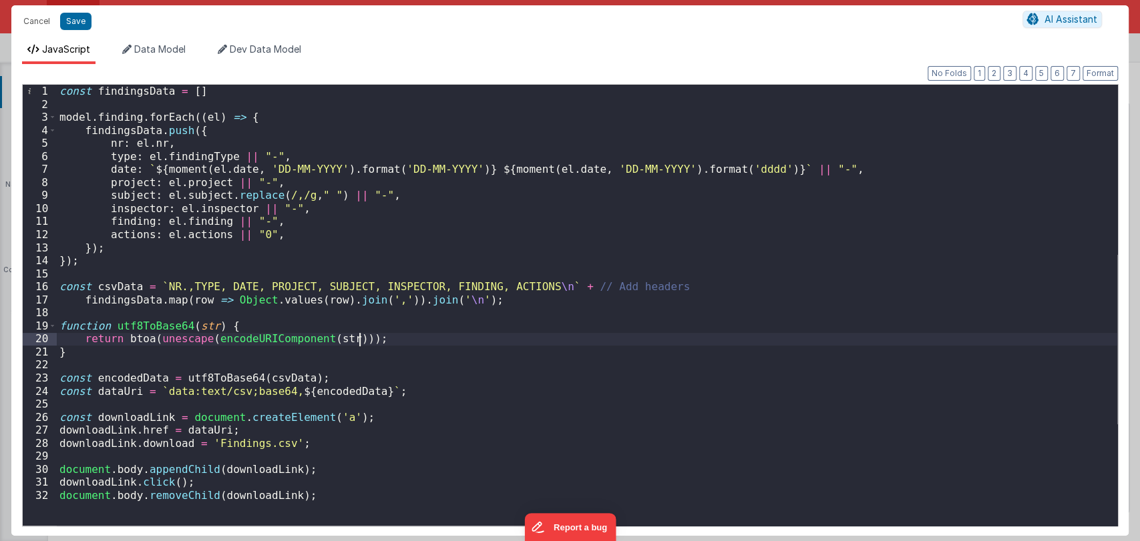
click at [441, 336] on div "const findingsData = [ ] model . finding . forEach (( el ) => { findingsData . …" at bounding box center [587, 318] width 1060 height 467
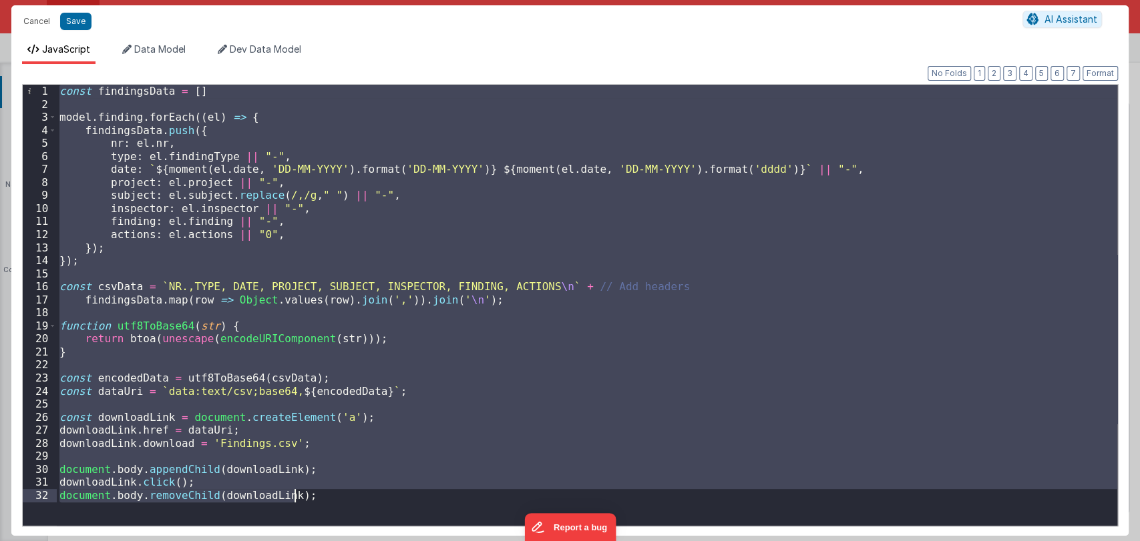
paste textarea
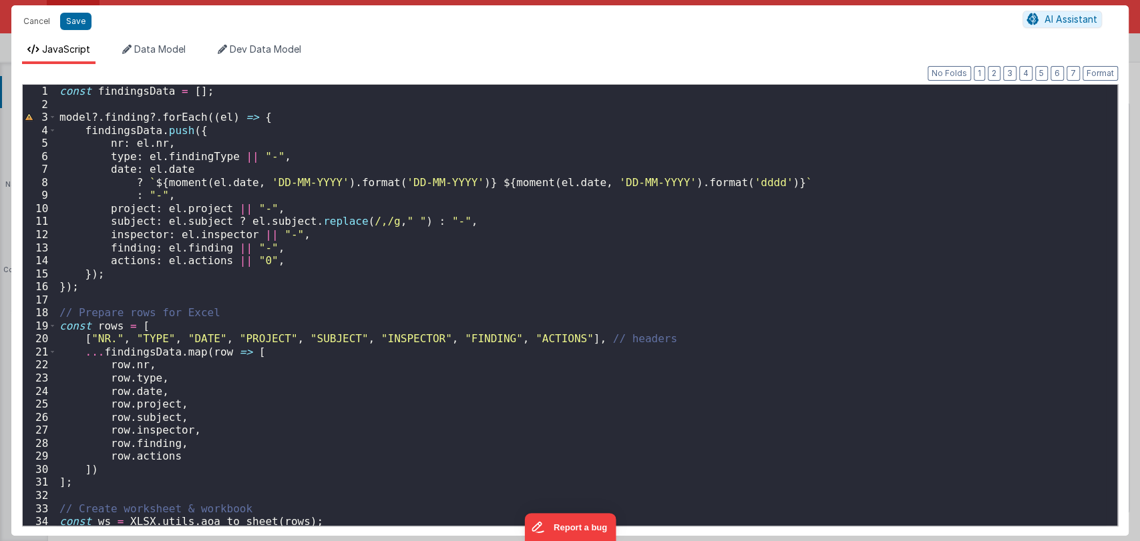
scroll to position [0, 0]
click at [1100, 75] on button "Format" at bounding box center [1099, 73] width 35 height 15
click at [77, 23] on button "Save" at bounding box center [75, 21] width 31 height 17
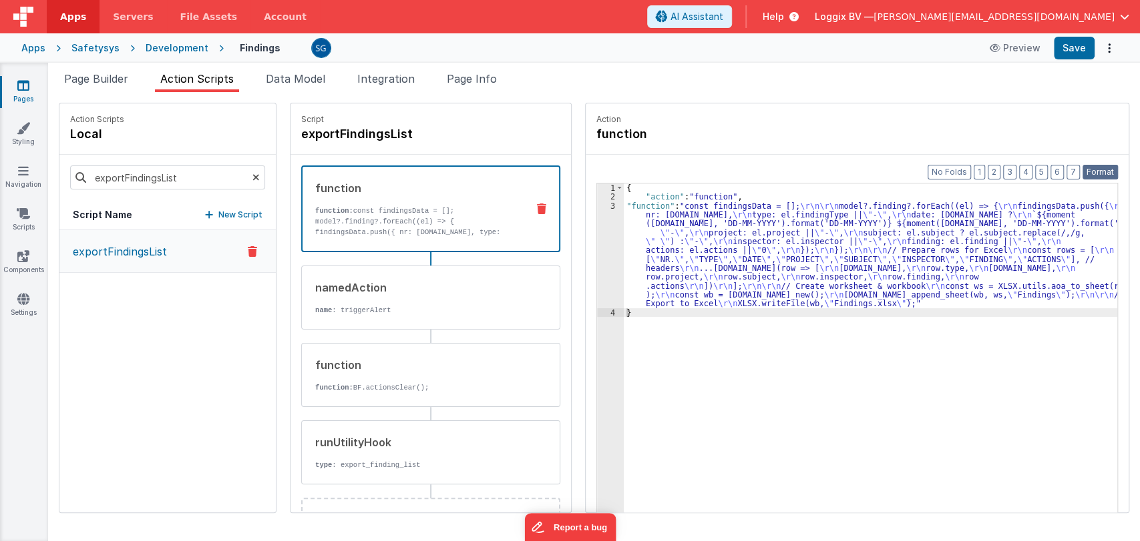
click at [1101, 173] on button "Format" at bounding box center [1099, 172] width 35 height 15
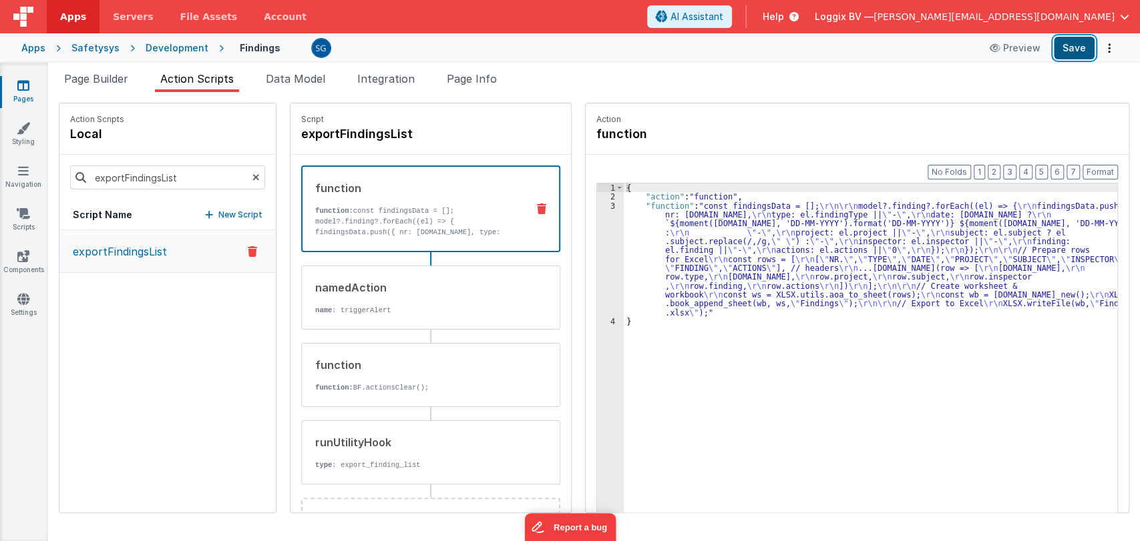
click at [1070, 45] on button "Save" at bounding box center [1074, 48] width 41 height 23
click at [23, 83] on icon at bounding box center [23, 85] width 12 height 13
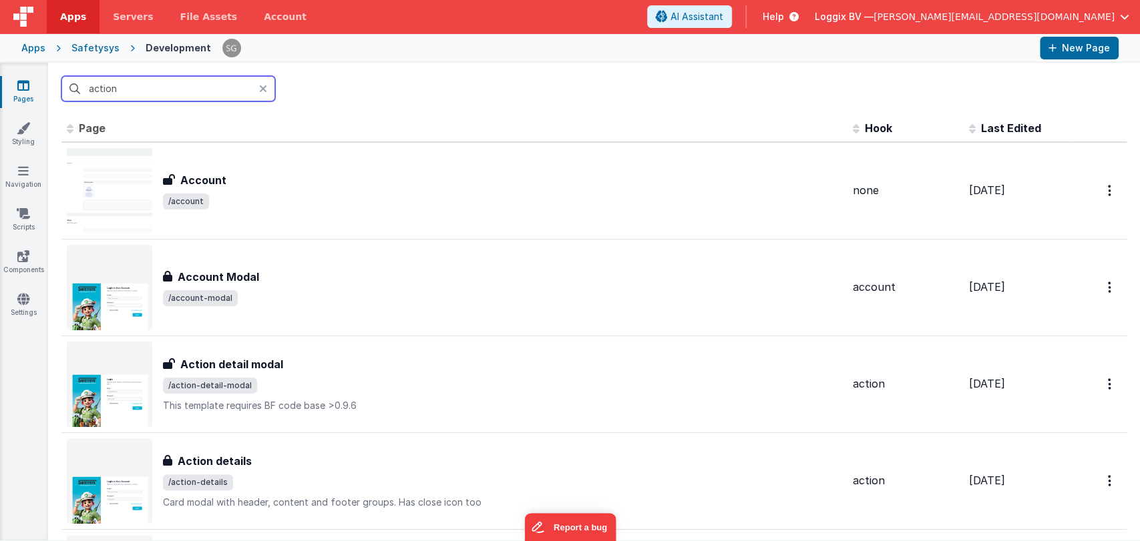
type input "actions"
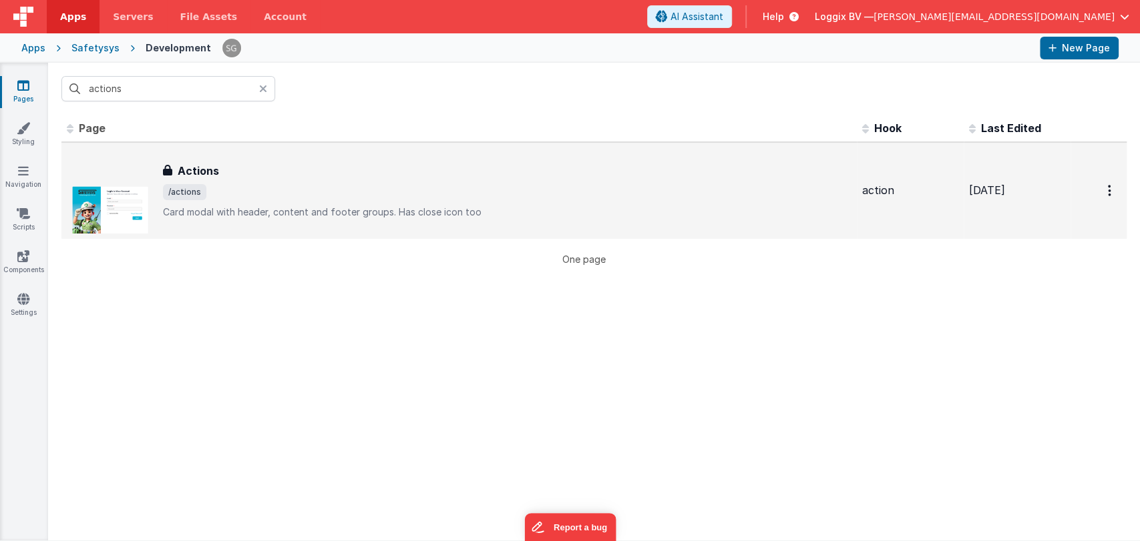
click at [236, 164] on div "Actions" at bounding box center [507, 171] width 688 height 16
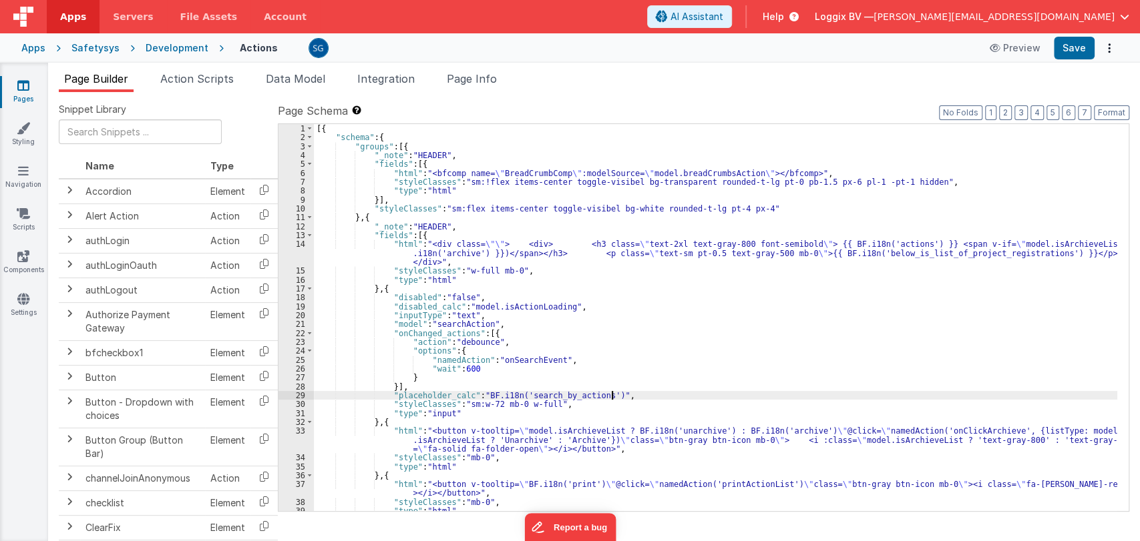
click at [952, 399] on div "[{ "schema" : { "groups" : [{ "_note" : "HEADER" , "fields" : [{ "html" : "<bfc…" at bounding box center [715, 326] width 803 height 405
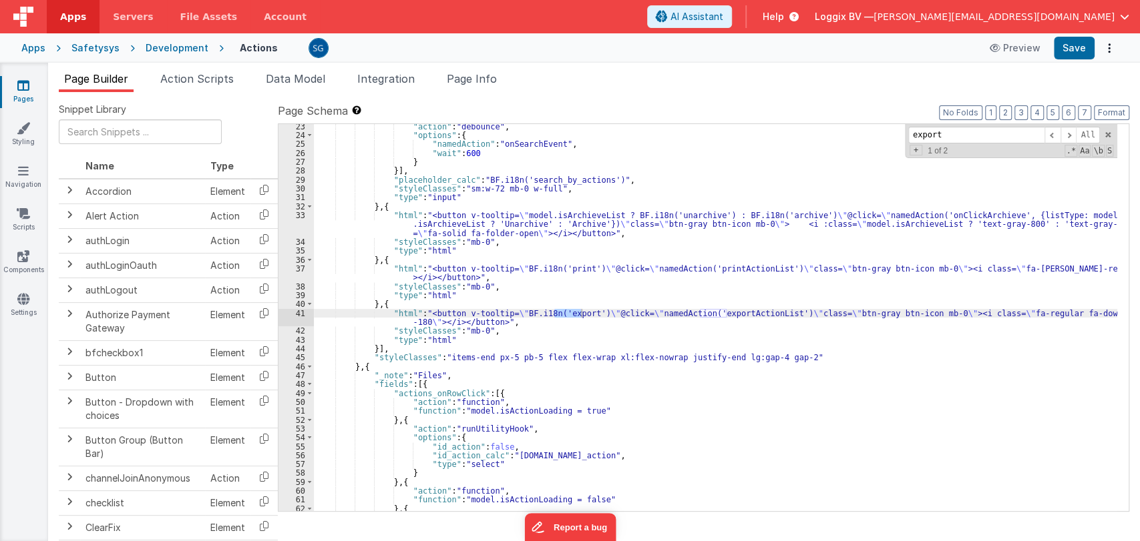
scroll to position [216, 0]
type input "export"
click at [730, 311] on div ""action" : "debounce" , "options" : { "namedAction" : "onSearchEvent" , "wait" …" at bounding box center [715, 324] width 803 height 405
click at [202, 73] on span "Action Scripts" at bounding box center [196, 78] width 73 height 13
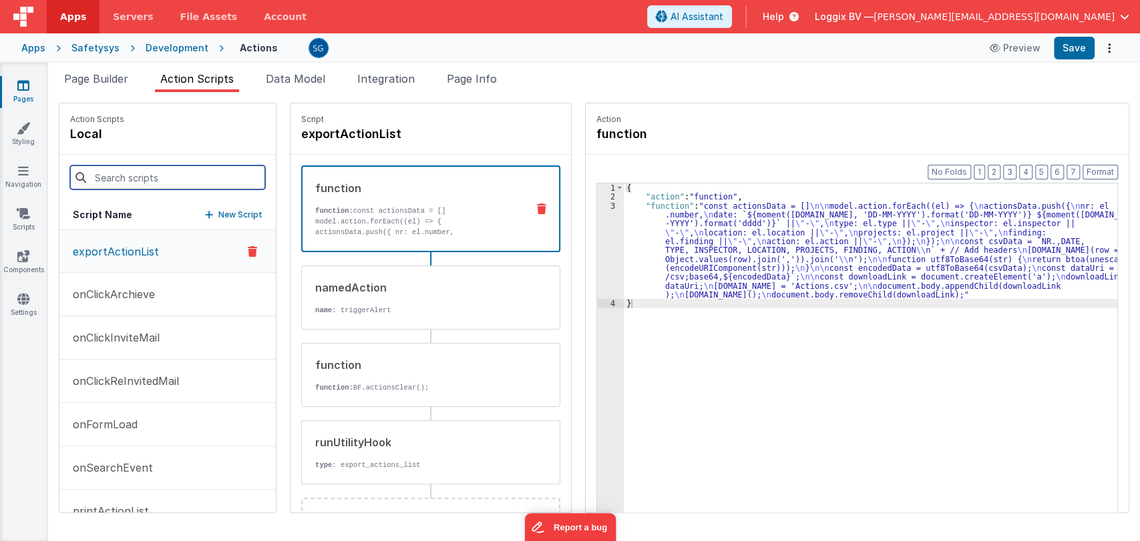
click at [148, 176] on input at bounding box center [167, 178] width 195 height 24
paste input "exportActionList"
type input "exportActionList"
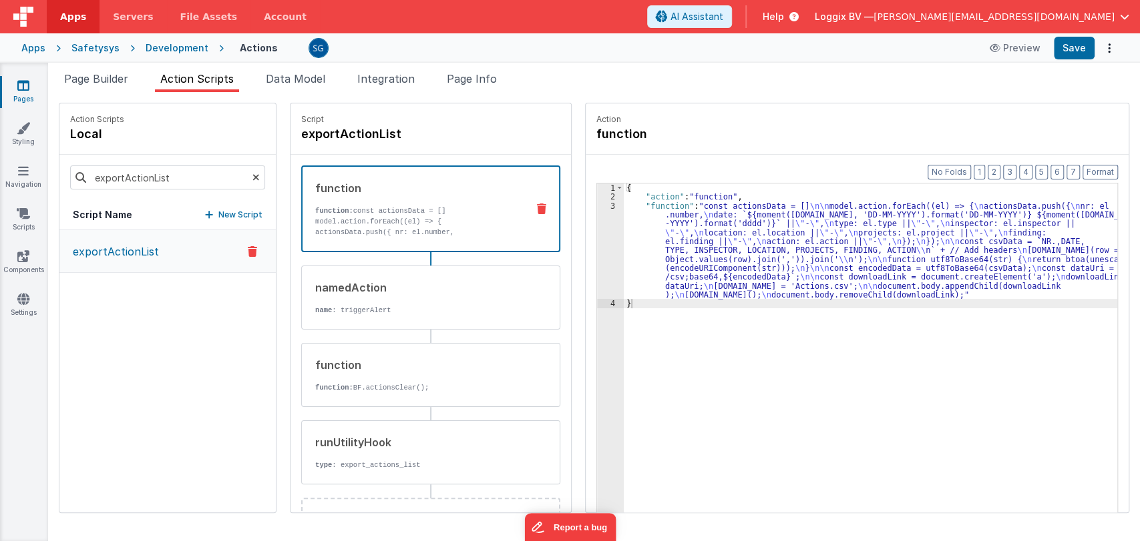
click at [107, 244] on p "exportActionList" at bounding box center [112, 252] width 94 height 16
click at [132, 244] on p "exportActionList" at bounding box center [112, 252] width 94 height 16
click at [599, 204] on div "3" at bounding box center [610, 251] width 27 height 98
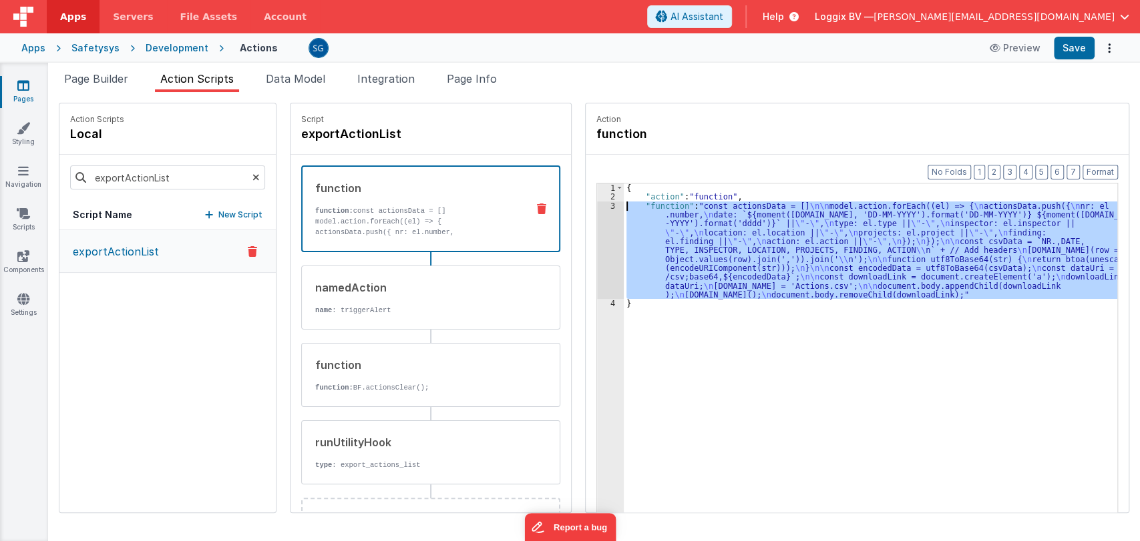
click at [599, 204] on div "3" at bounding box center [610, 251] width 27 height 98
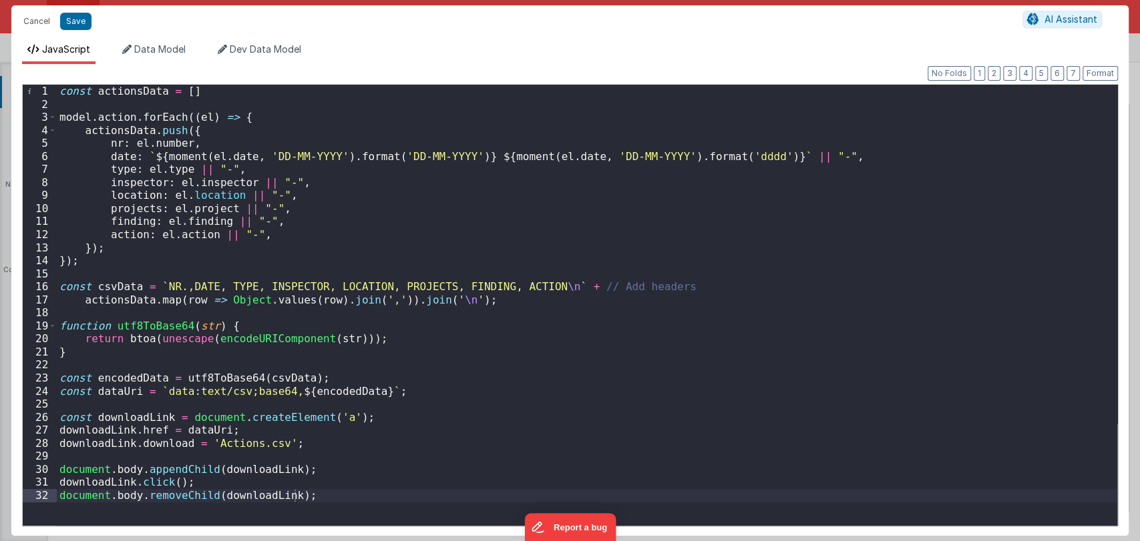
click at [519, 375] on div "const actionsData = [ ] model . action . forEach (( el ) => { actionsData . pus…" at bounding box center [587, 318] width 1060 height 467
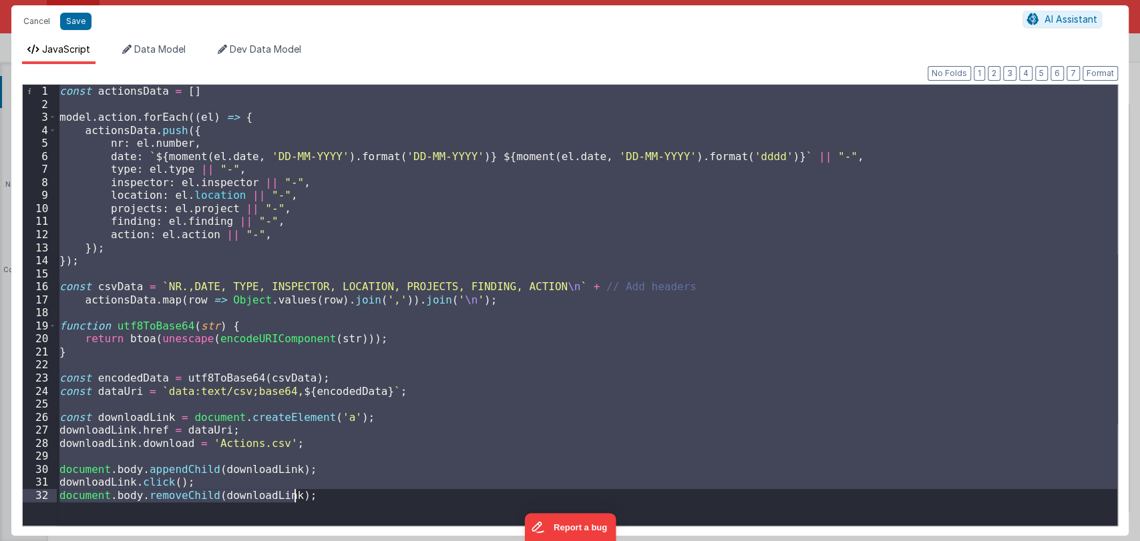
click at [453, 411] on div "const actionsData = [ ] model . action . forEach (( el ) => { actionsData . pus…" at bounding box center [587, 305] width 1060 height 441
paste textarea
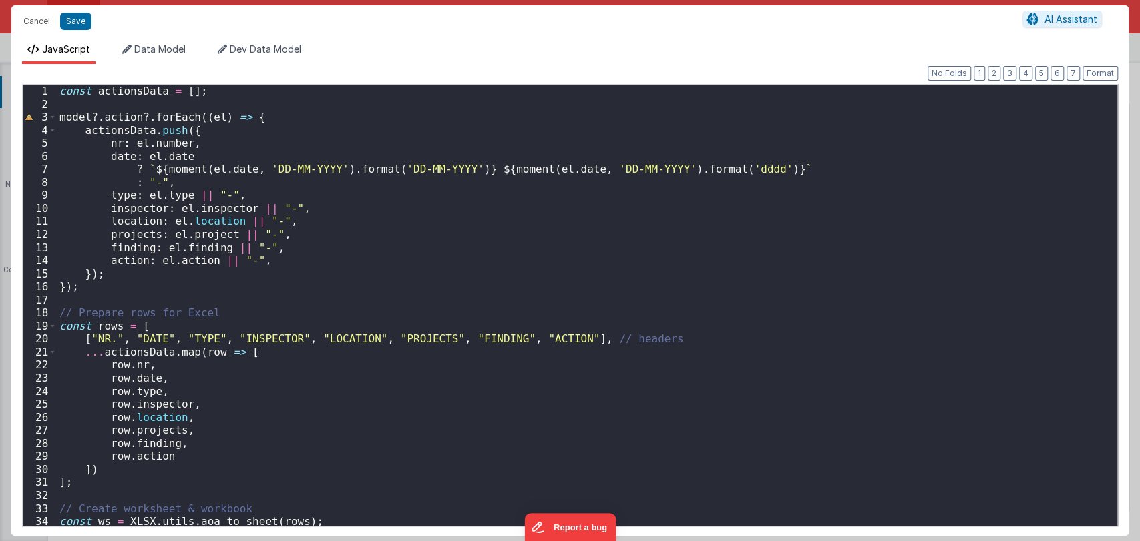
scroll to position [0, 0]
click at [1102, 77] on button "Format" at bounding box center [1099, 73] width 35 height 15
click at [76, 25] on button "Save" at bounding box center [75, 21] width 31 height 17
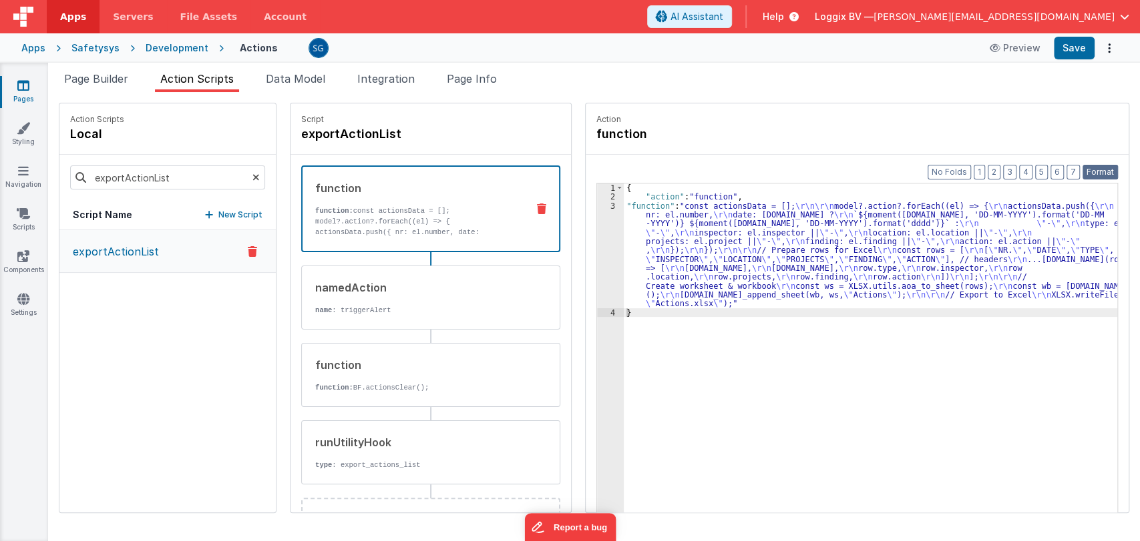
click at [1094, 172] on button "Format" at bounding box center [1099, 172] width 35 height 15
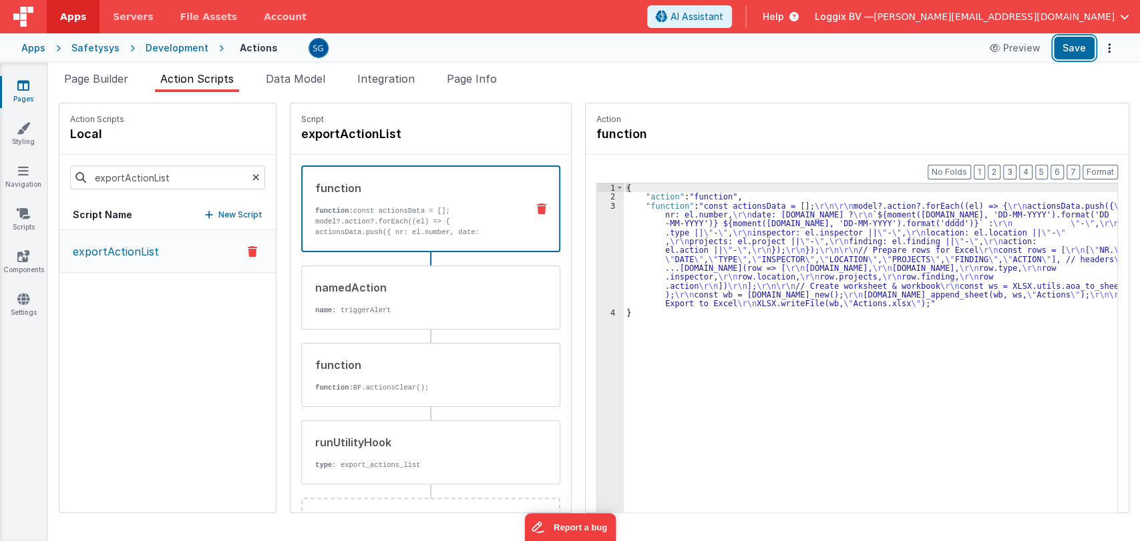
click at [1076, 45] on button "Save" at bounding box center [1074, 48] width 41 height 23
click at [16, 91] on link "Pages" at bounding box center [23, 92] width 48 height 27
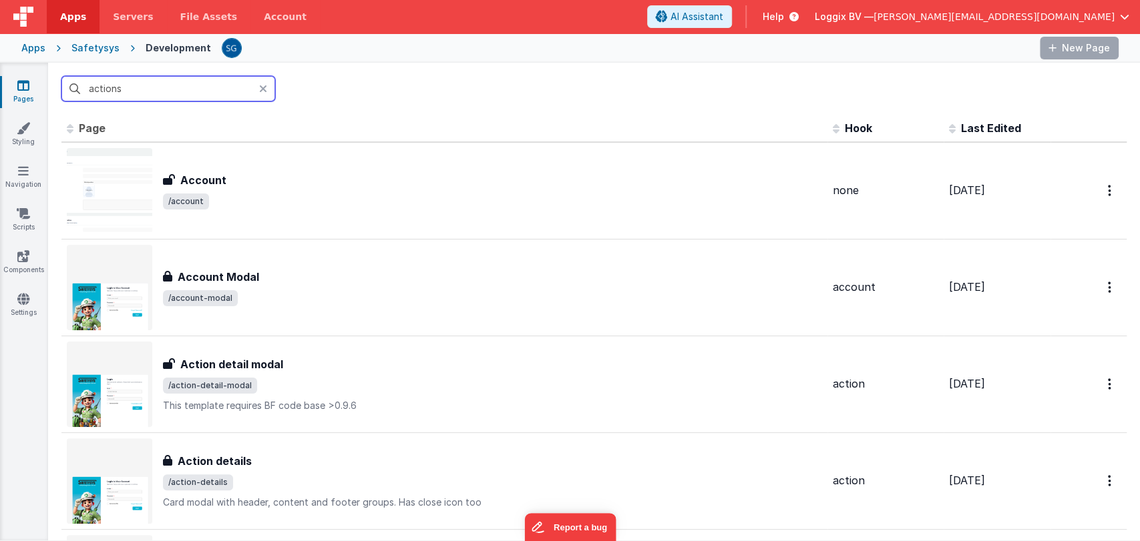
click at [176, 87] on input "actions" at bounding box center [168, 88] width 214 height 25
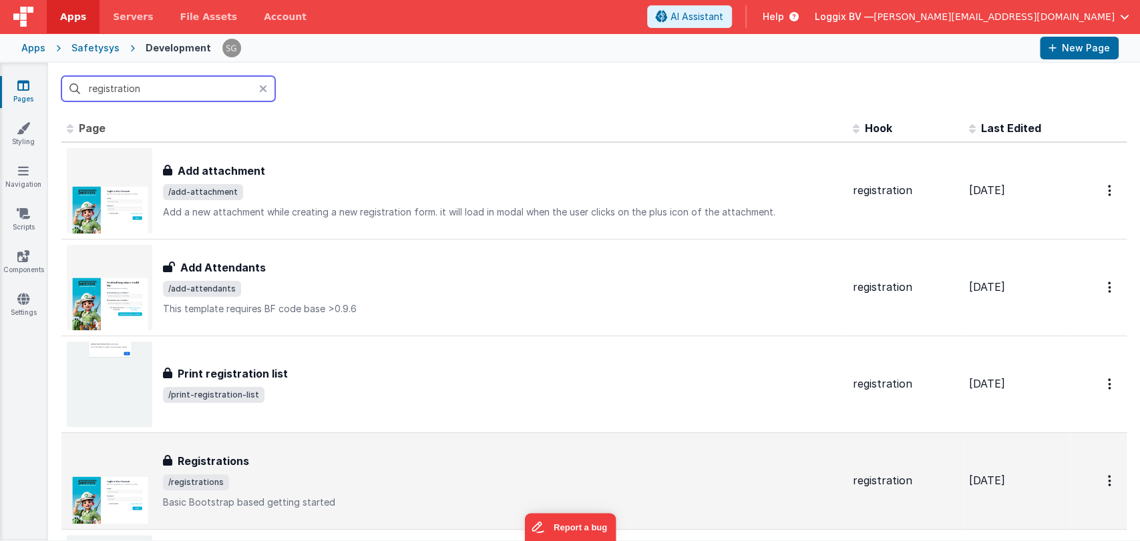
type input "registration"
click at [229, 465] on h3 "Registrations" at bounding box center [213, 461] width 71 height 16
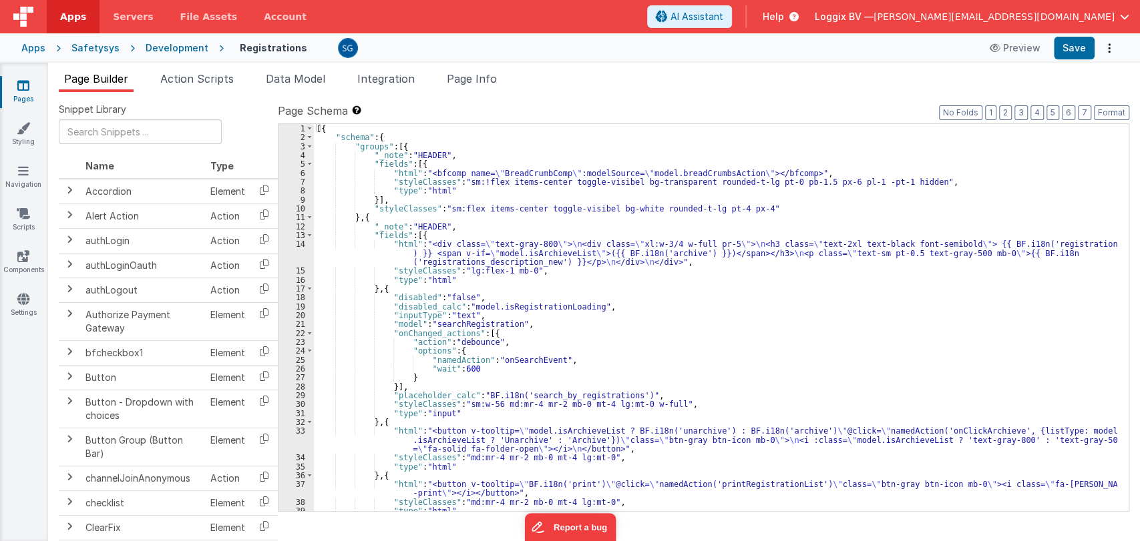
click at [663, 320] on div "[{ "schema" : { "groups" : [{ "_note" : "HEADER" , "fields" : [{ "html" : "<bfc…" at bounding box center [715, 326] width 803 height 405
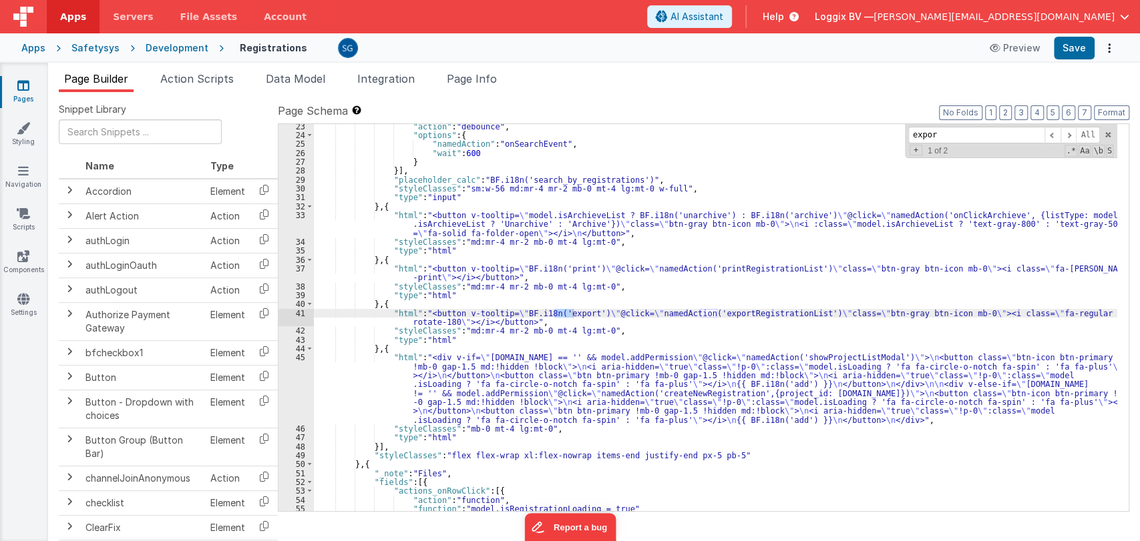
scroll to position [216, 0]
type input "export"
click at [747, 312] on div ""action" : "debounce" , "options" : { "namedAction" : "onSearchEvent" , "wait" …" at bounding box center [715, 324] width 803 height 405
click at [201, 76] on span "Action Scripts" at bounding box center [196, 78] width 73 height 13
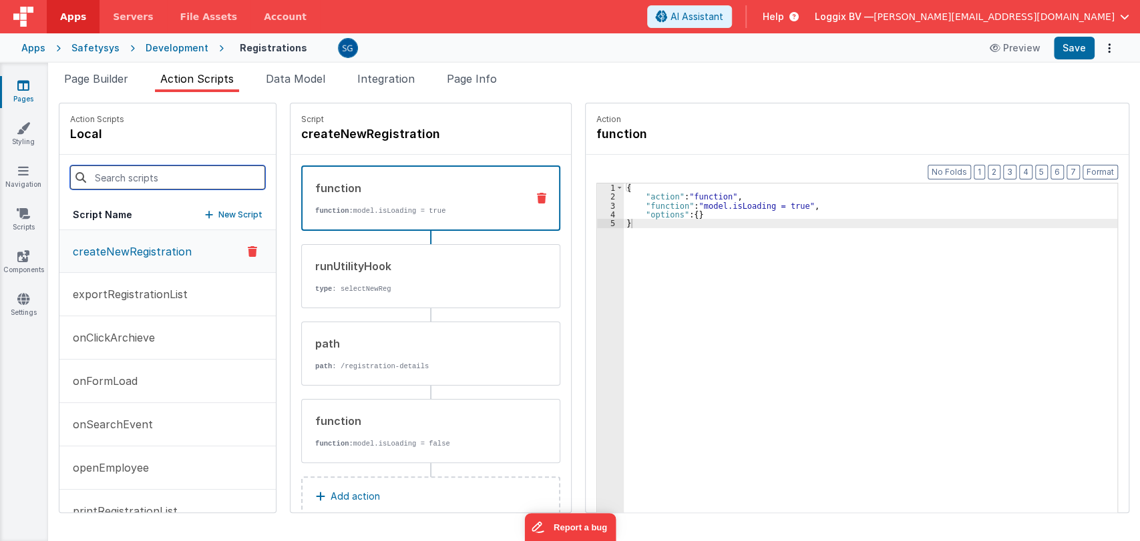
click at [137, 180] on input at bounding box center [167, 178] width 195 height 24
paste input "exportRegistrationList"
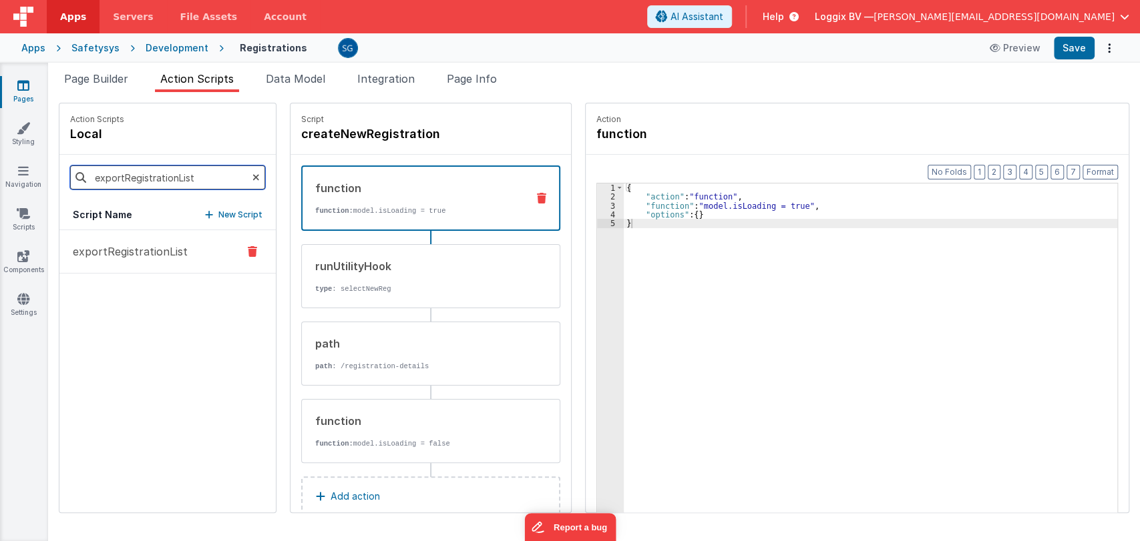
type input "exportRegistrationList"
click at [134, 252] on p "exportRegistrationList" at bounding box center [126, 252] width 123 height 16
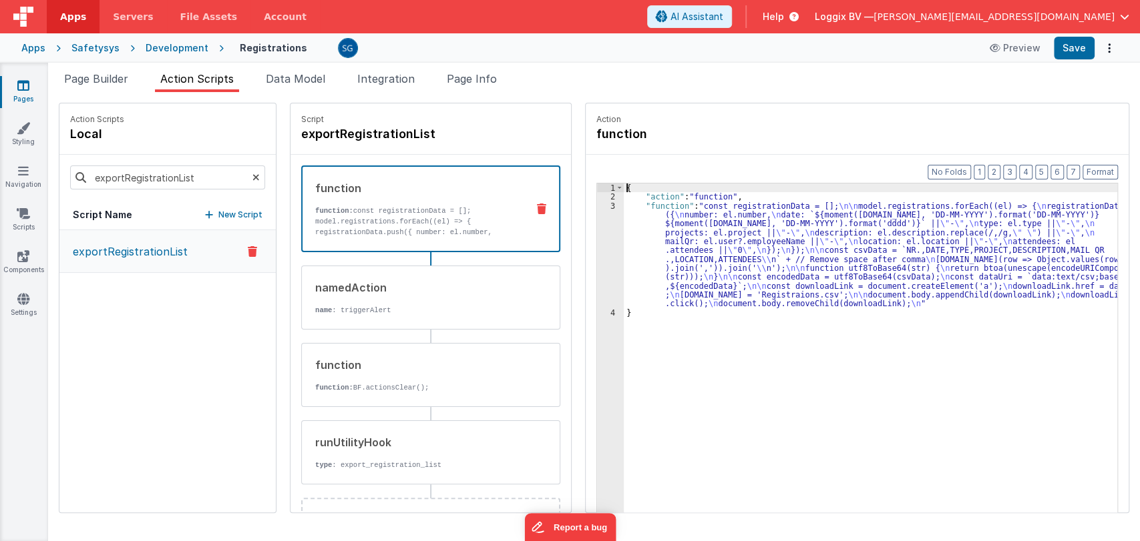
click at [601, 207] on div "3" at bounding box center [610, 255] width 27 height 107
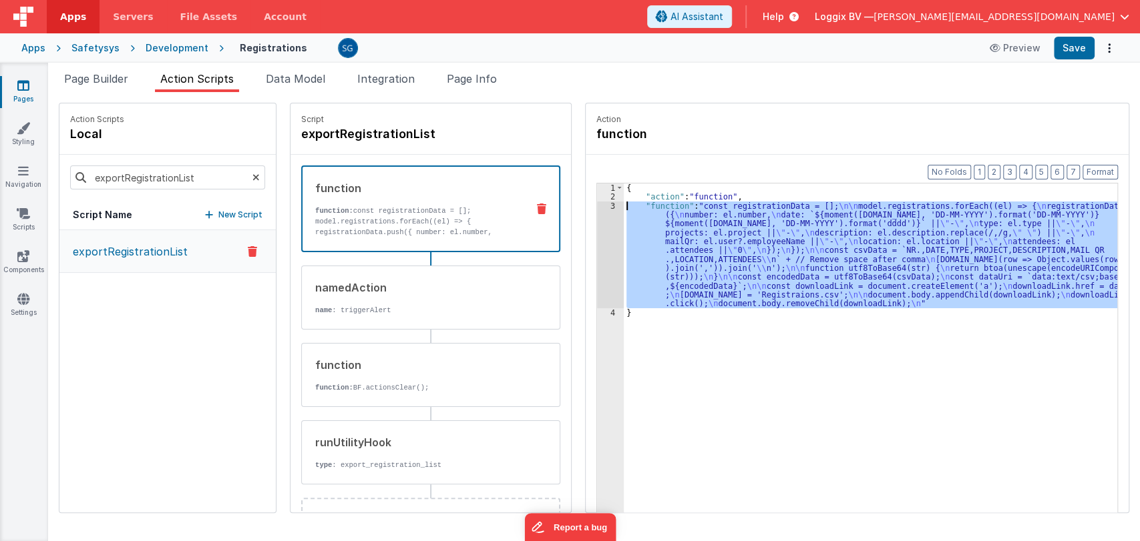
click at [601, 207] on div "3" at bounding box center [610, 255] width 27 height 107
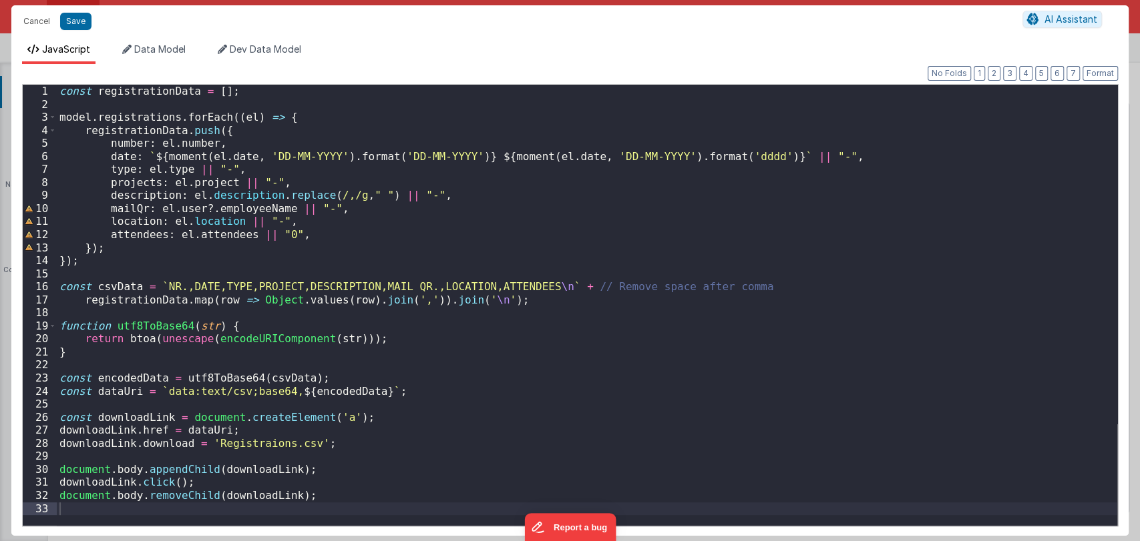
click at [414, 381] on div "const registrationData = [ ] ; model . registrations . forEach (( el ) => { reg…" at bounding box center [587, 318] width 1060 height 467
click at [382, 386] on div "const registrationData = [ ] ; model . registrations . forEach (( el ) => { reg…" at bounding box center [587, 318] width 1060 height 467
